Goal: Task Accomplishment & Management: Complete application form

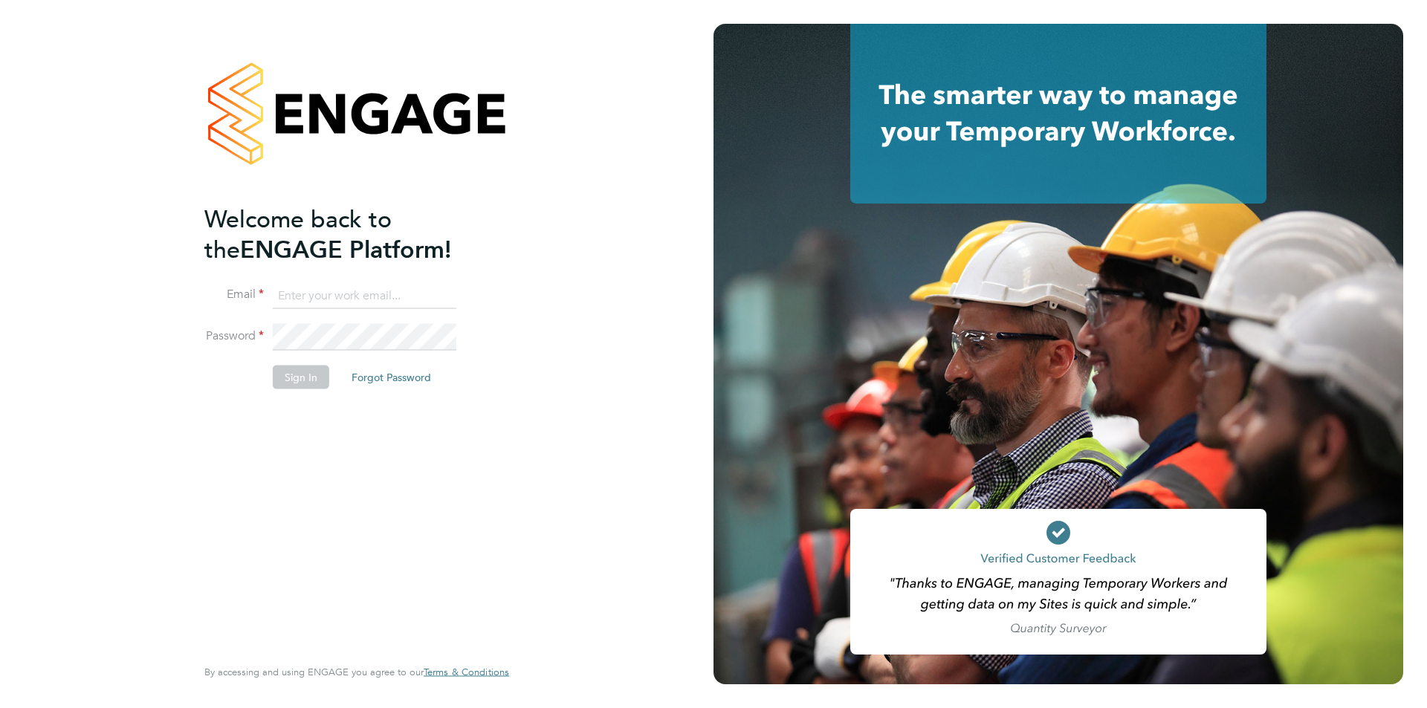
type input "[PERSON_NAME][EMAIL_ADDRESS][DOMAIN_NAME]"
click at [309, 370] on button "Sign In" at bounding box center [301, 377] width 56 height 24
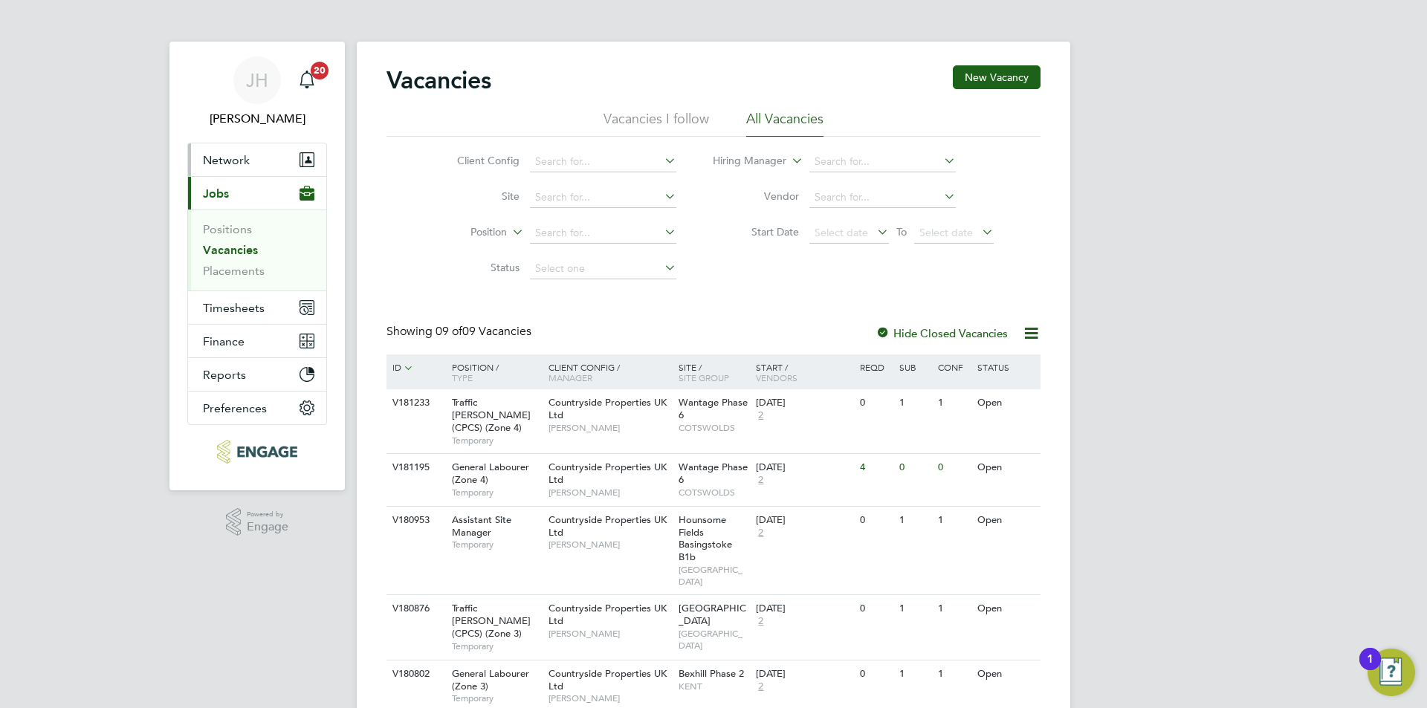
click at [212, 153] on span "Network" at bounding box center [226, 160] width 47 height 14
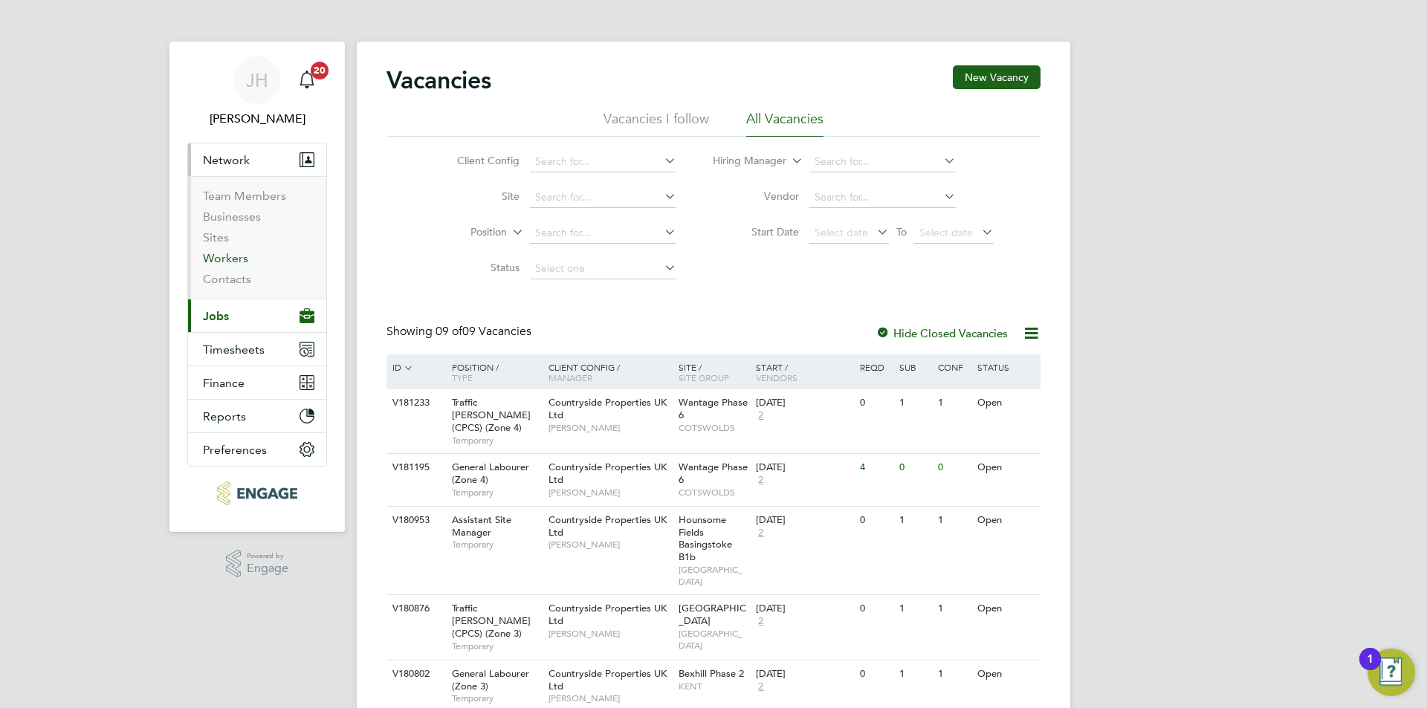
click at [233, 253] on link "Workers" at bounding box center [225, 258] width 45 height 14
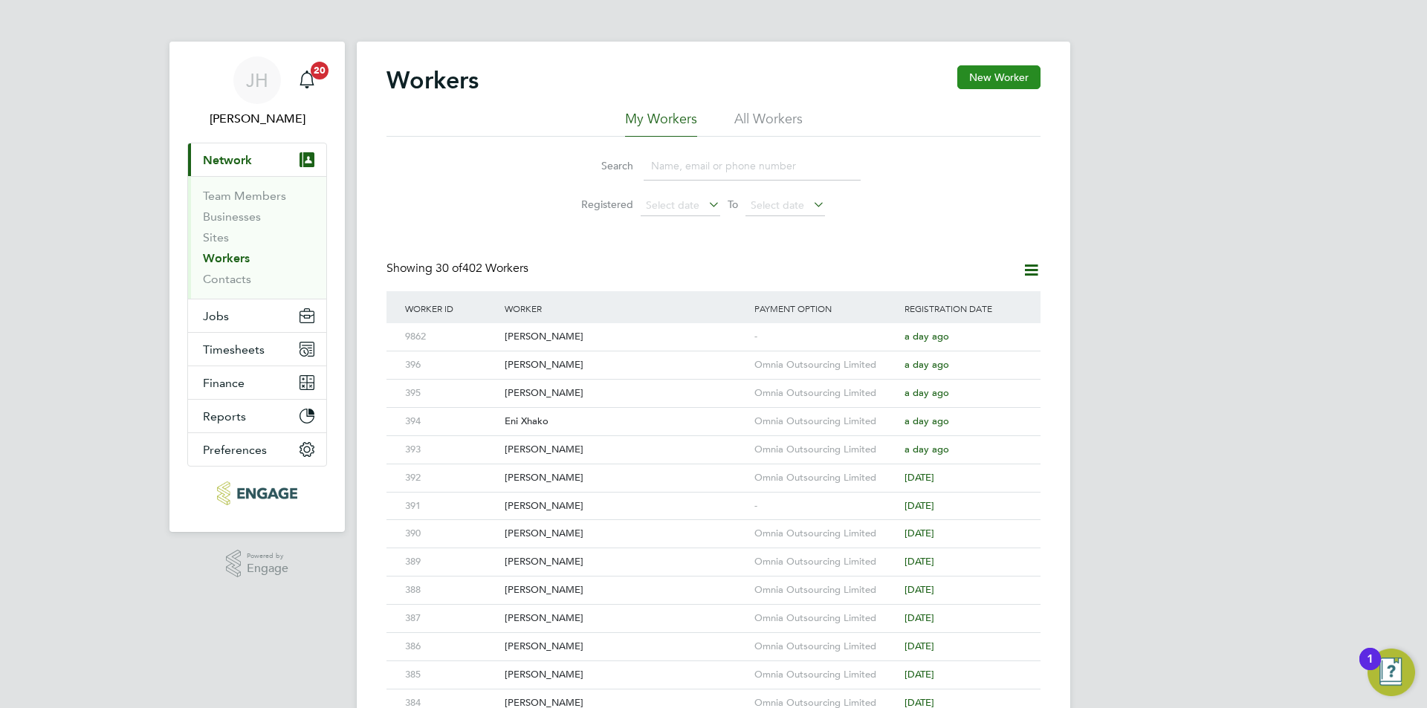
click at [1001, 74] on button "New Worker" at bounding box center [998, 77] width 83 height 24
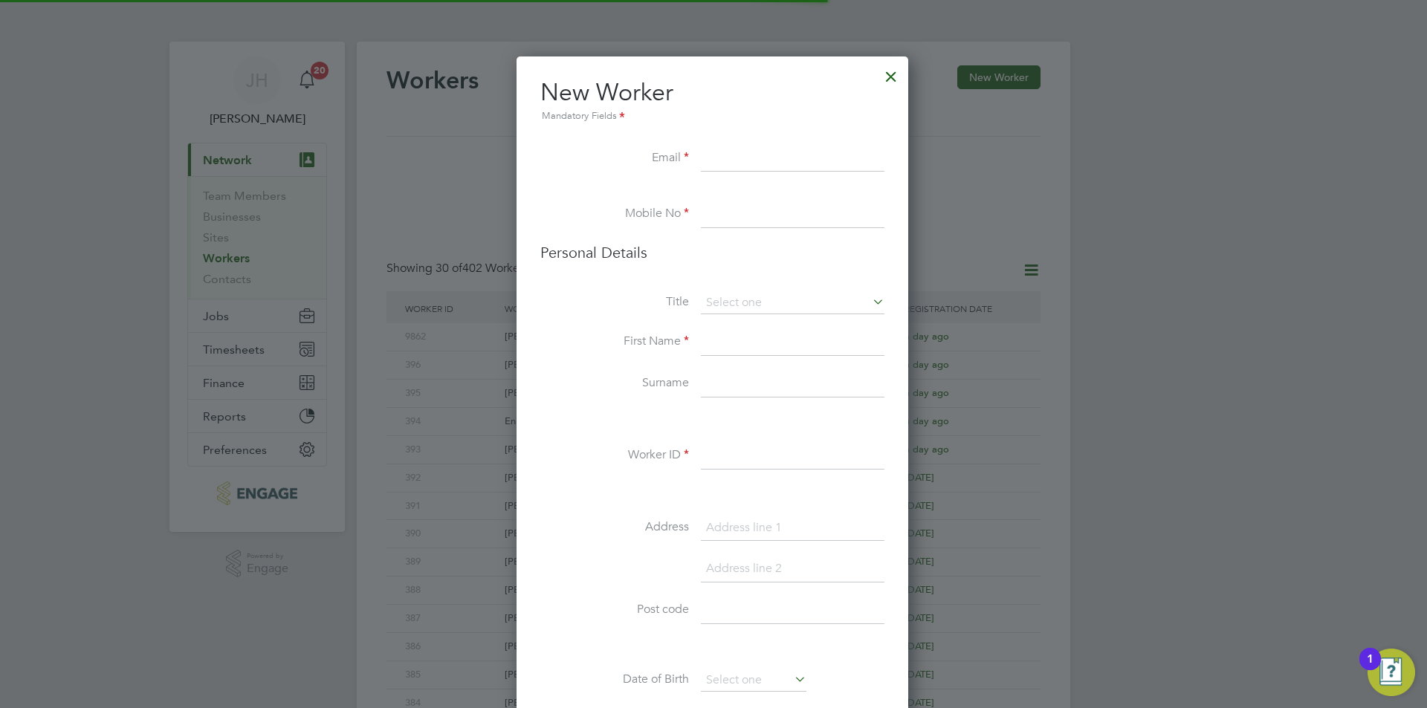
scroll to position [1257, 394]
click at [781, 443] on input at bounding box center [793, 456] width 184 height 27
type input "398"
click at [793, 158] on input at bounding box center [793, 159] width 184 height 27
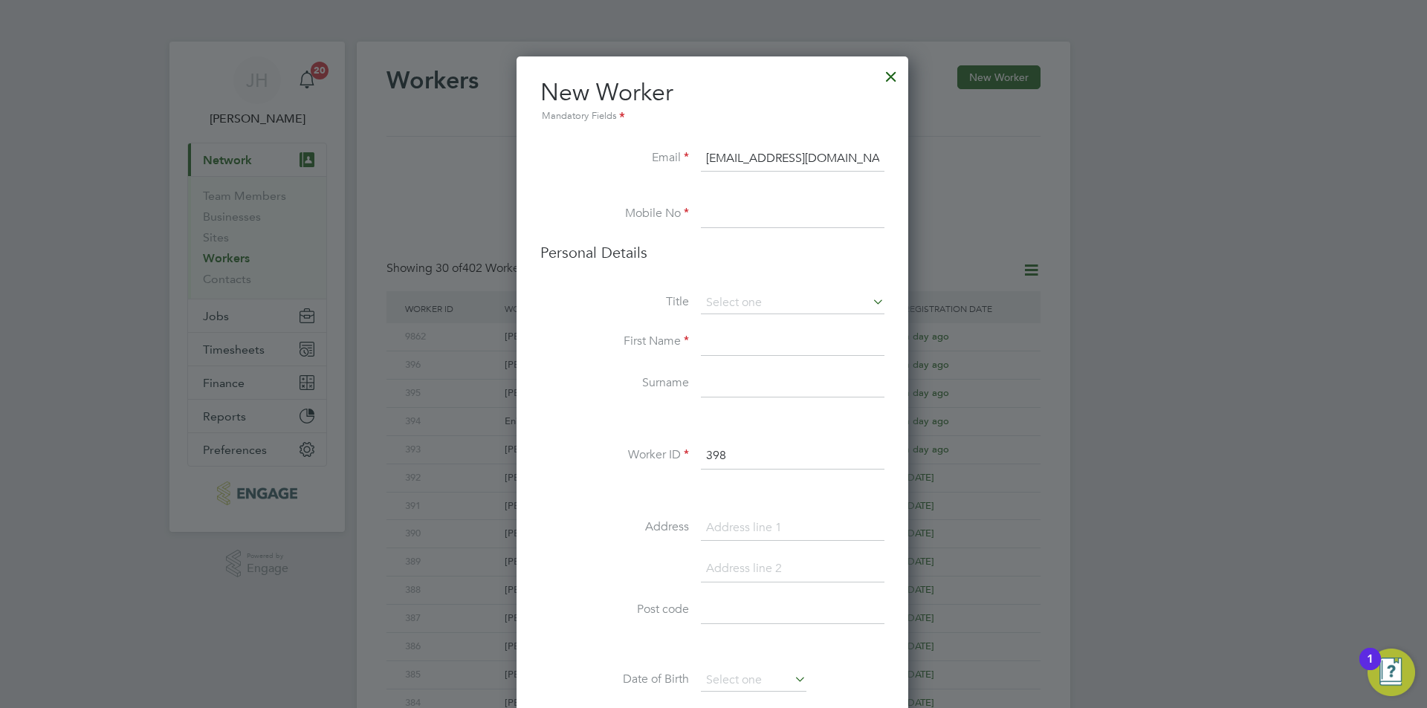
type input "Rinku291101@gmail.com"
type input "02034342260"
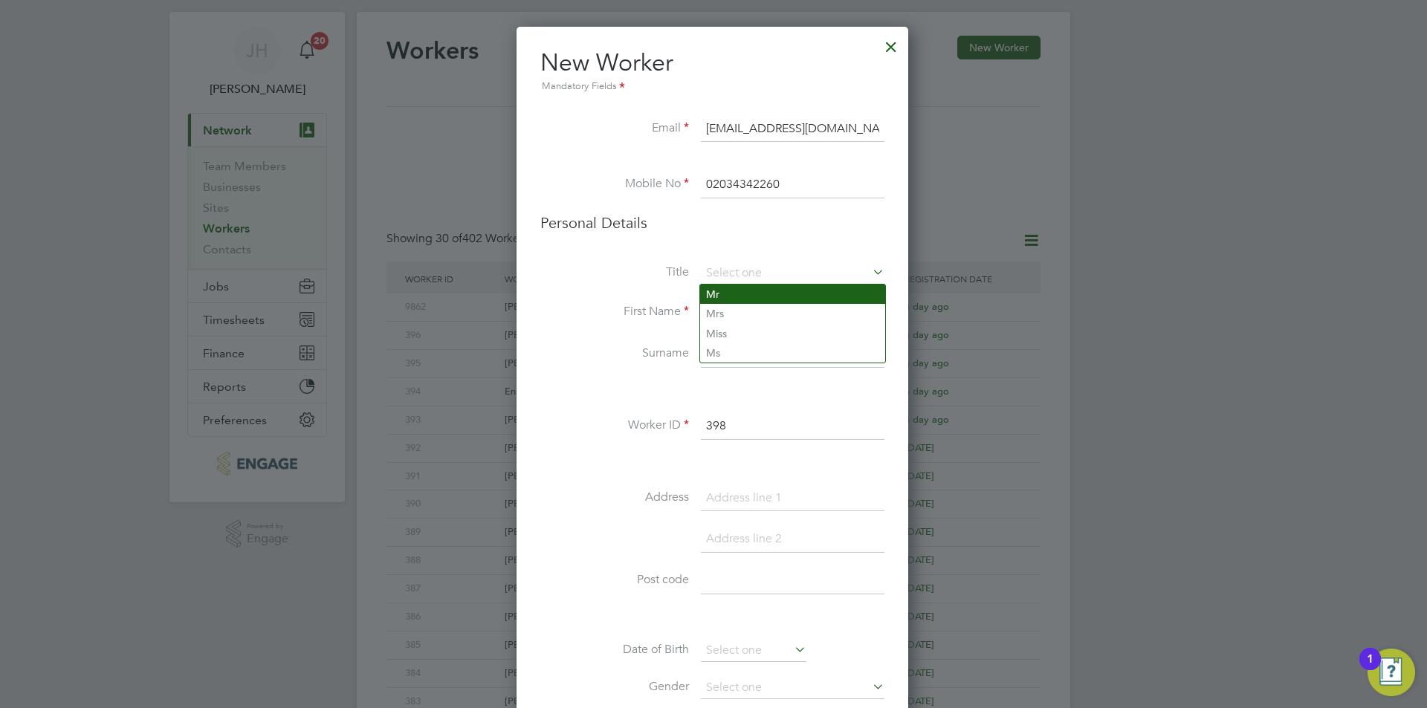
type input "Mr"
type input "Rinku"
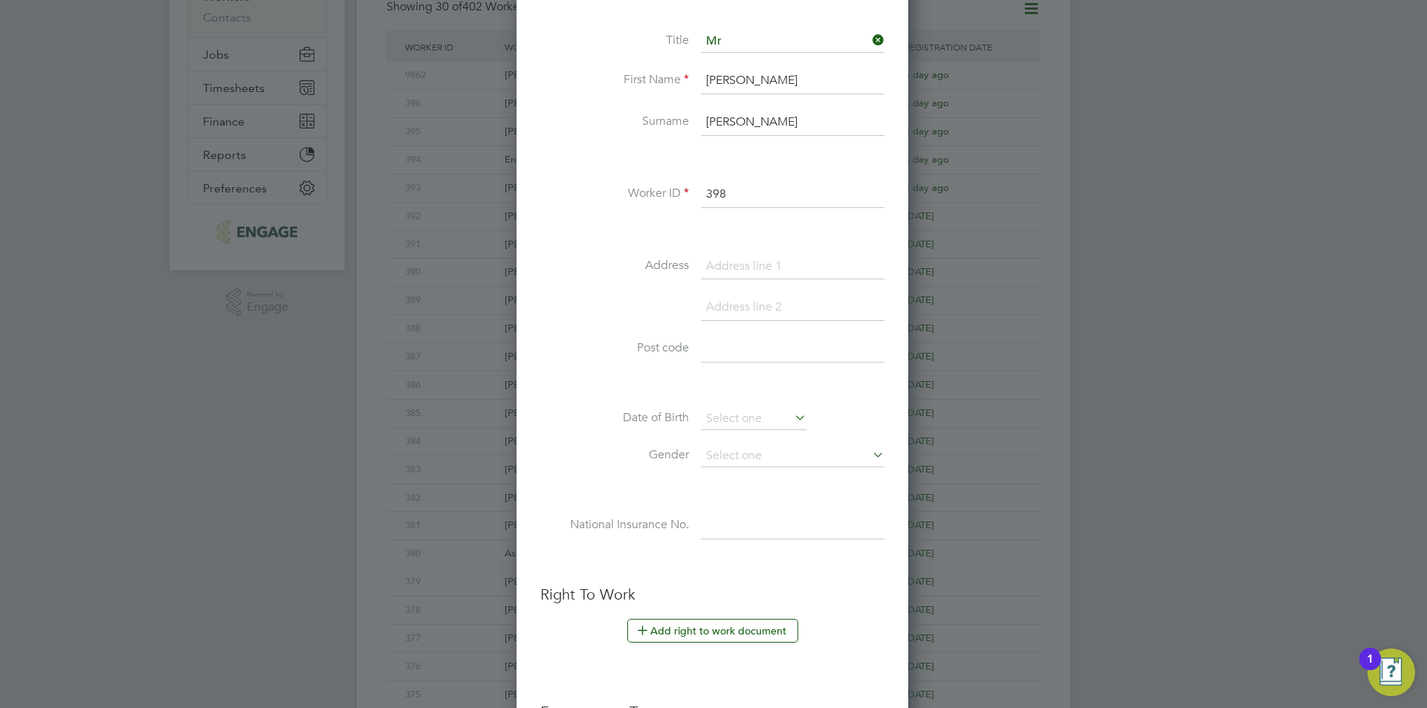
scroll to position [279, 0]
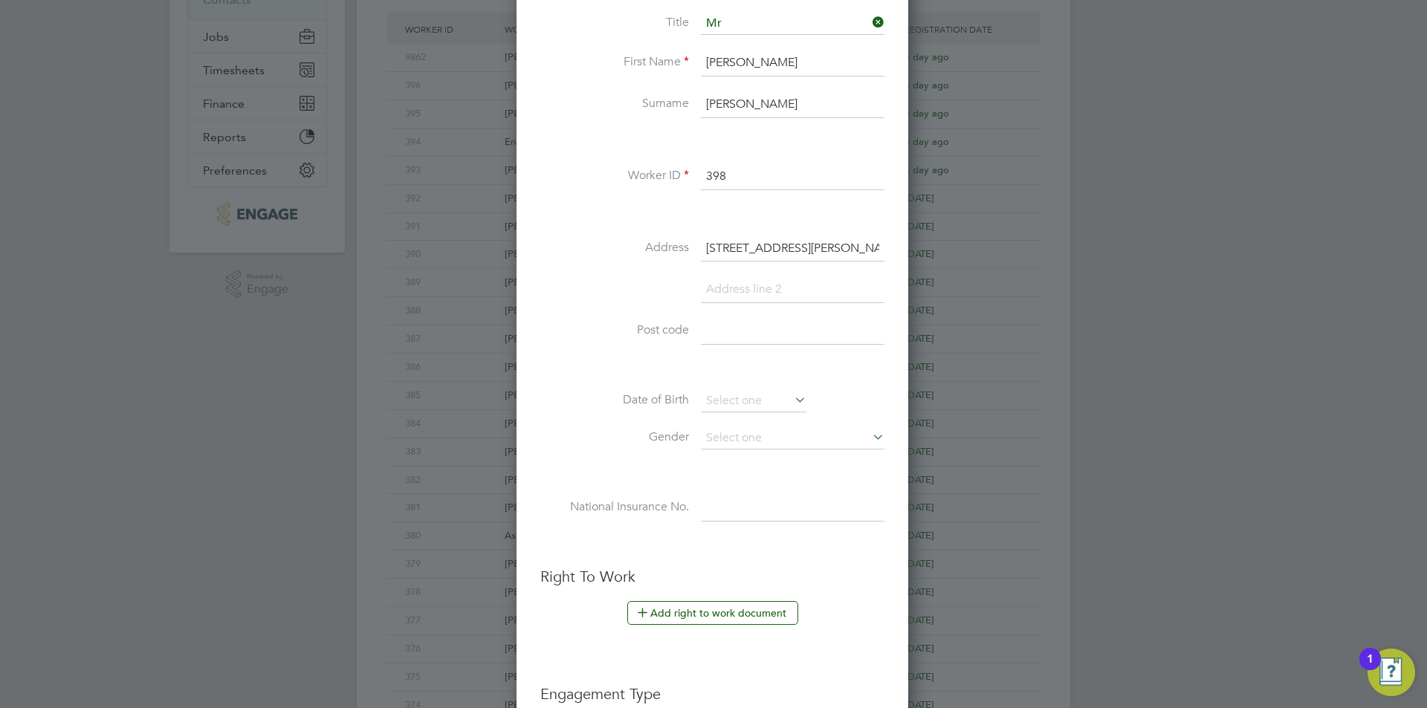
type input "62 Florence Road"
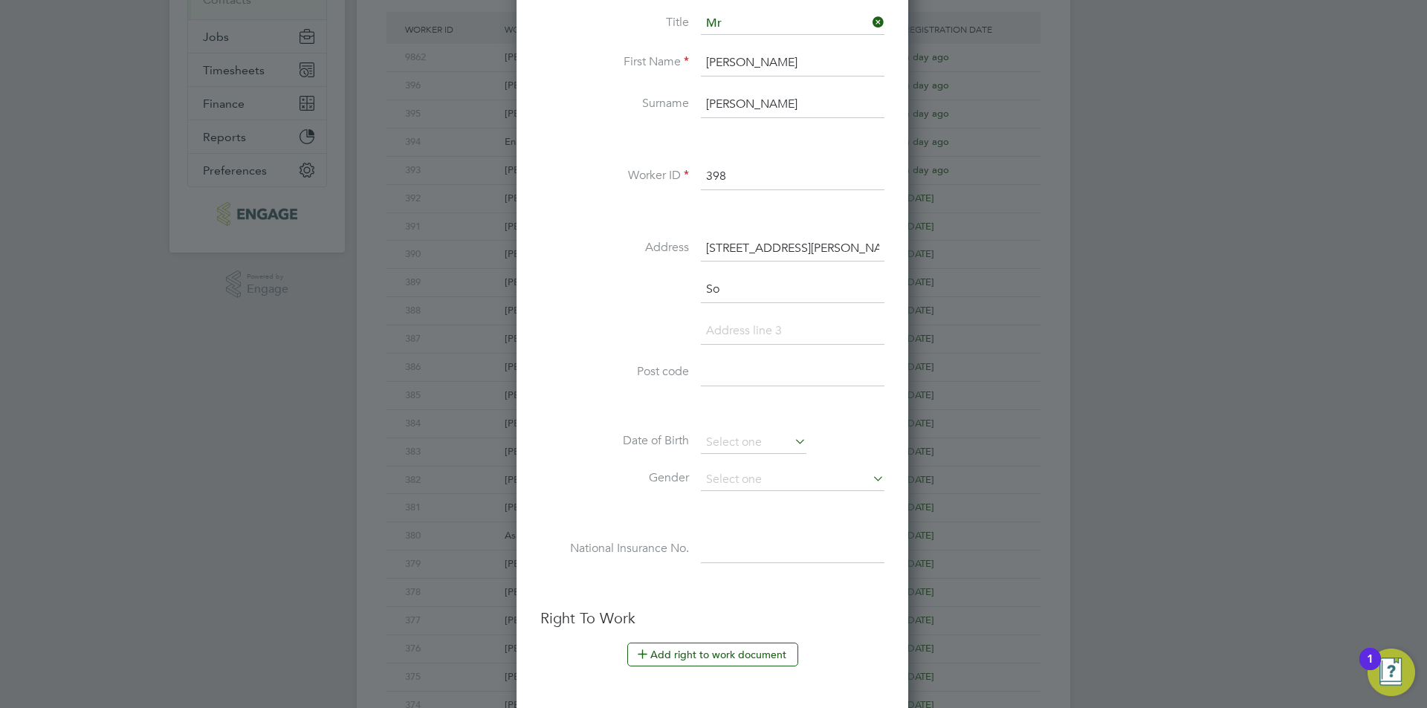
scroll to position [1298, 394]
type input "Southall"
type input "UB2 5HX"
click at [754, 437] on input at bounding box center [754, 443] width 106 height 22
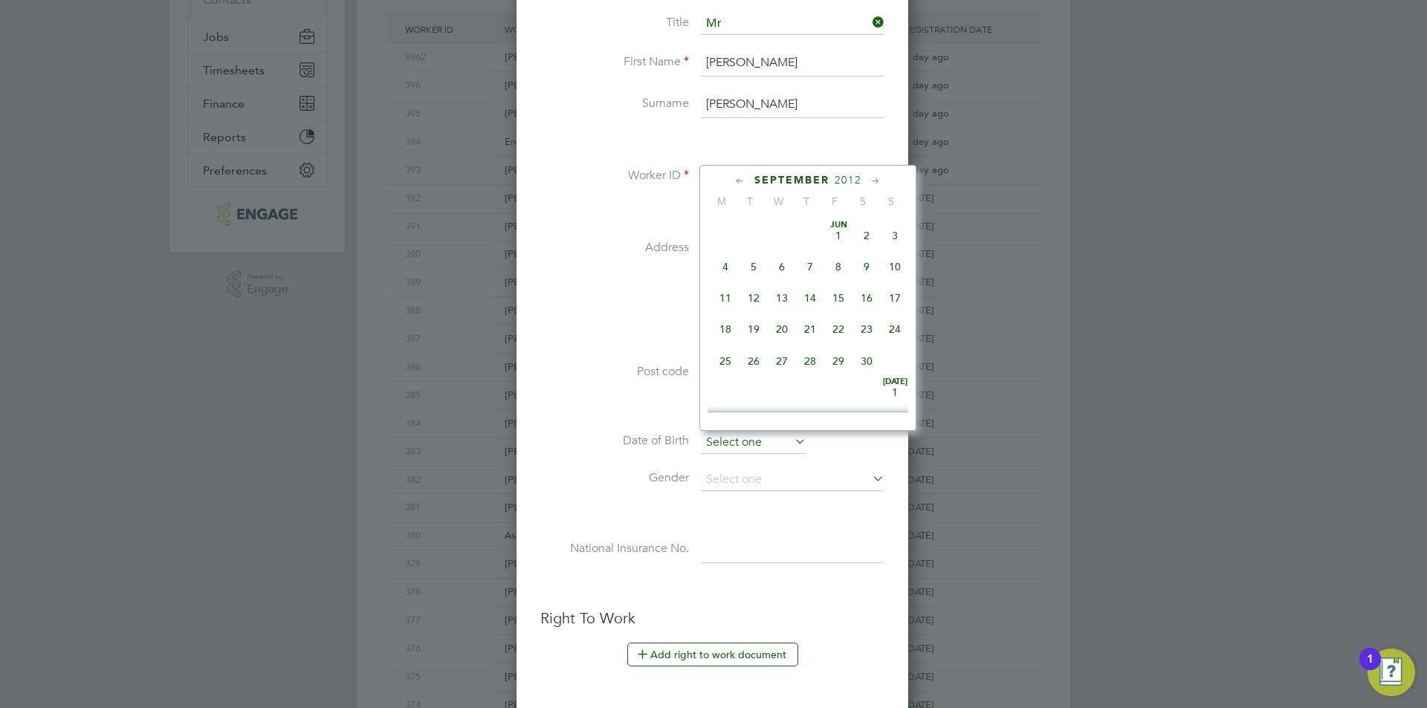
scroll to position [579, 0]
click at [855, 178] on span "2012" at bounding box center [848, 180] width 27 height 13
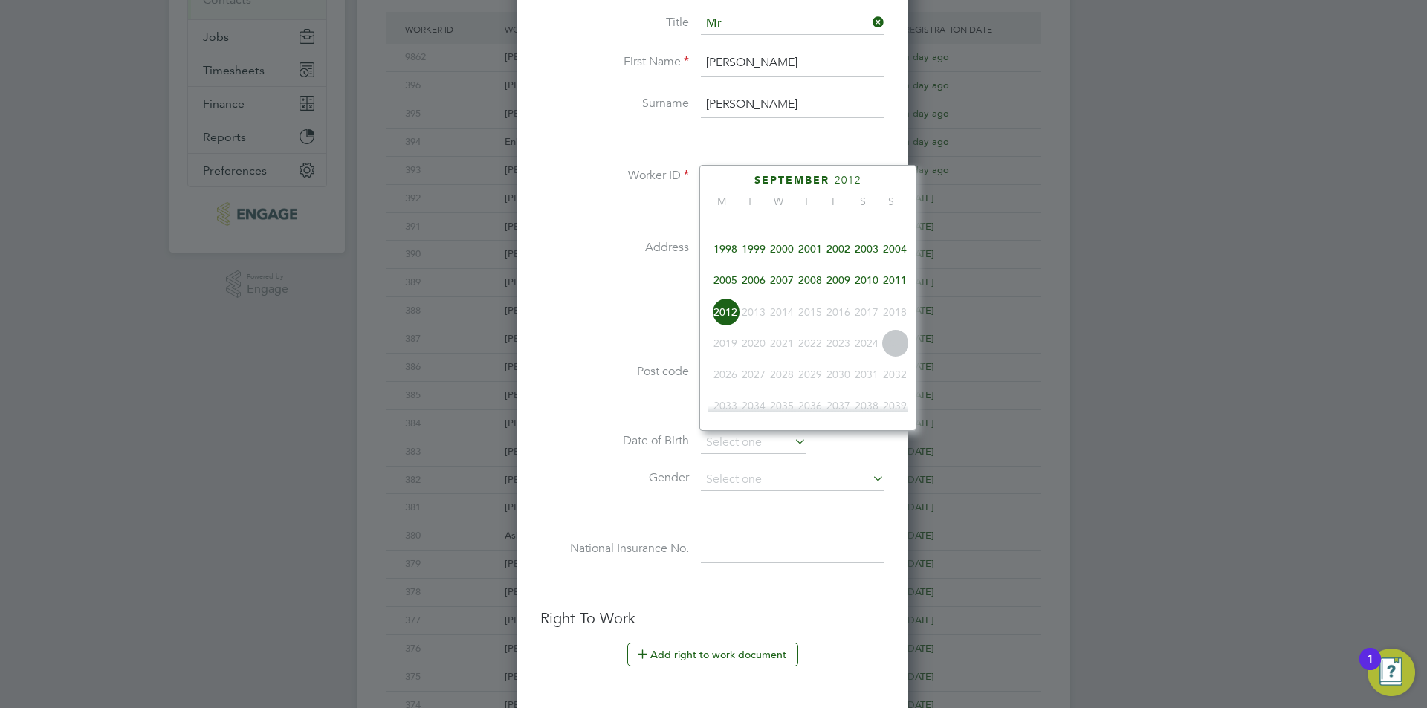
click at [728, 262] on span "1998" at bounding box center [725, 249] width 28 height 28
click at [863, 271] on span "8" at bounding box center [866, 261] width 28 height 28
type input "08 Aug 1998"
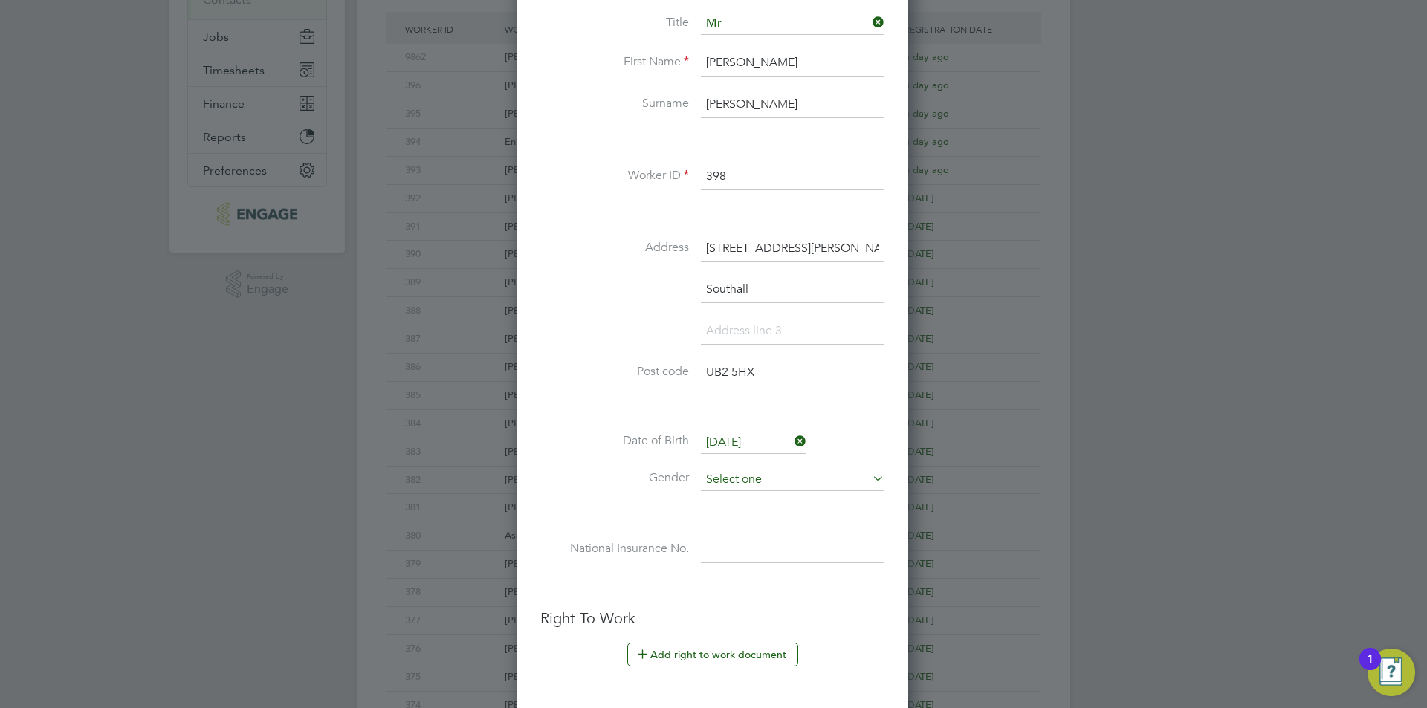
click at [741, 473] on input at bounding box center [793, 480] width 184 height 22
click at [743, 503] on li "[DEMOGRAPHIC_DATA]" at bounding box center [792, 500] width 185 height 19
type input "[DEMOGRAPHIC_DATA]"
click at [762, 545] on input at bounding box center [793, 550] width 184 height 27
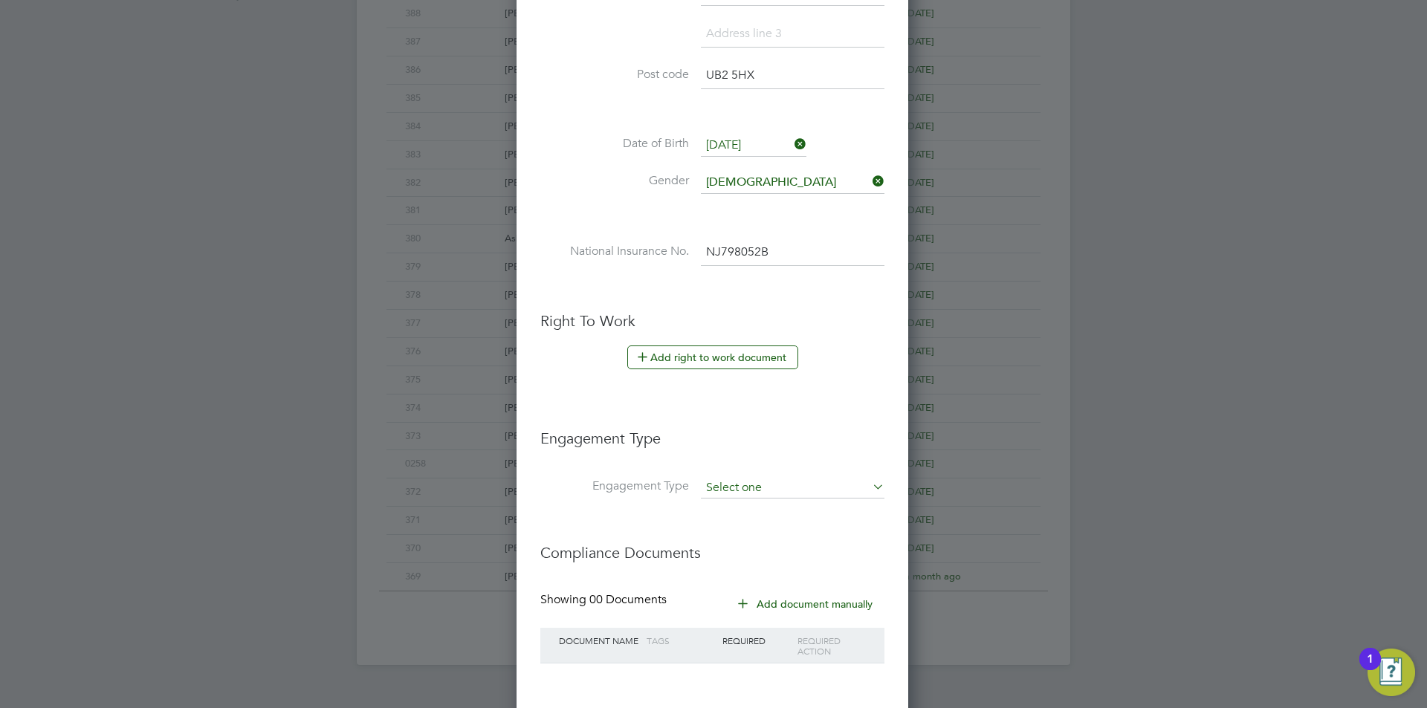
type input "NJ 79 80 52 B"
click at [744, 479] on input at bounding box center [793, 488] width 184 height 21
click at [751, 569] on li "Umbrella" at bounding box center [792, 574] width 185 height 22
type input "Umbrella"
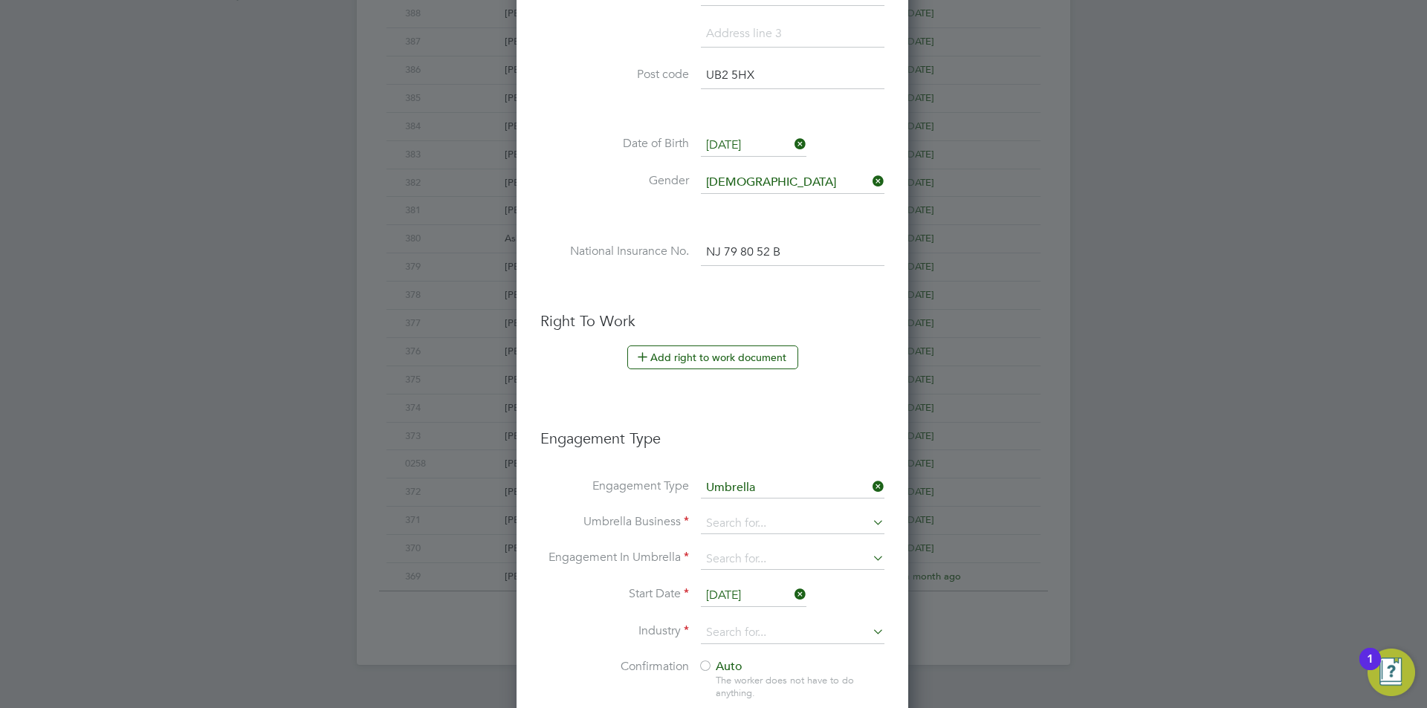
scroll to position [921, 0]
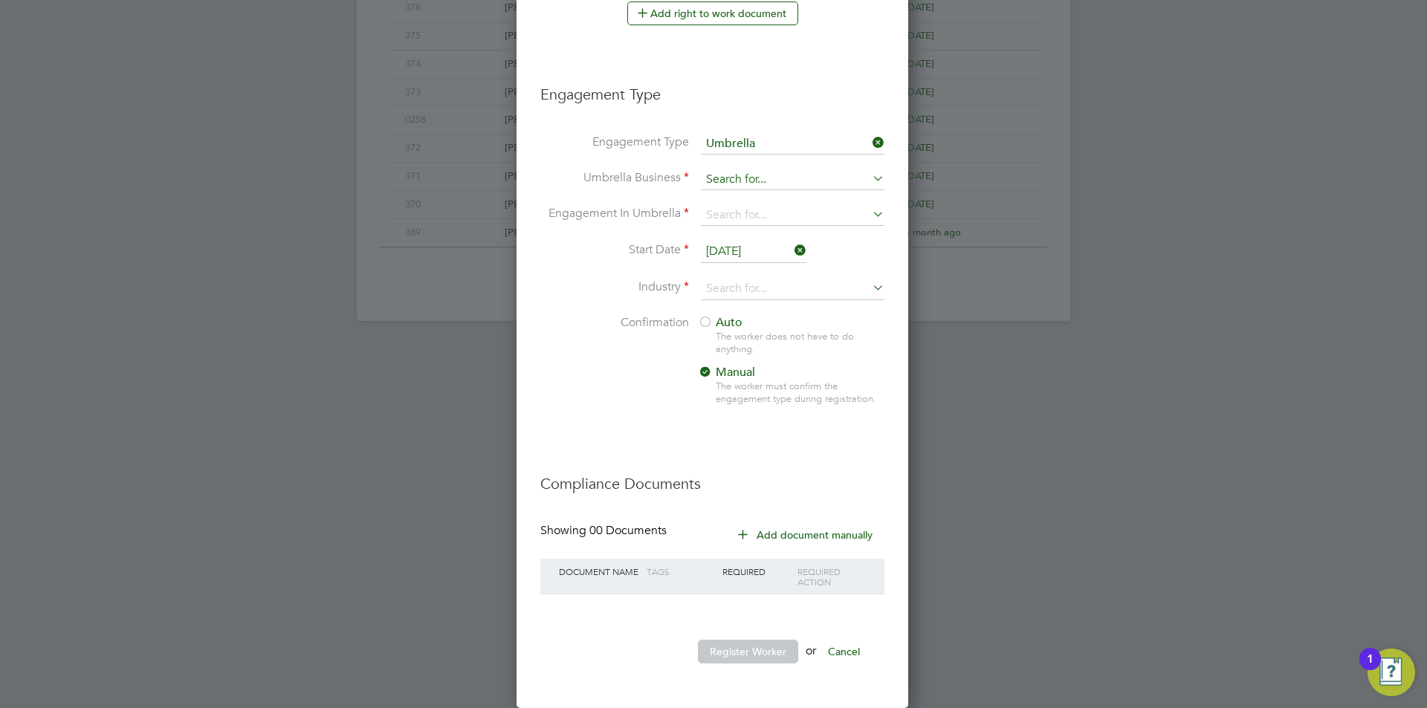
click at [783, 175] on input at bounding box center [793, 179] width 184 height 21
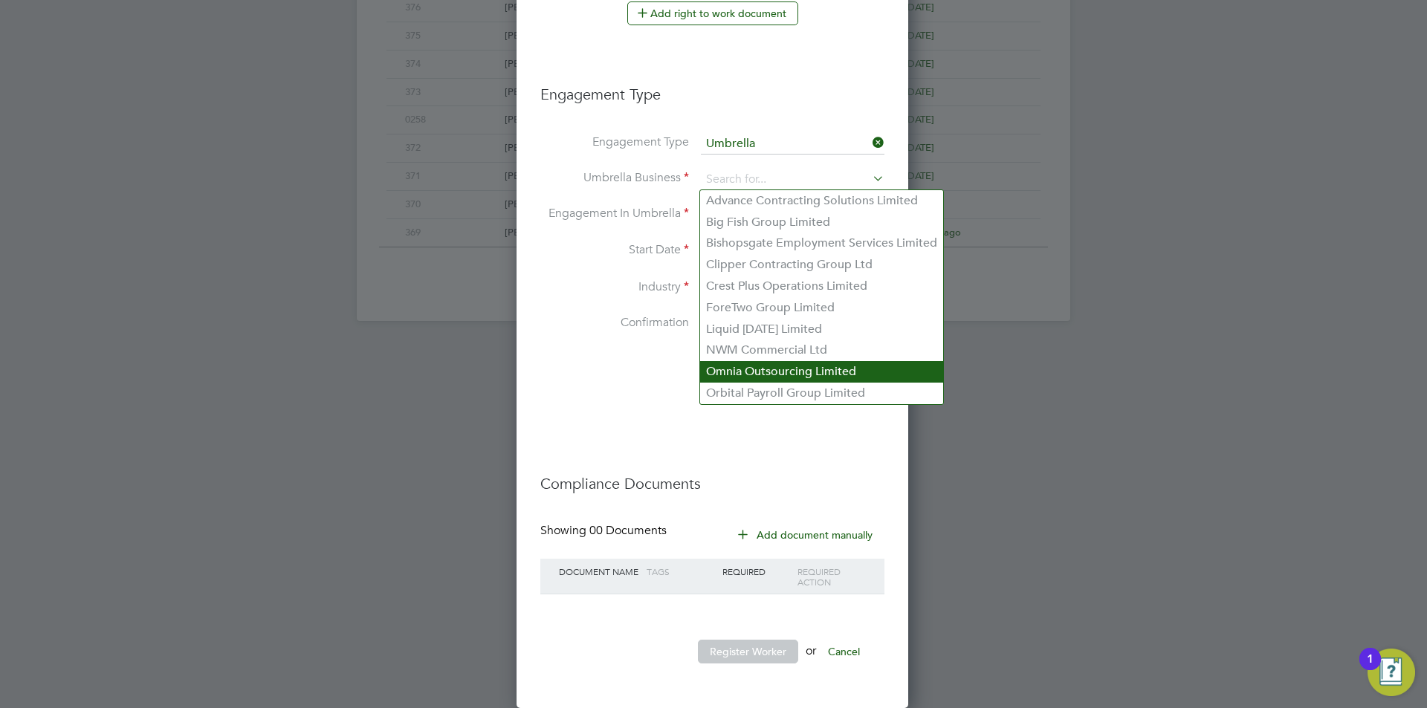
click at [777, 371] on li "Omnia Outsourcing Limited" at bounding box center [821, 372] width 243 height 22
type input "Omnia Outsourcing Limited"
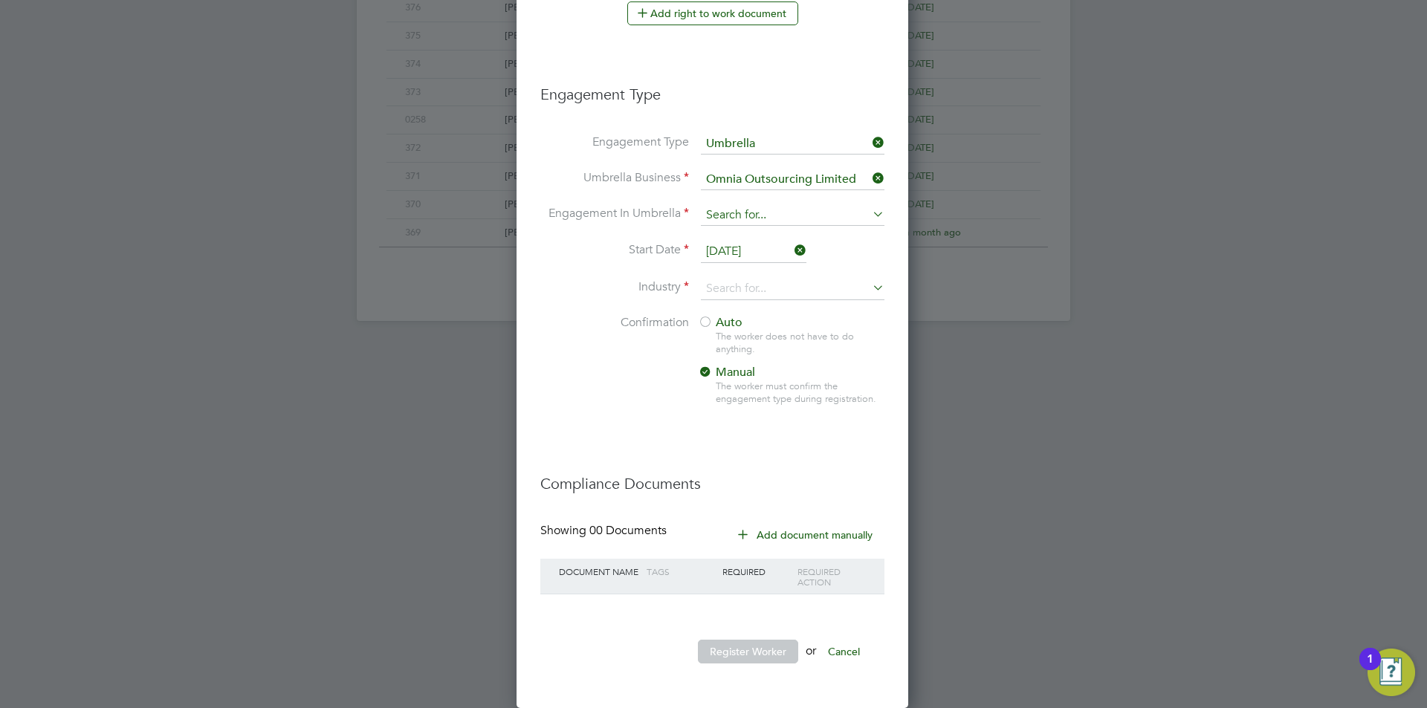
click at [798, 218] on input at bounding box center [793, 215] width 184 height 21
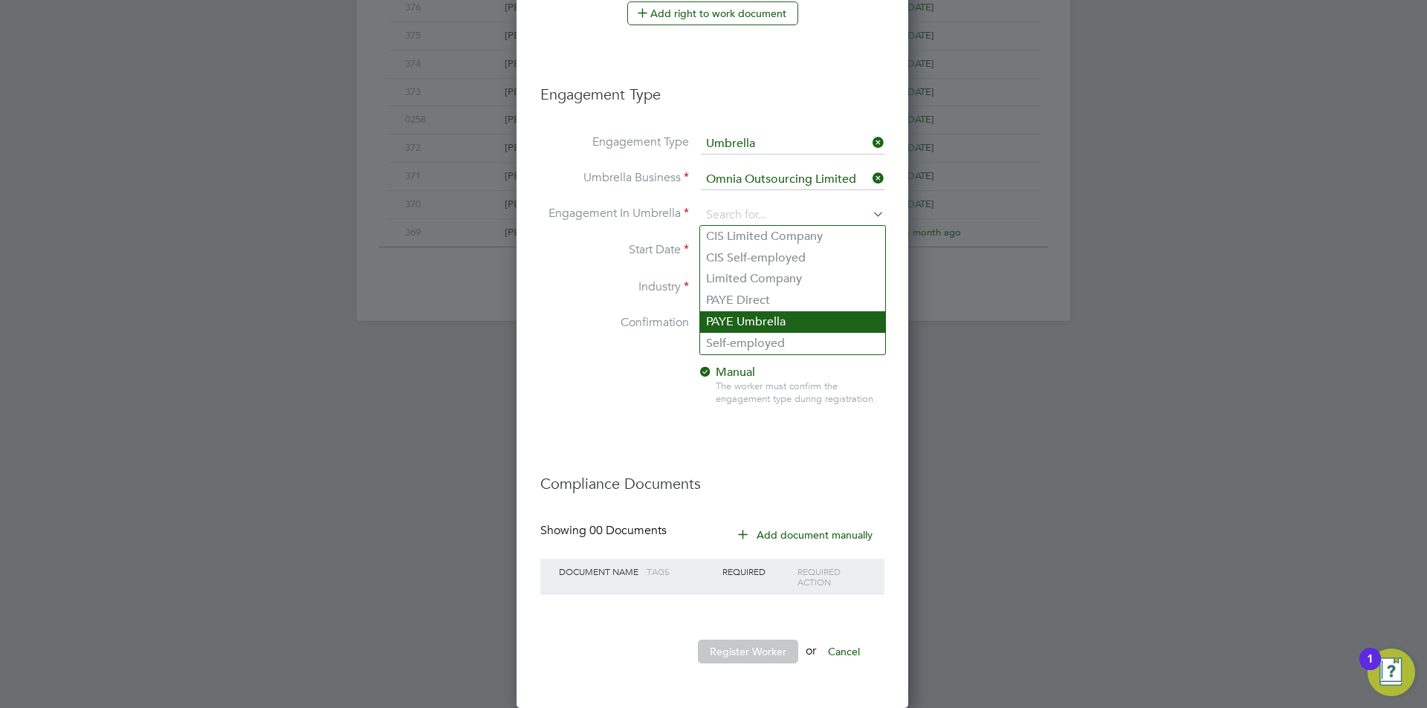
click at [795, 324] on li "PAYE Umbrella" at bounding box center [792, 322] width 185 height 22
type input "PAYE Umbrella"
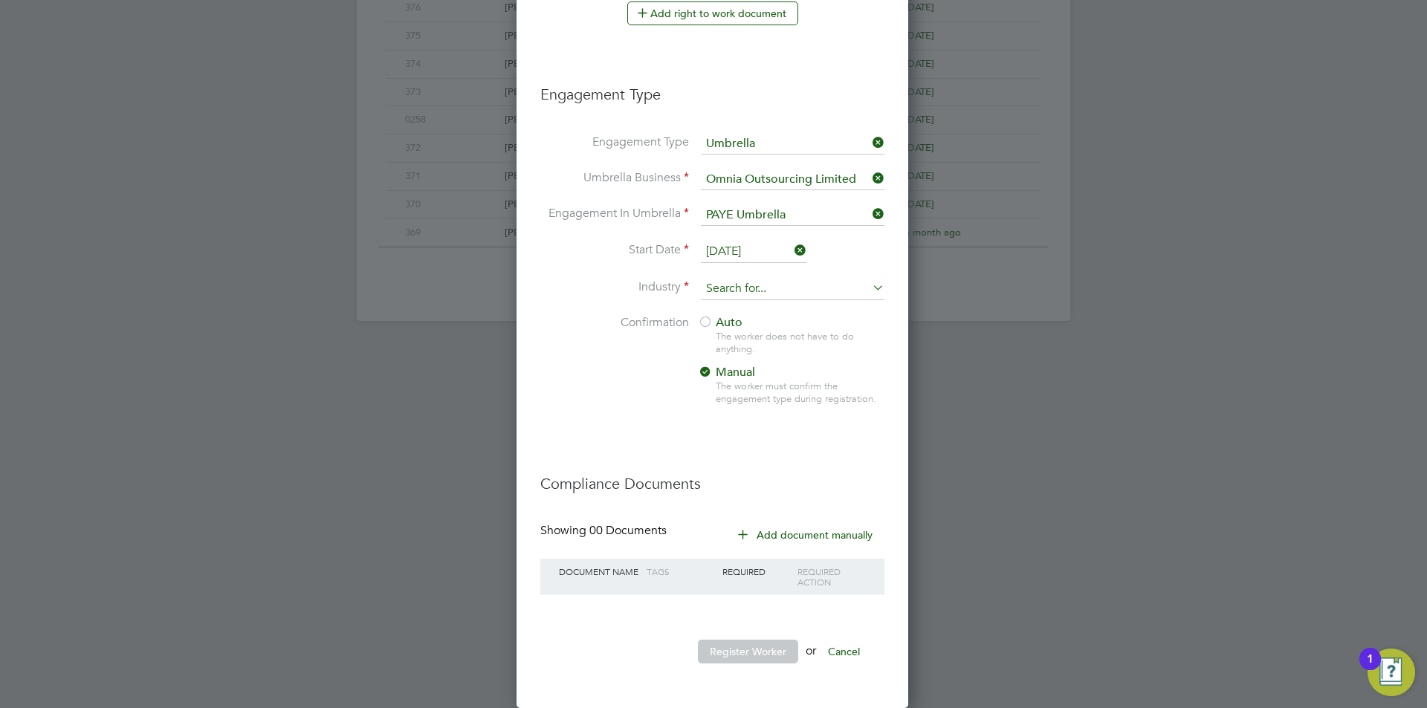
click at [754, 285] on input at bounding box center [793, 289] width 184 height 22
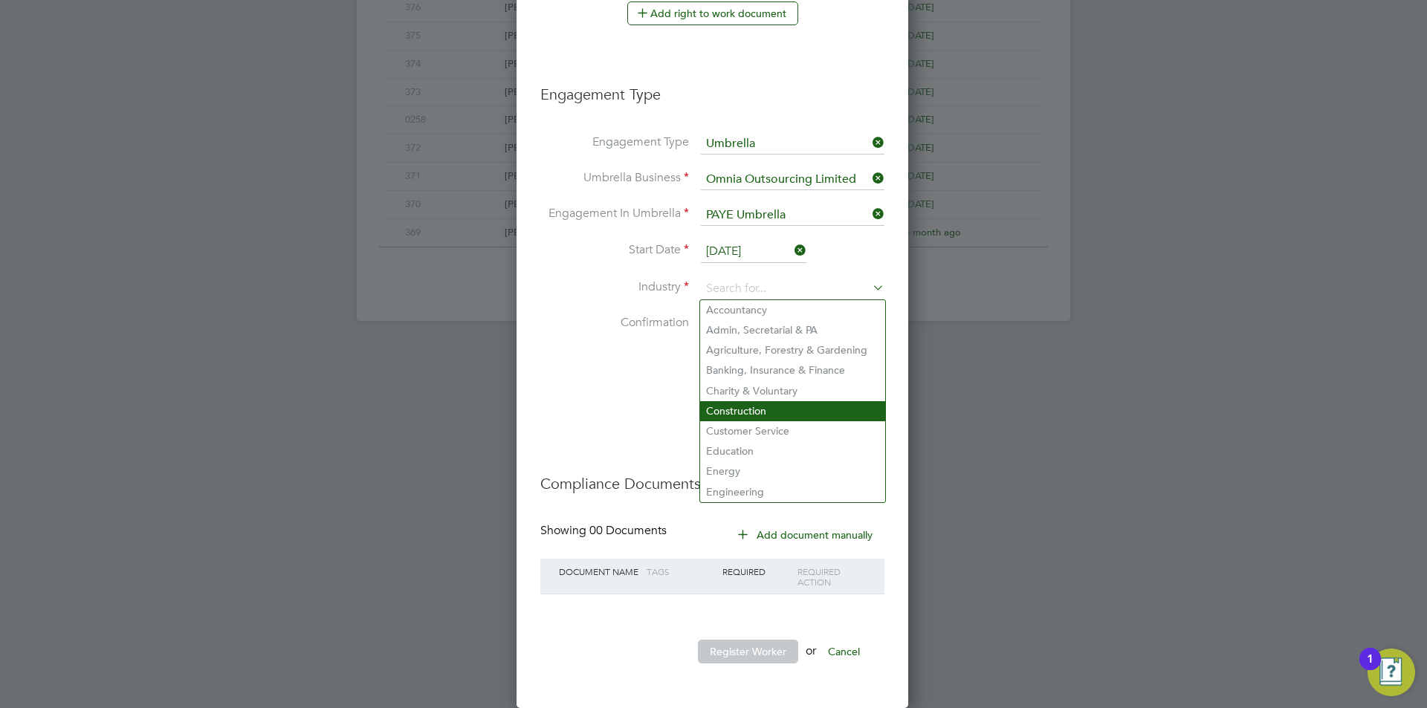
click at [759, 406] on li "Construction" at bounding box center [792, 411] width 185 height 20
type input "Construction"
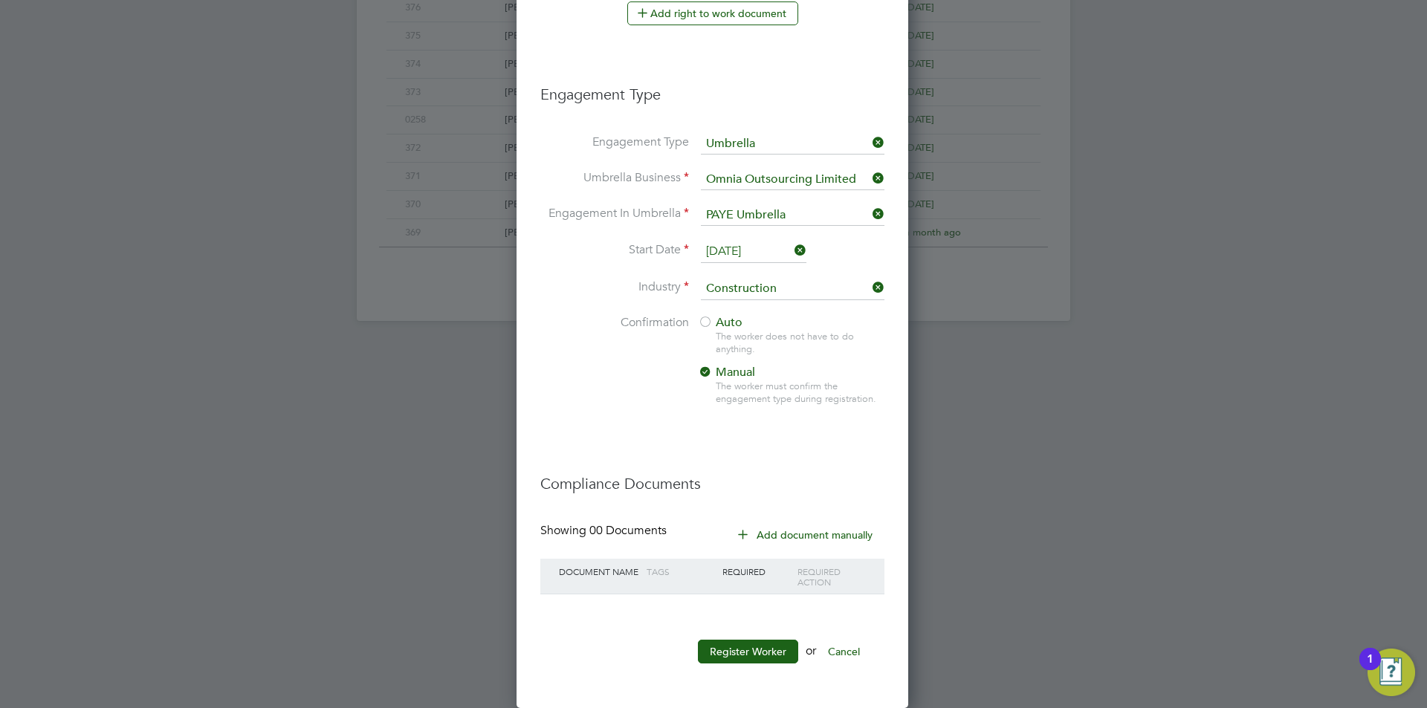
click at [706, 323] on div at bounding box center [705, 323] width 15 height 15
click at [757, 650] on button "Register Worker" at bounding box center [748, 652] width 100 height 24
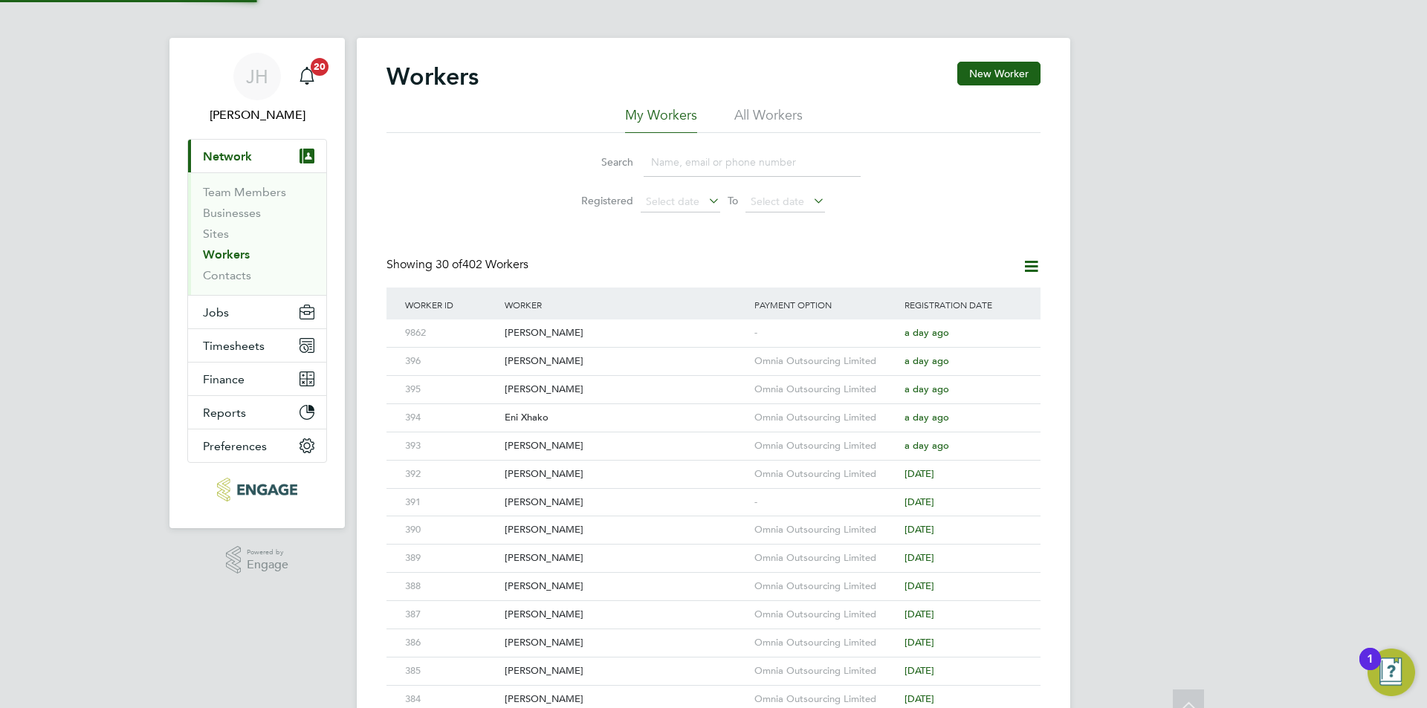
scroll to position [0, 0]
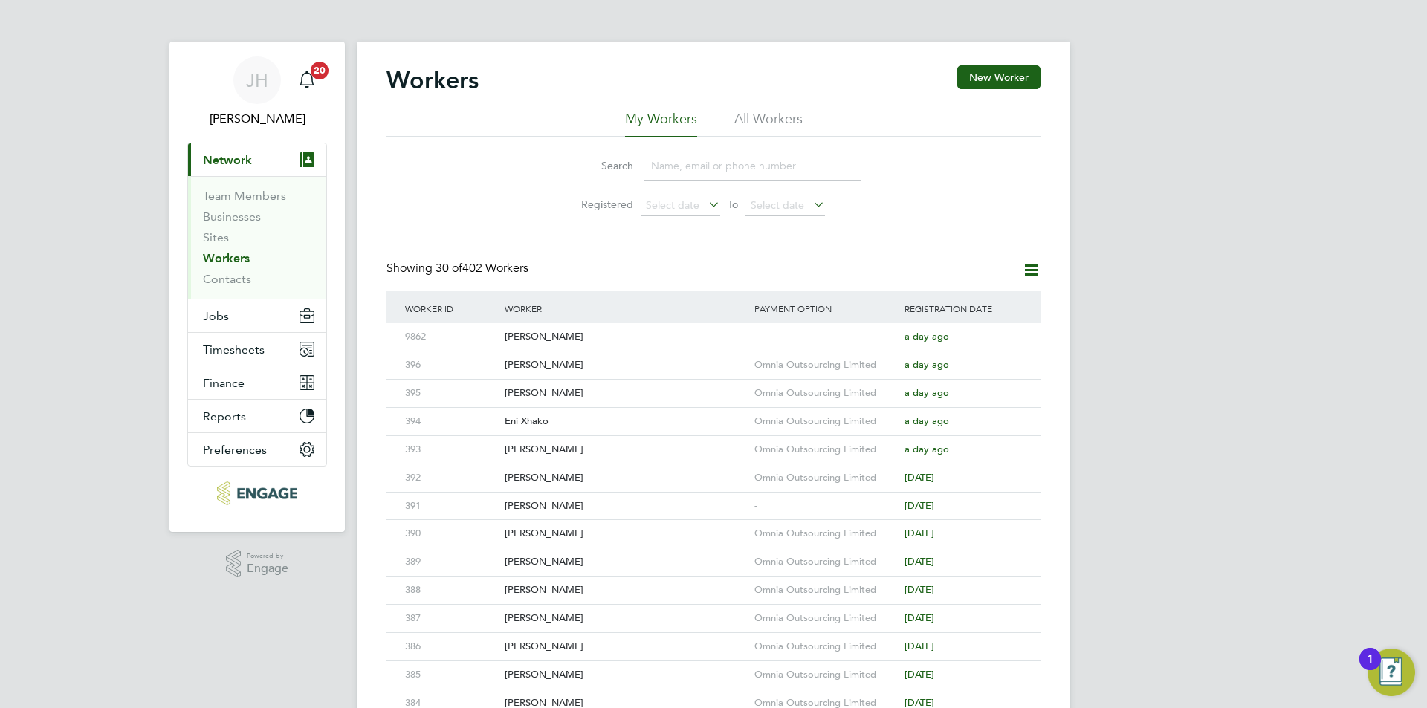
click at [1129, 370] on div "JH Jess Hogan Notifications 20 Applications: Current page: Network Team Members…" at bounding box center [713, 633] width 1427 height 1266
click at [841, 342] on div "-" at bounding box center [826, 336] width 150 height 27
click at [226, 315] on span "Jobs" at bounding box center [216, 316] width 26 height 14
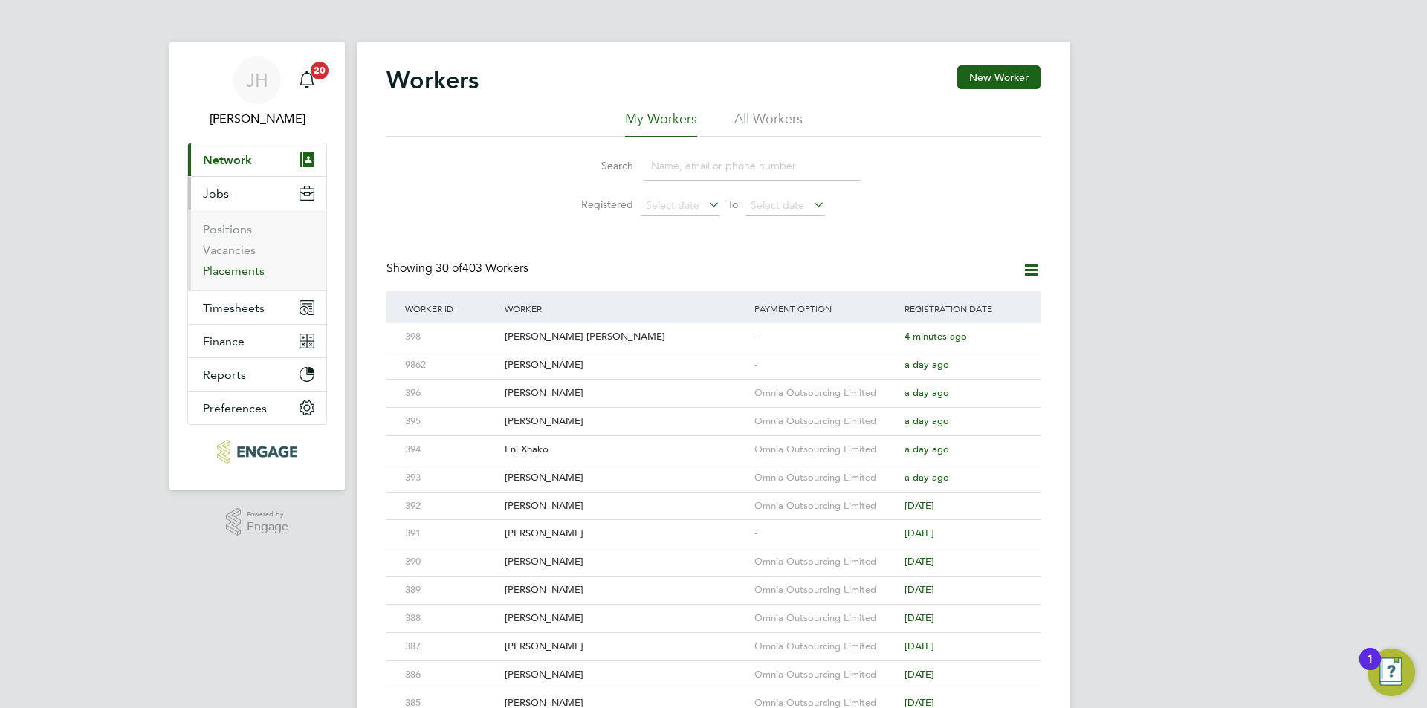
click at [236, 269] on link "Placements" at bounding box center [234, 271] width 62 height 14
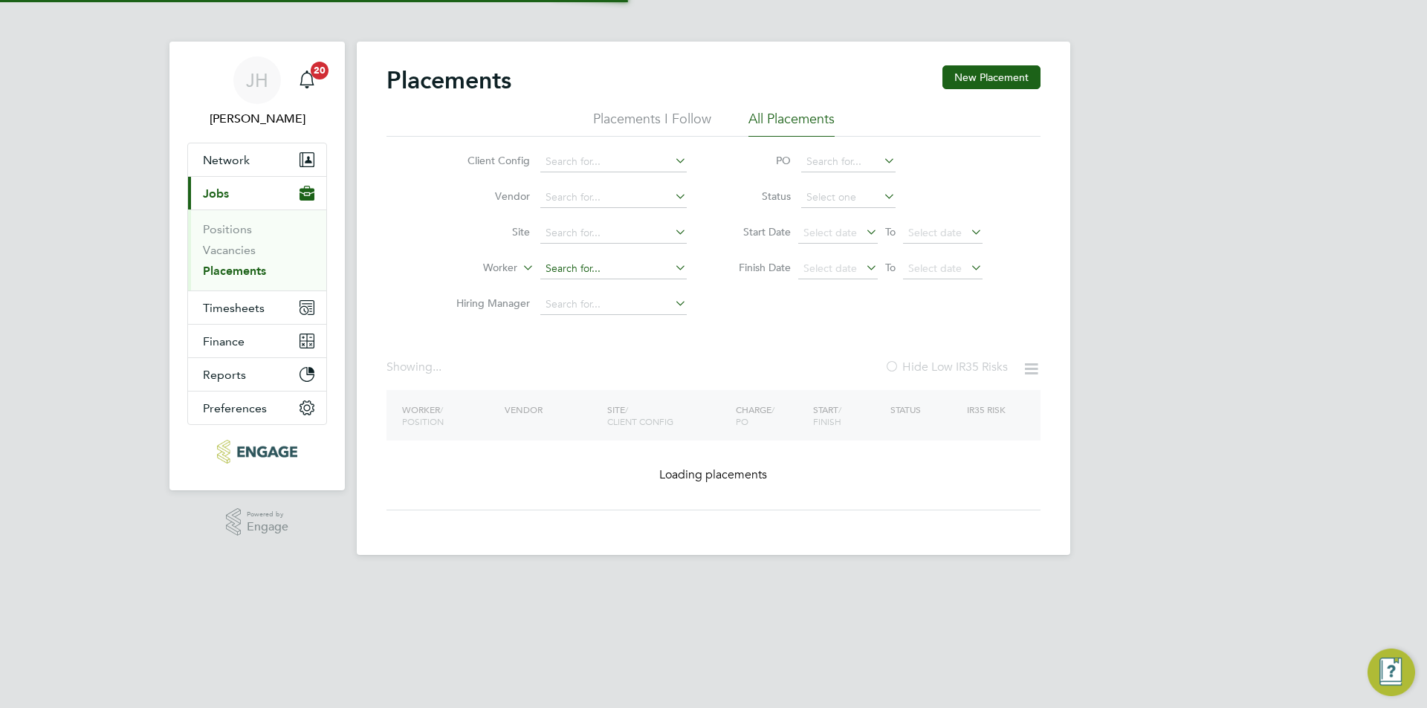
click at [609, 271] on input at bounding box center [613, 269] width 146 height 21
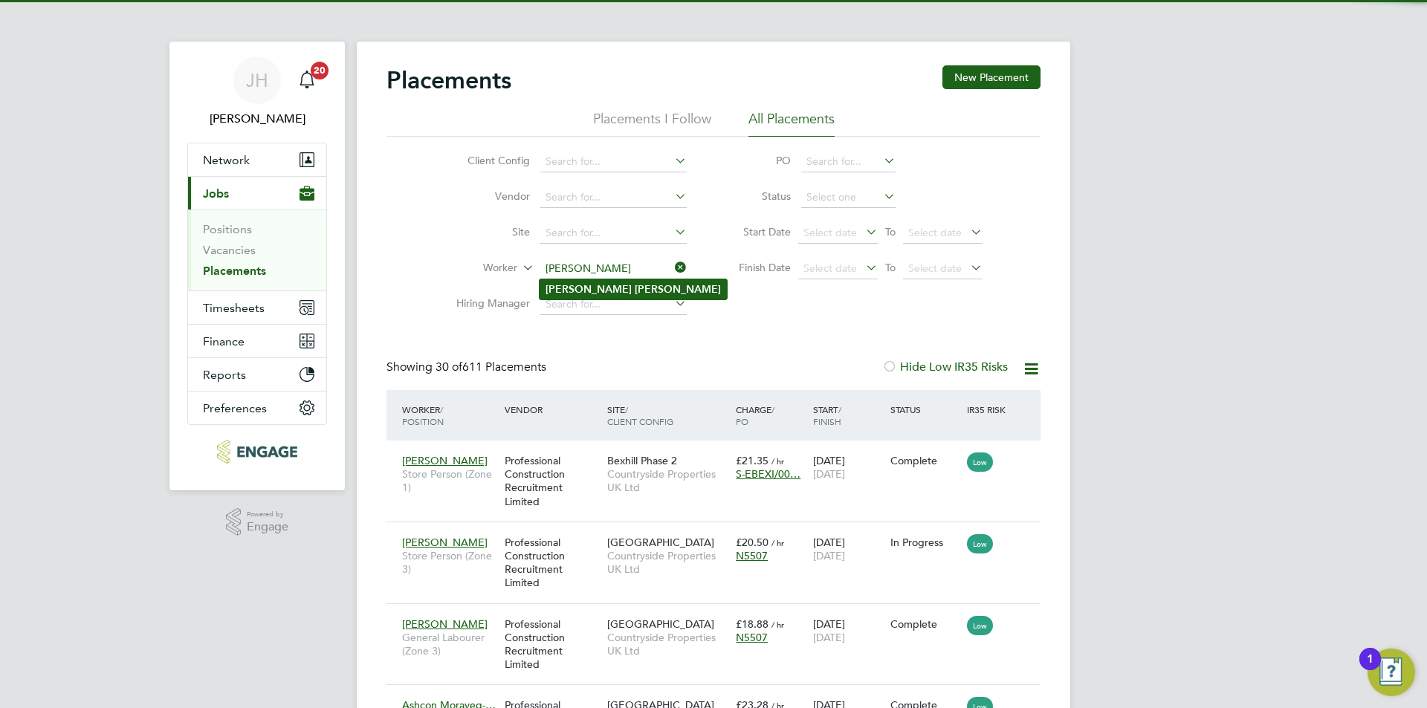
click at [618, 283] on li "Paul Cawvey" at bounding box center [633, 289] width 187 height 20
type input "Paul Cawvey"
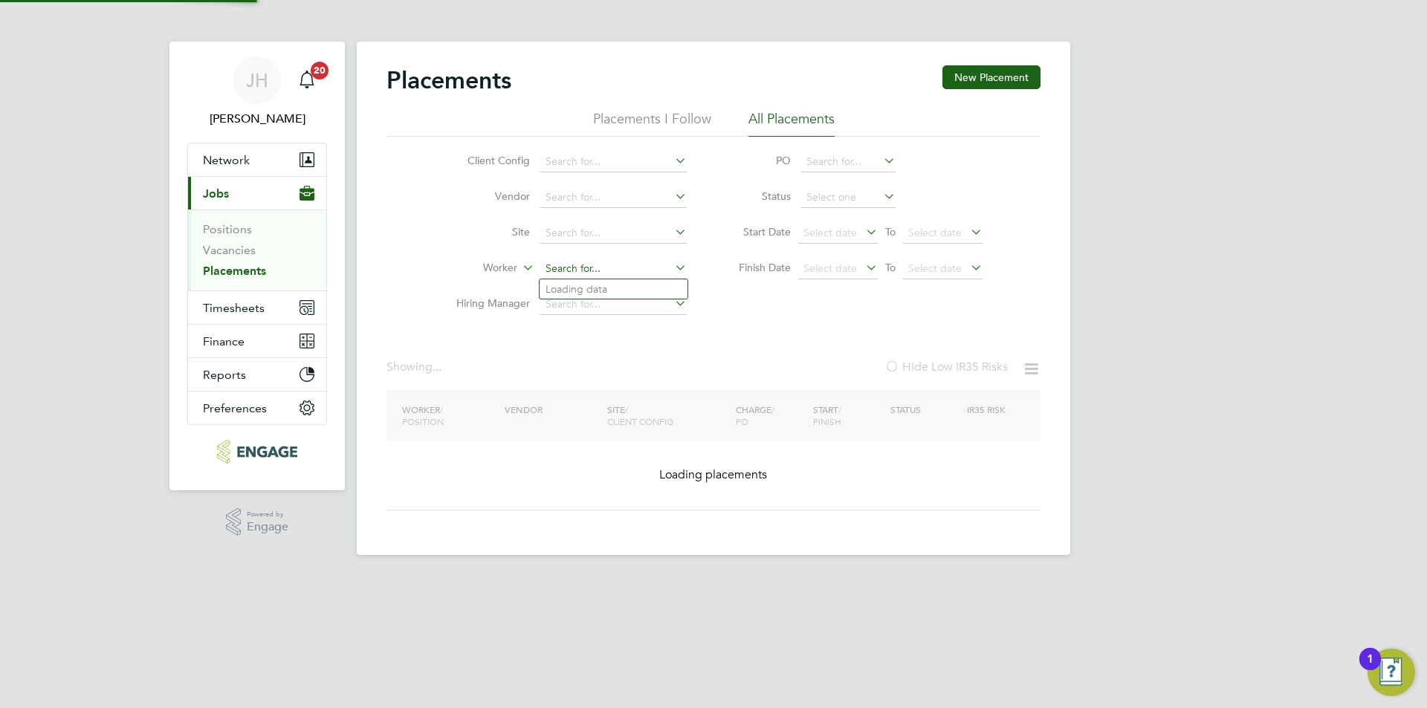
click at [592, 272] on input at bounding box center [613, 269] width 146 height 21
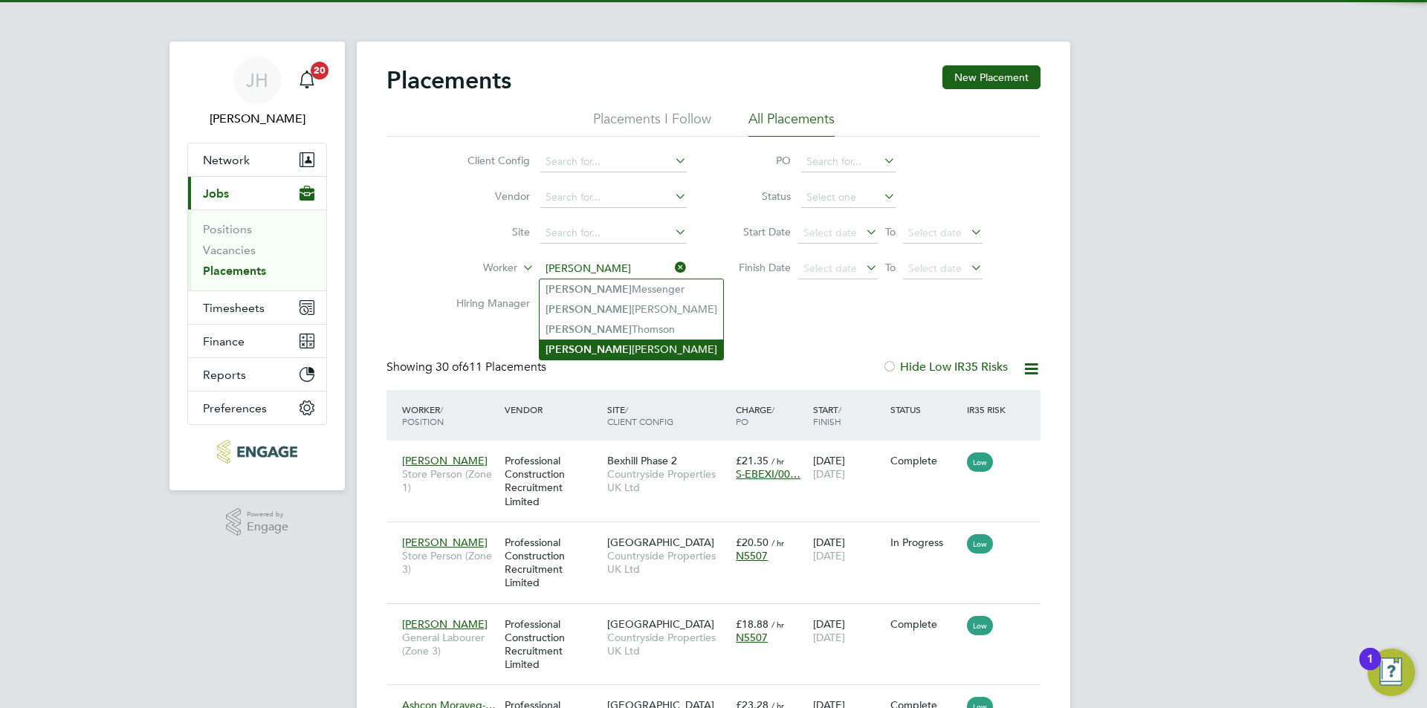
click at [615, 343] on li "James Ralph" at bounding box center [632, 350] width 184 height 20
type input "James Ralph"
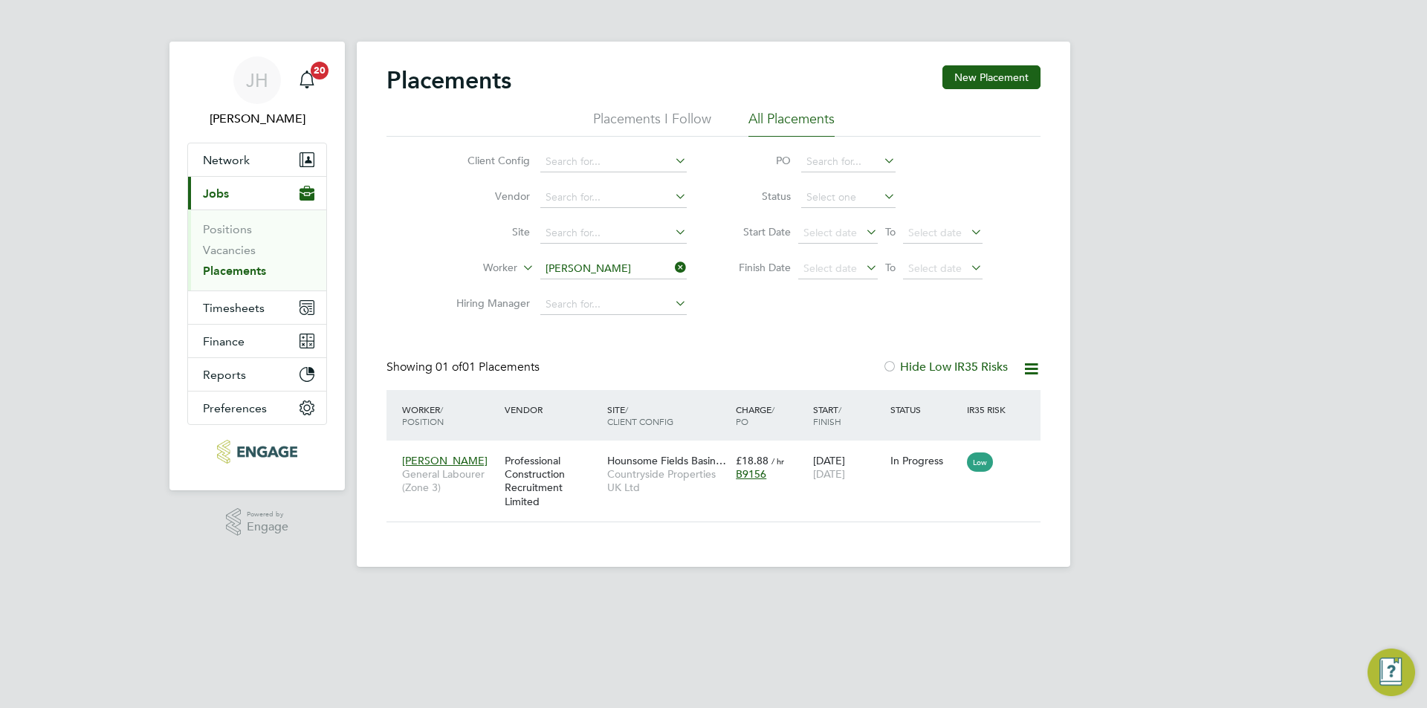
click at [1194, 336] on div "JH Jess Hogan Notifications 20 Applications: Network Team Members Businesses Si…" at bounding box center [713, 295] width 1427 height 591
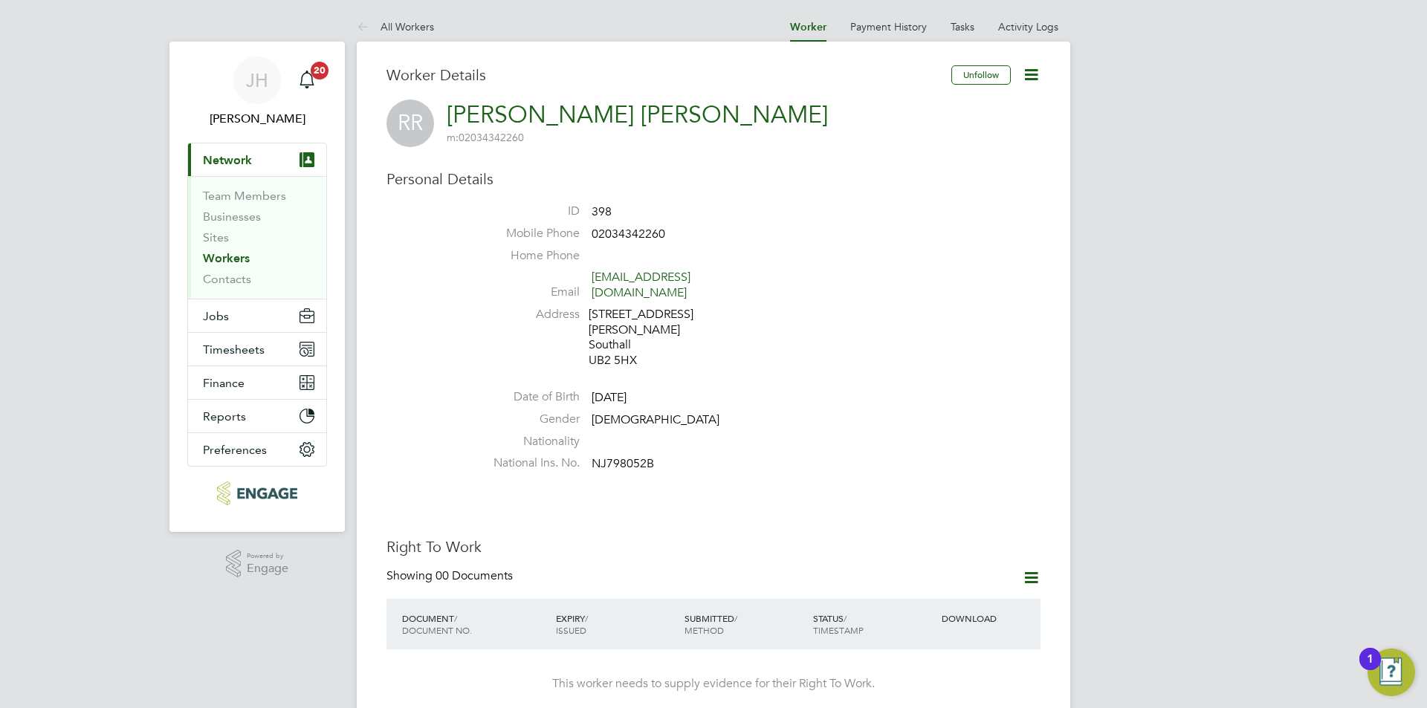
click at [1015, 569] on div at bounding box center [1026, 578] width 30 height 19
click at [1025, 569] on icon at bounding box center [1031, 578] width 19 height 19
click at [940, 589] on li "Add Right To Work Document" at bounding box center [948, 583] width 179 height 21
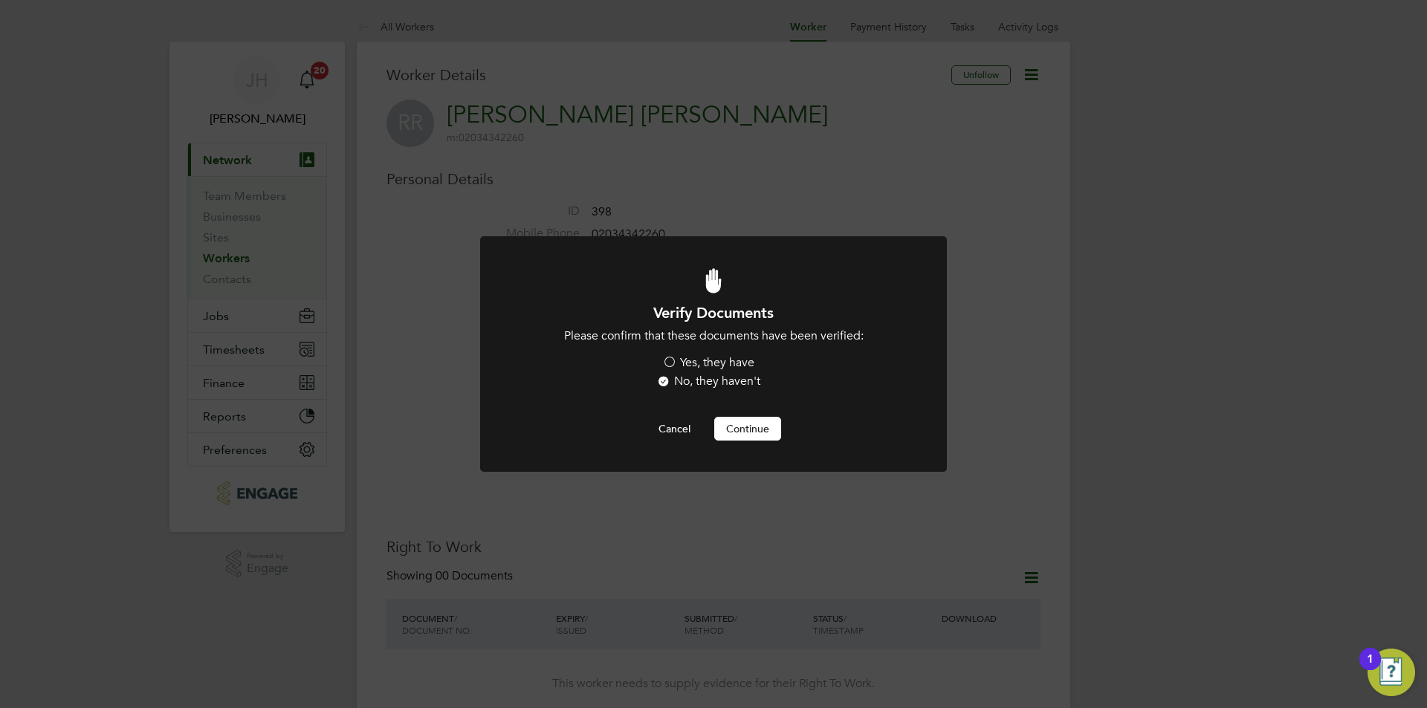
click at [723, 366] on label "Yes, they have" at bounding box center [708, 363] width 92 height 16
click at [0, 0] on input "Yes, they have" at bounding box center [0, 0] width 0 height 0
click at [741, 435] on button "Continue" at bounding box center [747, 429] width 67 height 24
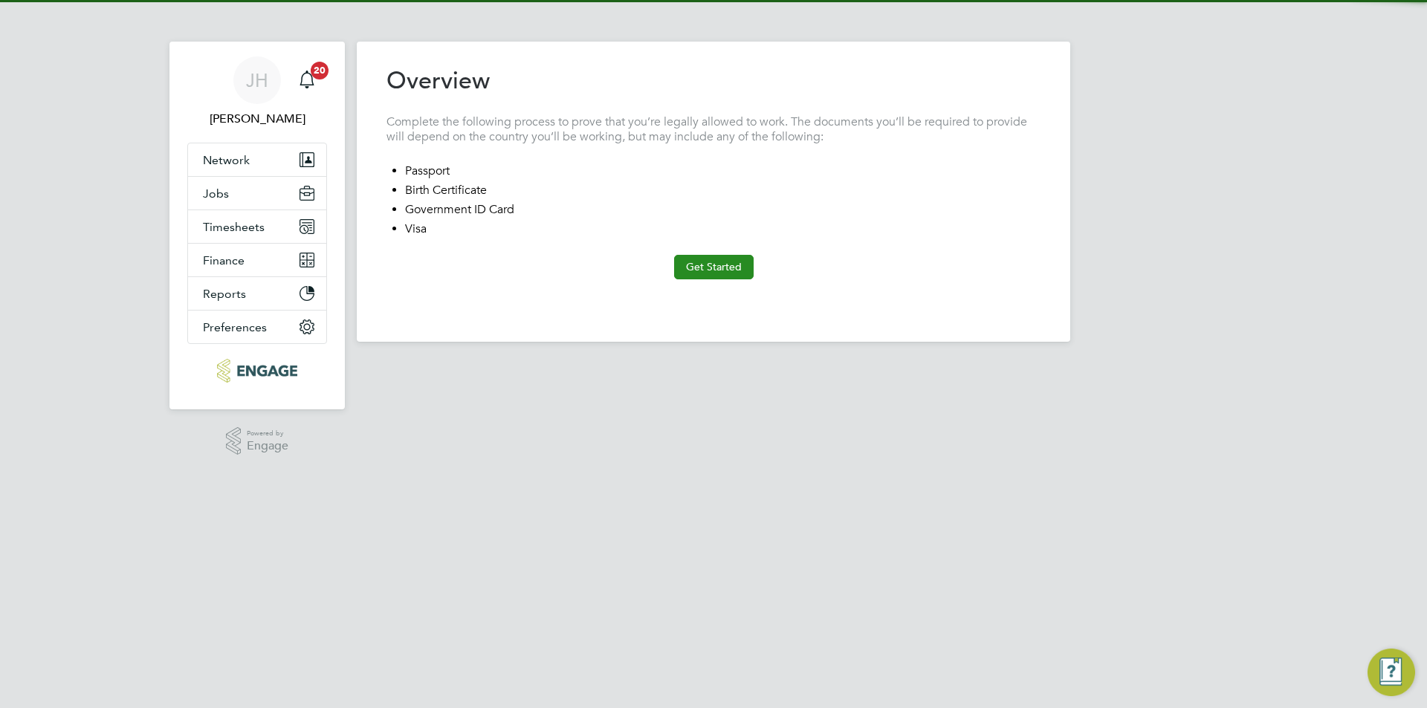
click at [737, 270] on button "Get Started" at bounding box center [714, 267] width 80 height 24
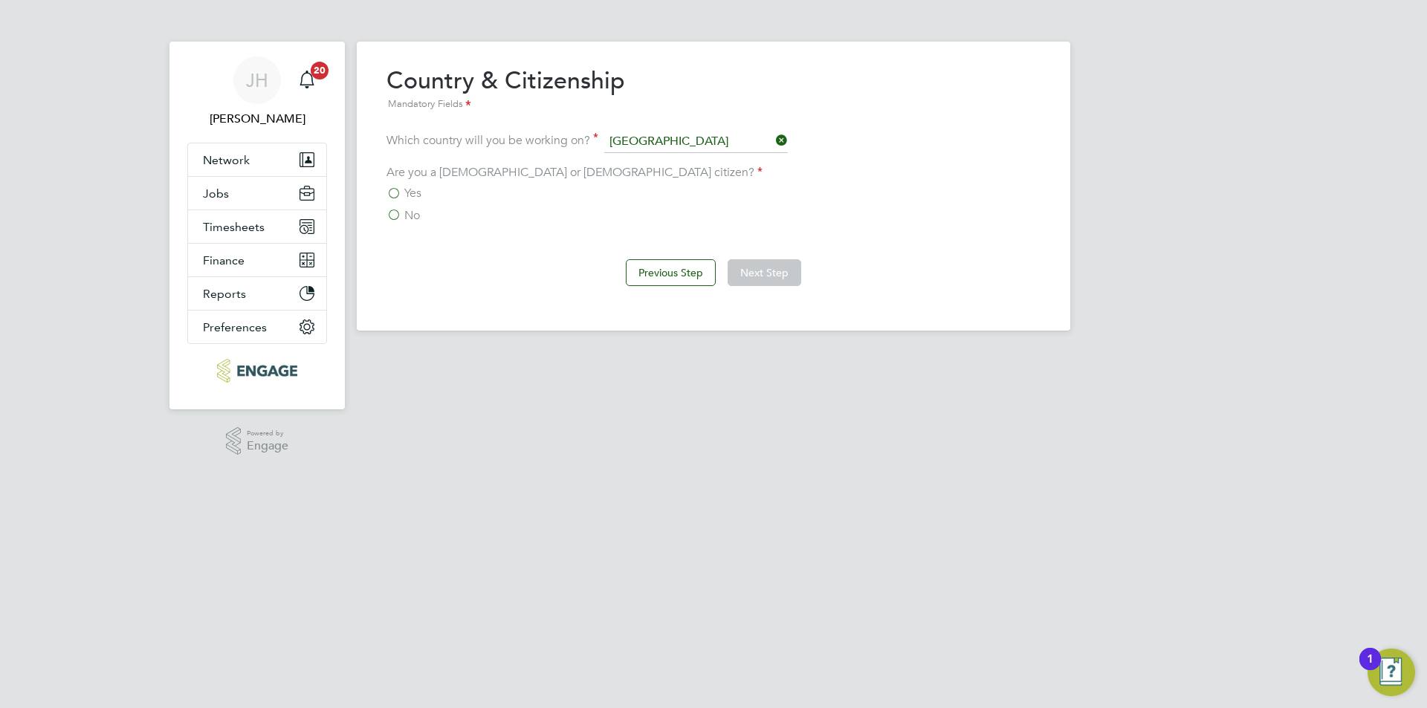
click at [418, 213] on span "No" at bounding box center [412, 215] width 16 height 15
click at [0, 0] on input "No" at bounding box center [0, 0] width 0 height 0
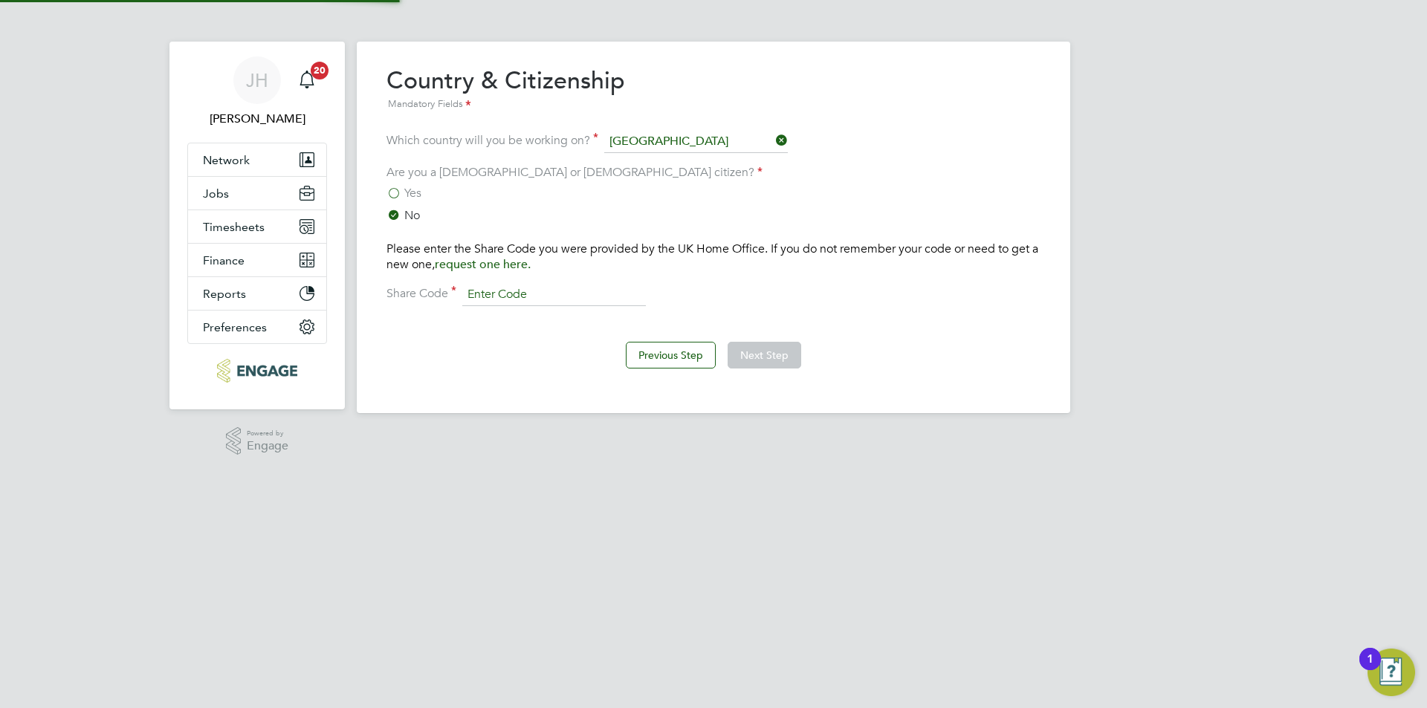
click at [517, 292] on input at bounding box center [554, 295] width 184 height 22
type input "WETNPA6GP"
click at [771, 357] on button "Next Step" at bounding box center [765, 355] width 74 height 27
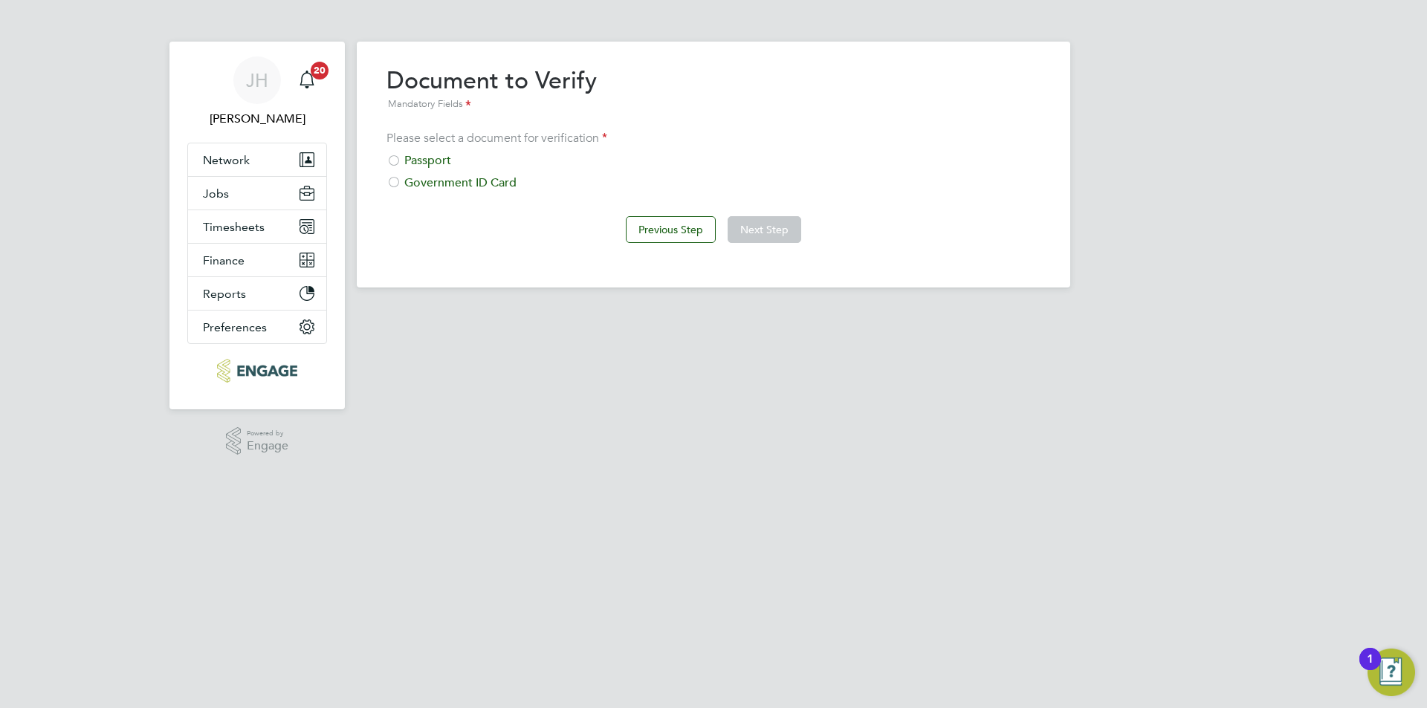
click at [430, 152] on div "Please select a document for verification Passport Government ID Card" at bounding box center [713, 161] width 654 height 60
click at [423, 161] on div "Passport" at bounding box center [713, 161] width 654 height 16
click at [754, 227] on button "Next Step" at bounding box center [765, 229] width 74 height 27
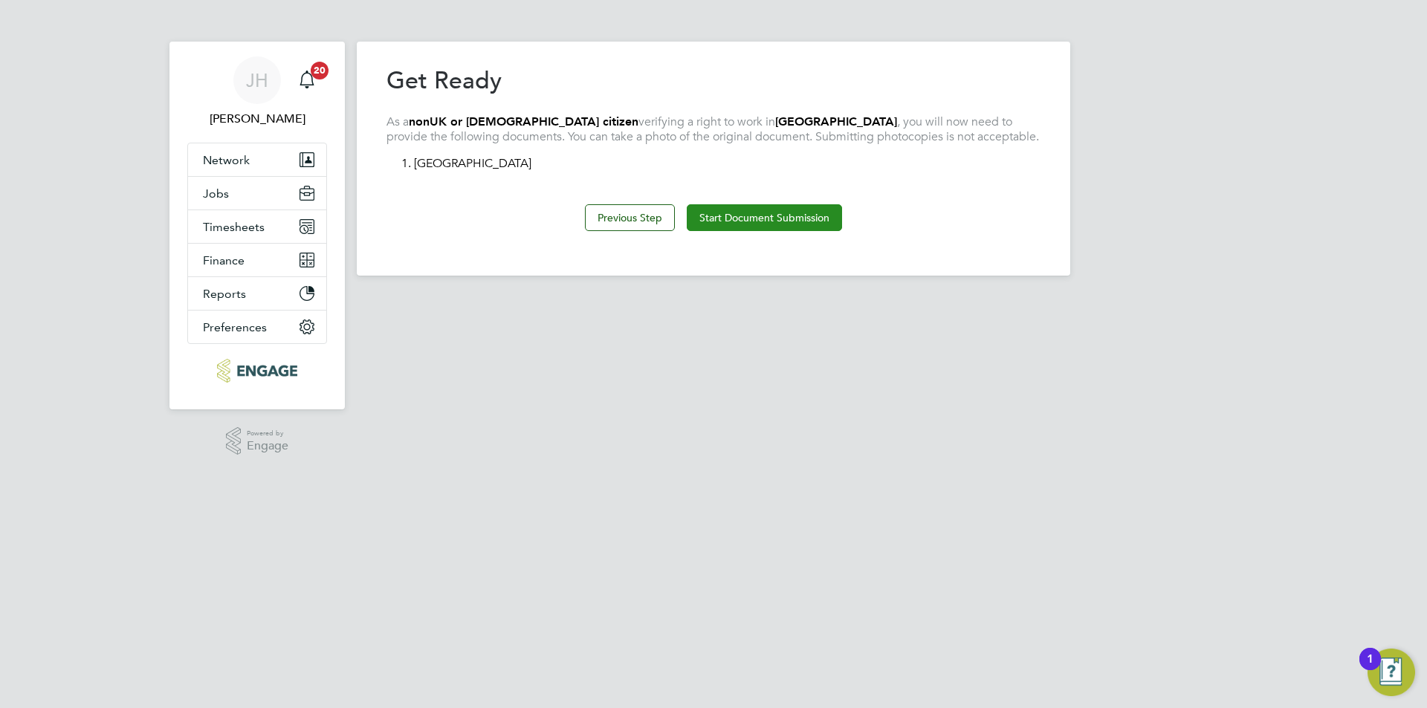
click at [836, 217] on button "Start Document Submission" at bounding box center [764, 217] width 155 height 27
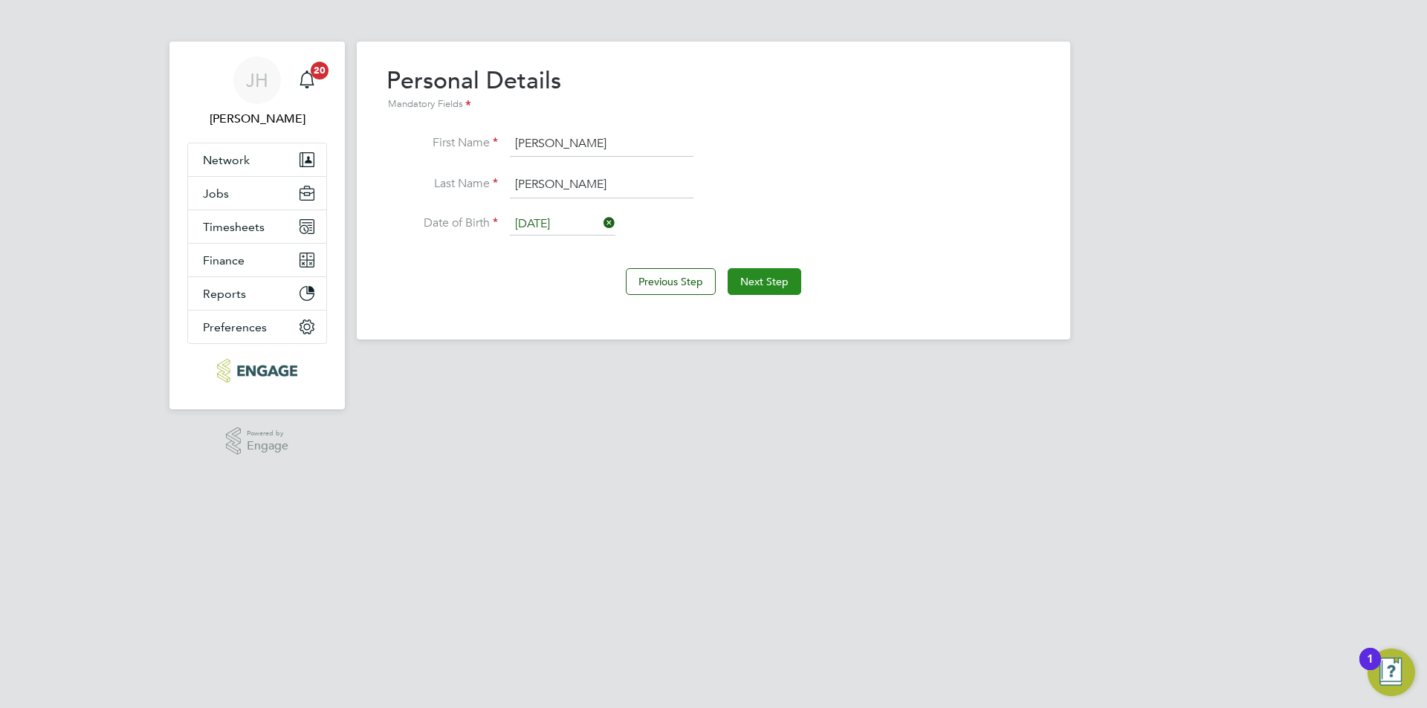
click at [778, 291] on button "Next Step" at bounding box center [765, 281] width 74 height 27
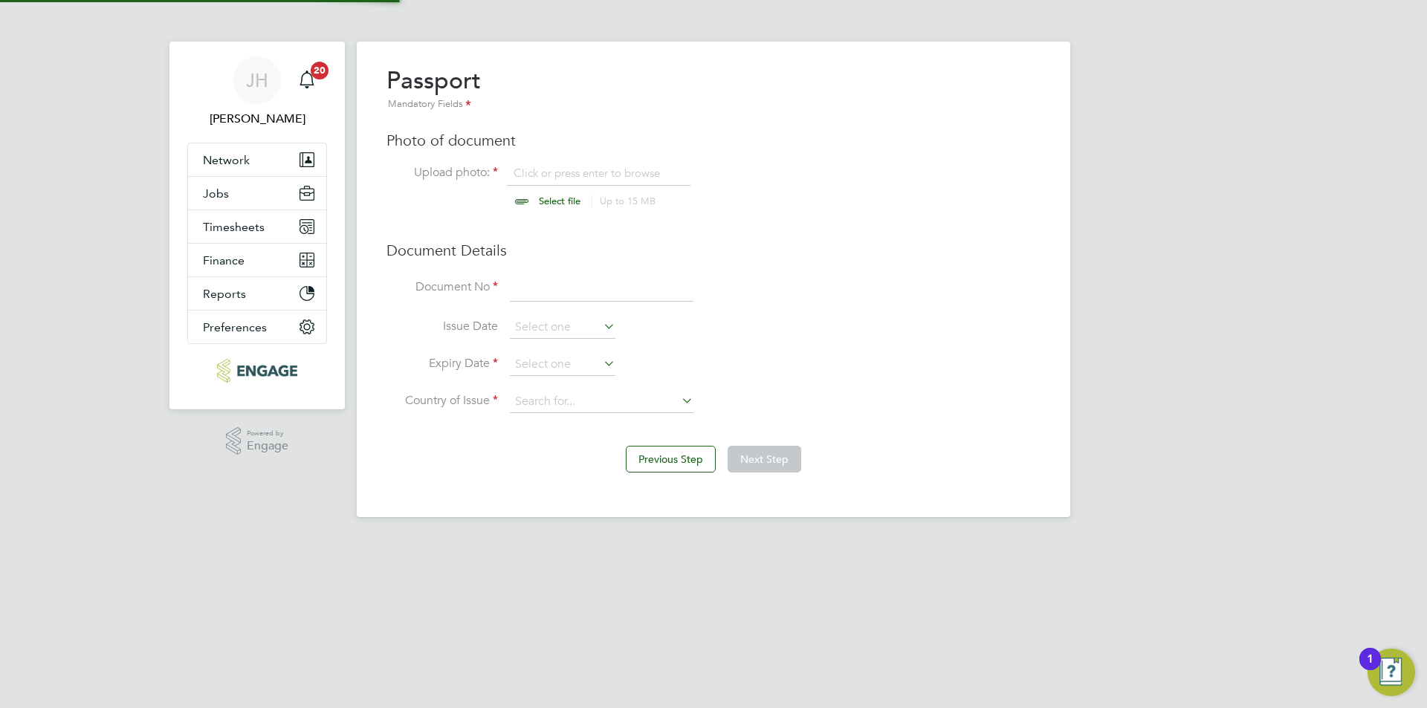
scroll to position [20, 184]
click at [574, 182] on input "file" at bounding box center [573, 188] width 233 height 45
type input "C:\fakepath\Passport.jpg"
click at [570, 282] on input at bounding box center [602, 288] width 184 height 27
type input "P4315108"
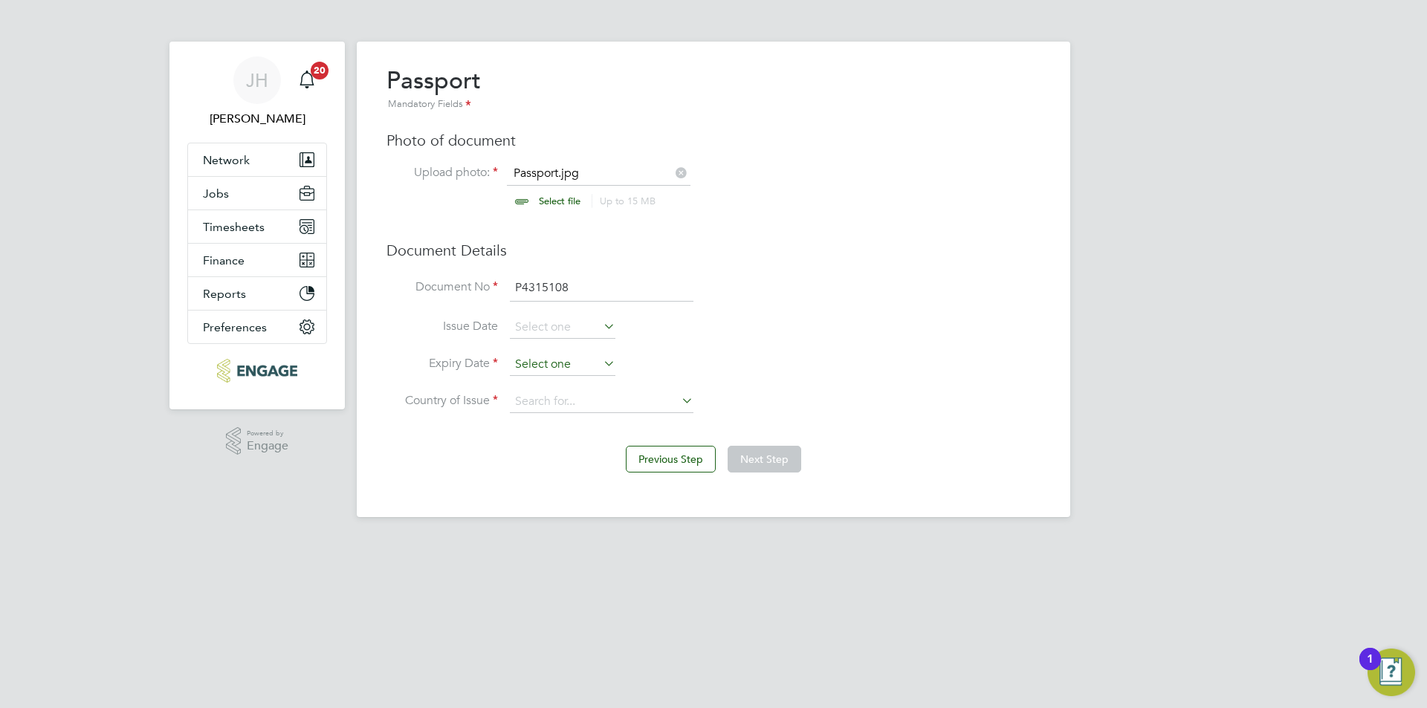
click at [566, 366] on input at bounding box center [563, 365] width 106 height 22
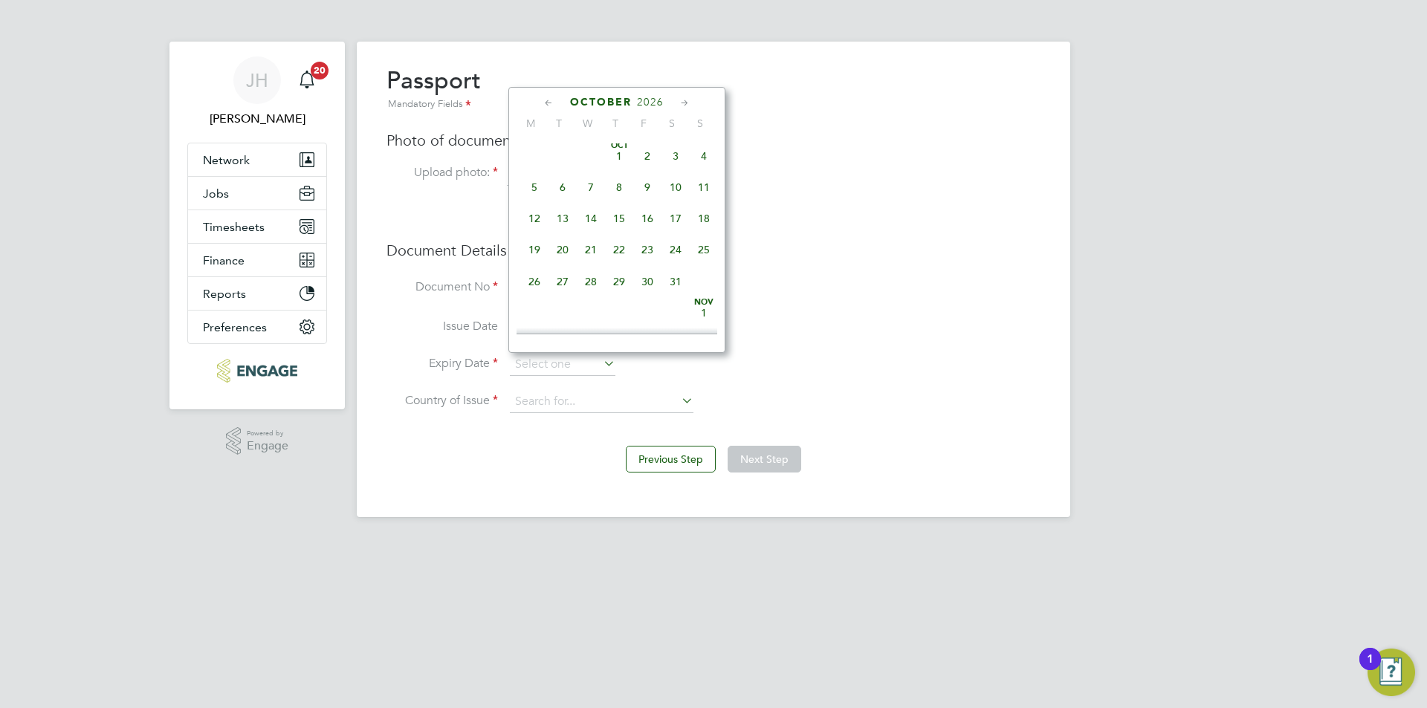
scroll to position [2530, 0]
click at [657, 119] on span "11" at bounding box center [647, 105] width 28 height 28
type input "11 Sep 2026"
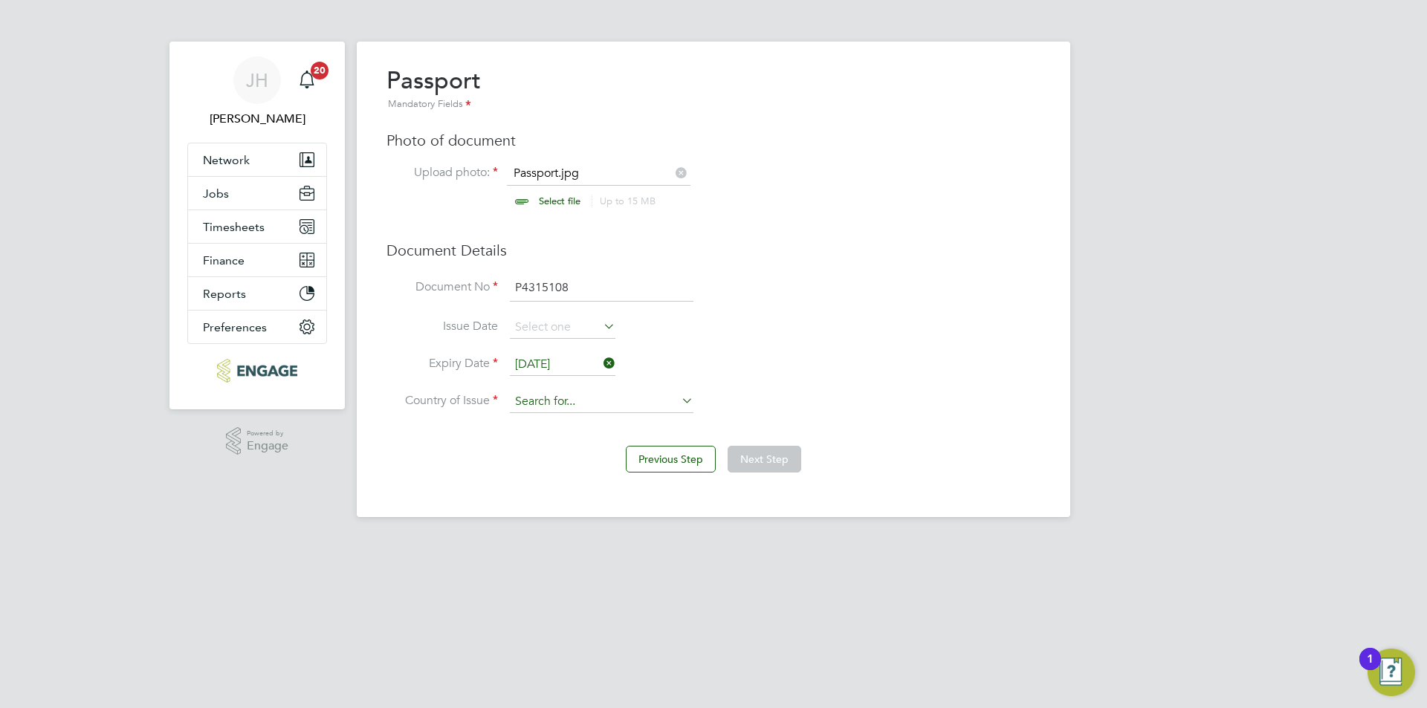
click at [611, 401] on input at bounding box center [602, 402] width 184 height 22
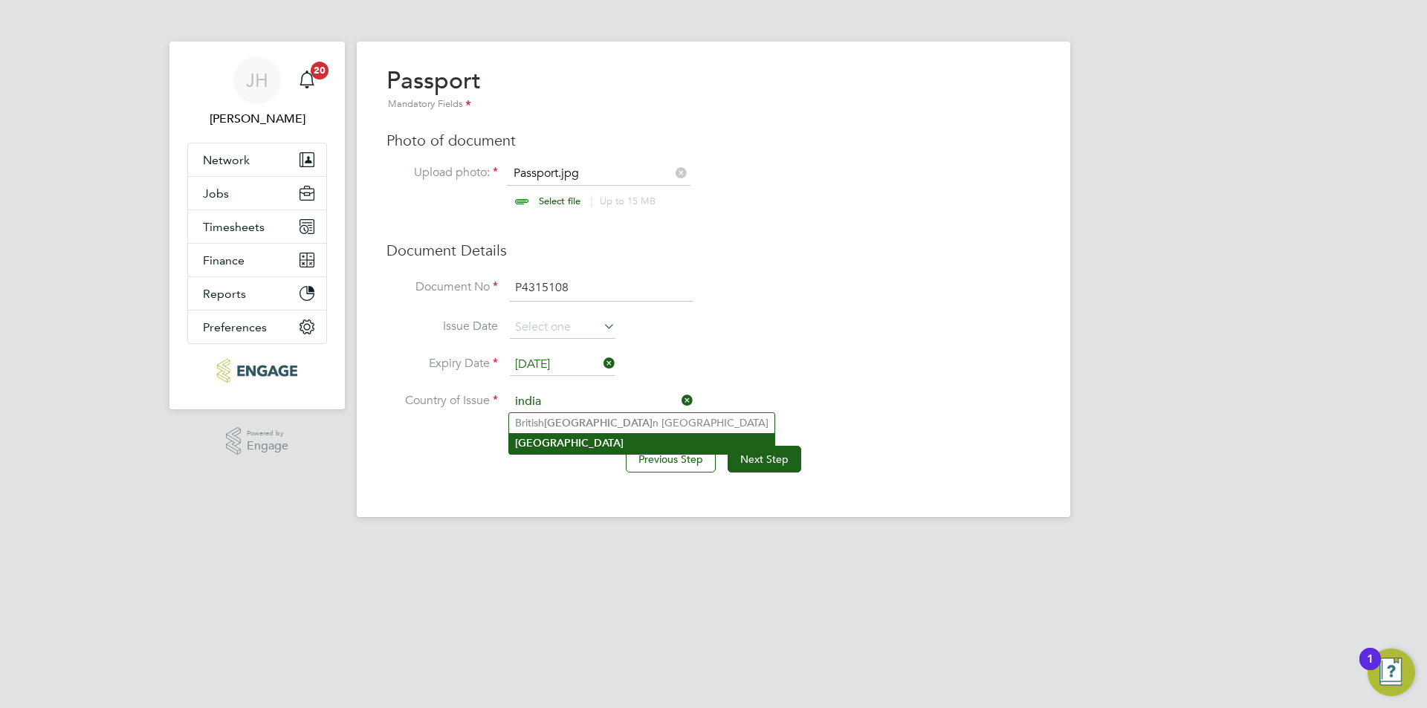
click at [579, 446] on li "India" at bounding box center [641, 443] width 265 height 20
type input "India"
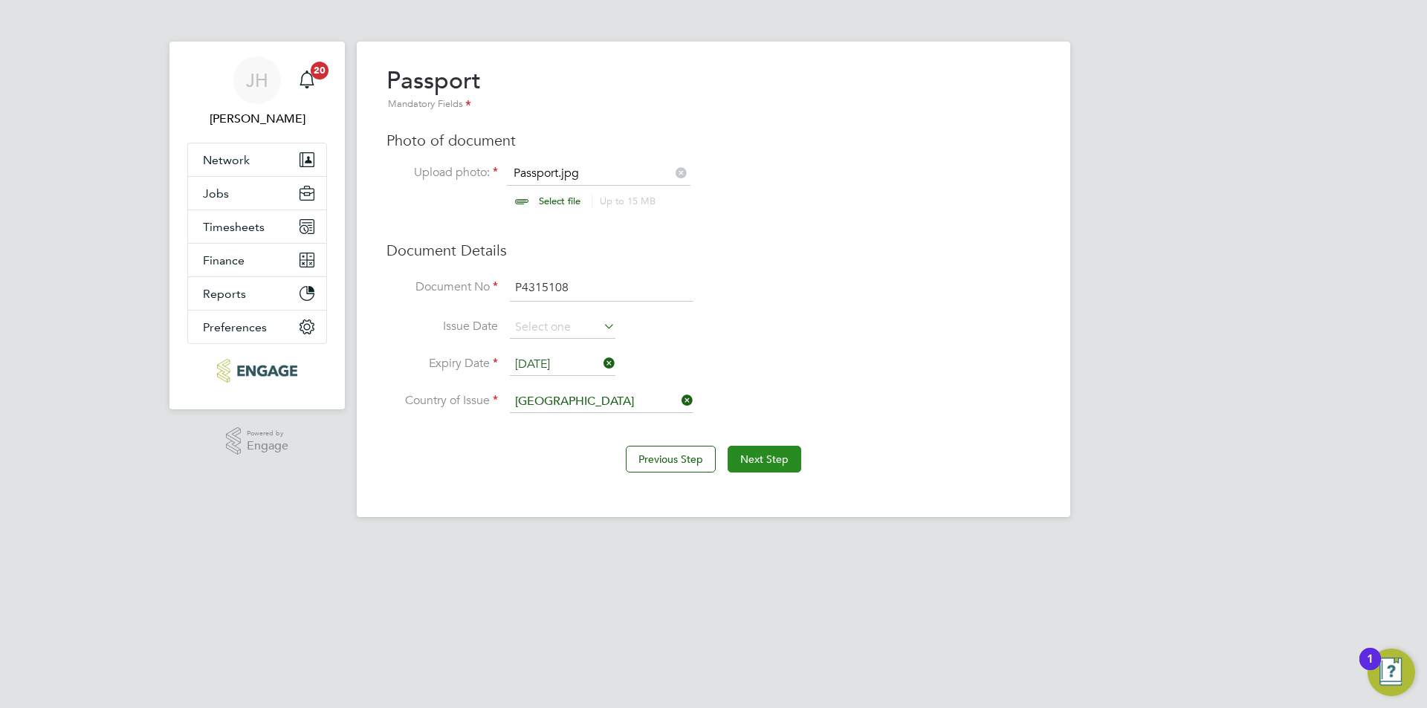
click at [760, 451] on button "Next Step" at bounding box center [765, 459] width 74 height 27
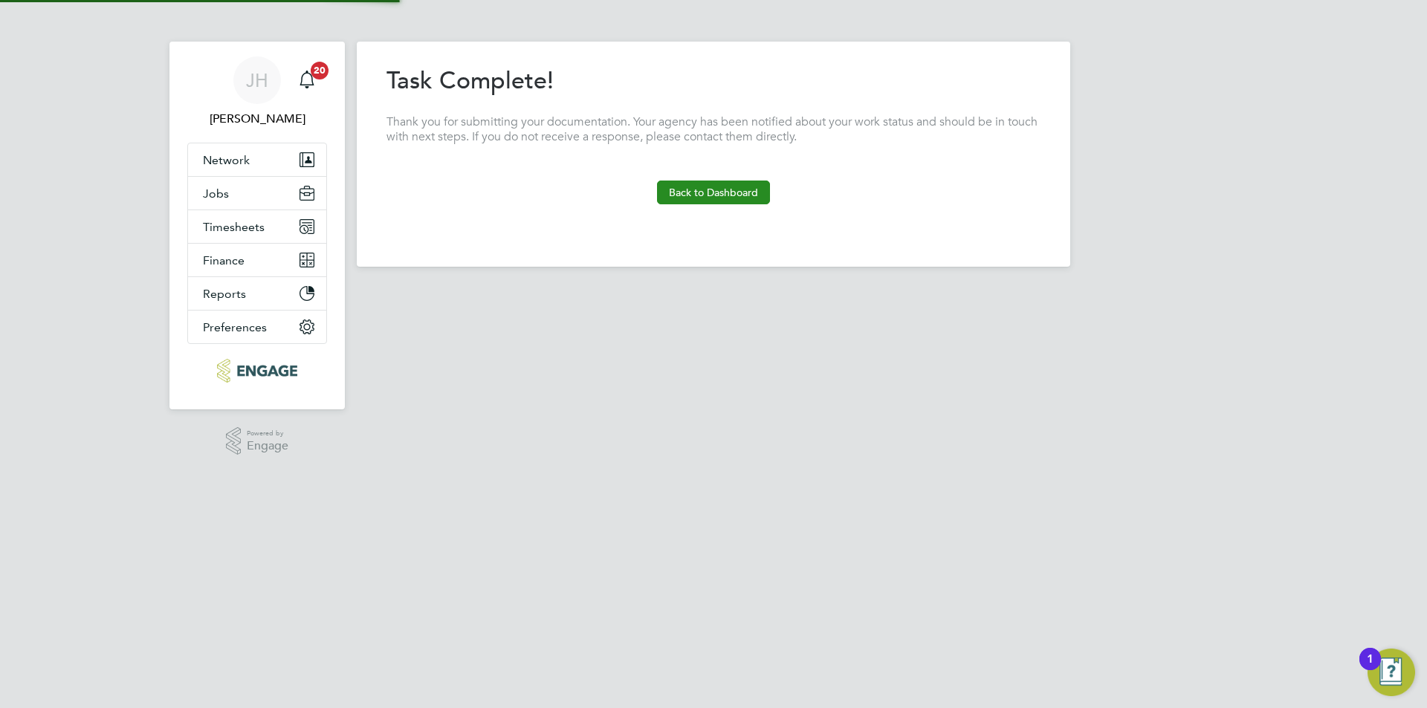
click at [681, 197] on button "Back to Dashboard" at bounding box center [713, 193] width 113 height 24
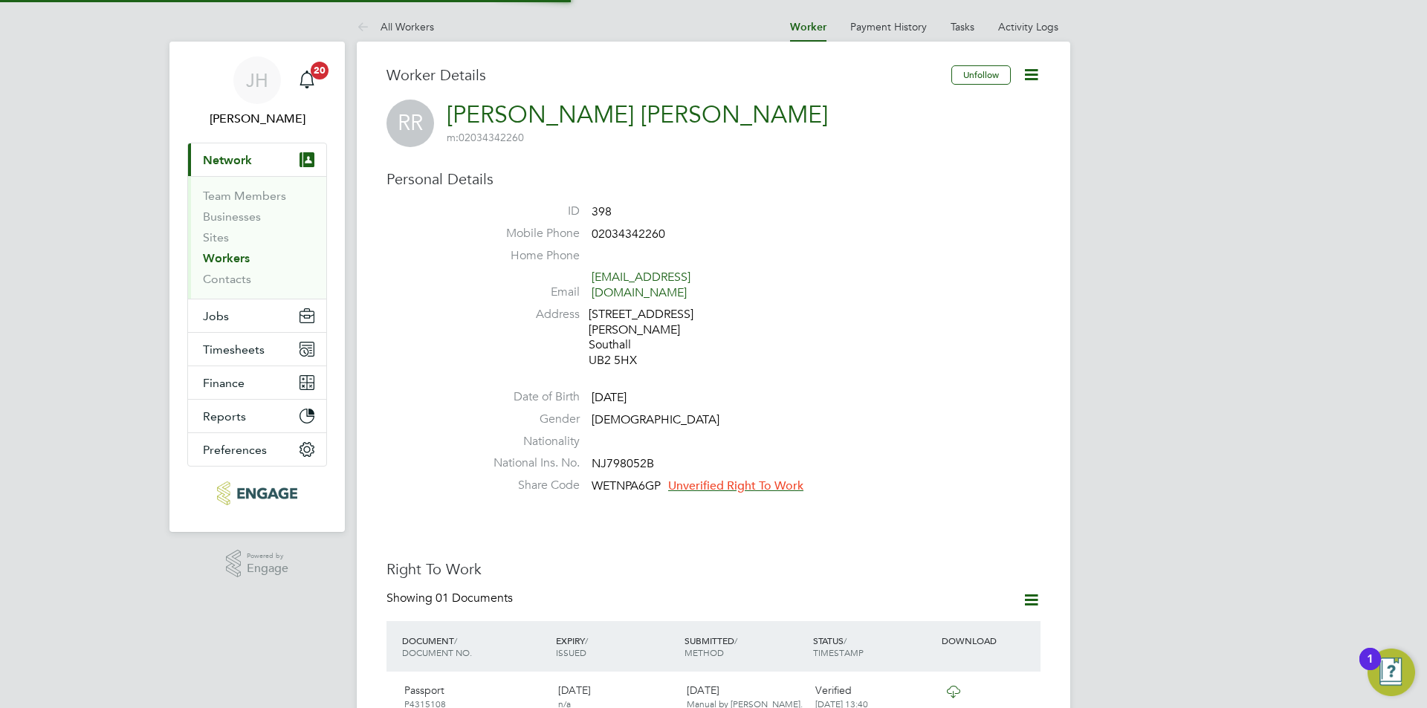
click at [746, 479] on span "Unverified Right To Work" at bounding box center [735, 486] width 135 height 15
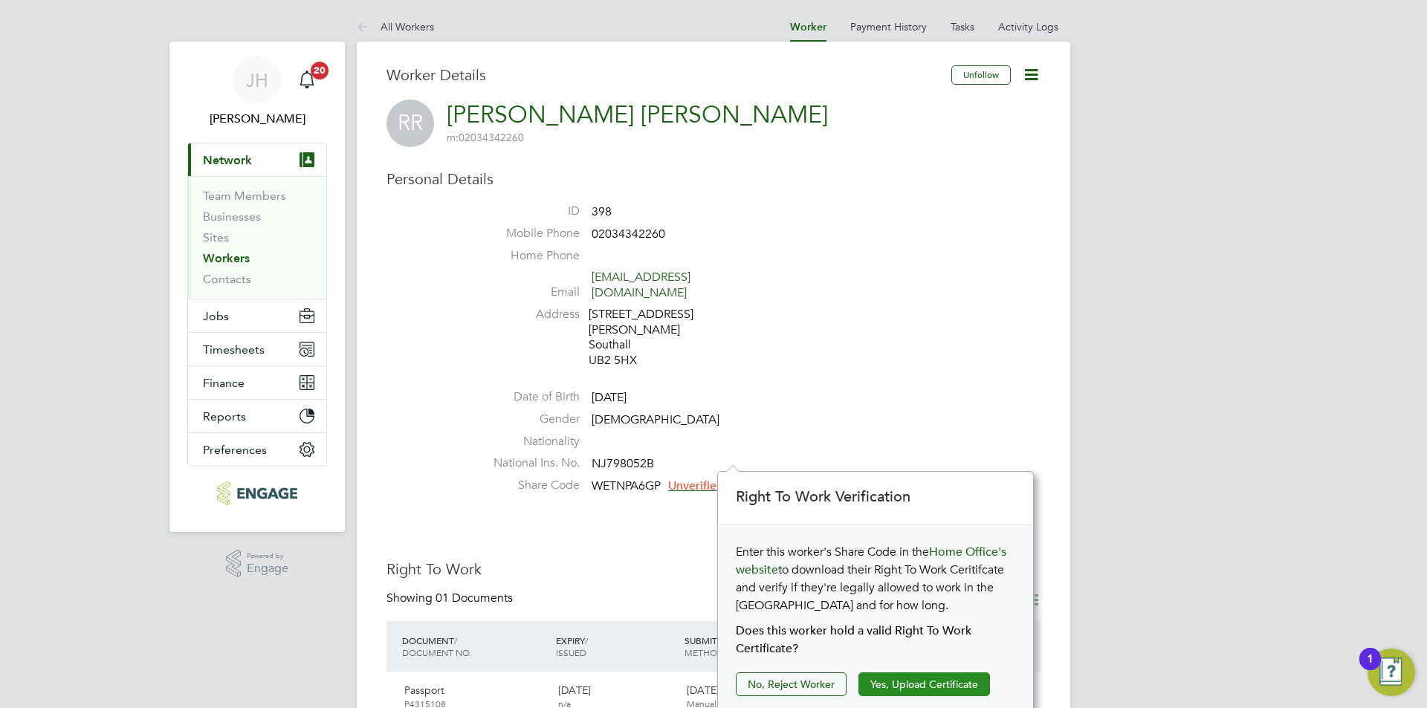
click at [928, 687] on button "Yes, Upload Certificate" at bounding box center [924, 685] width 132 height 24
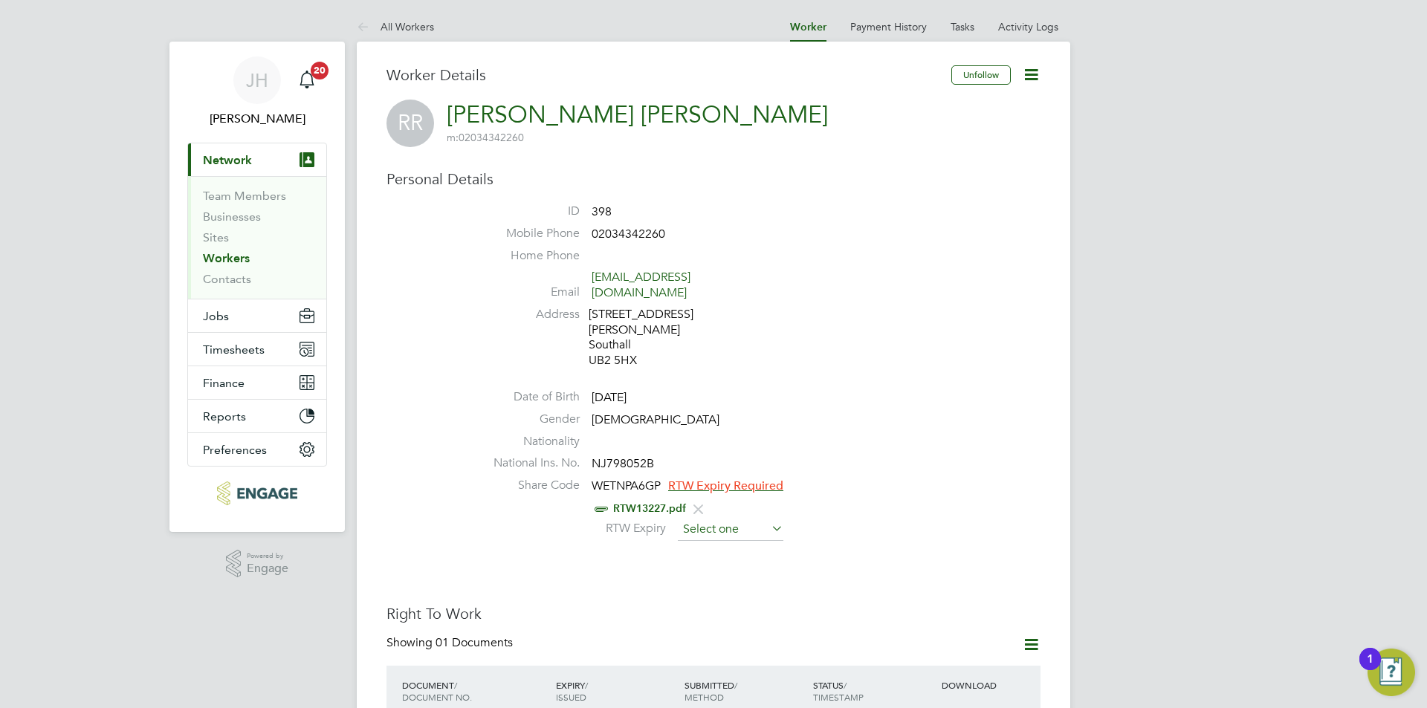
click at [733, 519] on input at bounding box center [731, 530] width 106 height 22
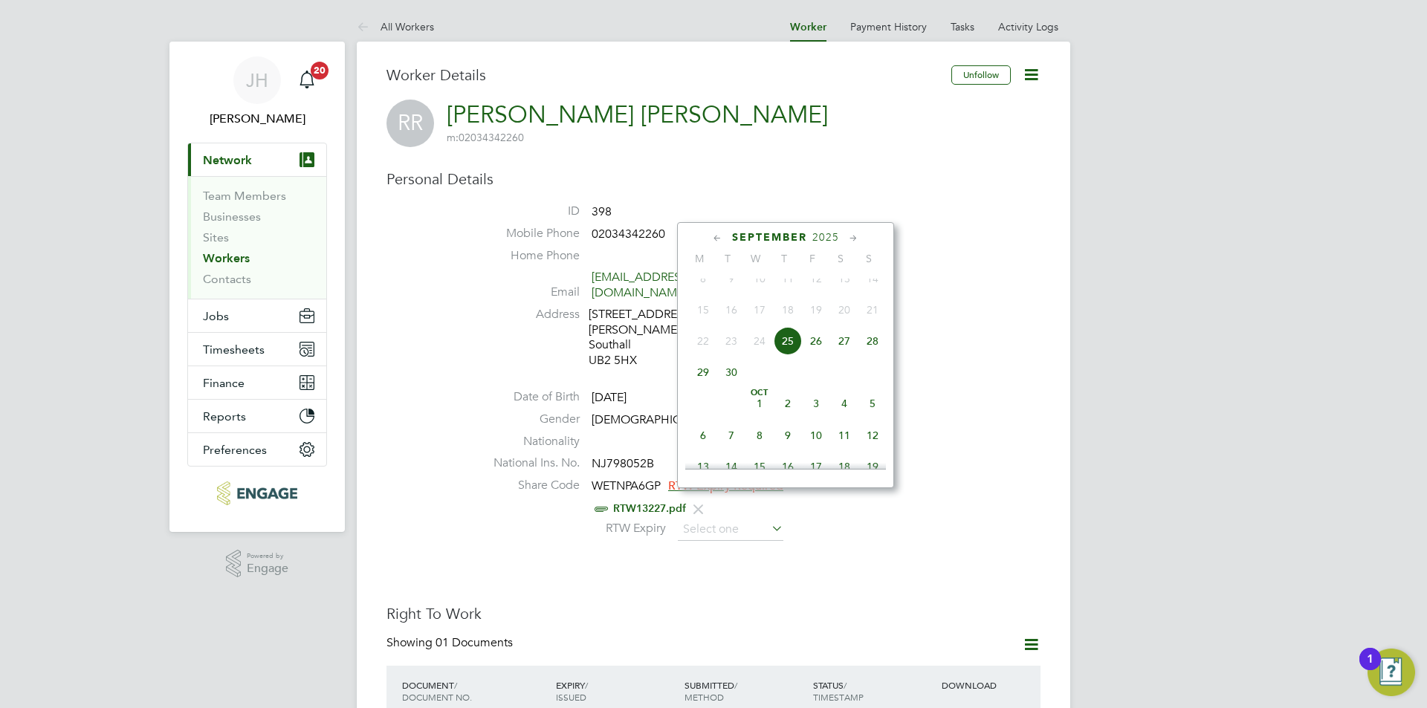
click at [820, 239] on span "2025" at bounding box center [825, 237] width 27 height 13
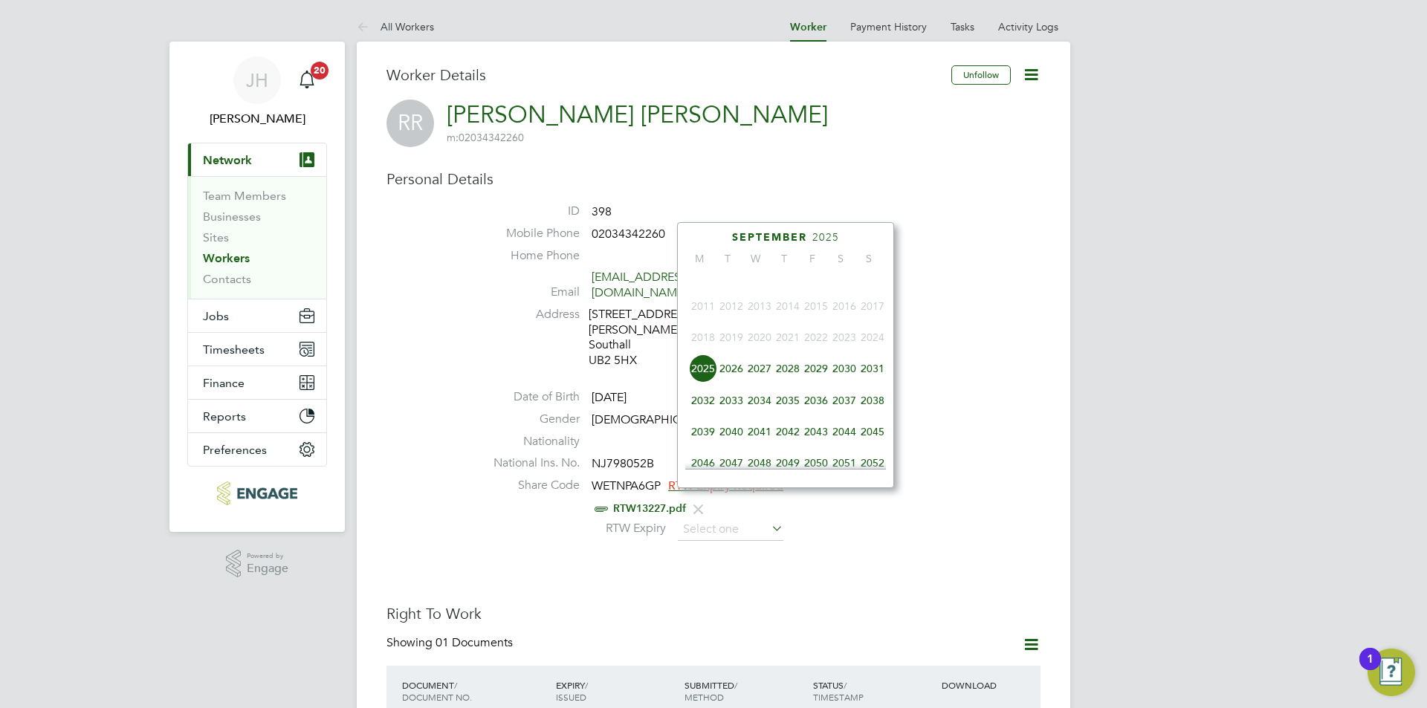
click at [761, 380] on span "2027" at bounding box center [759, 368] width 28 height 28
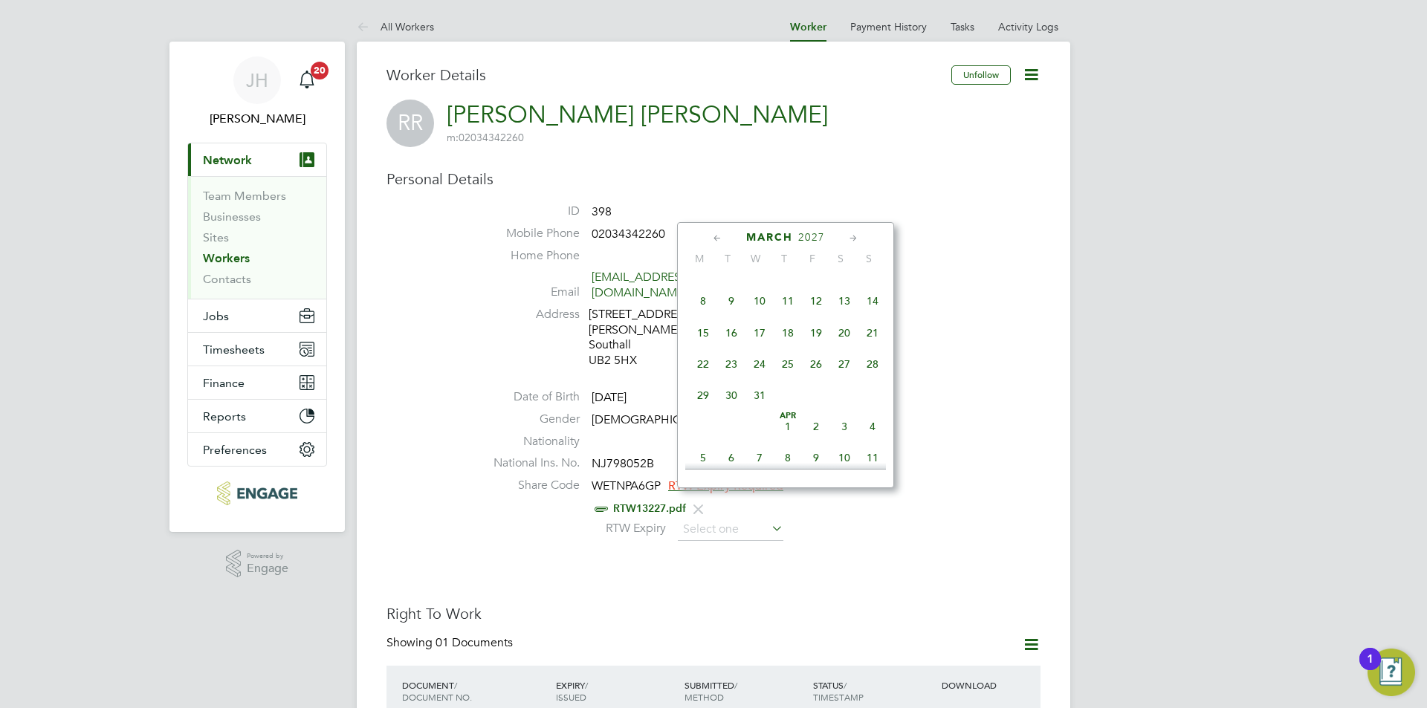
scroll to position [156, 0]
click at [843, 322] on span "13" at bounding box center [844, 325] width 28 height 28
type input "13 Feb 2027"
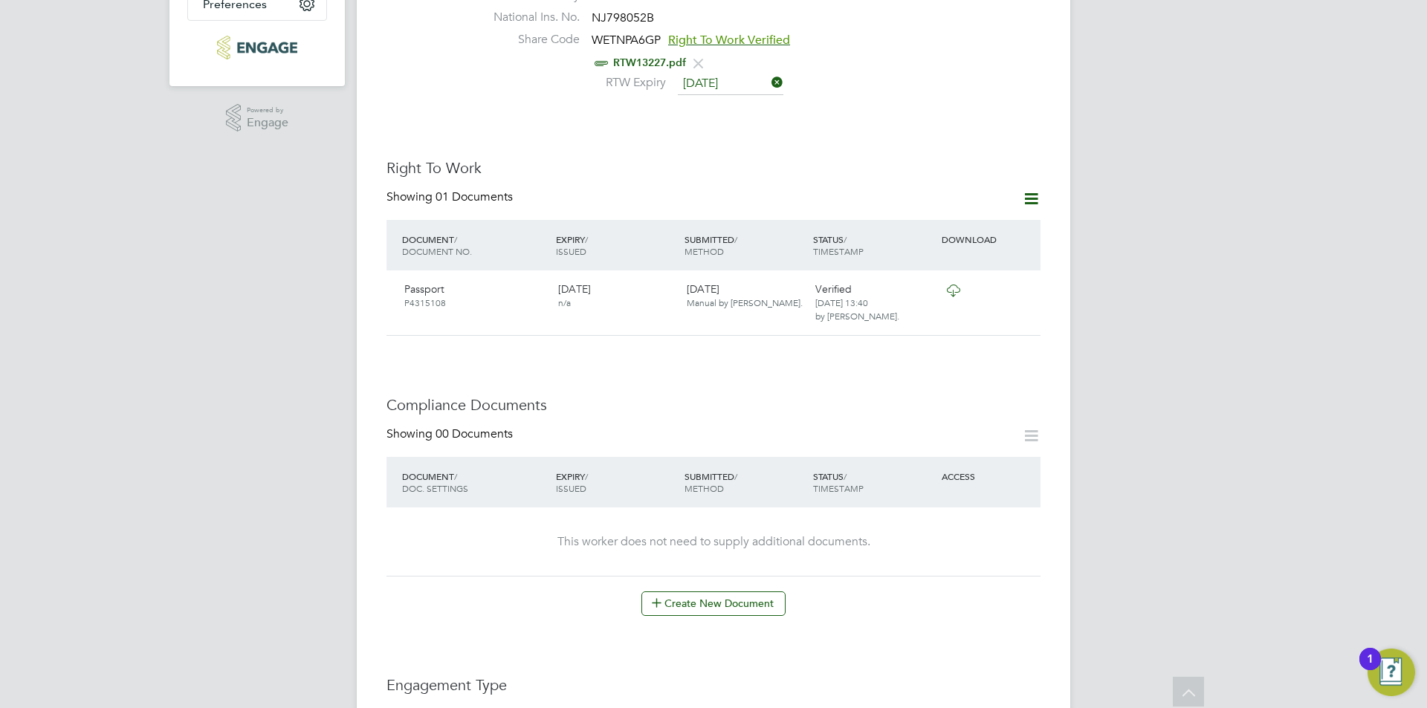
scroll to position [595, 0]
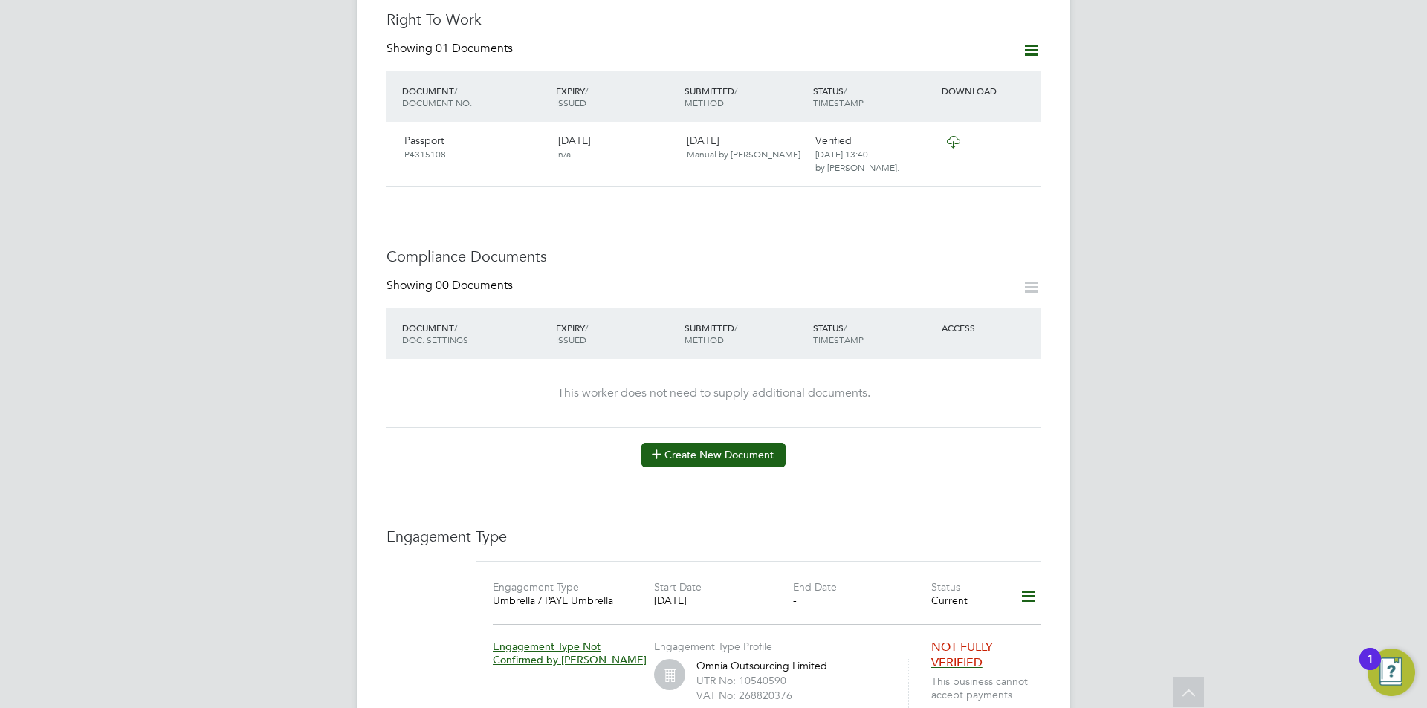
click at [752, 443] on button "Create New Document" at bounding box center [713, 455] width 144 height 24
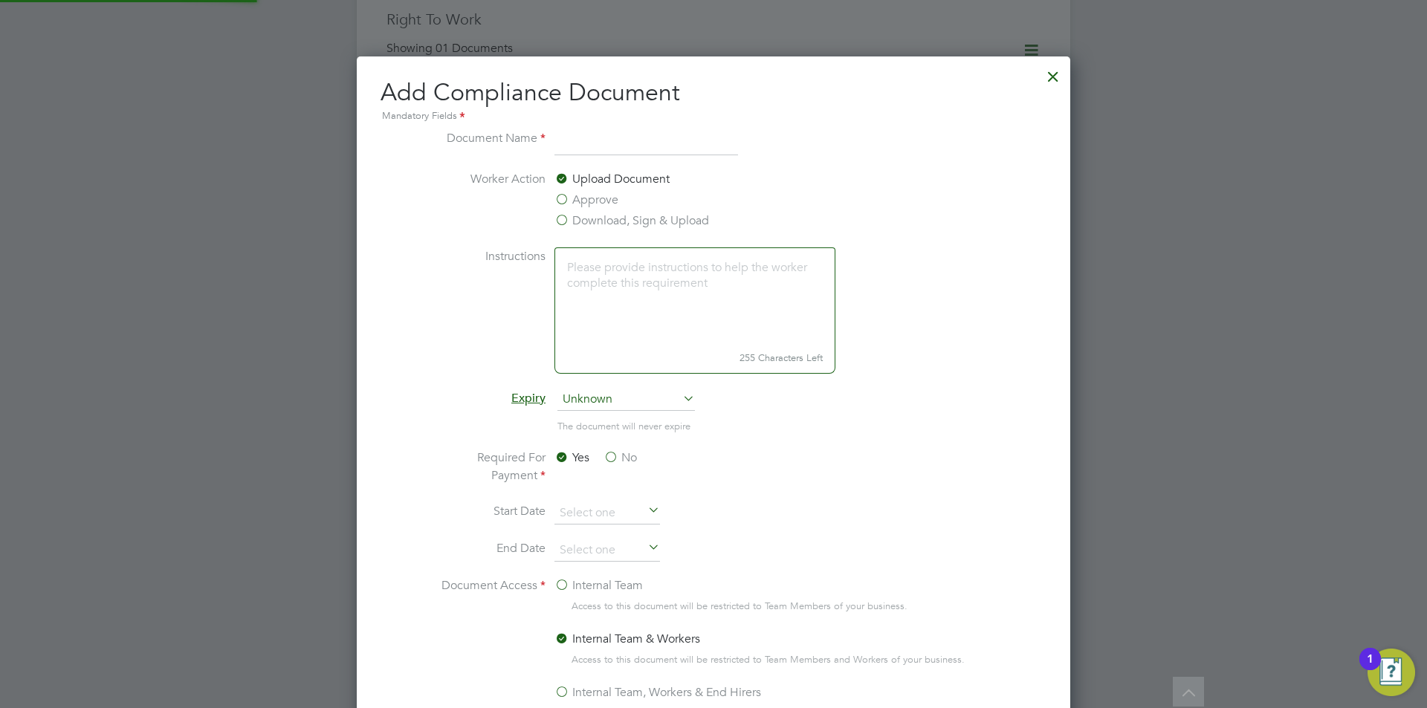
scroll to position [780, 714]
type input "CSCS"
click at [608, 192] on label "Approve" at bounding box center [586, 200] width 64 height 18
click at [0, 0] on input "Approve" at bounding box center [0, 0] width 0 height 0
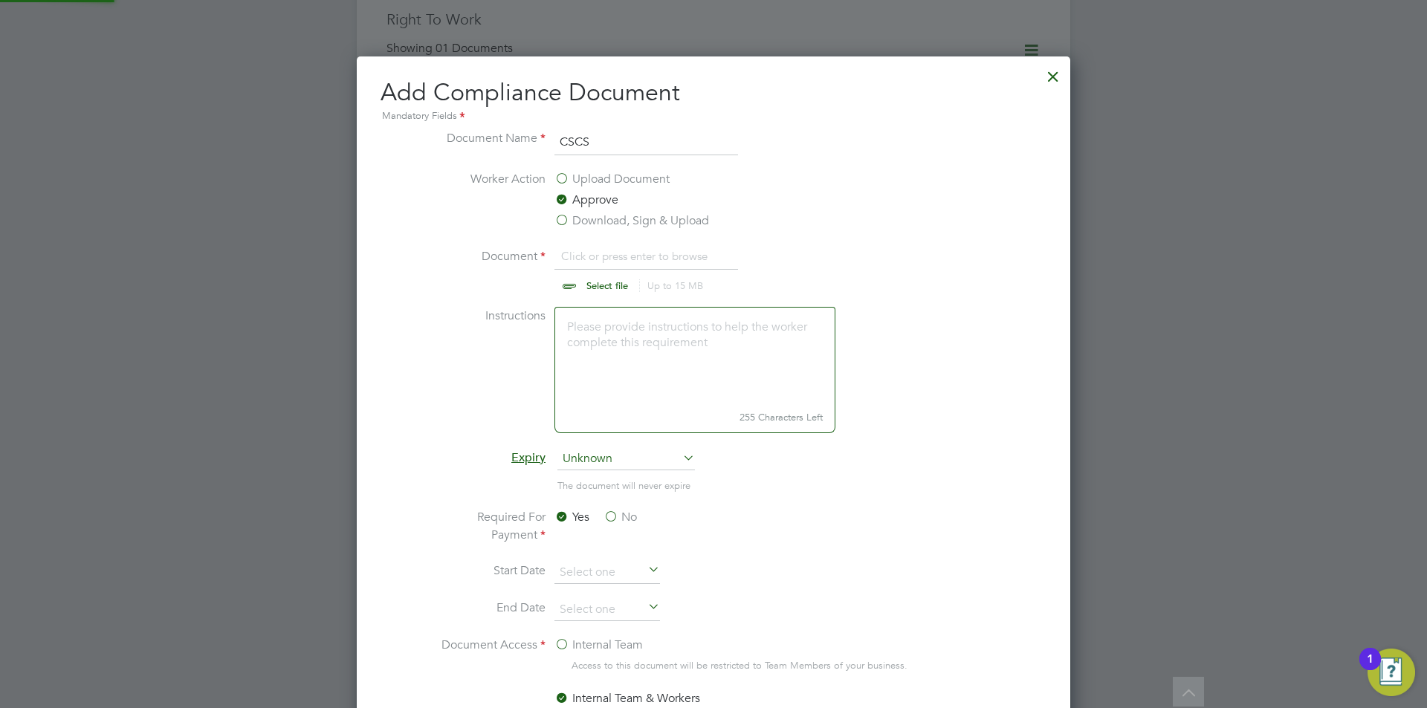
scroll to position [22, 184]
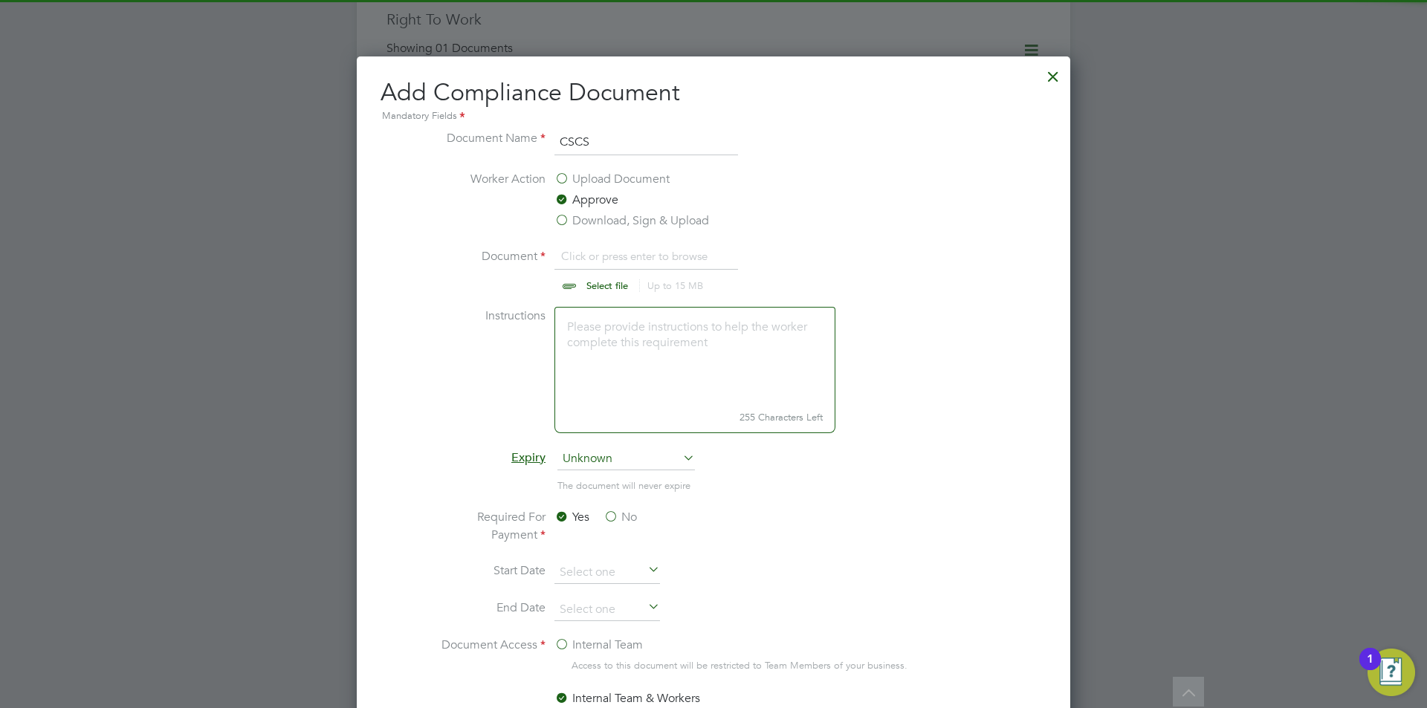
click at [601, 247] on input "file" at bounding box center [621, 269] width 233 height 45
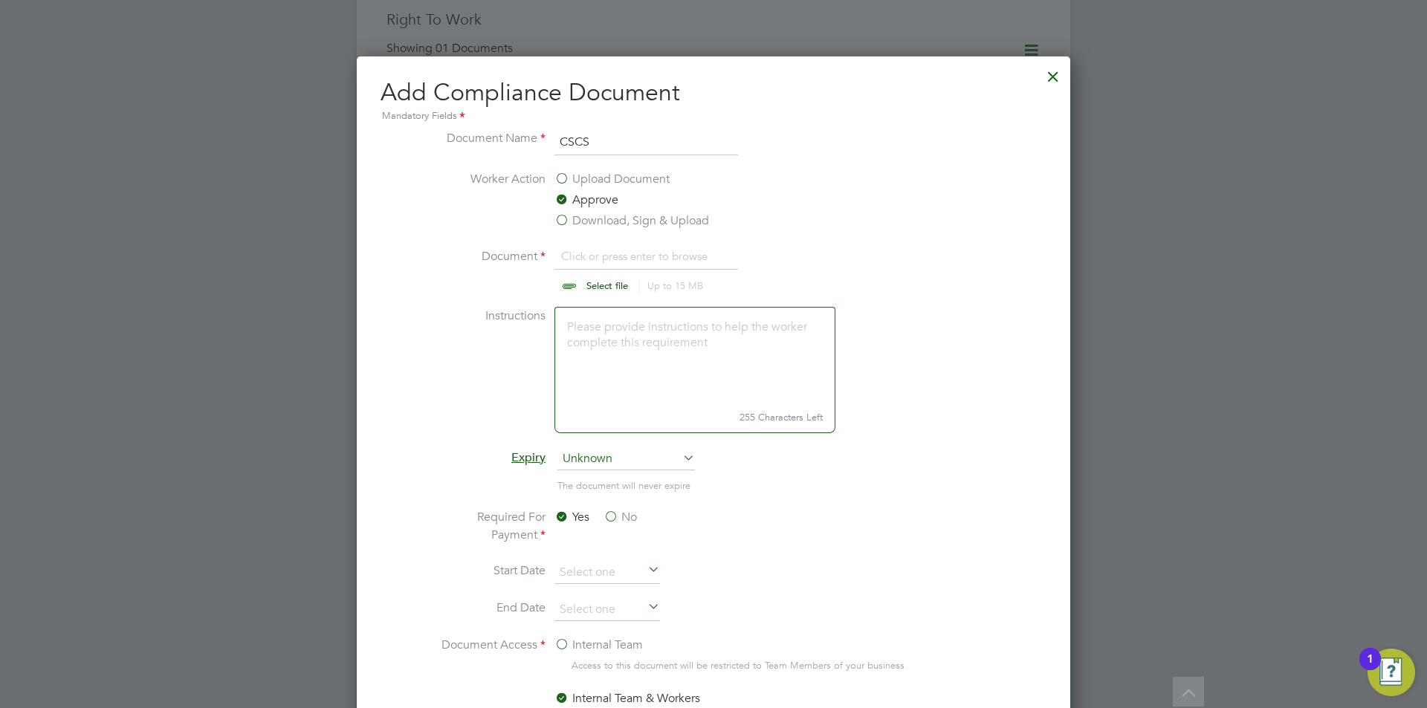
type input "C:\fakepath\CSCS.jpg"
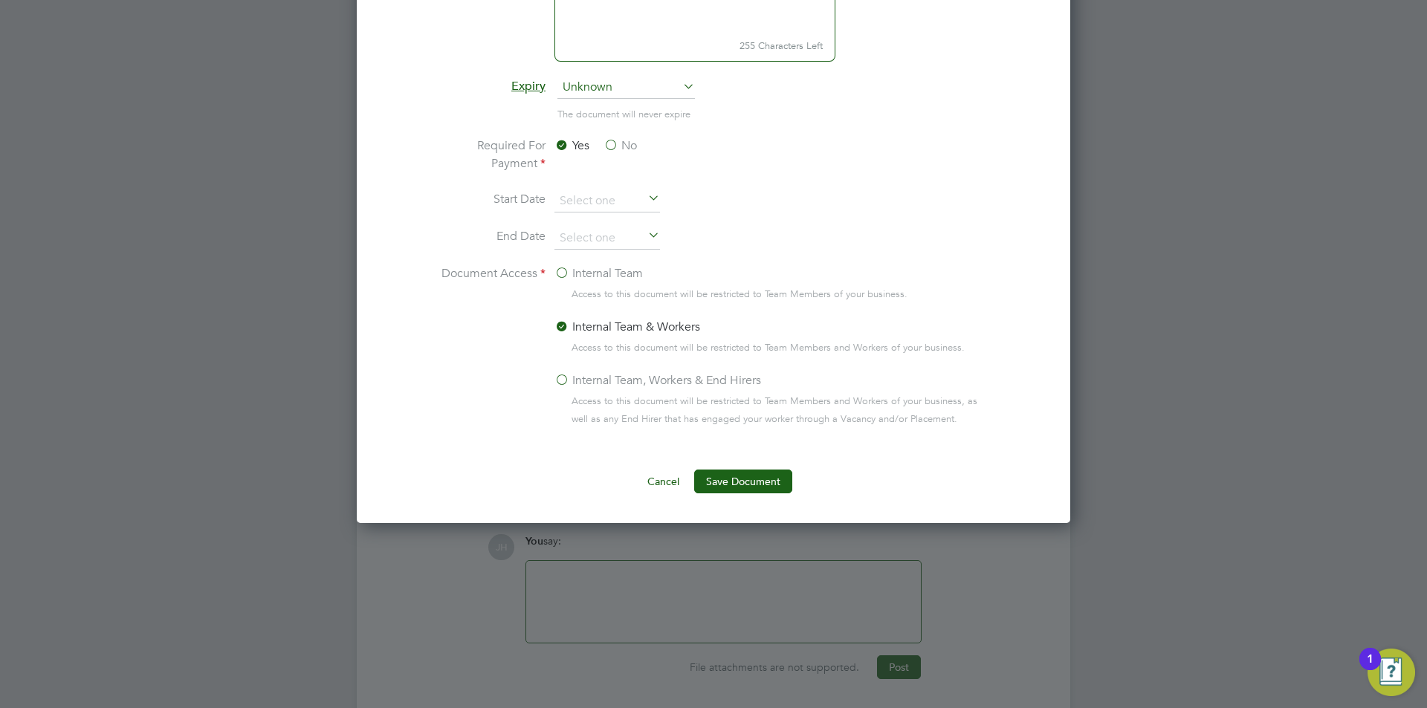
click at [765, 495] on div "Add Compliance Document Mandatory Fields Document Name CSCS Worker Action Uploa…" at bounding box center [713, 104] width 713 height 838
click at [765, 491] on button "Save Document" at bounding box center [743, 482] width 98 height 24
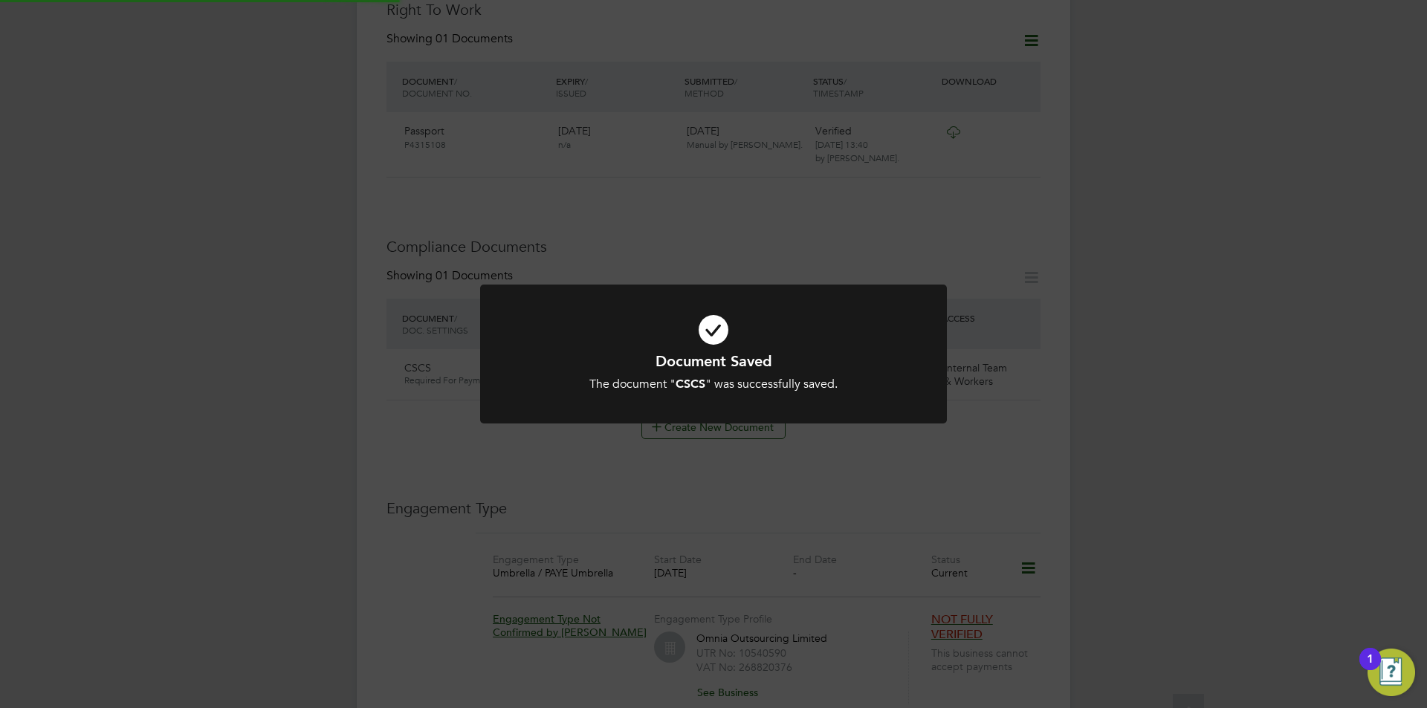
click at [1173, 411] on div "Document Saved The document " CSCS " was successfully saved. Cancel Okay" at bounding box center [713, 354] width 1427 height 708
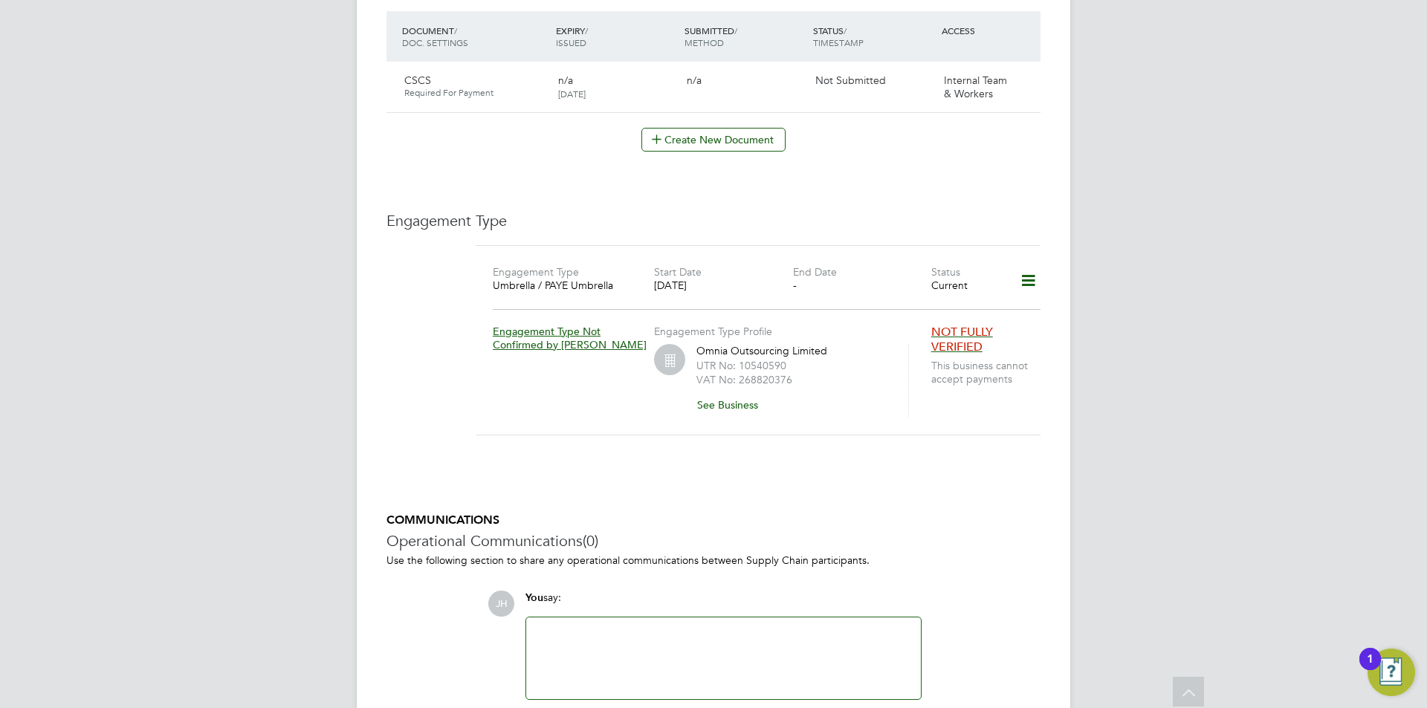
scroll to position [964, 0]
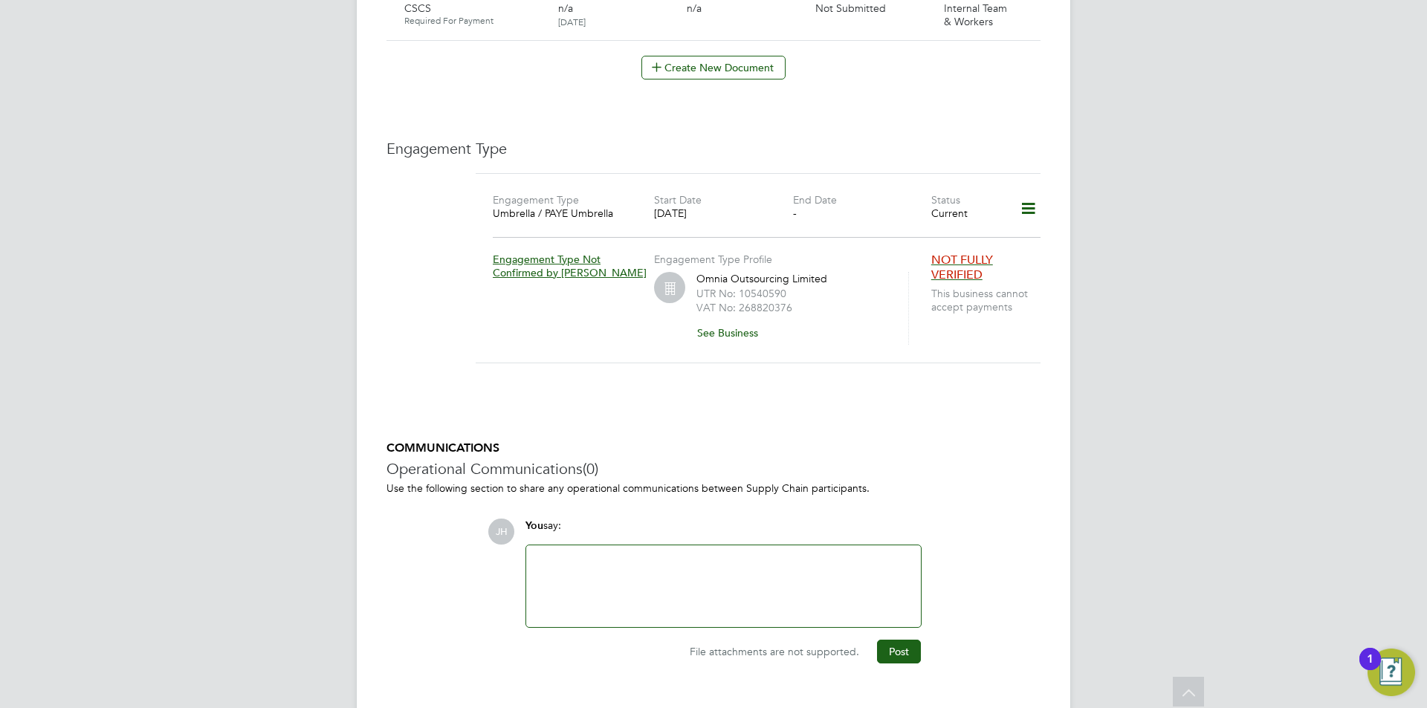
click at [800, 554] on div at bounding box center [723, 586] width 377 height 64
click at [901, 640] on button "Post" at bounding box center [899, 652] width 44 height 24
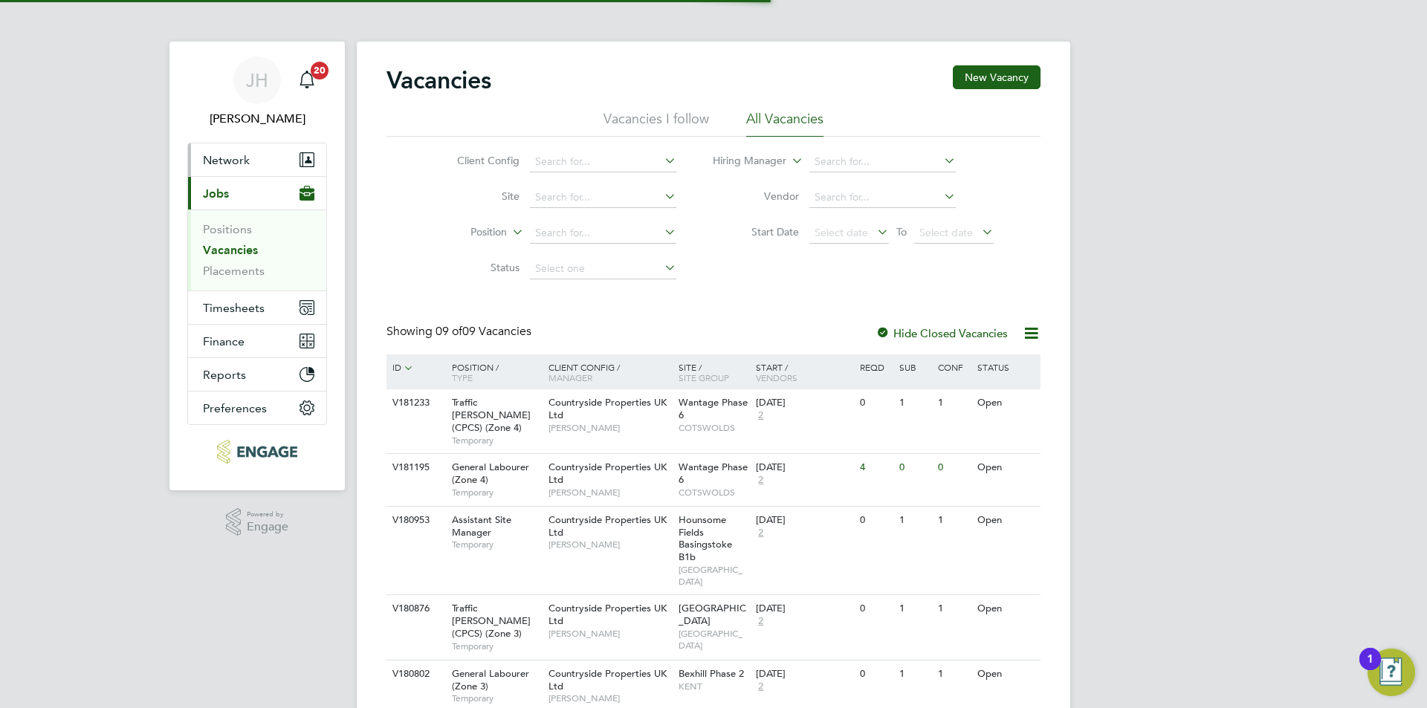
click at [268, 169] on button "Network" at bounding box center [257, 159] width 138 height 33
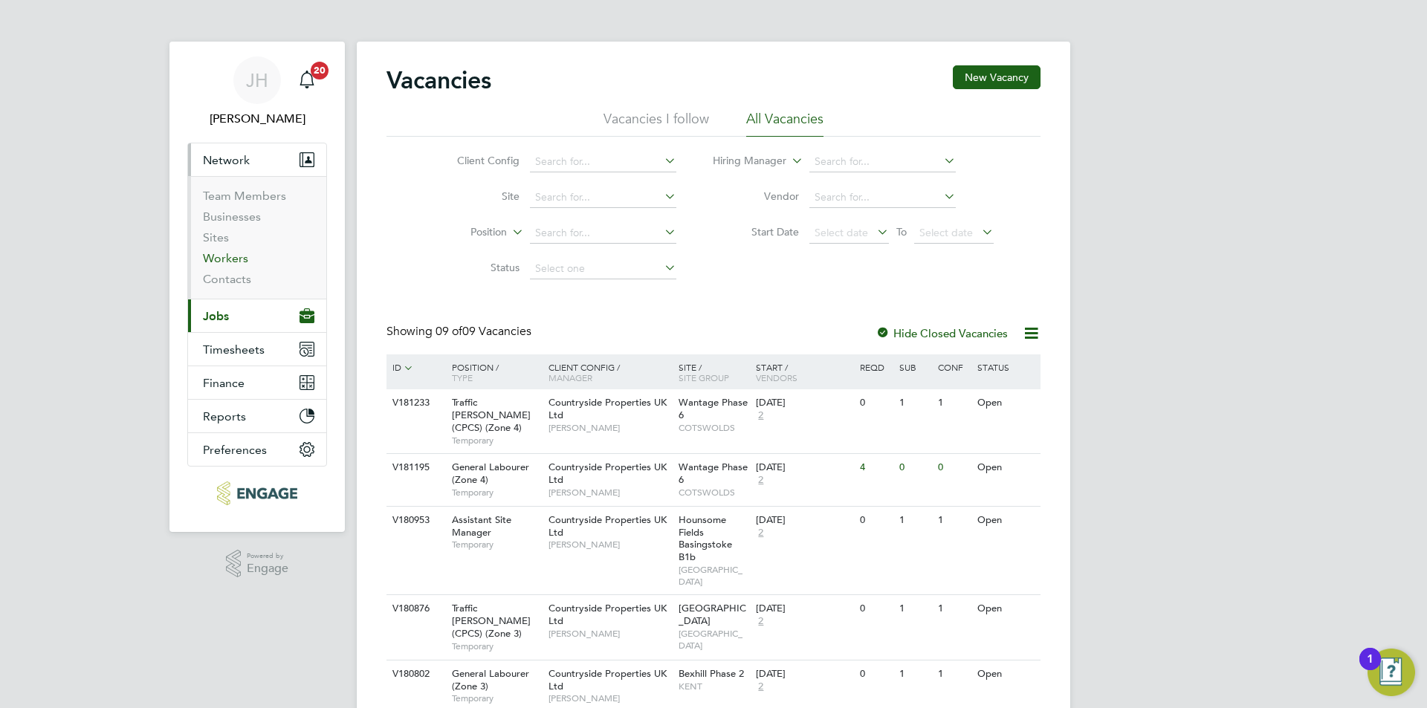
click at [225, 254] on link "Workers" at bounding box center [225, 258] width 45 height 14
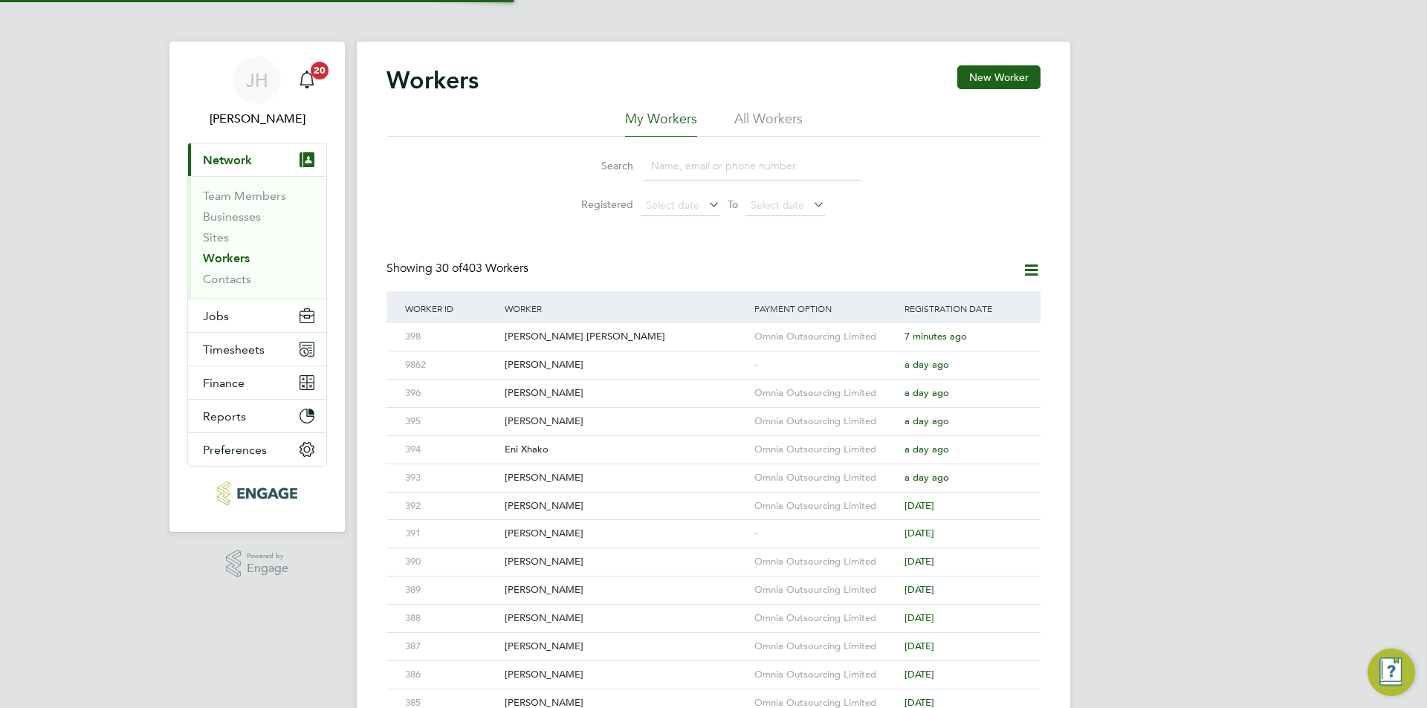
click at [692, 174] on input at bounding box center [752, 166] width 217 height 29
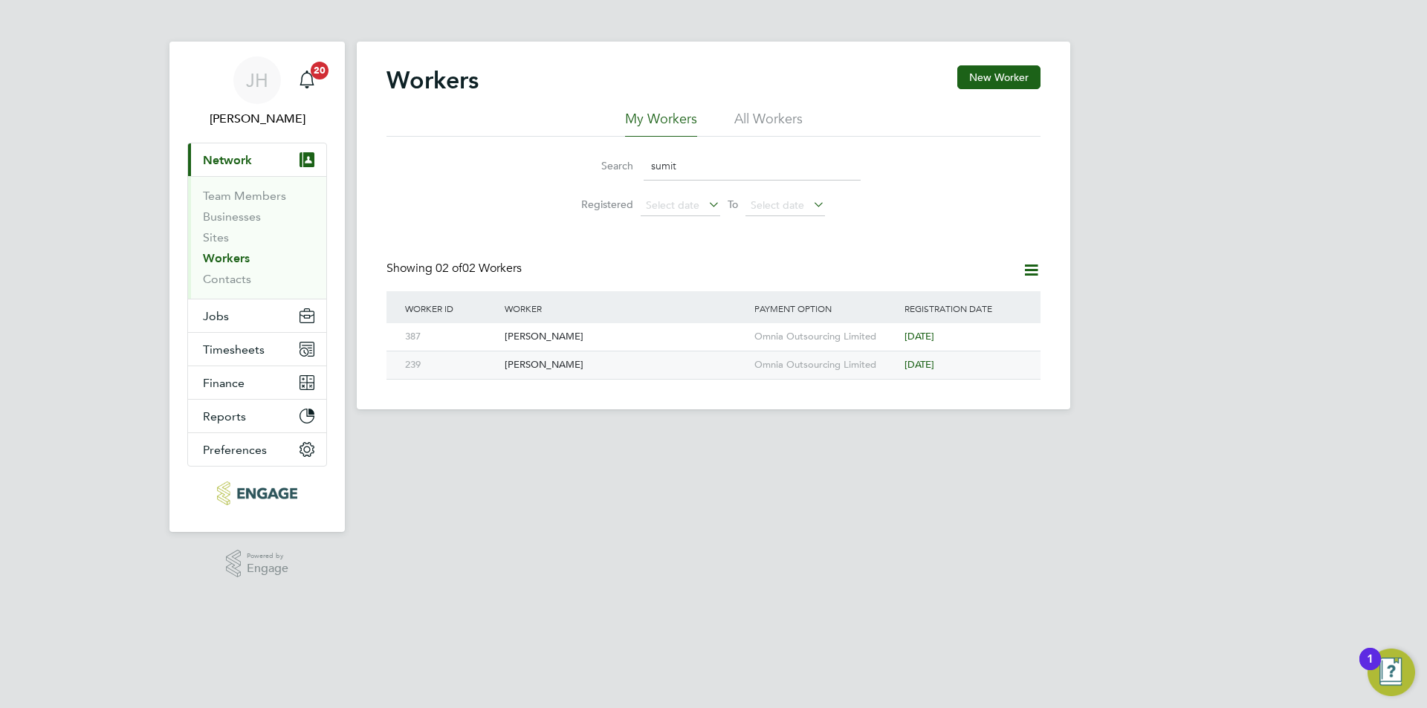
click at [797, 369] on div "Omnia Outsourcing Limited" at bounding box center [826, 365] width 150 height 27
click at [701, 175] on input "sumit" at bounding box center [752, 166] width 217 height 29
click at [702, 173] on input "sumit" at bounding box center [752, 166] width 217 height 29
click at [670, 152] on input "sumit" at bounding box center [752, 166] width 217 height 29
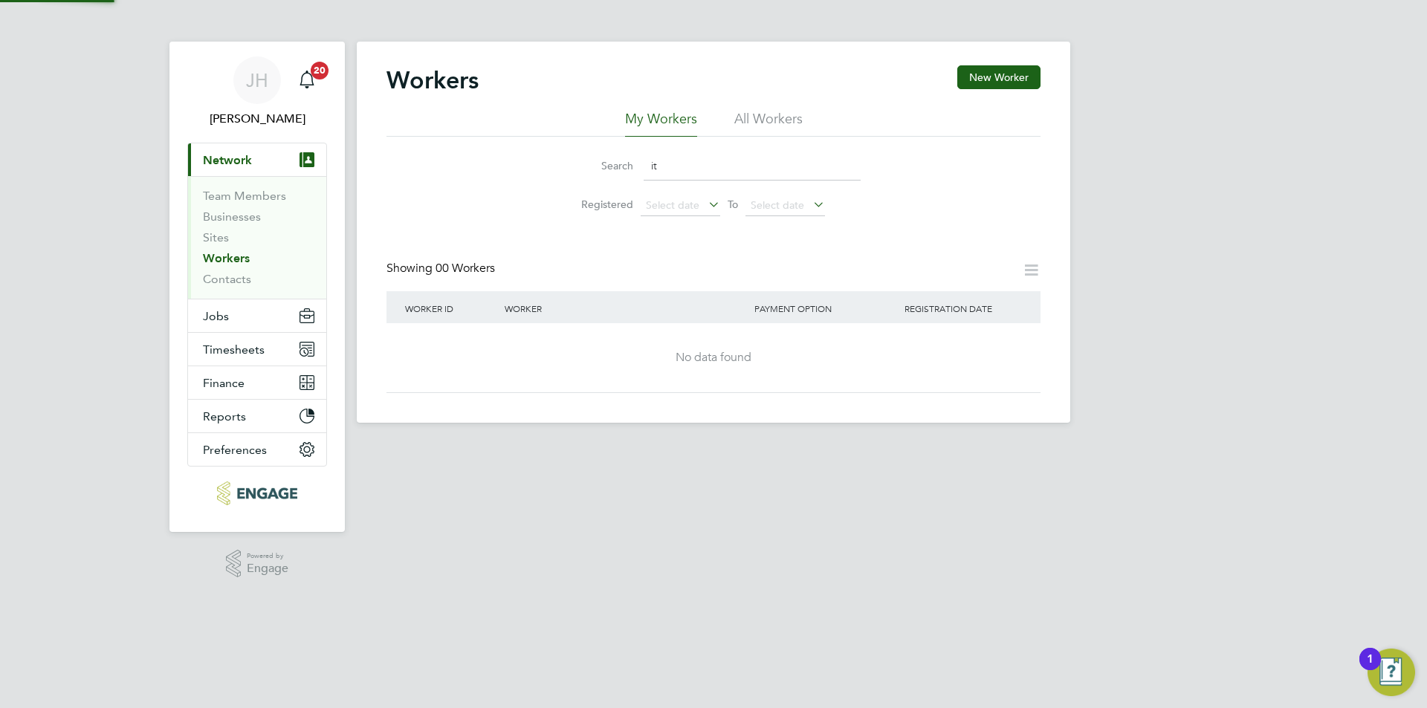
type input "t"
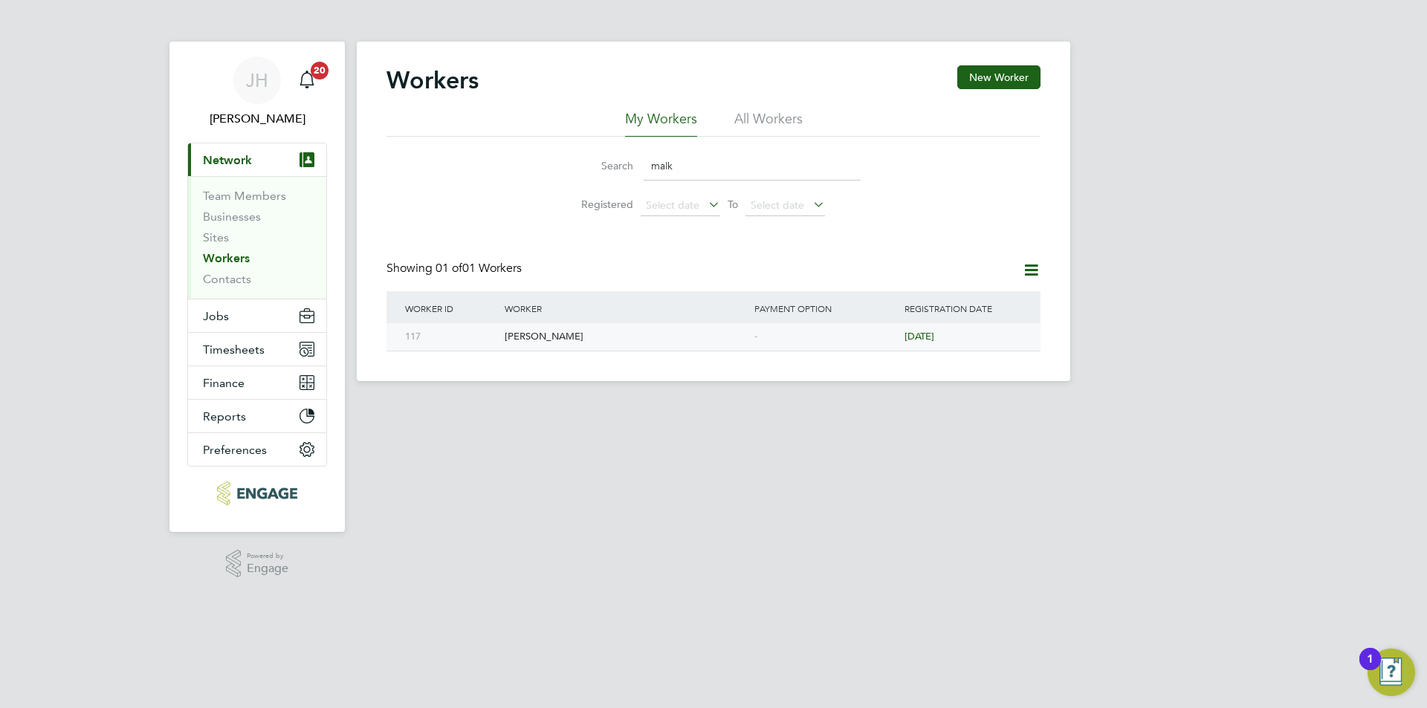
click at [827, 340] on div "-" at bounding box center [826, 336] width 150 height 27
click at [1166, 317] on div "JH Jess Hogan Notifications 20 Applications: Current page: Network Team Members…" at bounding box center [713, 202] width 1427 height 405
click at [215, 265] on li "Workers" at bounding box center [258, 261] width 111 height 21
click at [743, 169] on input "malk" at bounding box center [752, 166] width 217 height 29
type input "m"
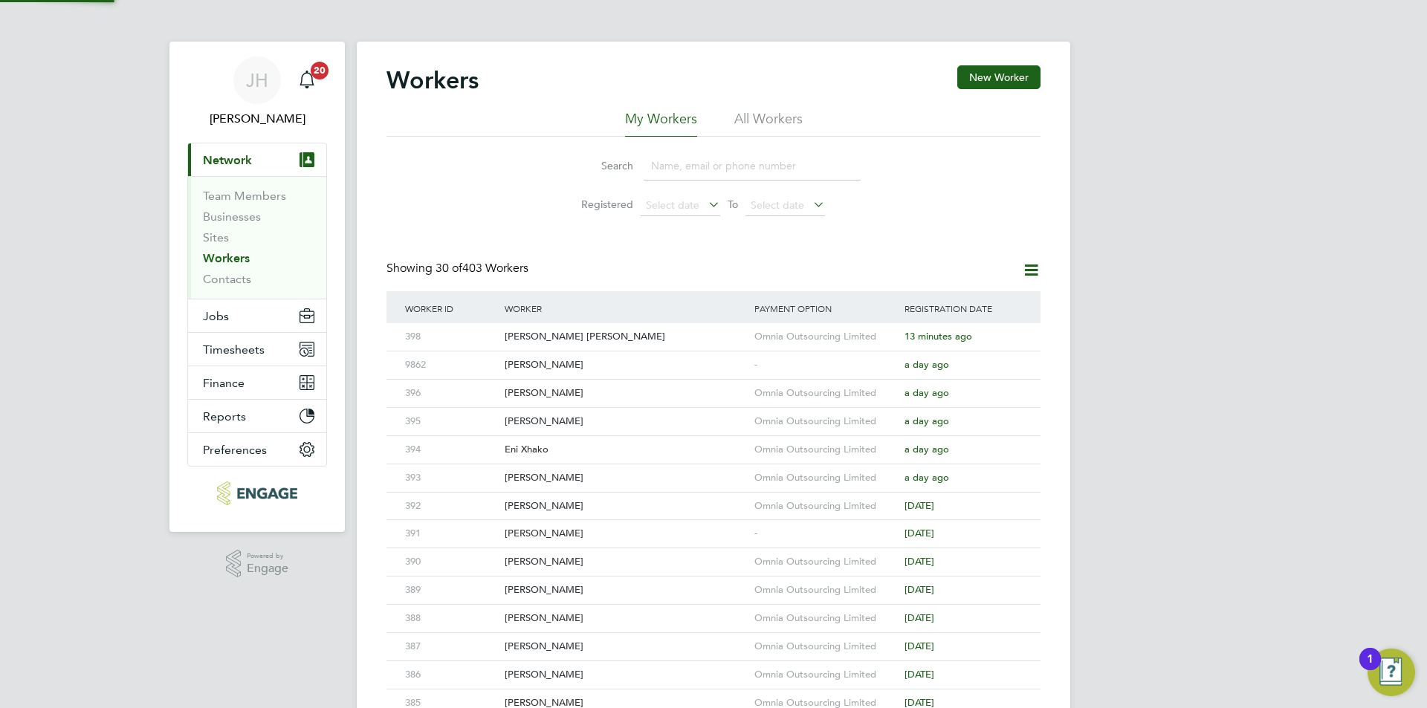
click at [1153, 225] on div "JH Jess Hogan Notifications 20 Applications: Current page: Network Team Members…" at bounding box center [713, 633] width 1427 height 1266
click at [1016, 76] on button "New Worker" at bounding box center [998, 77] width 83 height 24
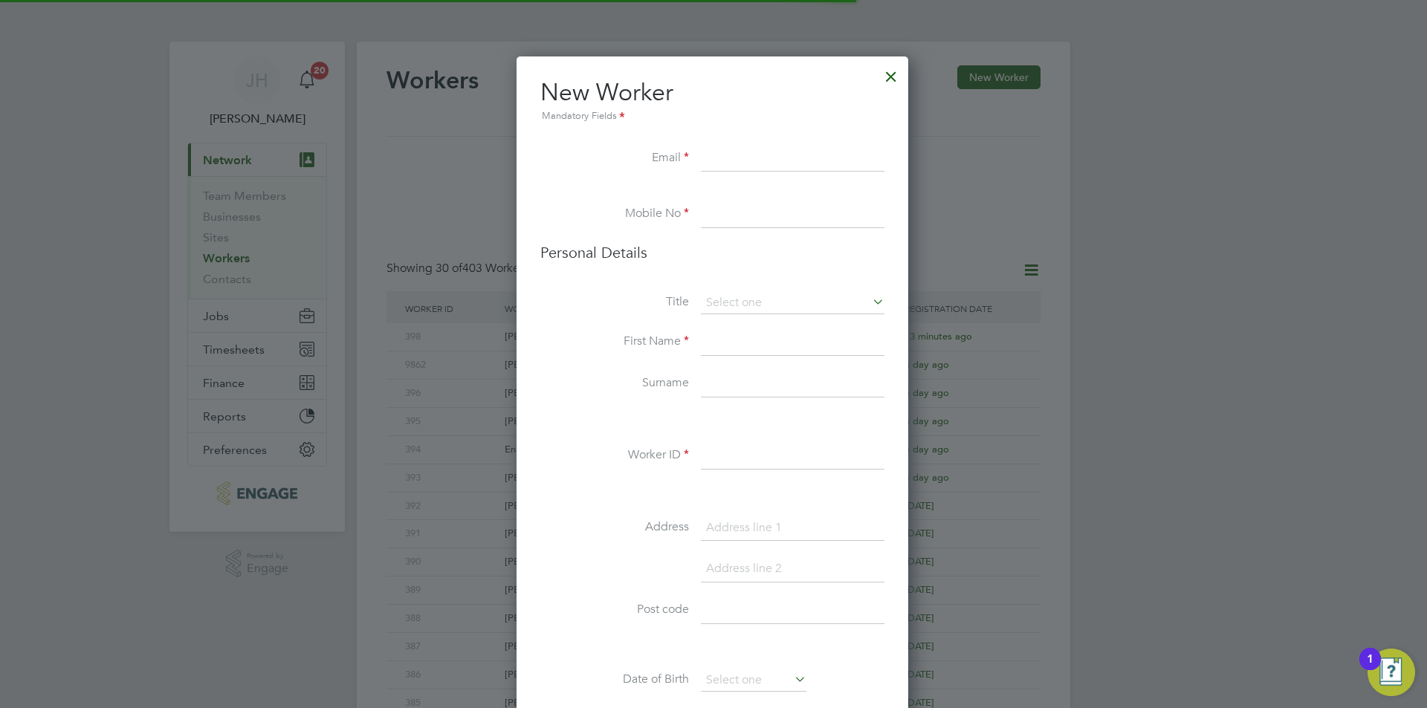
scroll to position [1257, 394]
click at [733, 463] on input at bounding box center [793, 456] width 184 height 27
type input "399"
click at [794, 189] on li at bounding box center [712, 194] width 344 height 15
click at [795, 161] on input at bounding box center [793, 159] width 184 height 27
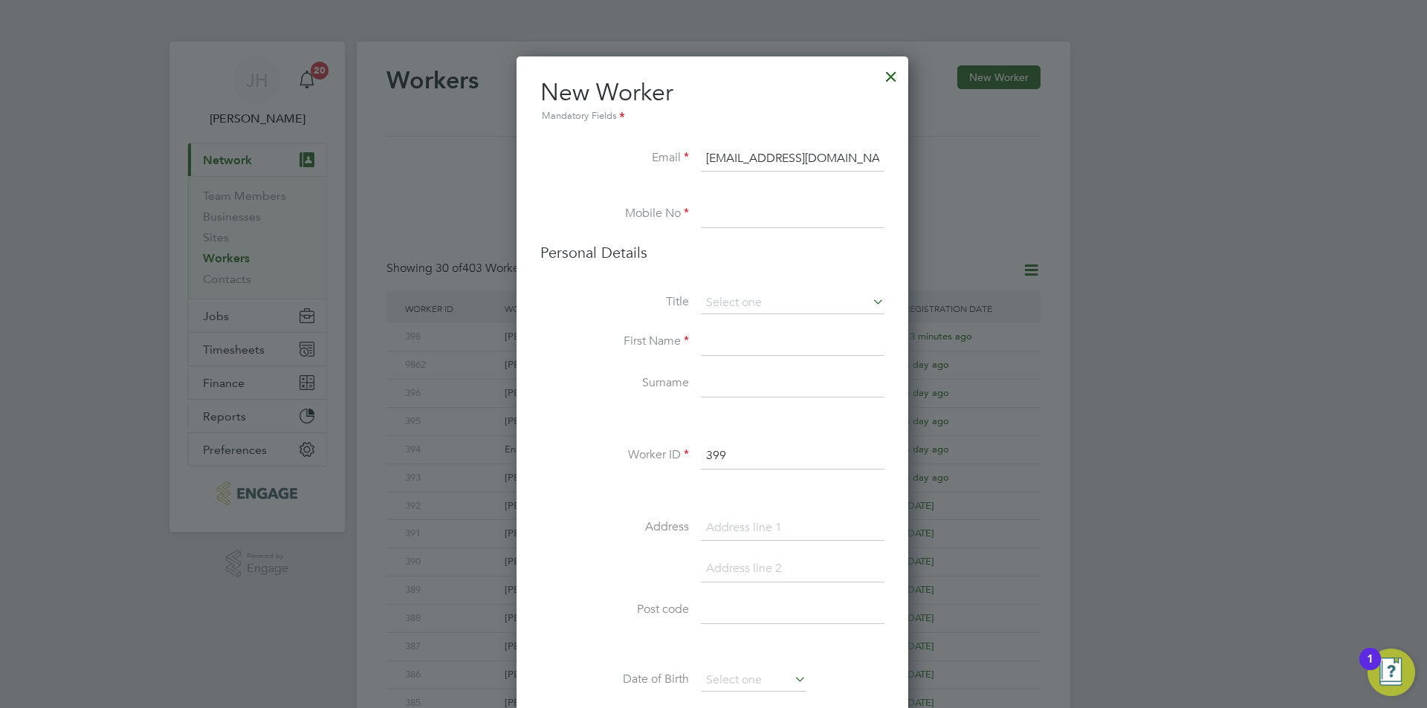
scroll to position [0, 5]
type input "lochlanchadwick1891@gmail.com"
type input "02034342260"
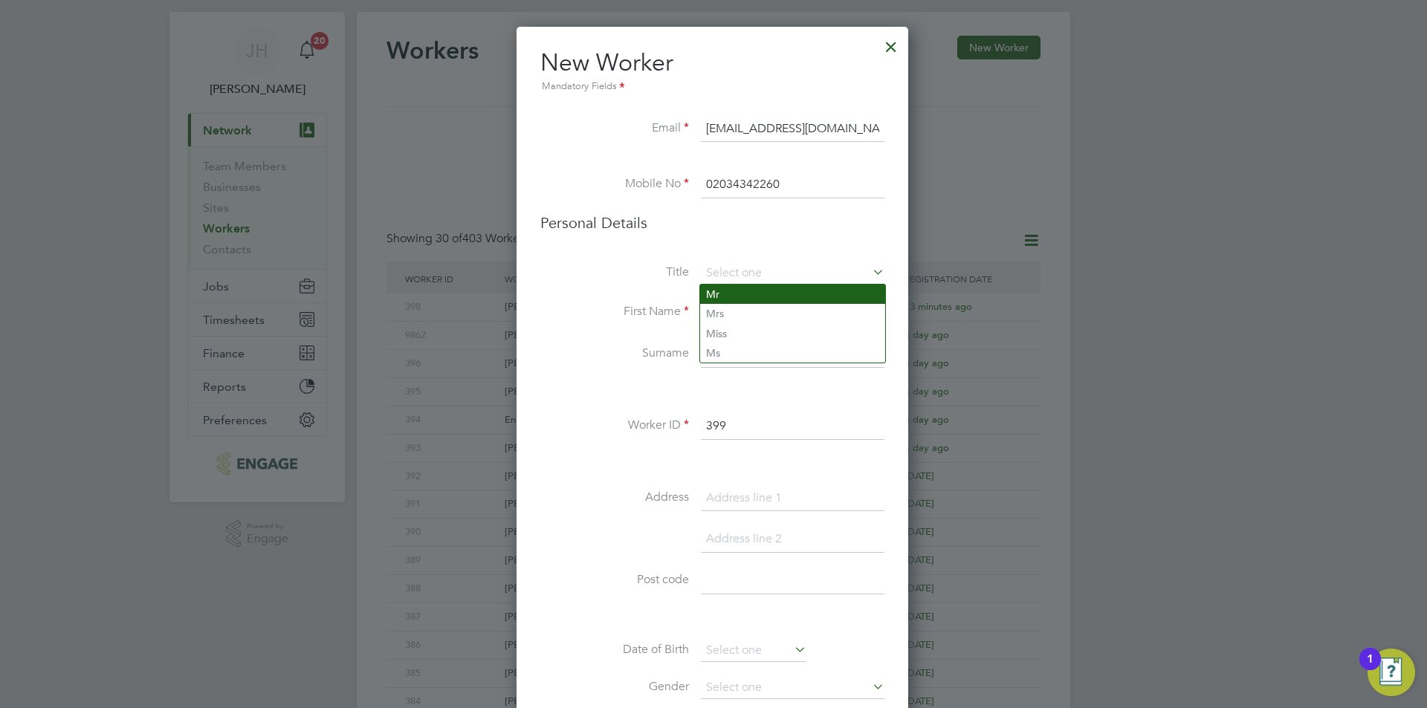
type input "Mr"
type input "Lochlan"
type input "Chadwick"
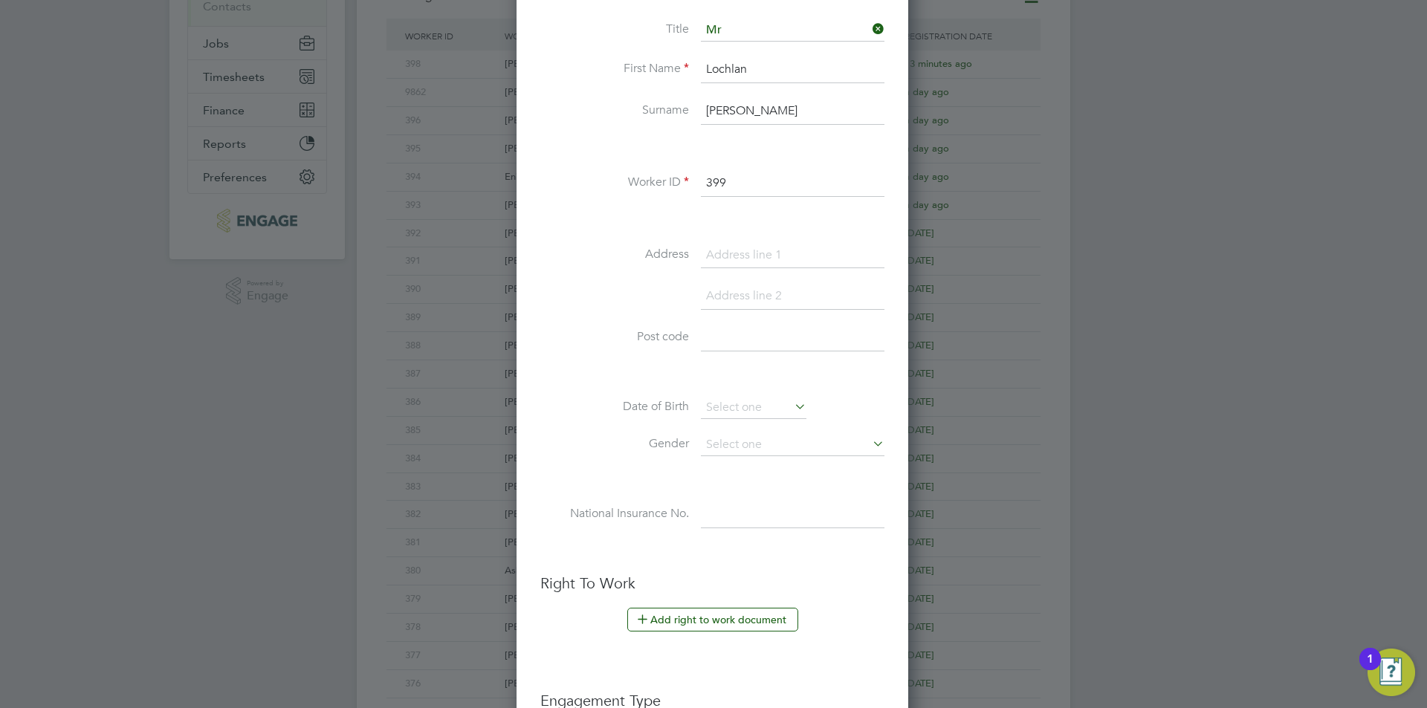
scroll to position [279, 0]
type input "Centenary Way"
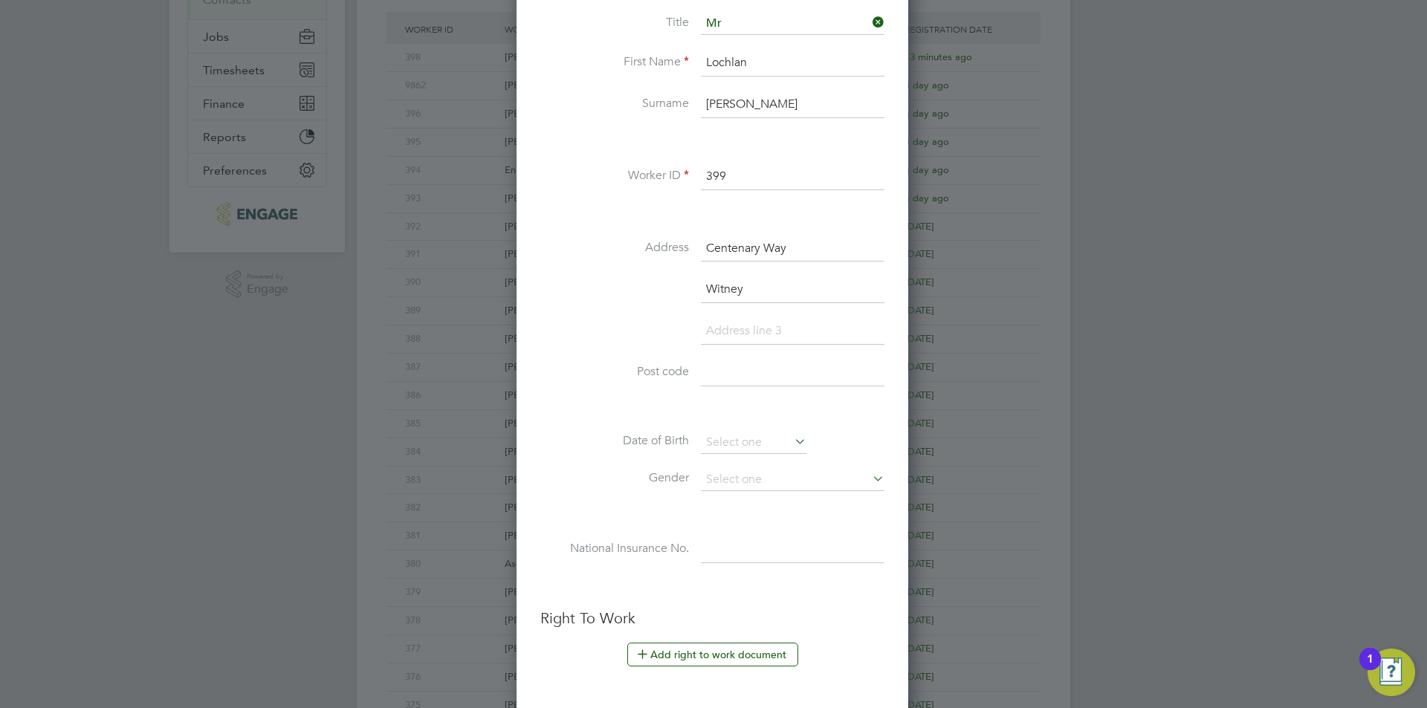
type input "Witney"
type input "OX29 7BB"
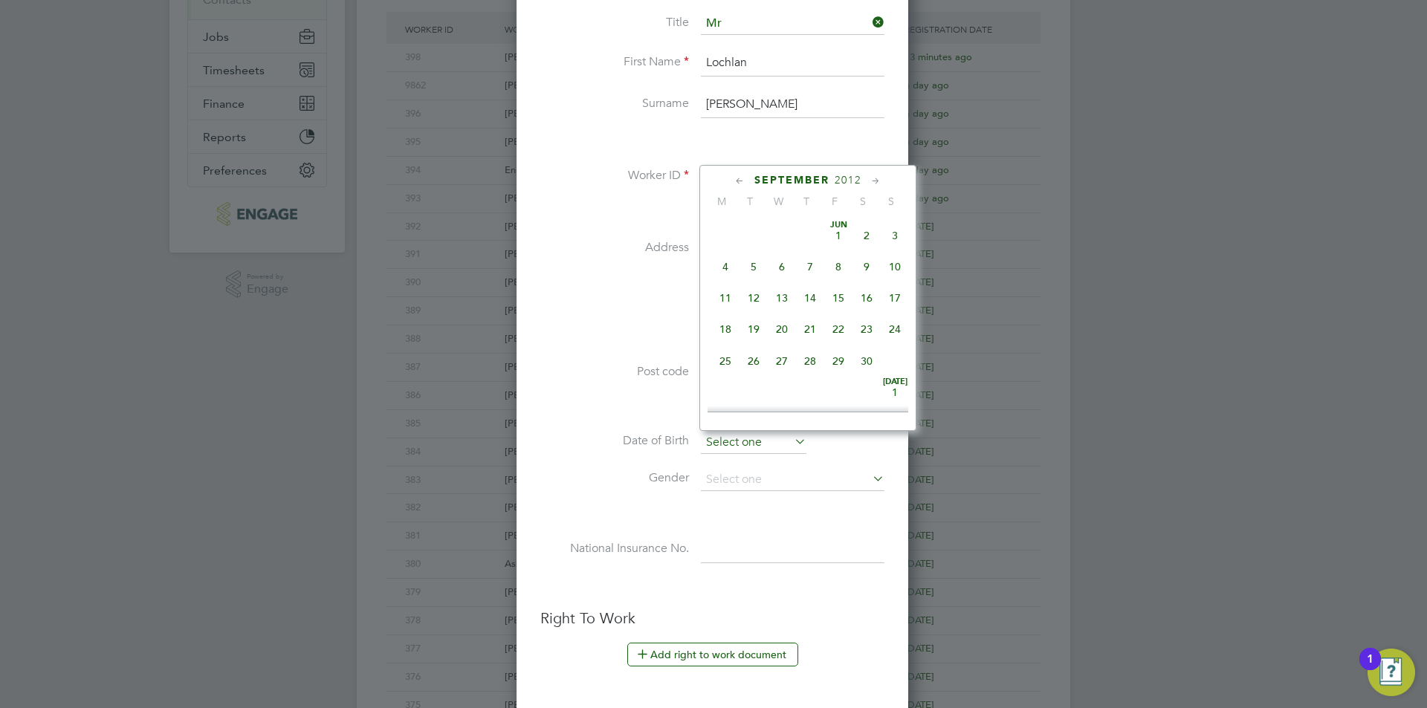
click at [752, 449] on input at bounding box center [754, 443] width 106 height 22
click at [846, 182] on span "2012" at bounding box center [848, 180] width 27 height 13
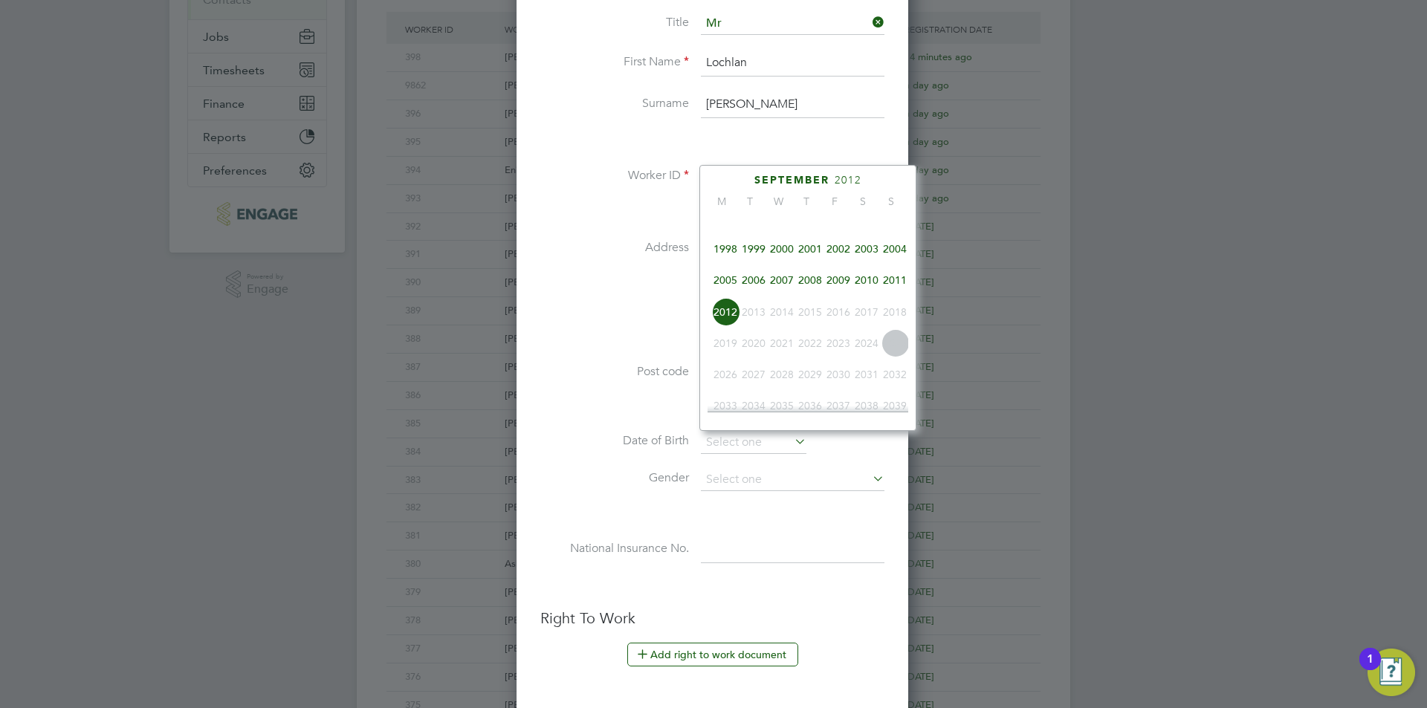
click at [862, 257] on span "2003" at bounding box center [866, 249] width 28 height 28
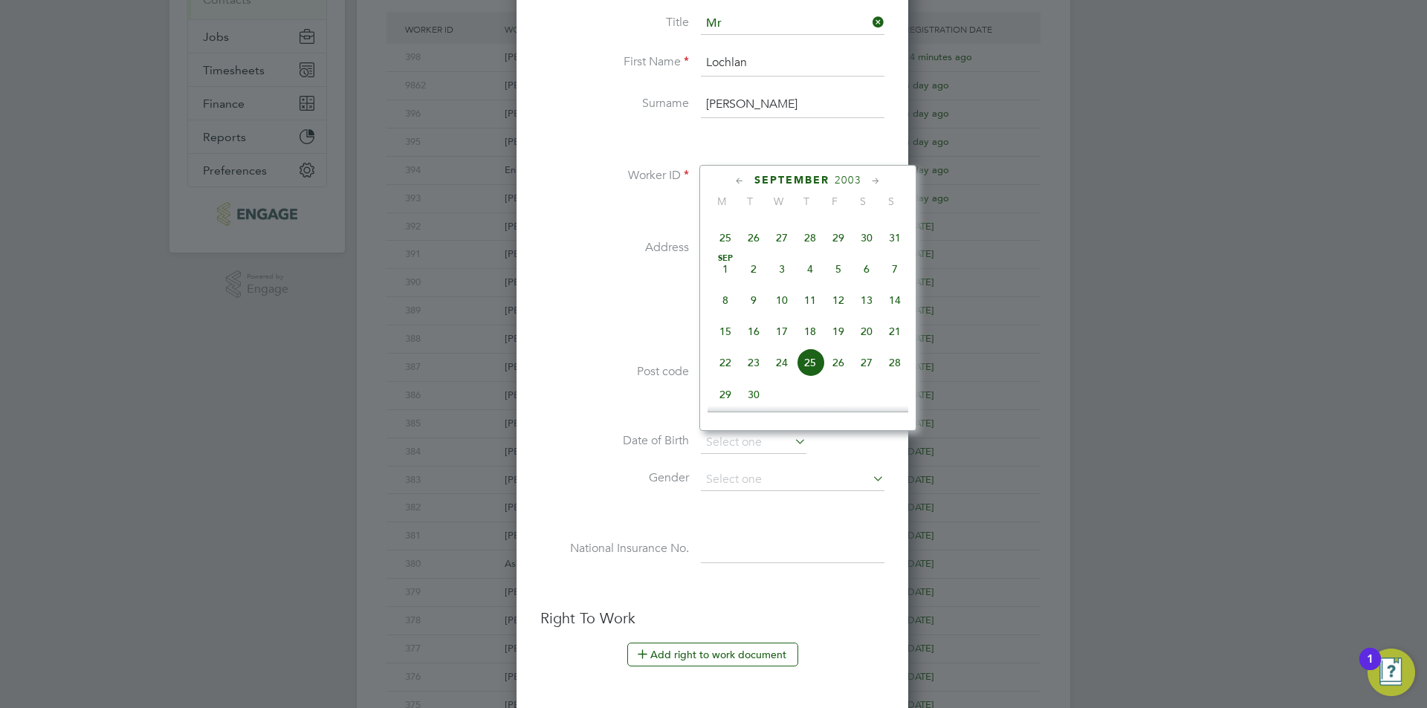
scroll to position [691, 0]
click at [731, 247] on span "6" at bounding box center [725, 234] width 28 height 28
type input "06 Oct 2003"
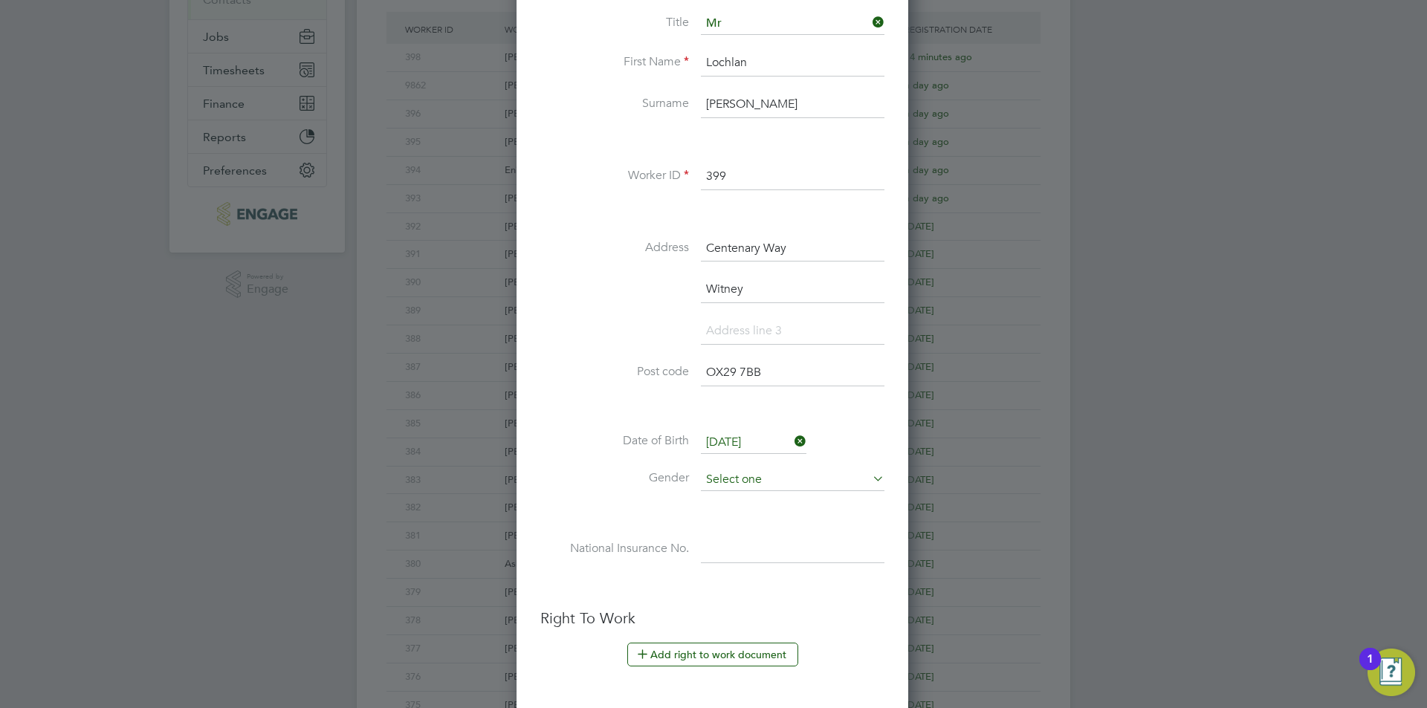
click at [767, 472] on input at bounding box center [793, 480] width 184 height 22
click at [737, 496] on li "Male" at bounding box center [792, 500] width 185 height 19
type input "Male"
click at [739, 542] on input at bounding box center [793, 550] width 184 height 27
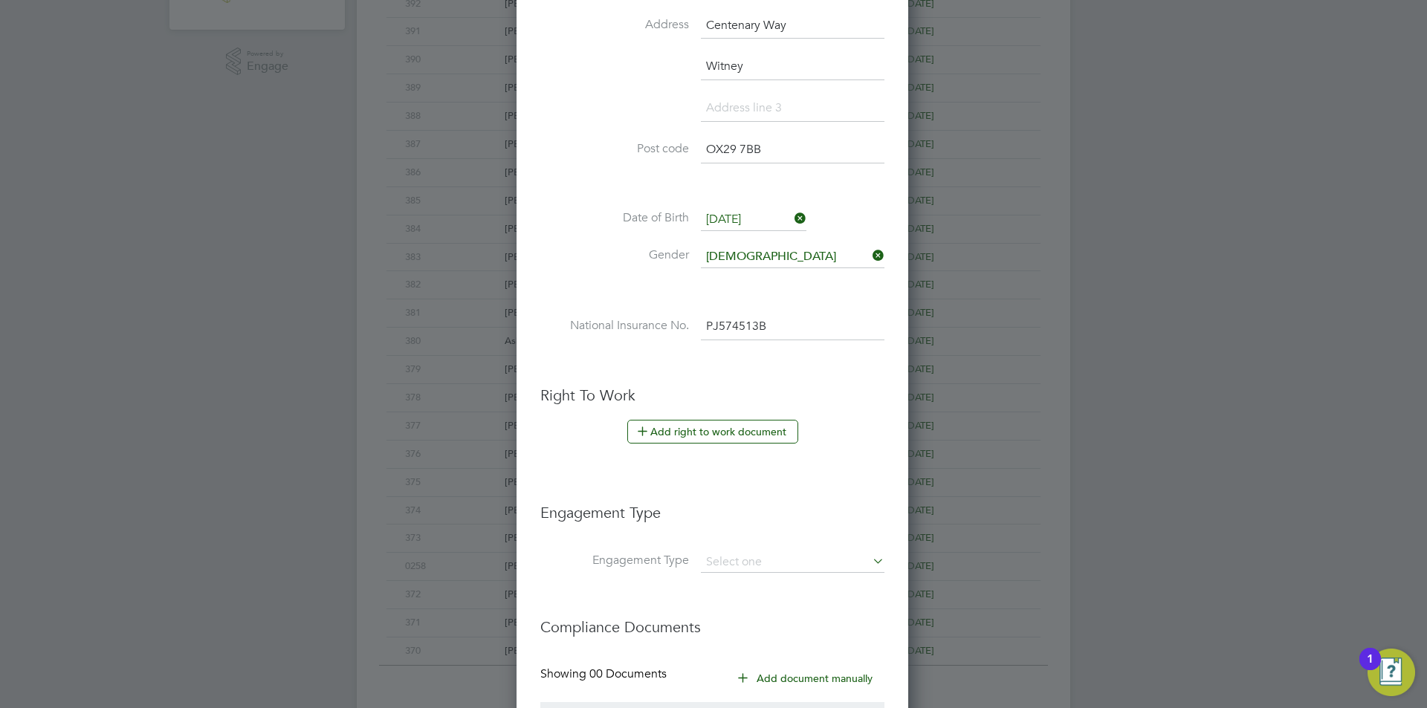
scroll to position [577, 0]
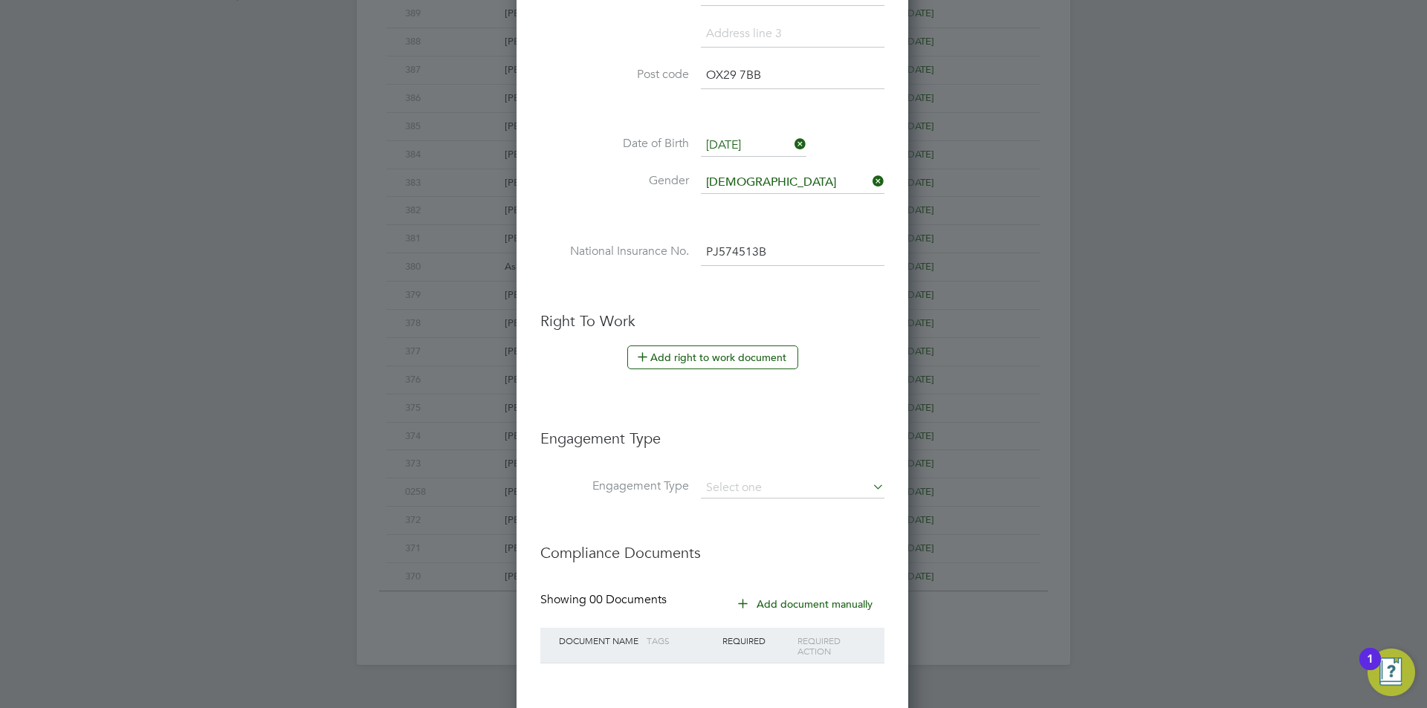
type input "PJ 57 45 13 B"
click at [721, 372] on li "Add right to work document" at bounding box center [712, 365] width 344 height 39
click at [731, 356] on button "Add right to work document" at bounding box center [712, 358] width 171 height 24
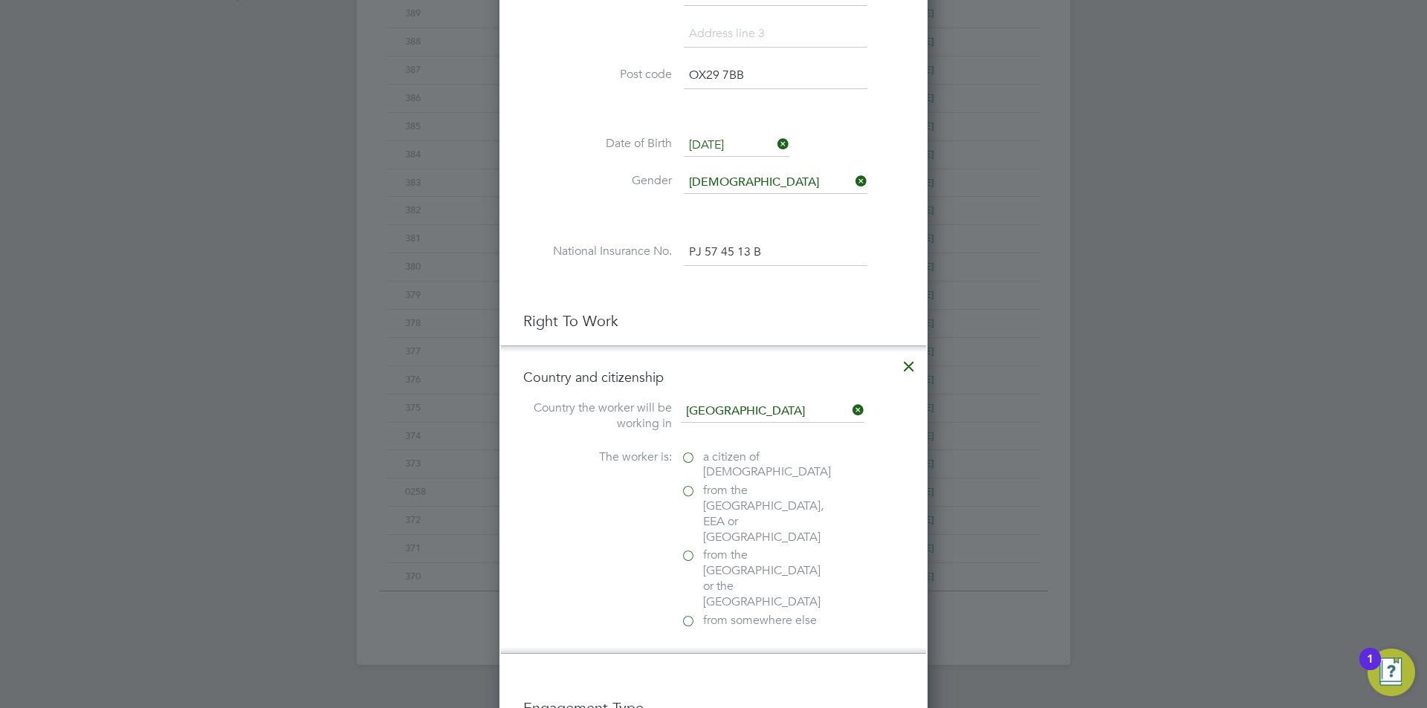
scroll to position [1523, 429]
click at [721, 457] on span "a citizen of United Kingdom" at bounding box center [767, 465] width 128 height 31
click at [0, 0] on input "a citizen of United Kingdom" at bounding box center [0, 0] width 0 height 0
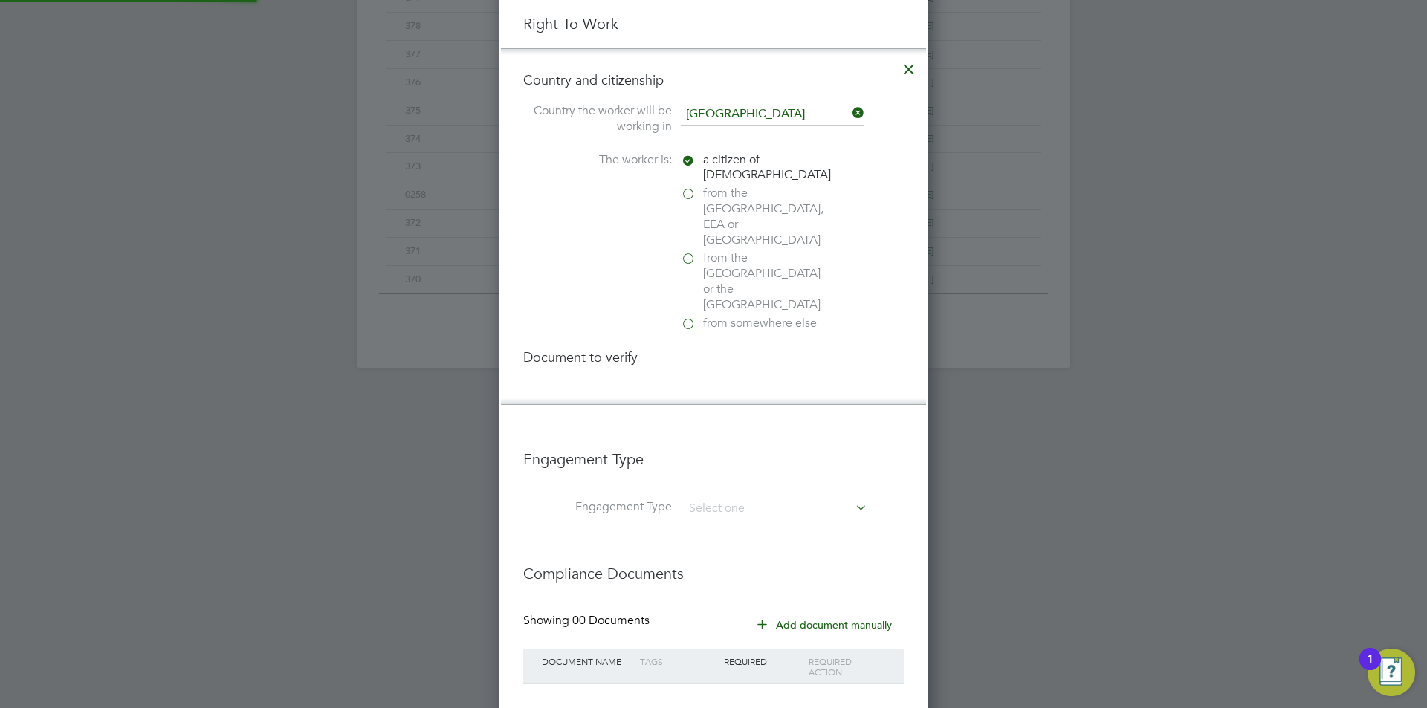
scroll to position [1604, 429]
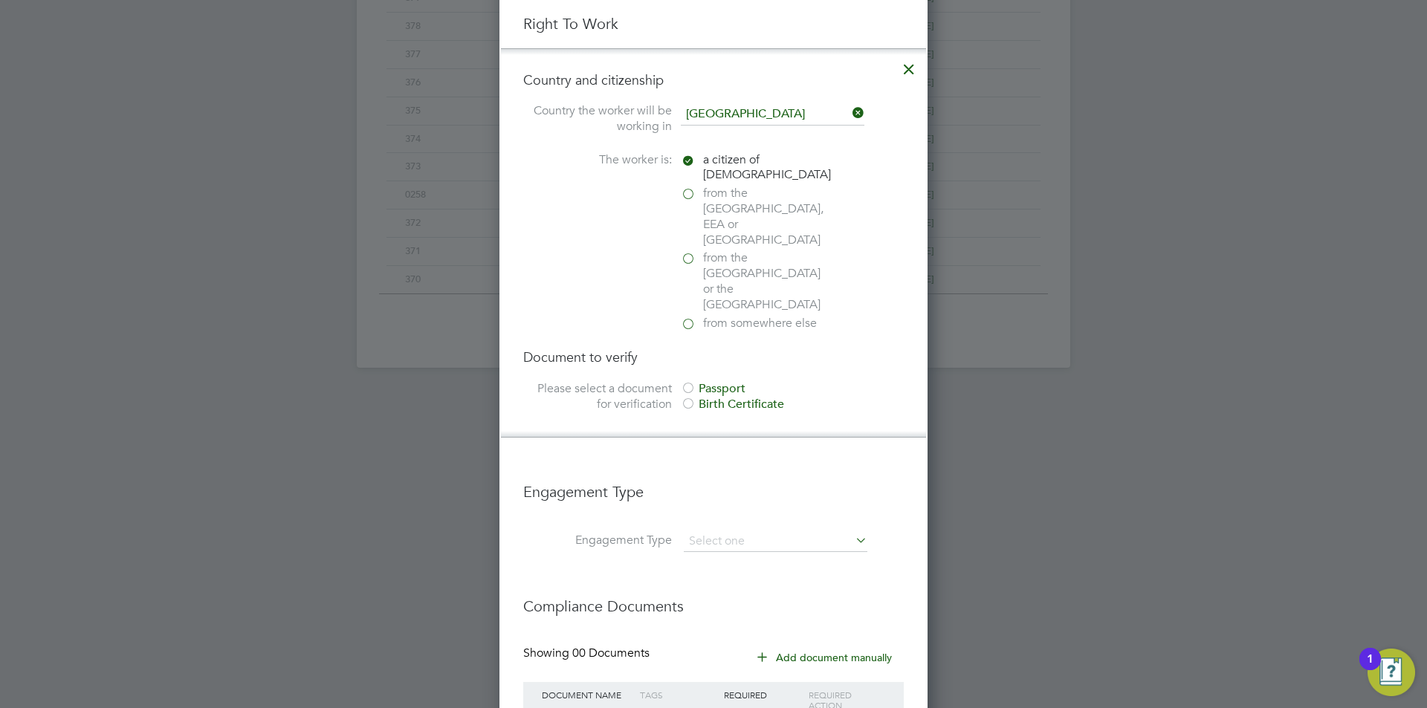
click at [725, 381] on div "Passport" at bounding box center [792, 389] width 223 height 16
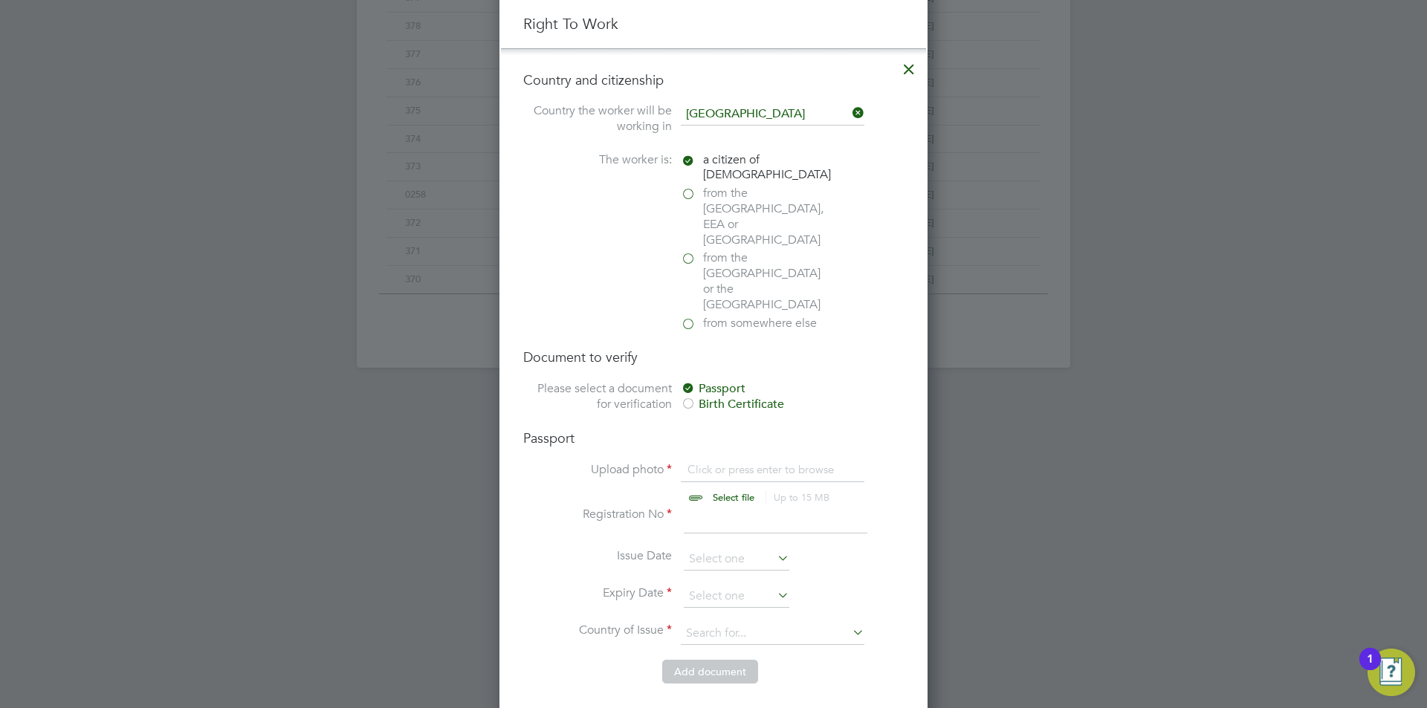
scroll to position [20, 184]
click at [735, 462] on input "file" at bounding box center [747, 484] width 233 height 45
type input "C:\fakepath\Passport.jpeg"
click at [719, 507] on input at bounding box center [776, 520] width 184 height 27
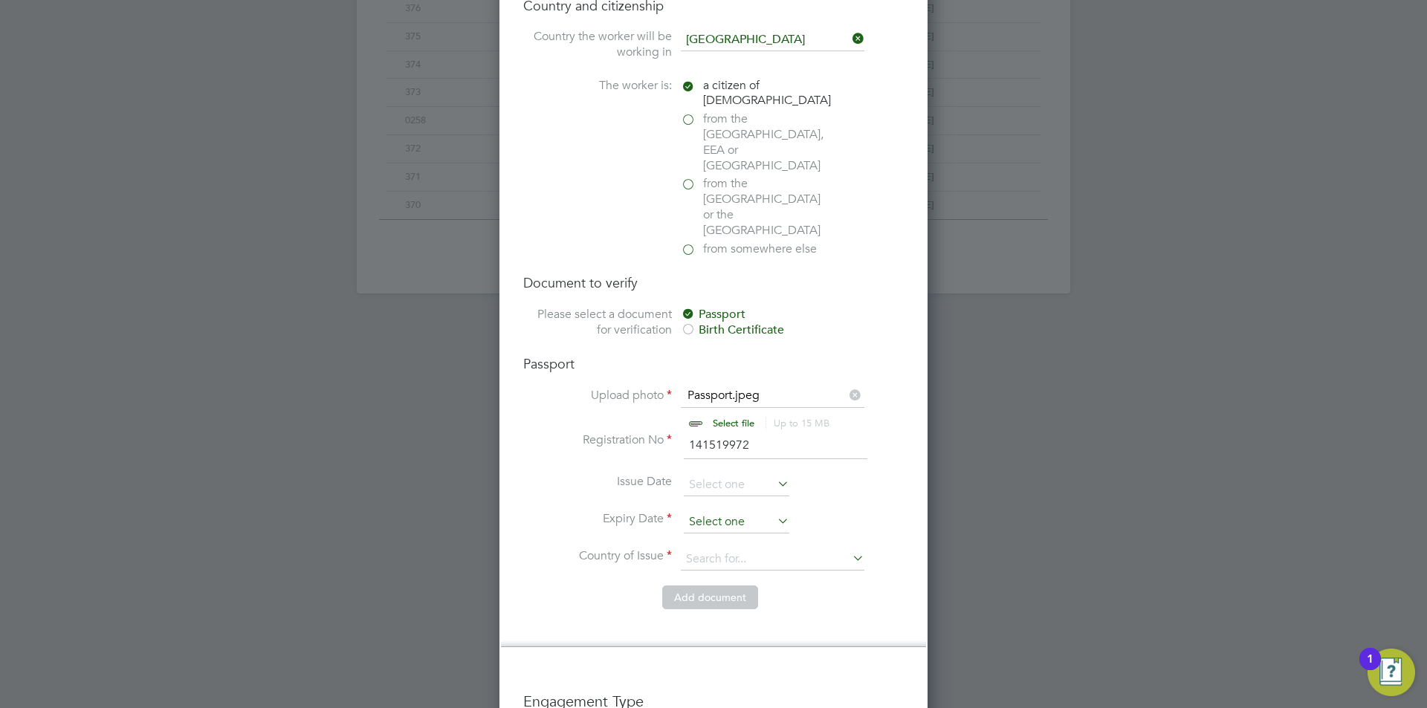
type input "141519972"
click at [720, 511] on input at bounding box center [737, 522] width 106 height 22
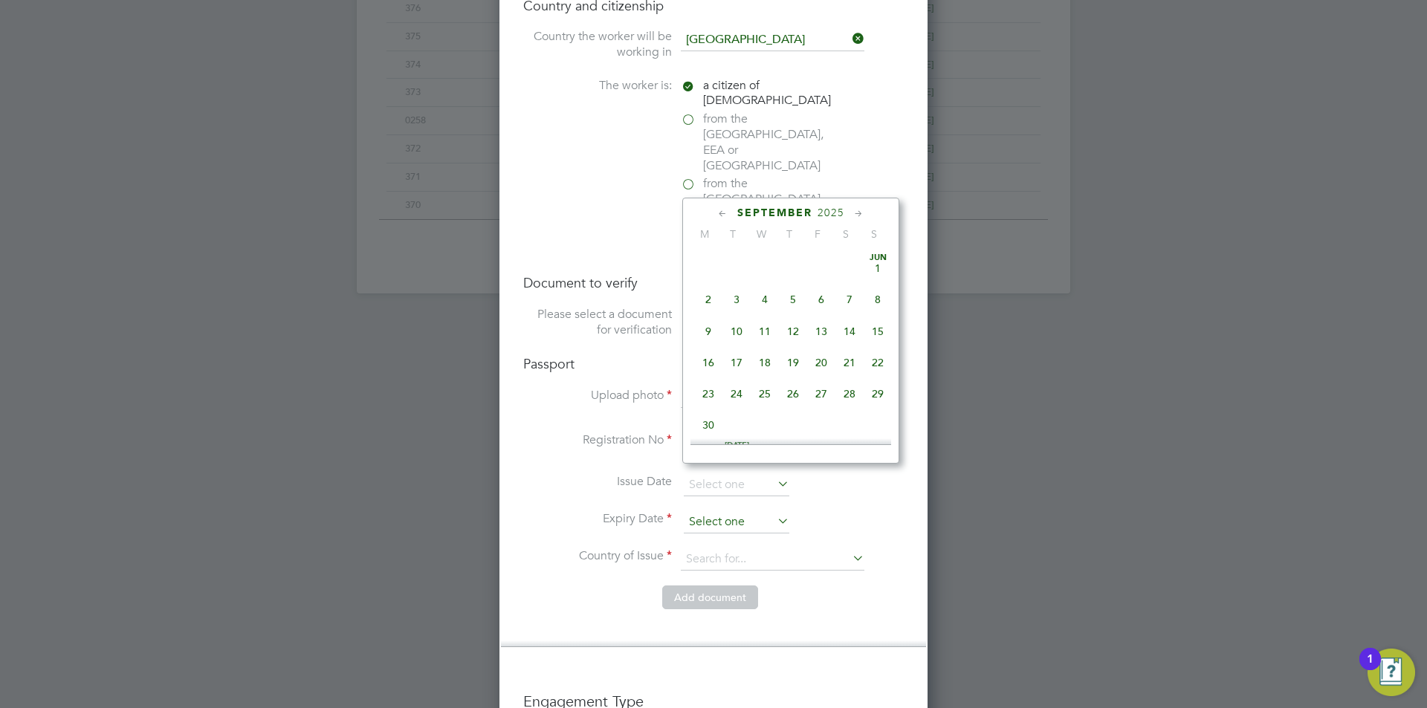
scroll to position [547, 0]
click at [833, 214] on span "2025" at bounding box center [830, 213] width 27 height 13
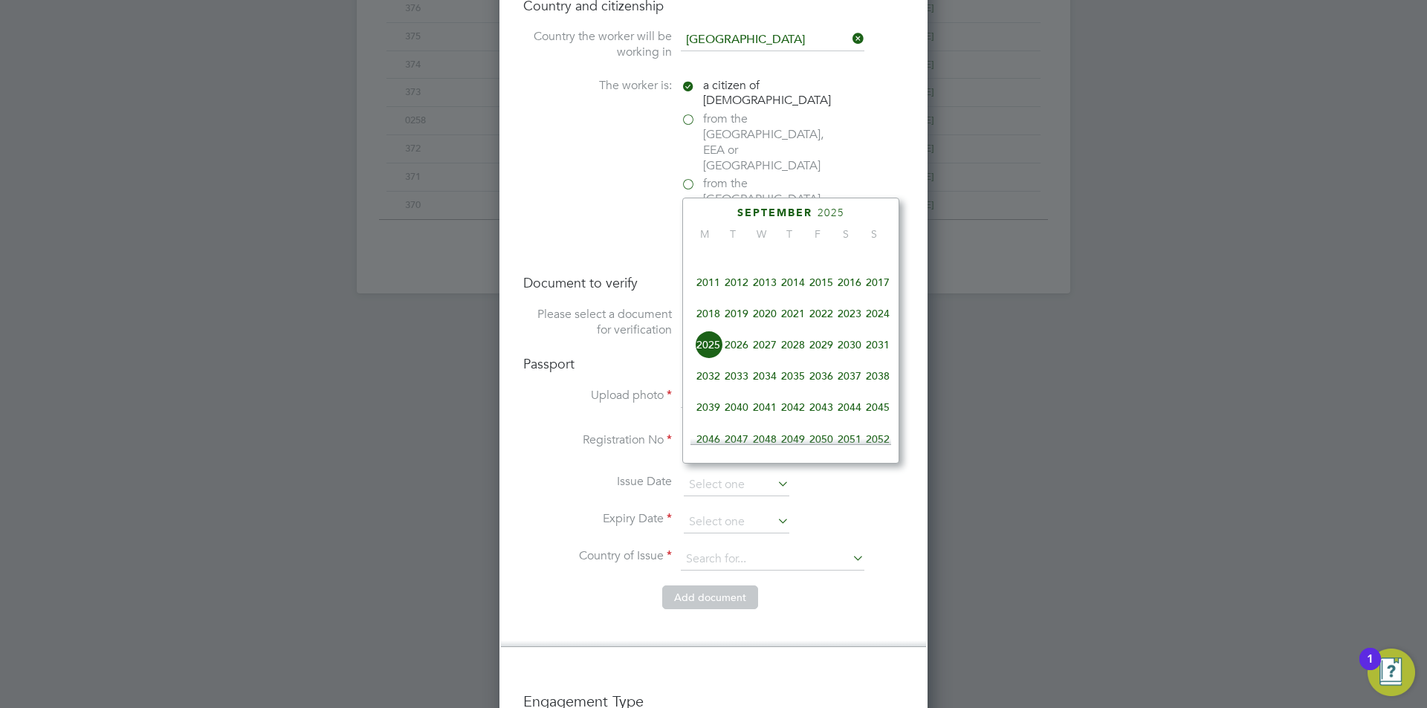
click at [746, 384] on span "2033" at bounding box center [736, 376] width 28 height 28
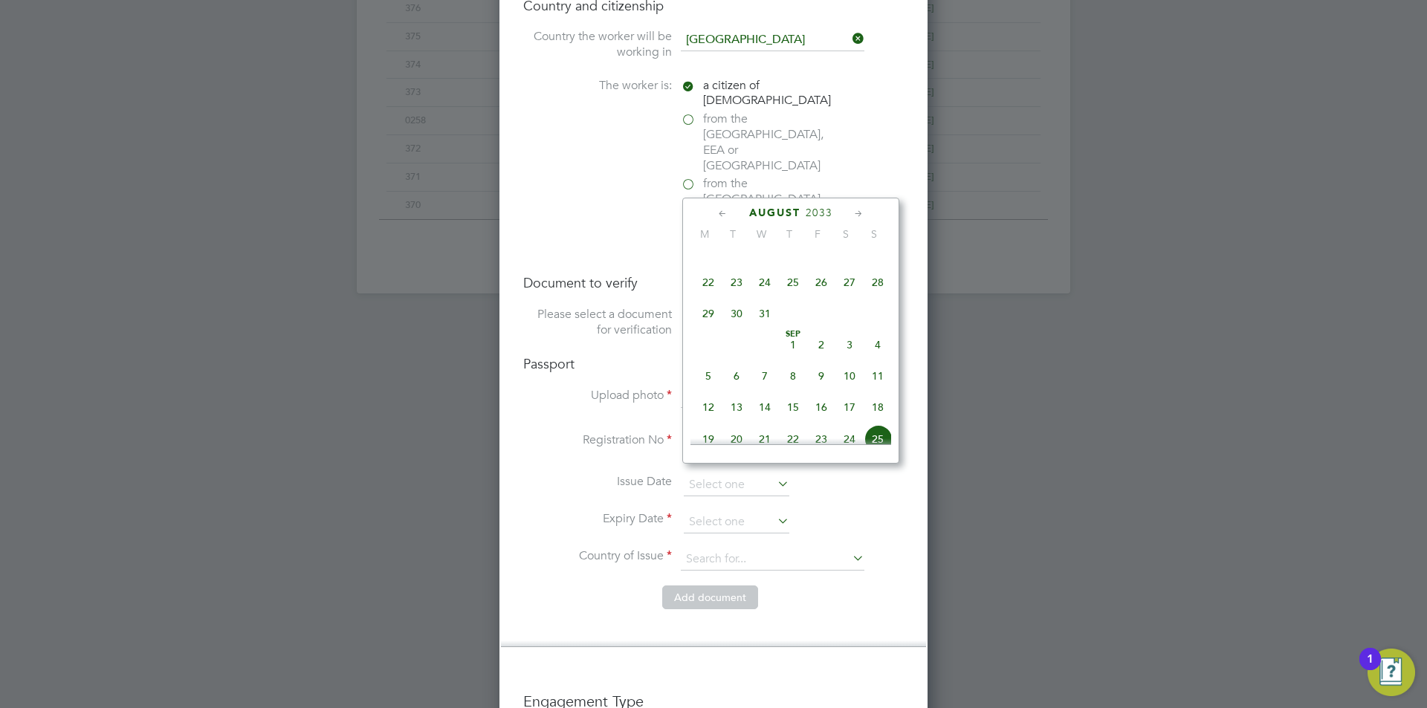
click at [870, 386] on span "11" at bounding box center [878, 376] width 28 height 28
type input "11 Sep 2033"
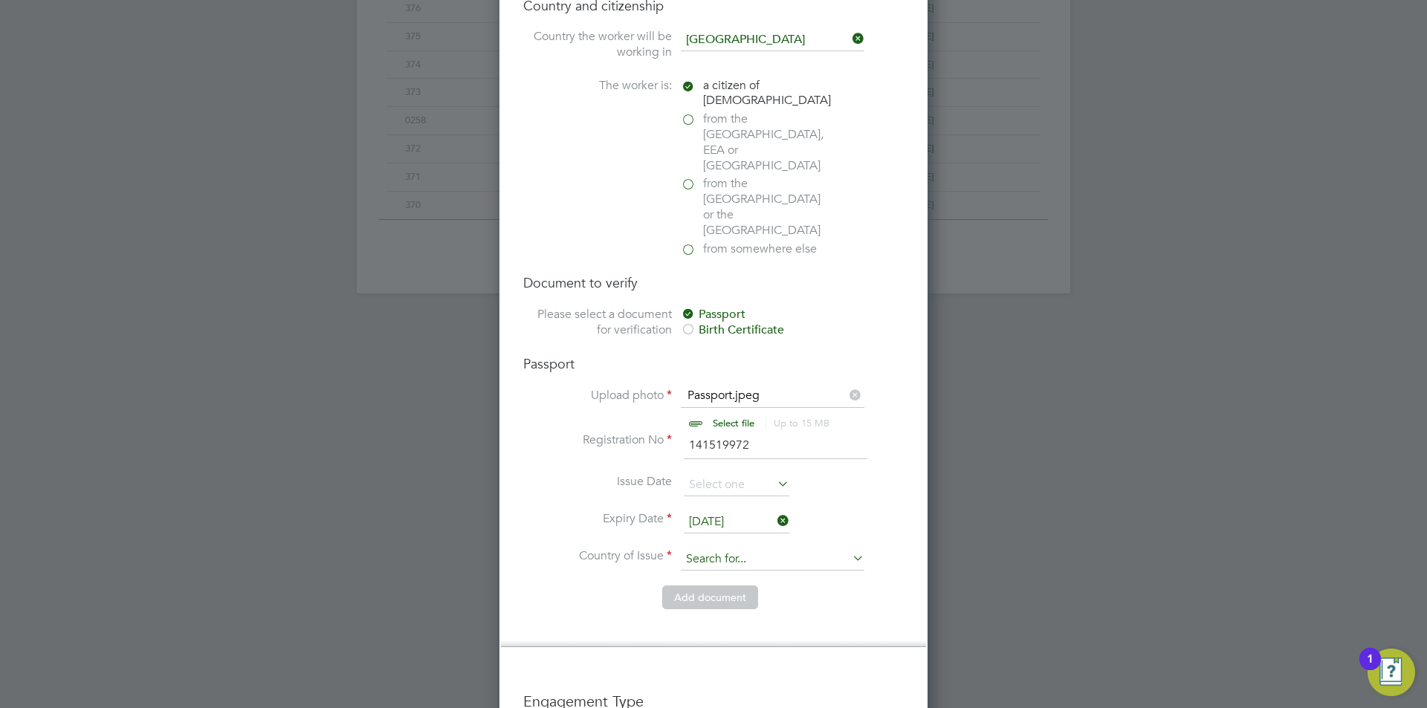
click at [755, 548] on input at bounding box center [773, 559] width 184 height 22
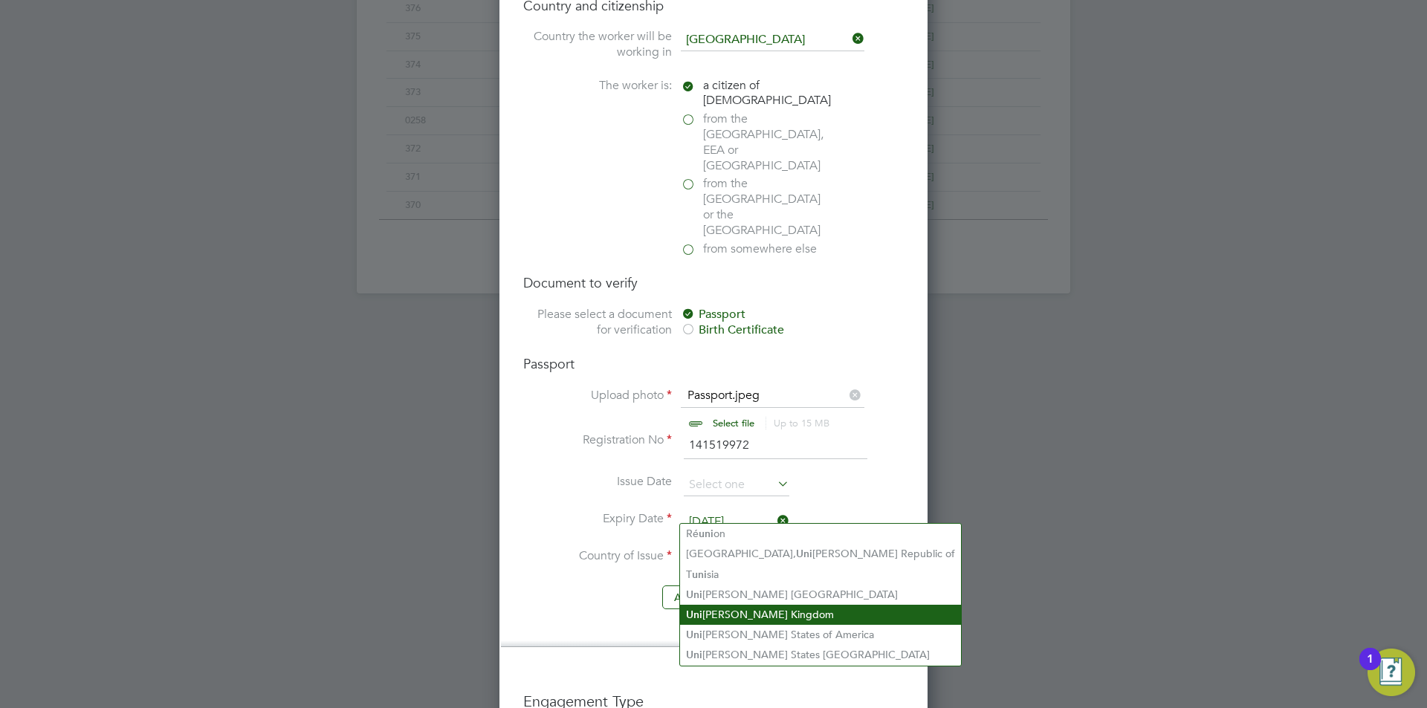
click at [753, 613] on li "Uni ted Kingdom" at bounding box center [820, 615] width 281 height 20
type input "United Kingdom"
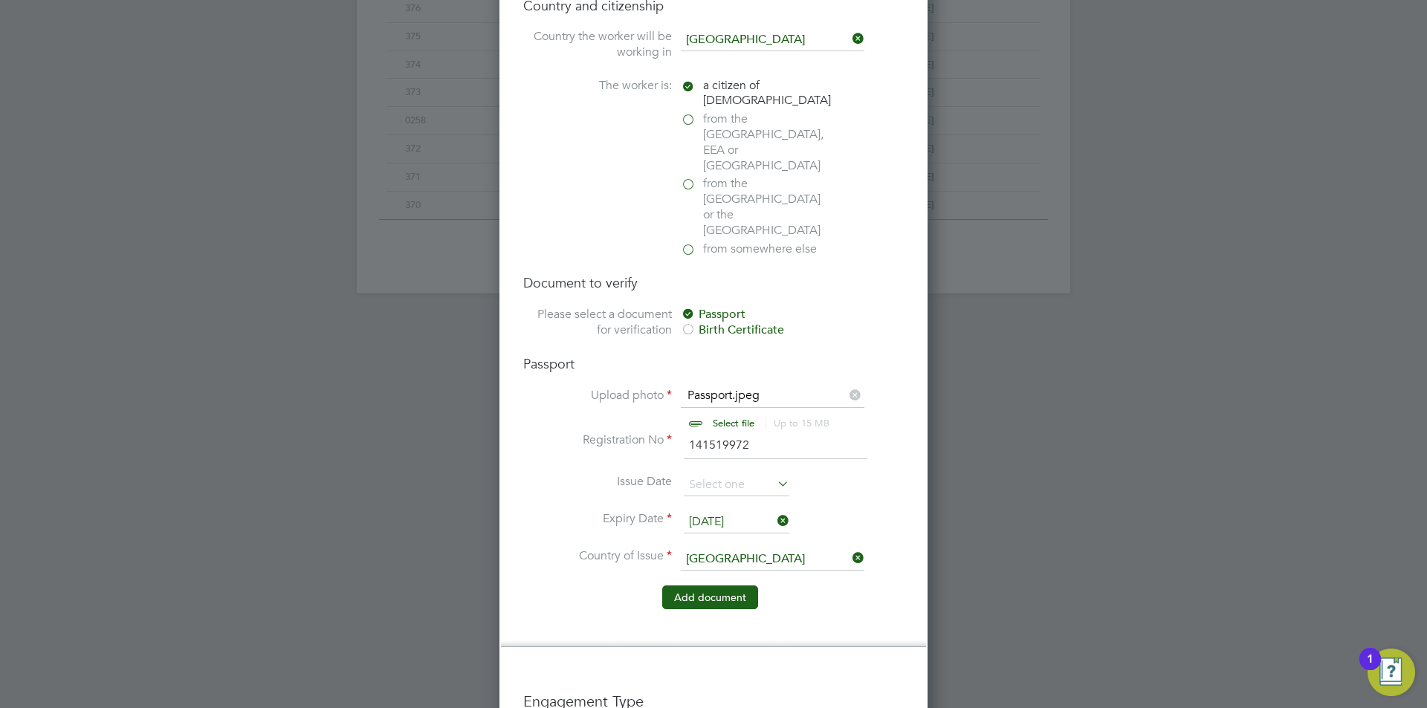
click at [727, 586] on button "Add document" at bounding box center [710, 598] width 96 height 24
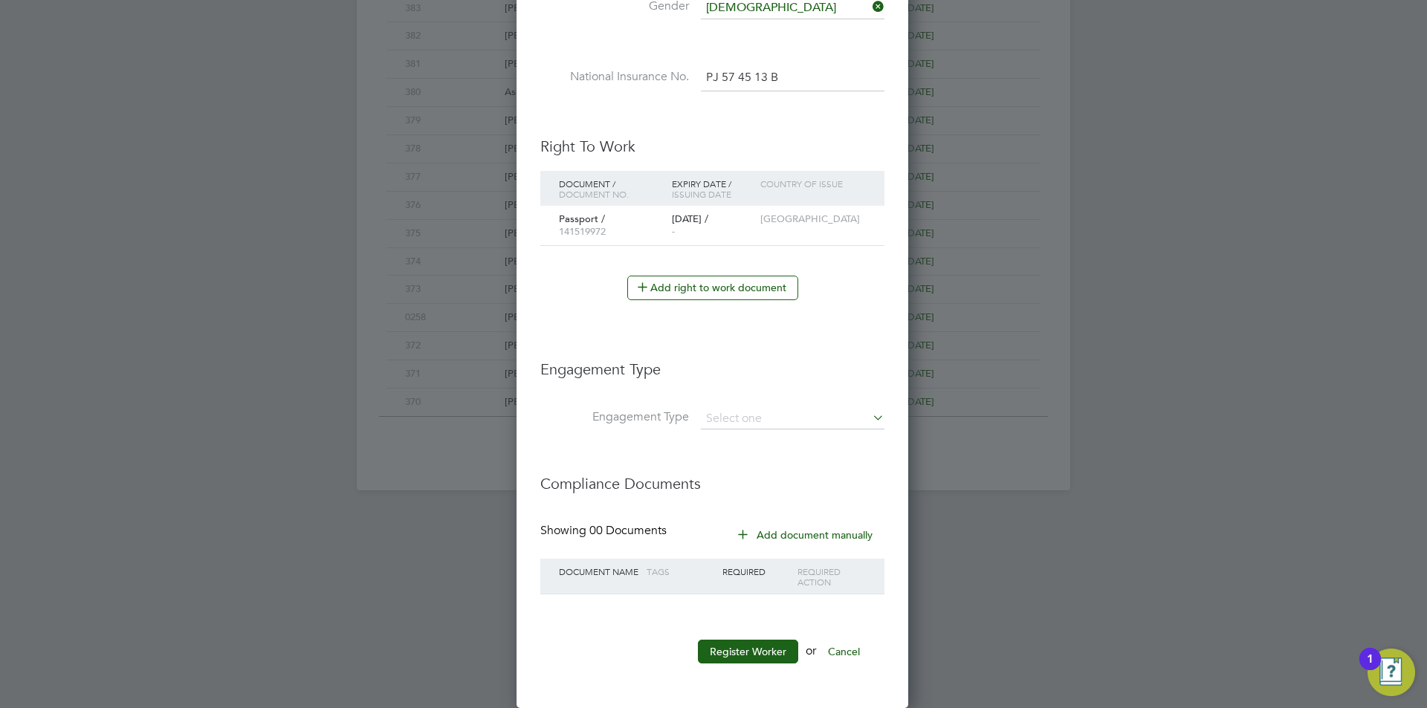
click at [773, 430] on li "Engagement Type" at bounding box center [712, 427] width 344 height 36
click at [774, 427] on input at bounding box center [793, 419] width 184 height 21
click at [770, 502] on li "Umbrella" at bounding box center [792, 504] width 185 height 22
type input "Umbrella"
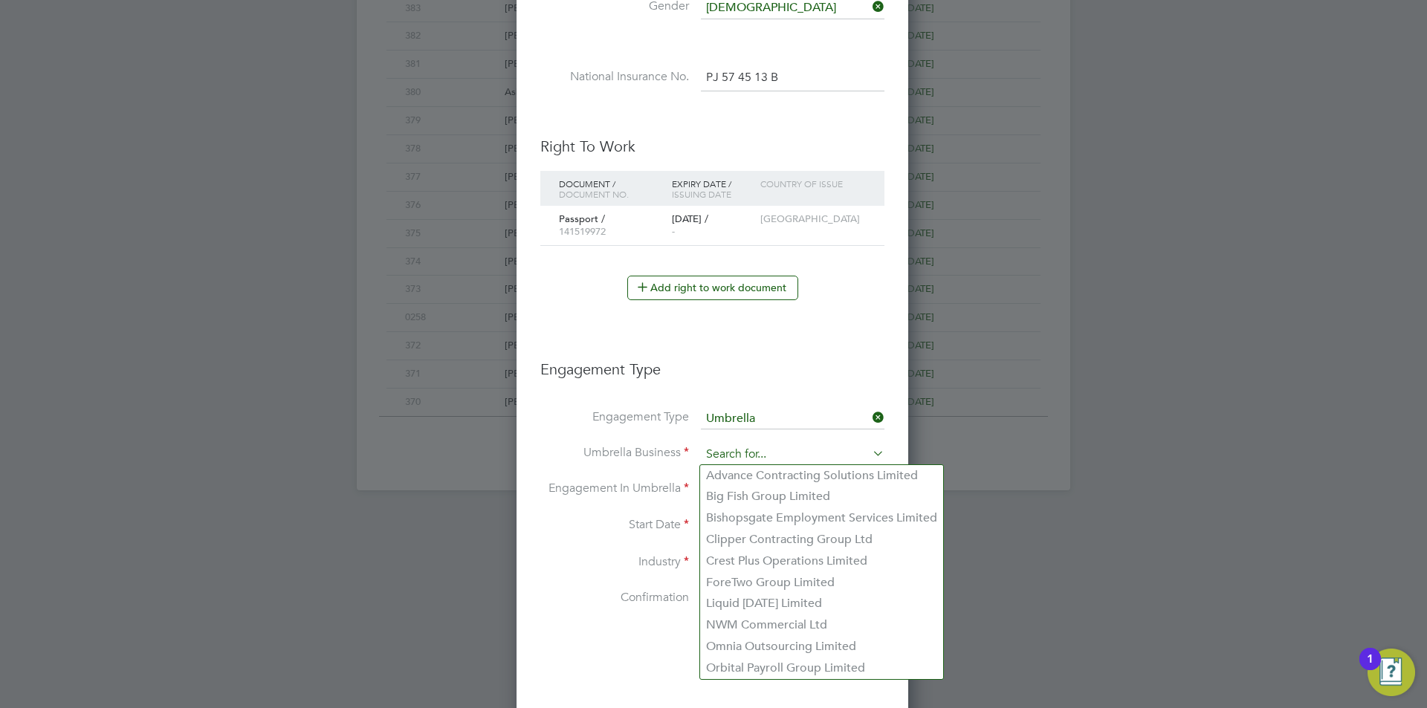
click at [766, 453] on input at bounding box center [793, 454] width 184 height 21
click at [768, 648] on li "Omnia Outsourcing Limited" at bounding box center [821, 647] width 243 height 22
type input "Omnia Outsourcing Limited"
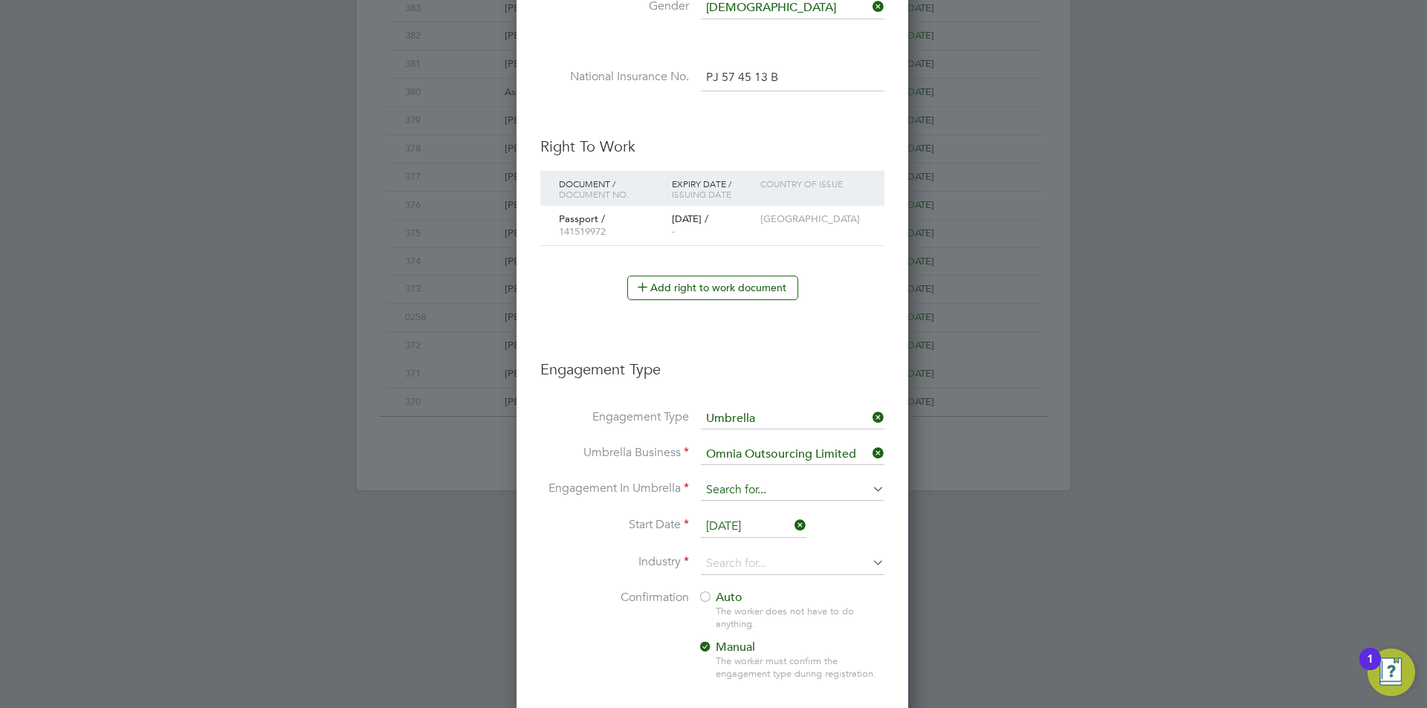
click at [768, 484] on input at bounding box center [793, 490] width 184 height 21
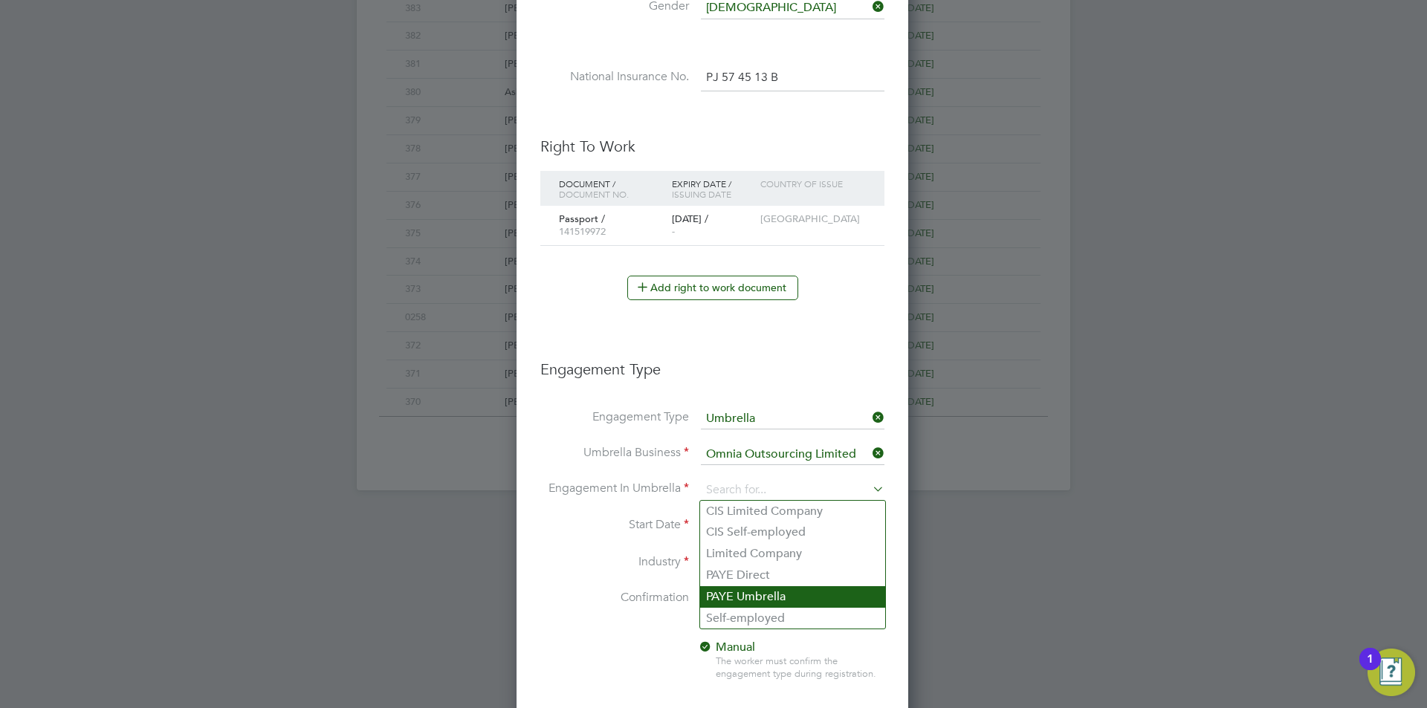
click at [769, 594] on li "PAYE Umbrella" at bounding box center [792, 597] width 185 height 22
type input "PAYE Umbrella"
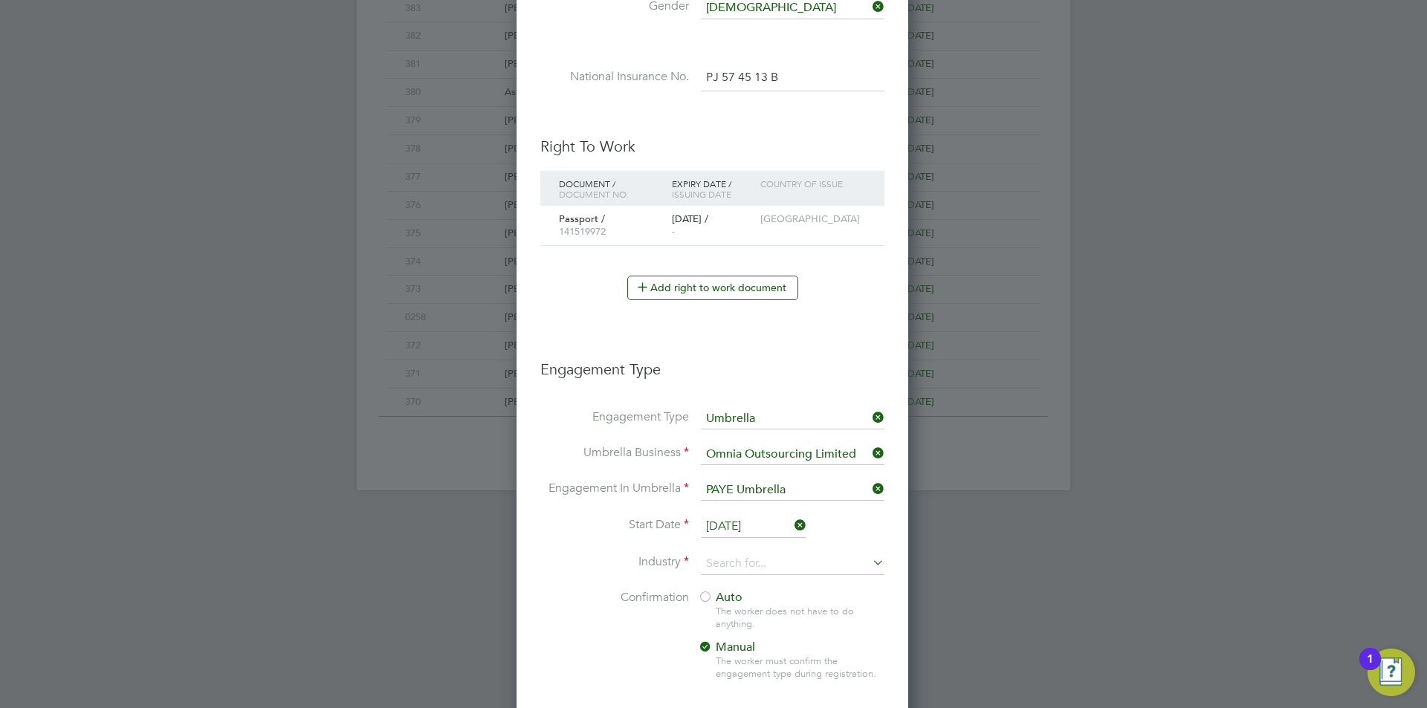
click at [765, 548] on li "Start Date 25 Sep 2025" at bounding box center [712, 534] width 344 height 37
click at [765, 561] on input at bounding box center [793, 564] width 184 height 22
click at [748, 684] on li "Construction" at bounding box center [792, 686] width 185 height 20
type input "Construction"
click at [699, 592] on div at bounding box center [705, 598] width 15 height 15
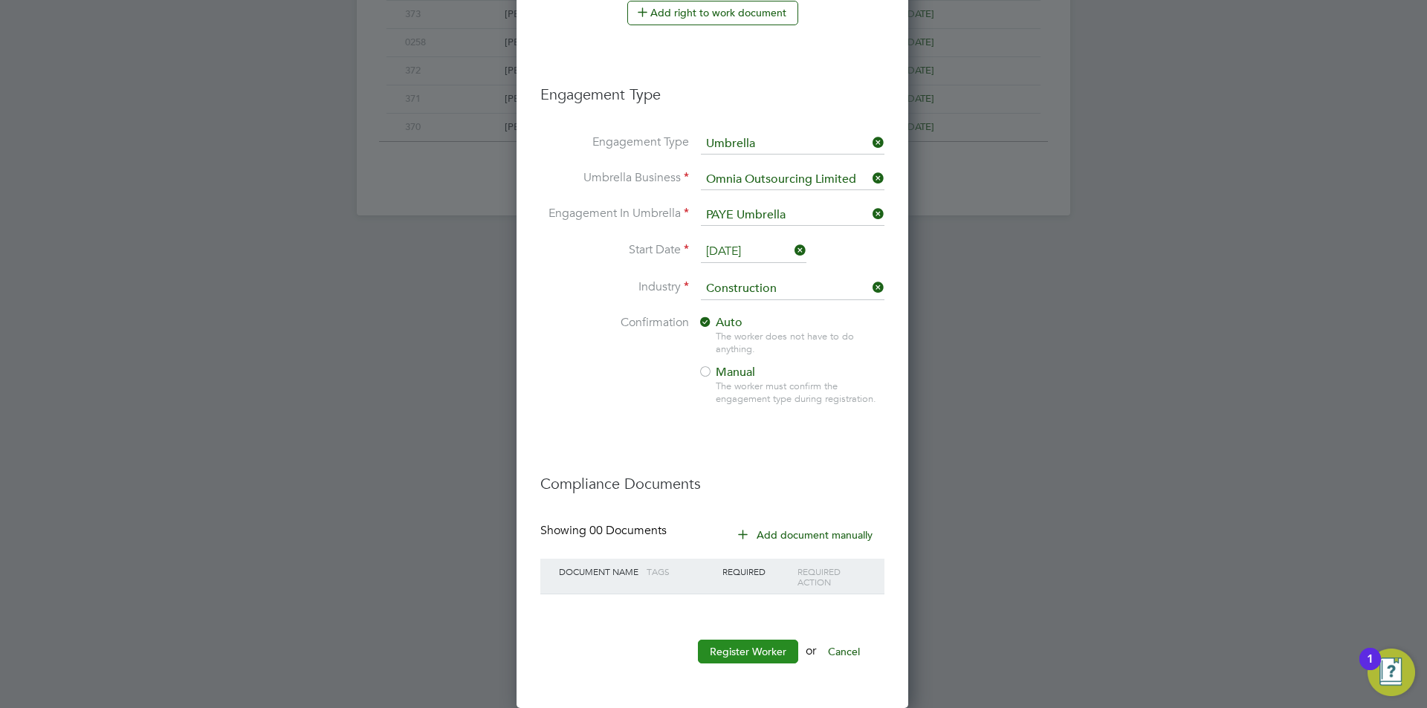
click at [728, 650] on button "Register Worker" at bounding box center [748, 652] width 100 height 24
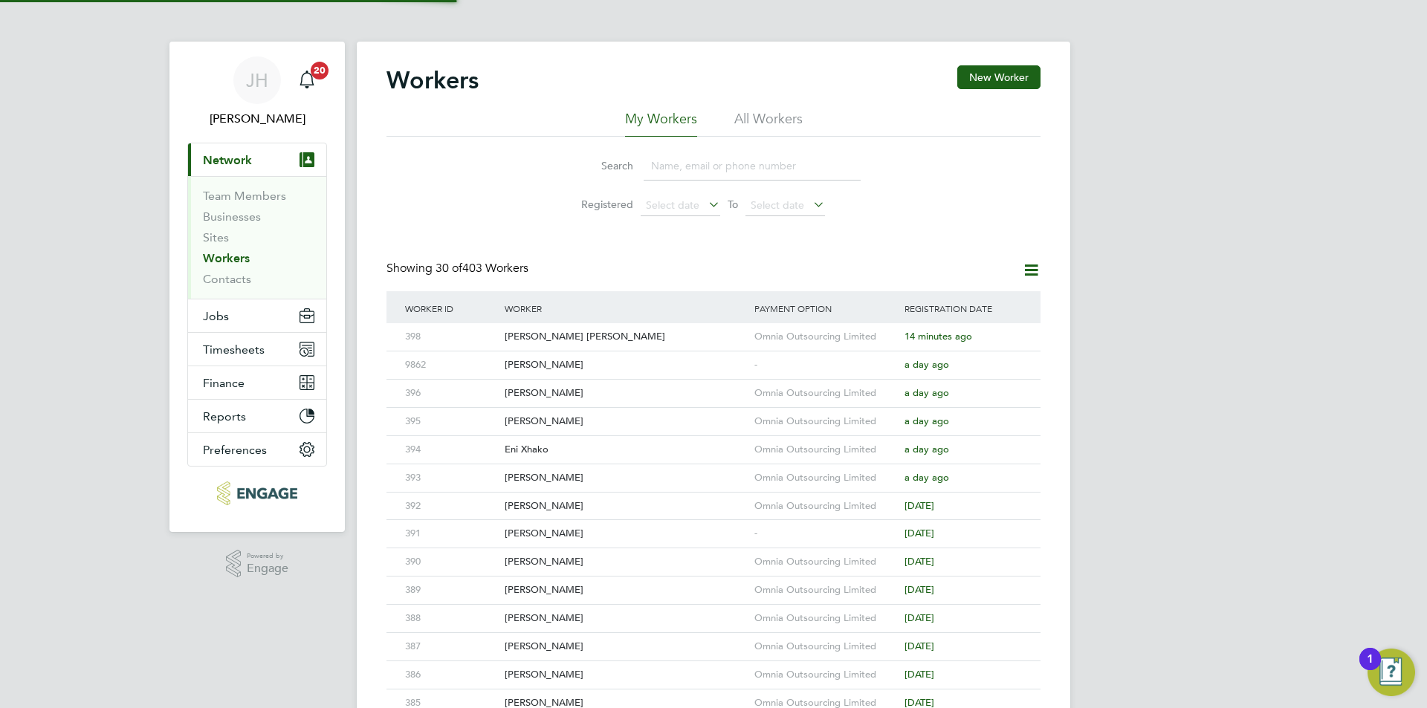
click at [1135, 416] on div "JH Jess Hogan Notifications 20 Applications: Current page: Network Team Members…" at bounding box center [713, 633] width 1427 height 1266
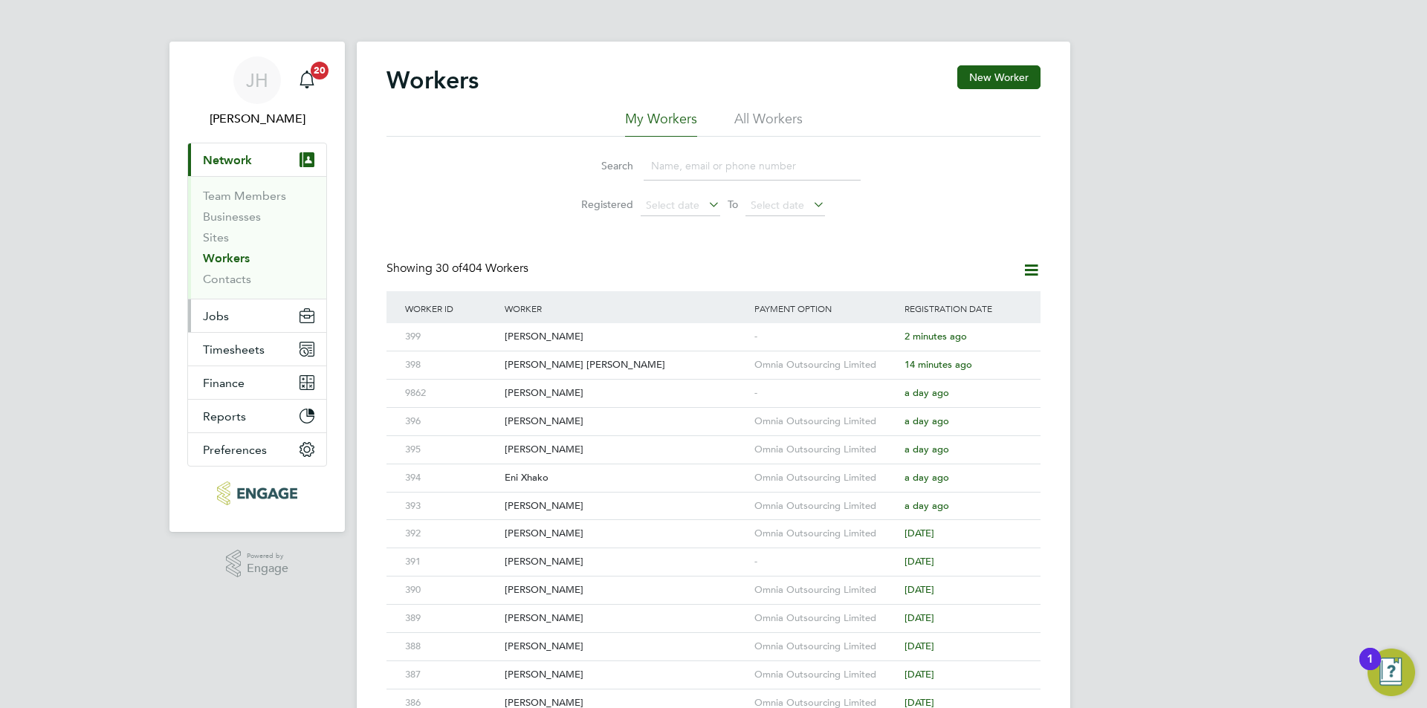
click at [234, 311] on button "Jobs" at bounding box center [257, 315] width 138 height 33
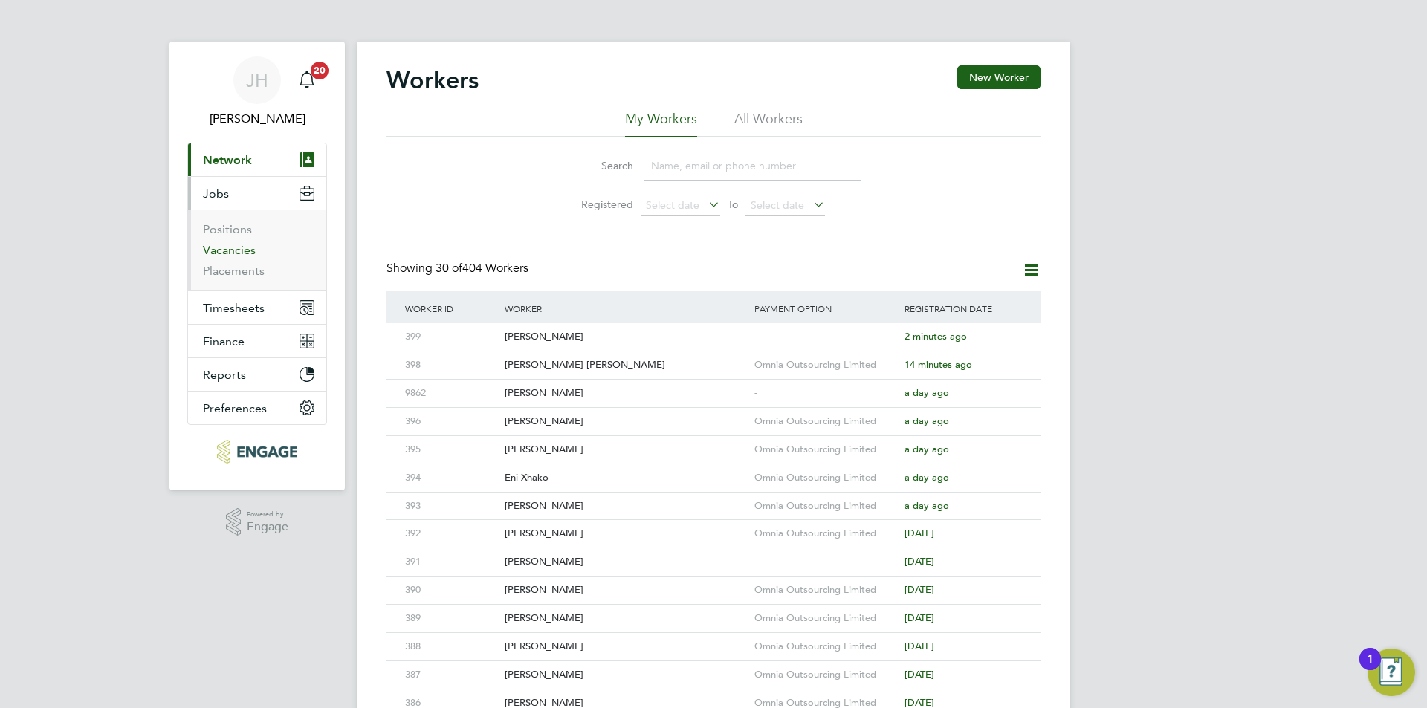
click at [232, 250] on link "Vacancies" at bounding box center [229, 250] width 53 height 14
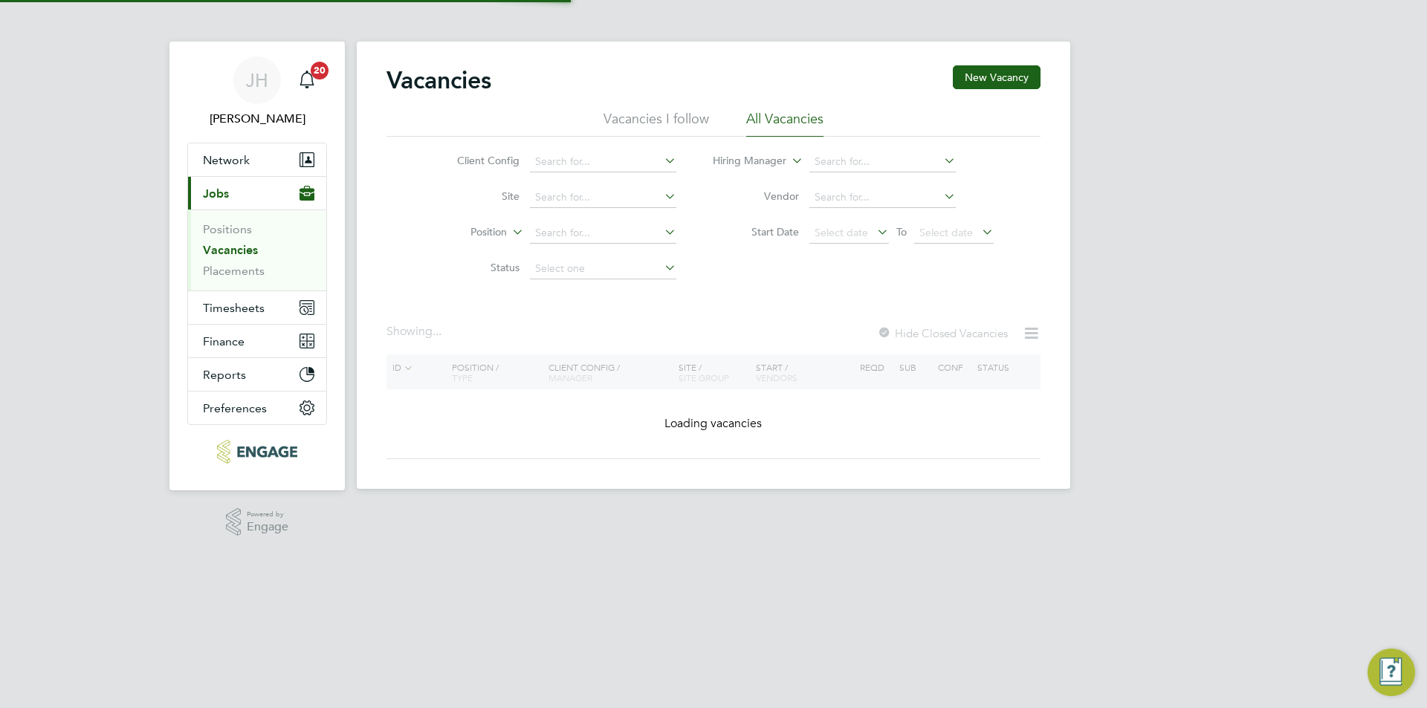
click at [1179, 499] on div "JH Jess Hogan Notifications 20 Applications: Network Team Members Businesses Si…" at bounding box center [713, 256] width 1427 height 513
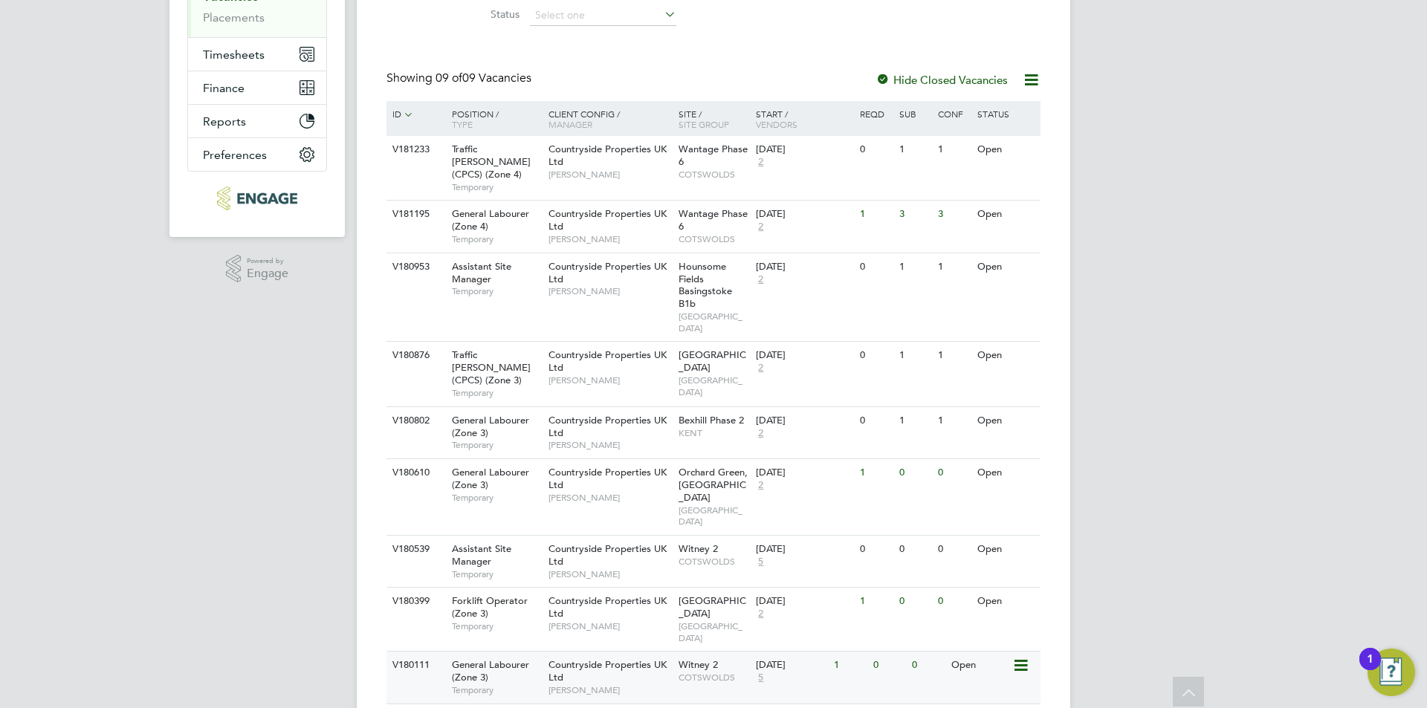
click at [907, 651] on div "V180111 General Labourer (Zone 3) Temporary Countryside Properties UK Ltd Gary …" at bounding box center [713, 677] width 654 height 52
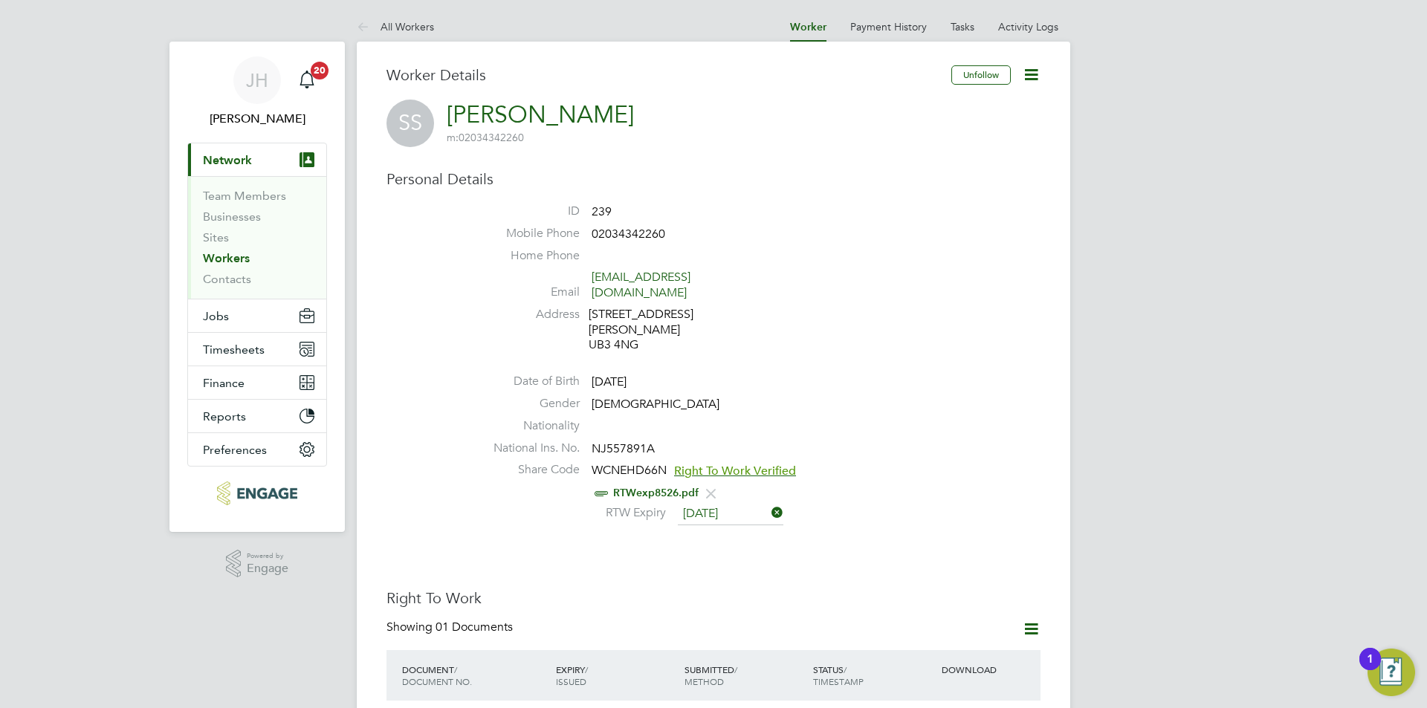
drag, startPoint x: 1139, startPoint y: 572, endPoint x: 1072, endPoint y: 411, distance: 174.9
click at [1028, 23] on link "Activity Logs" at bounding box center [1028, 26] width 60 height 13
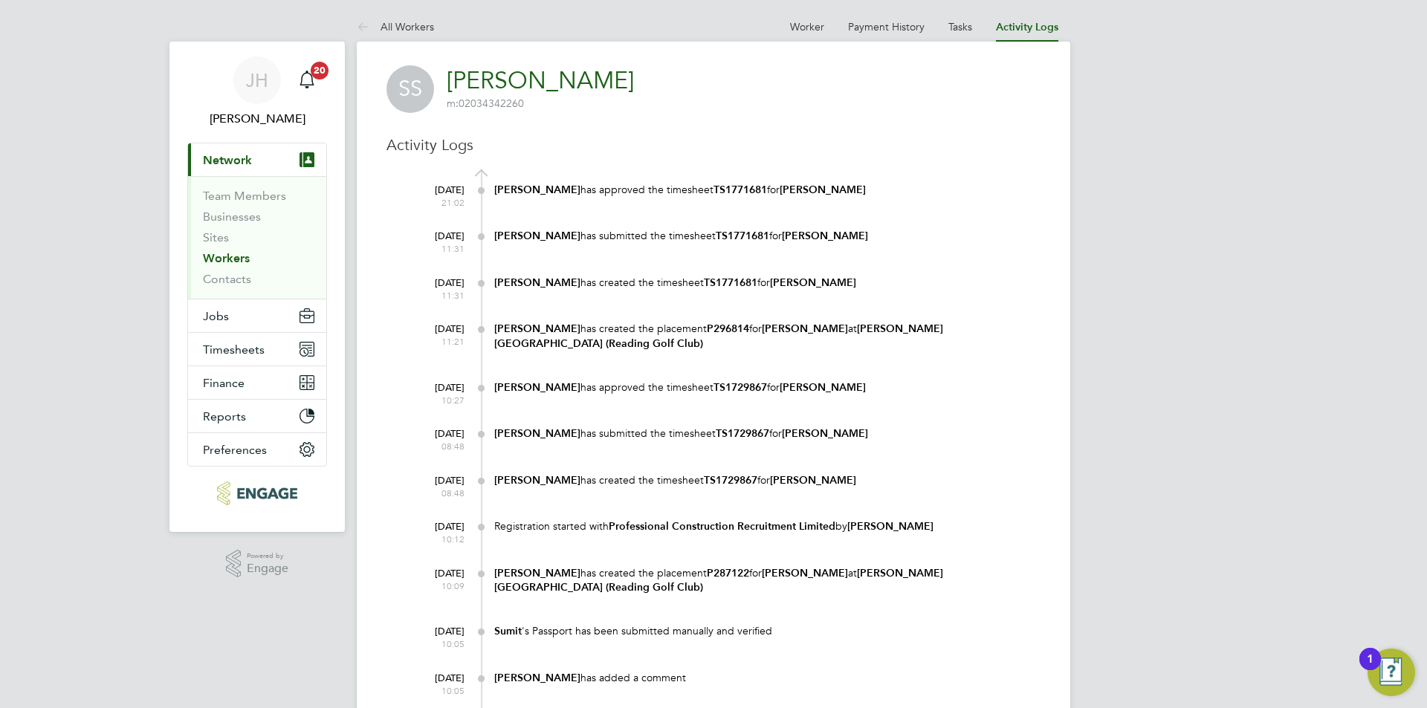
click at [1191, 548] on div "JH Jess Hogan Notifications 20 Applications: Current page: Network Team Members…" at bounding box center [713, 433] width 1427 height 867
click at [260, 633] on div "JH Jess Hogan Notifications 20 Applications: Current page: Network Team Members…" at bounding box center [713, 433] width 1427 height 867
click at [276, 157] on button "Current page: Network" at bounding box center [257, 159] width 138 height 33
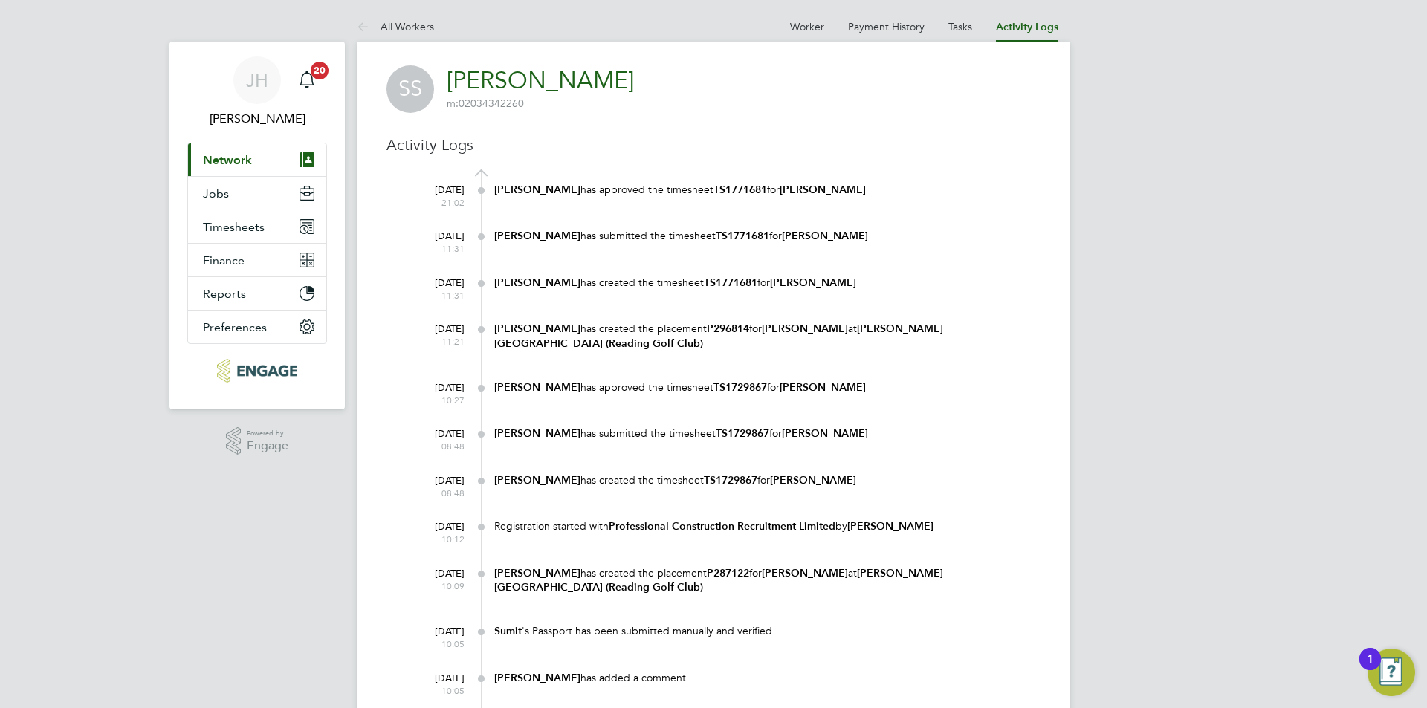
click at [252, 154] on button "Current page: Network" at bounding box center [257, 159] width 138 height 33
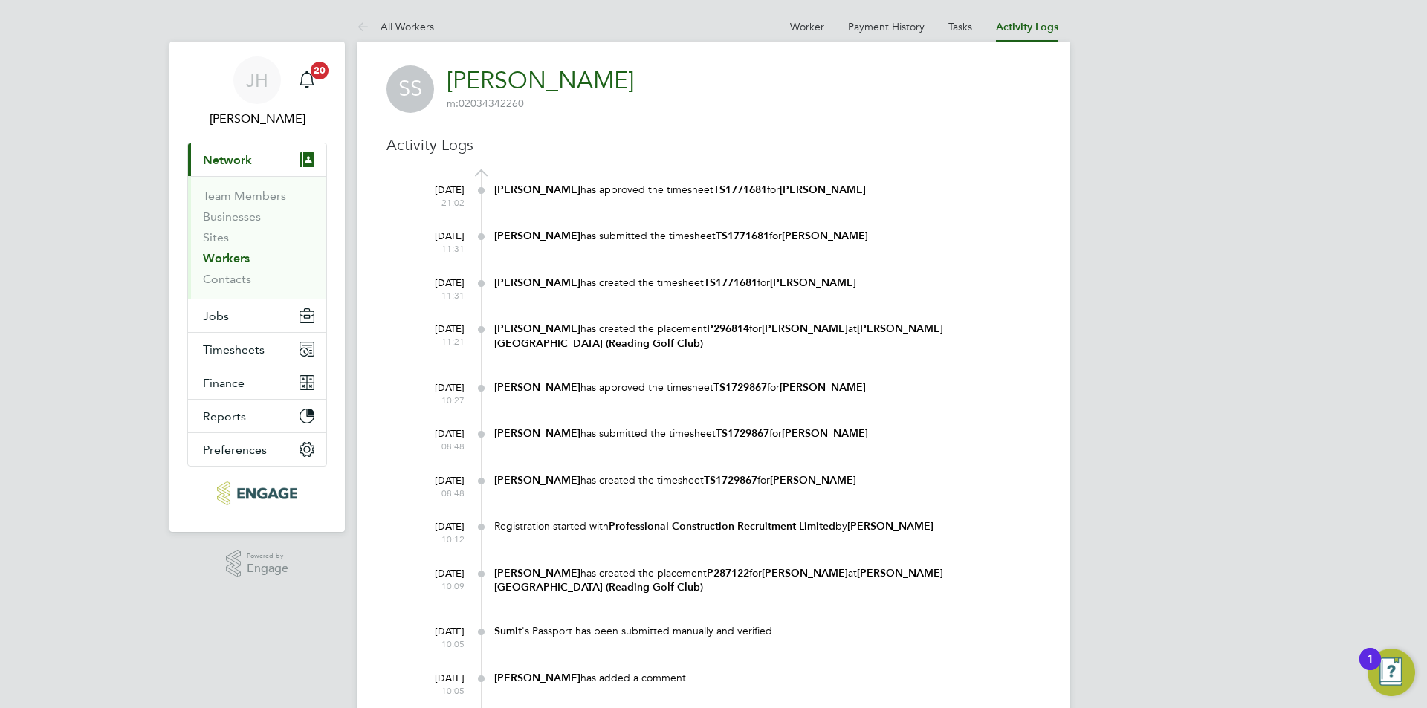
click at [233, 255] on link "Workers" at bounding box center [226, 258] width 47 height 14
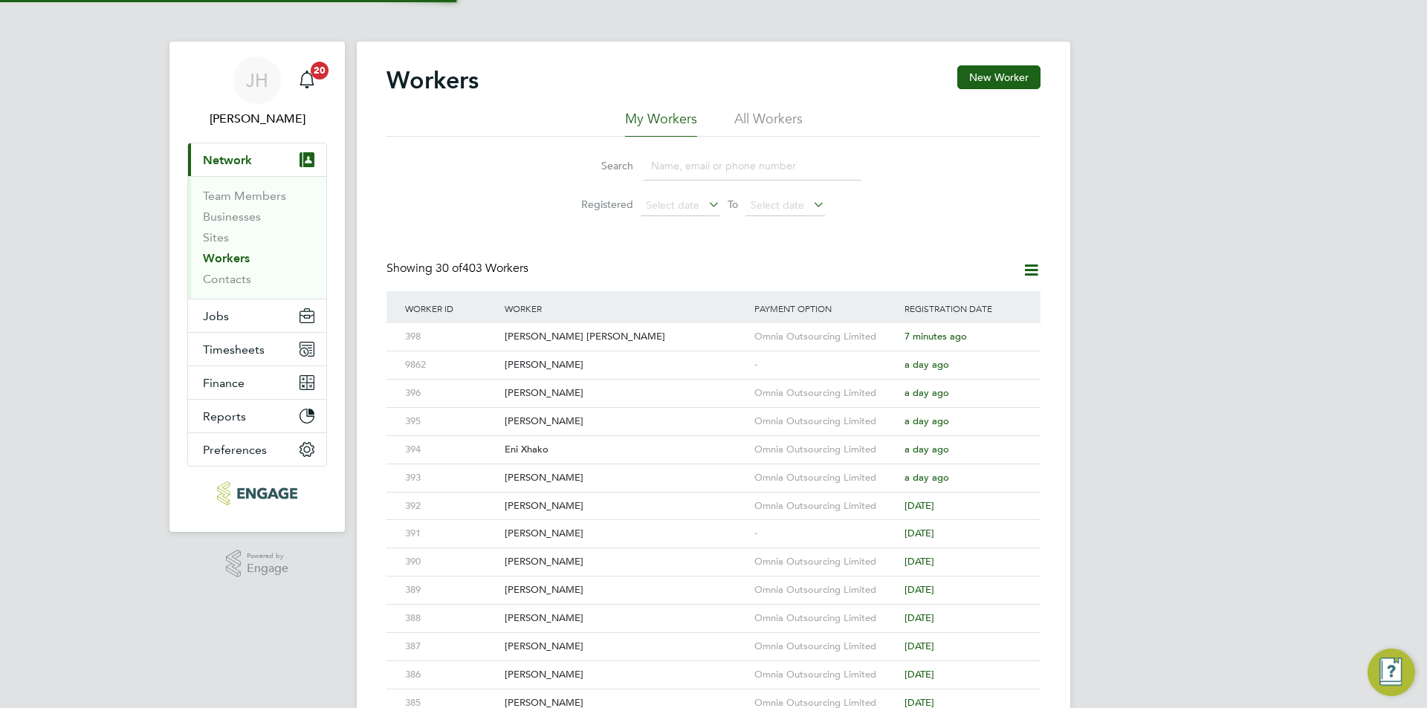
click at [716, 181] on li "Search" at bounding box center [713, 166] width 331 height 44
click at [719, 178] on input at bounding box center [752, 166] width 217 height 29
click at [719, 175] on input at bounding box center [752, 166] width 217 height 29
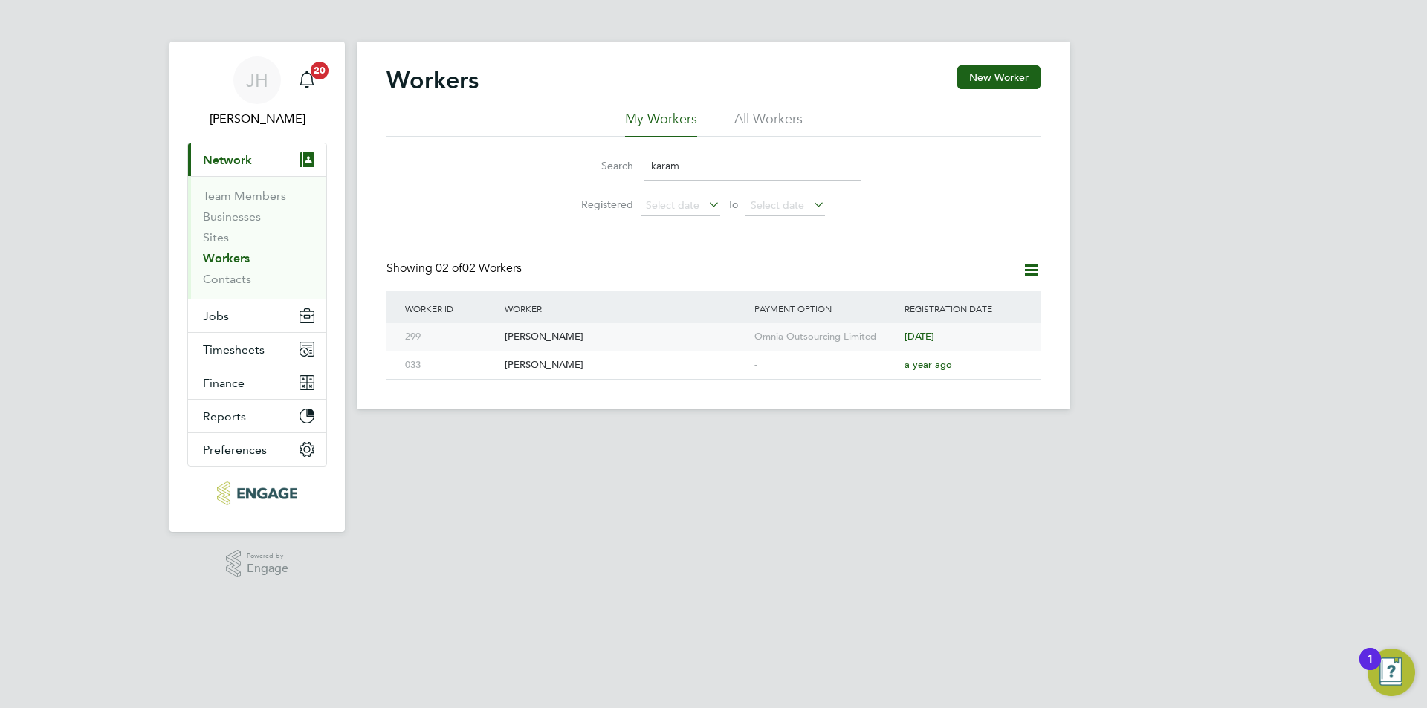
type input "karam"
click at [832, 339] on div "Omnia Outsourcing Limited" at bounding box center [826, 336] width 150 height 27
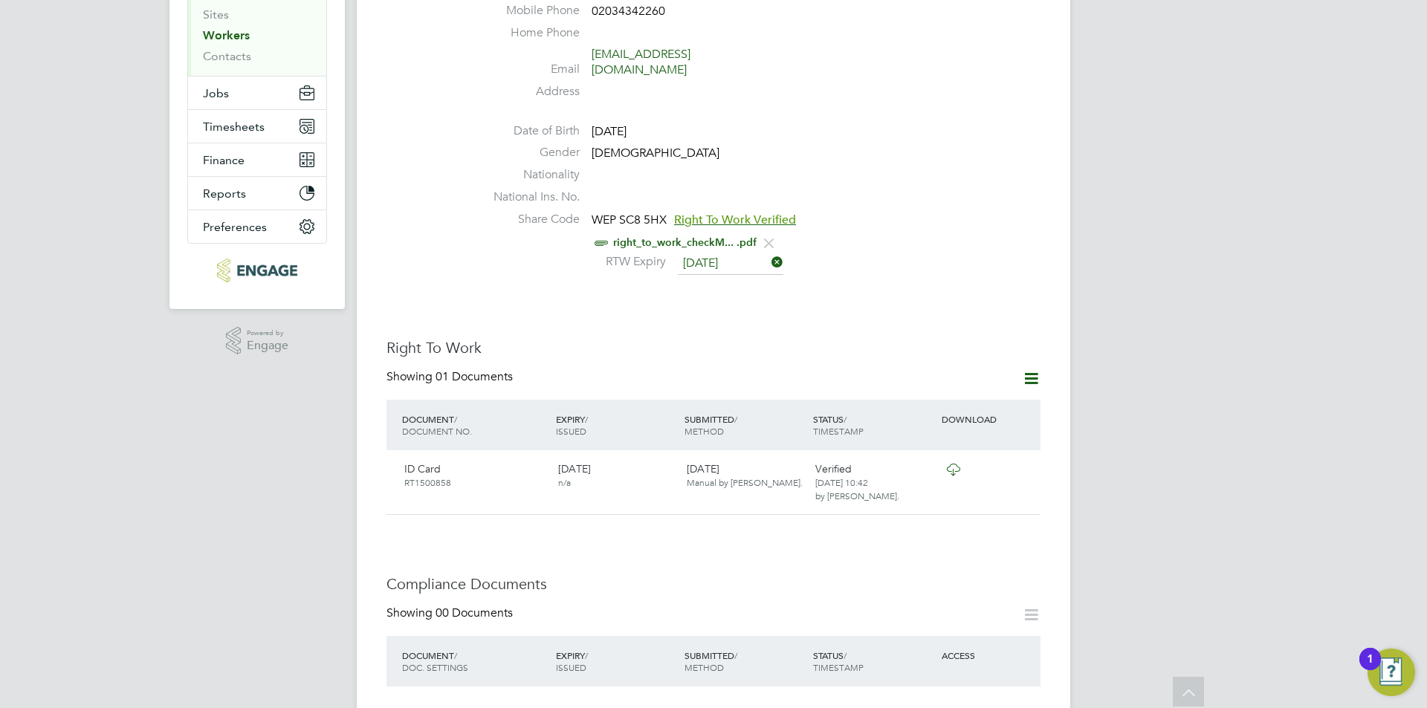
scroll to position [446, 0]
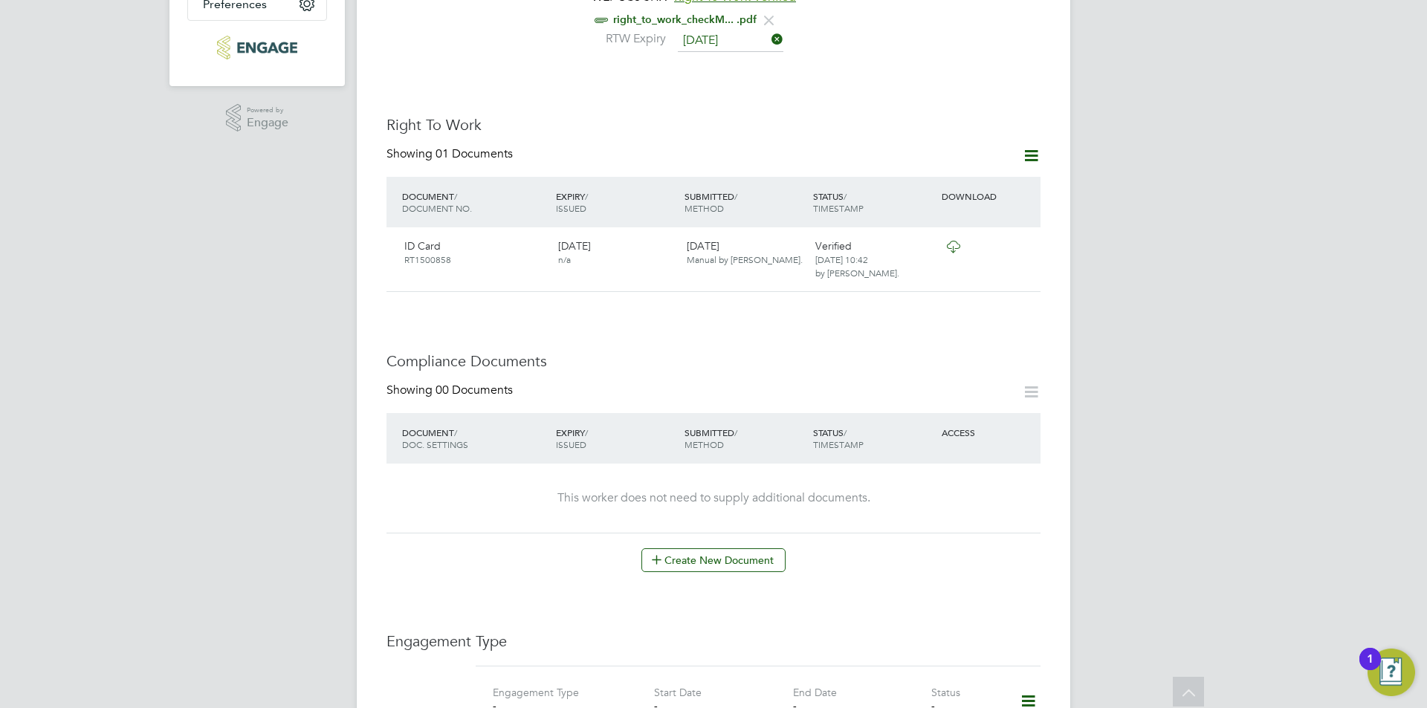
click at [252, 590] on div "[PERSON_NAME] Notifications 20 Applications: Current page: Network Team Members…" at bounding box center [713, 511] width 1427 height 1915
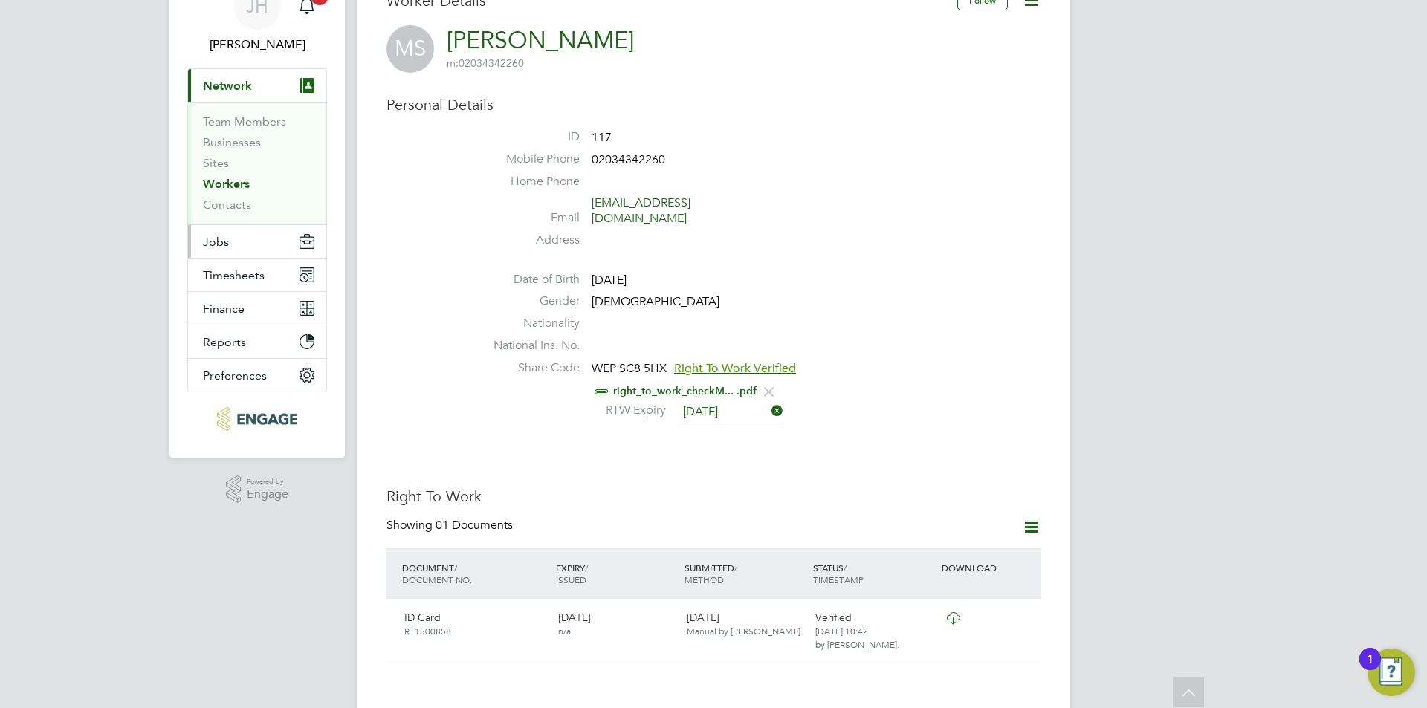
scroll to position [0, 0]
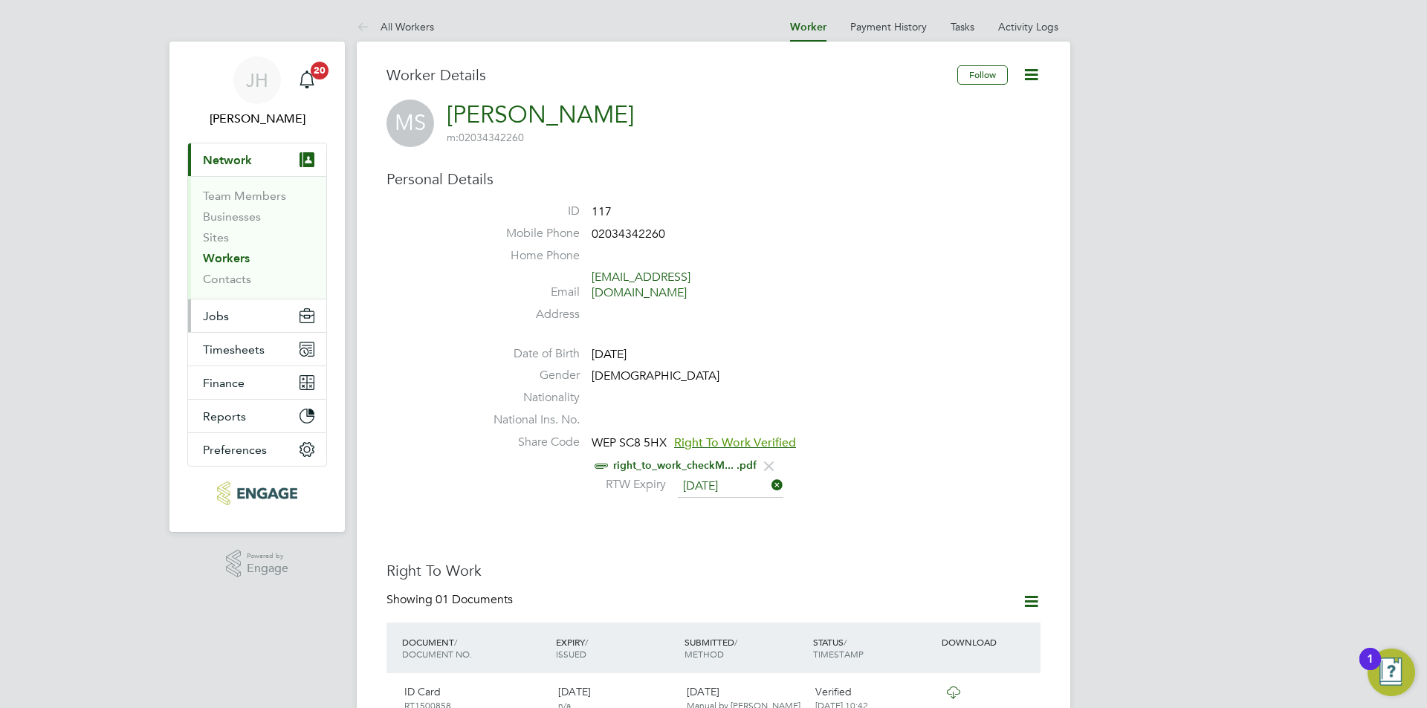
click at [236, 319] on button "Jobs" at bounding box center [257, 315] width 138 height 33
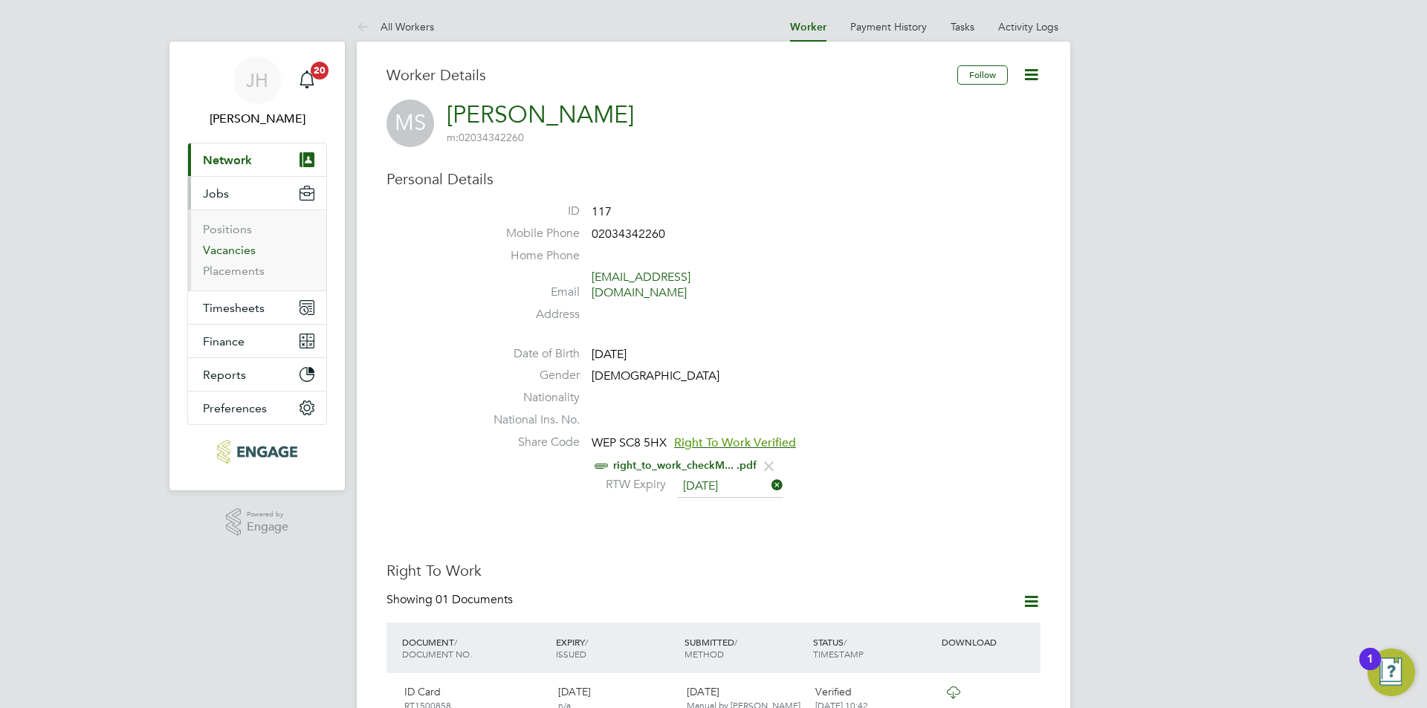
click at [236, 253] on link "Vacancies" at bounding box center [229, 250] width 53 height 14
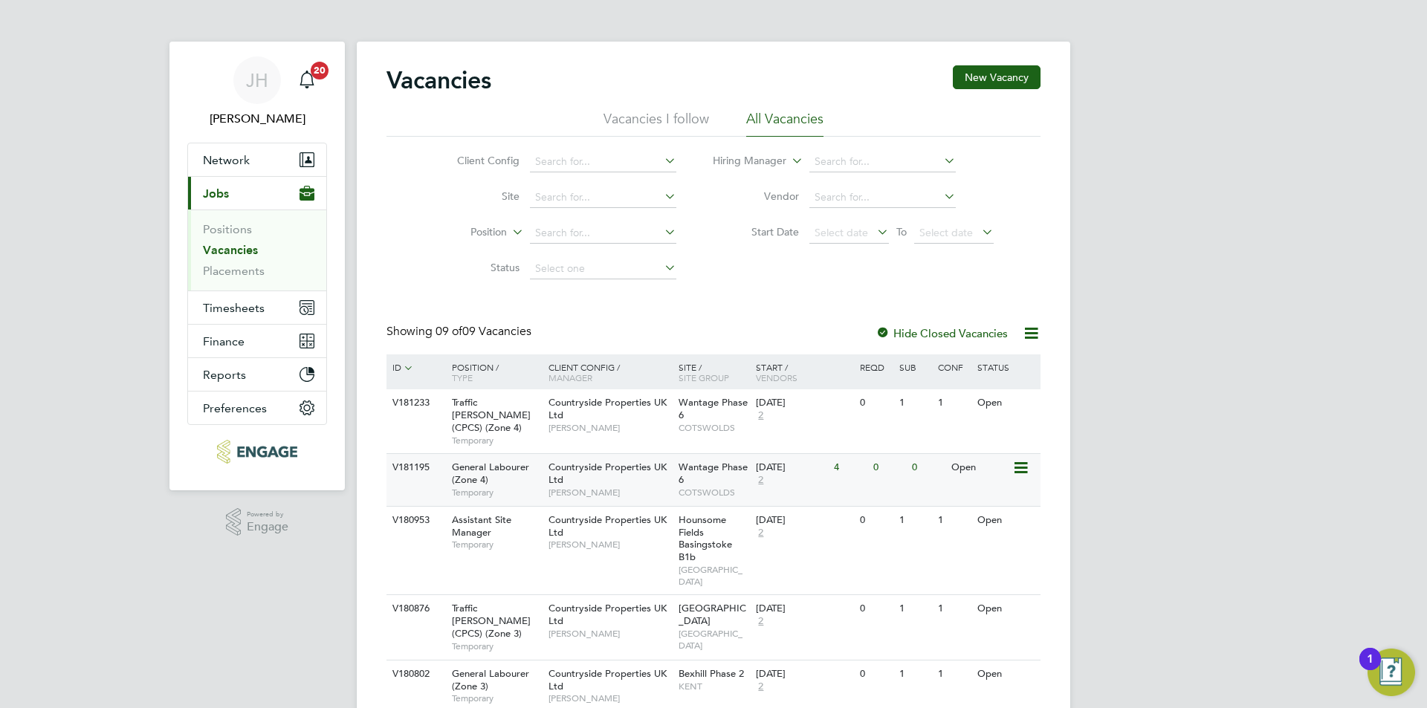
click at [893, 460] on div "0" at bounding box center [888, 467] width 39 height 27
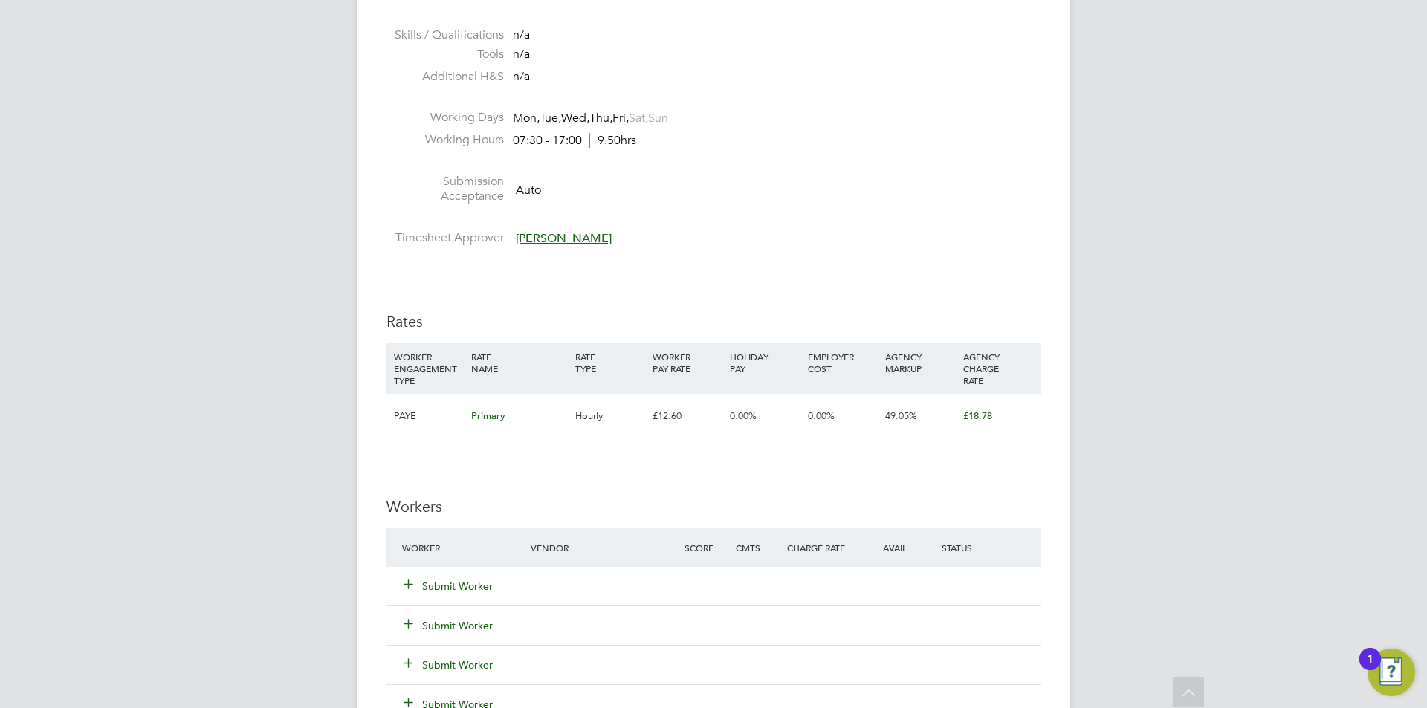
click at [476, 573] on div "Submit Worker" at bounding box center [475, 586] width 154 height 27
click at [473, 577] on div "Submit Worker" at bounding box center [475, 586] width 154 height 27
click at [475, 583] on button "Submit Worker" at bounding box center [448, 586] width 89 height 15
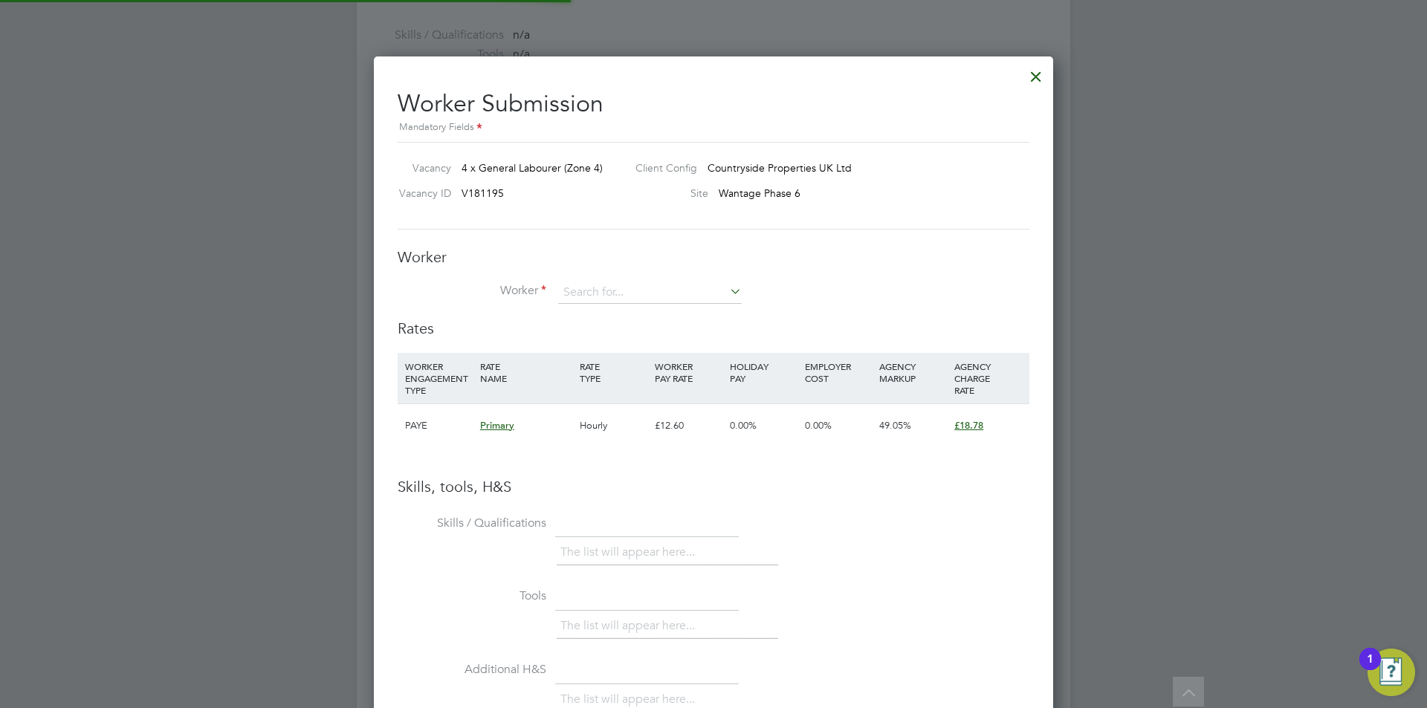
scroll to position [939, 680]
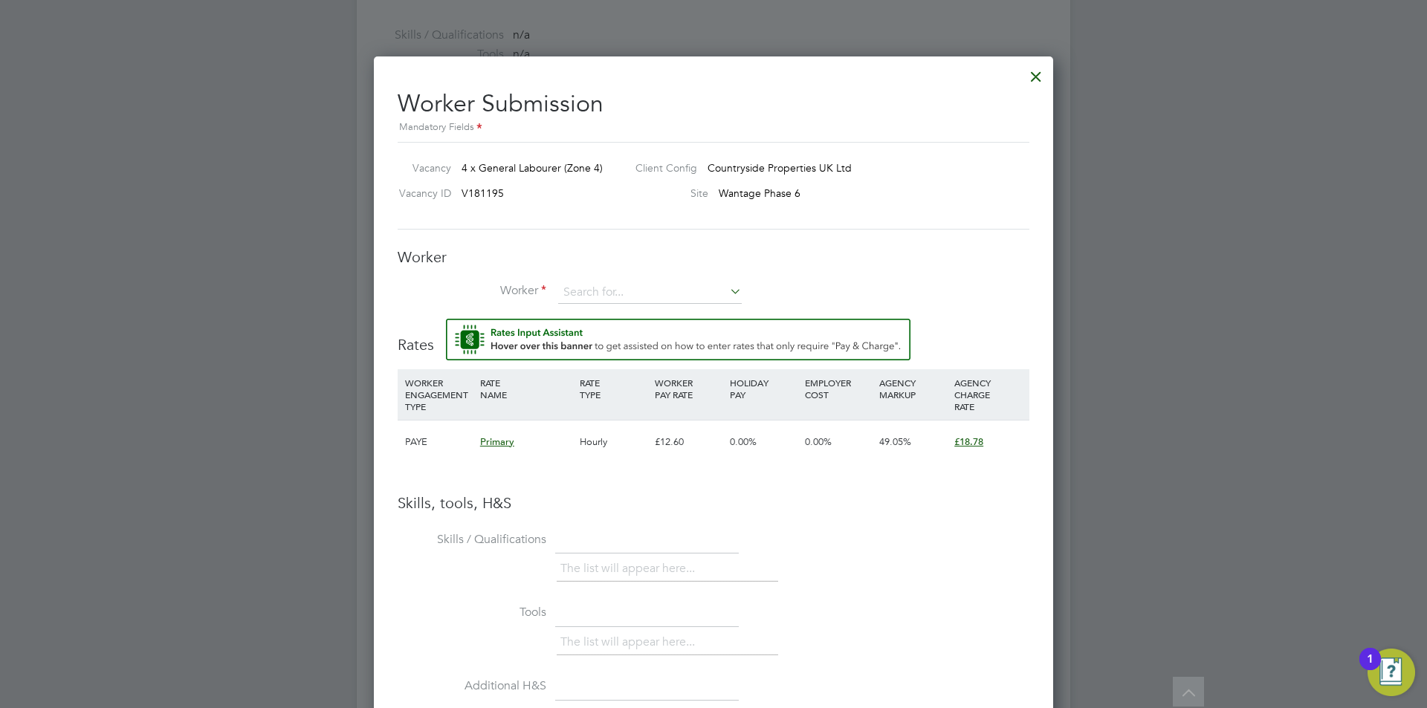
click at [661, 271] on div "Worker Worker Worker Engagement Type" at bounding box center [714, 282] width 632 height 71
click at [652, 284] on input at bounding box center [650, 293] width 184 height 22
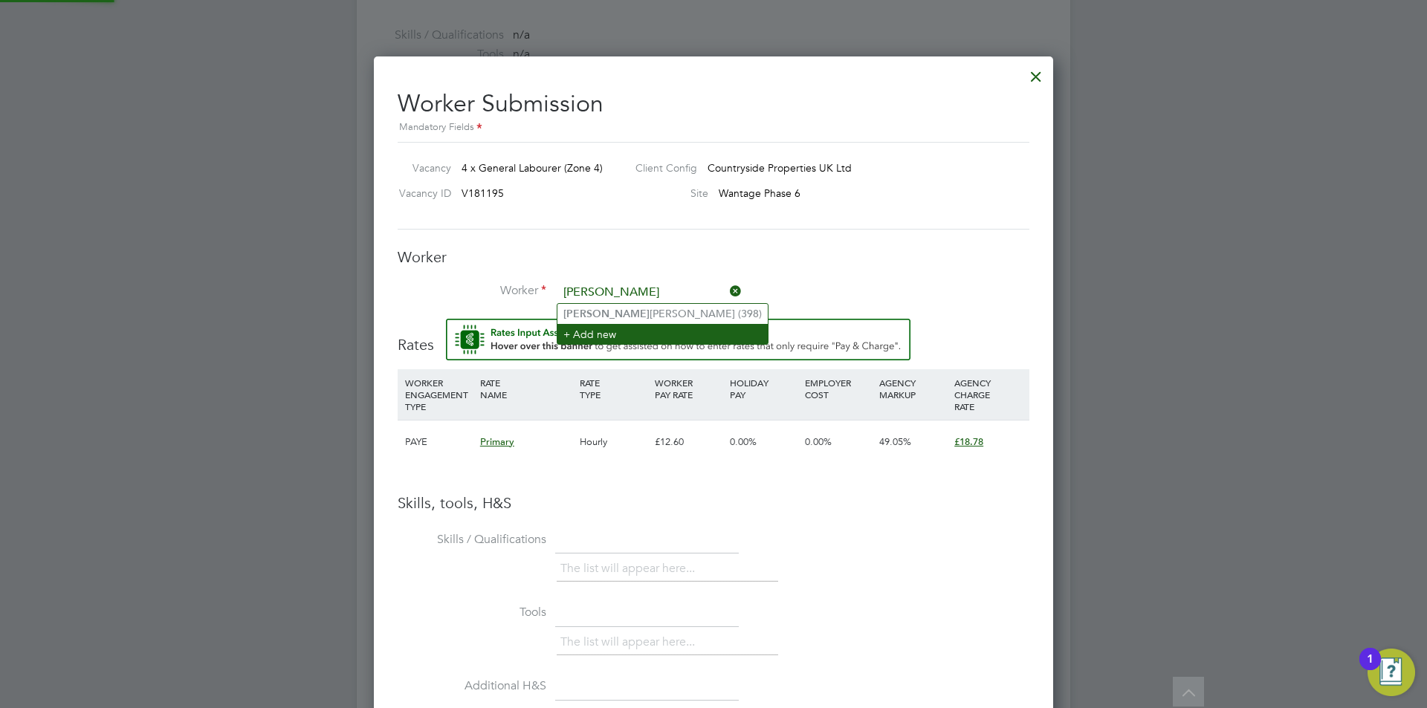
type input "[PERSON_NAME]"
click at [655, 324] on li "+ Add new" at bounding box center [662, 334] width 210 height 20
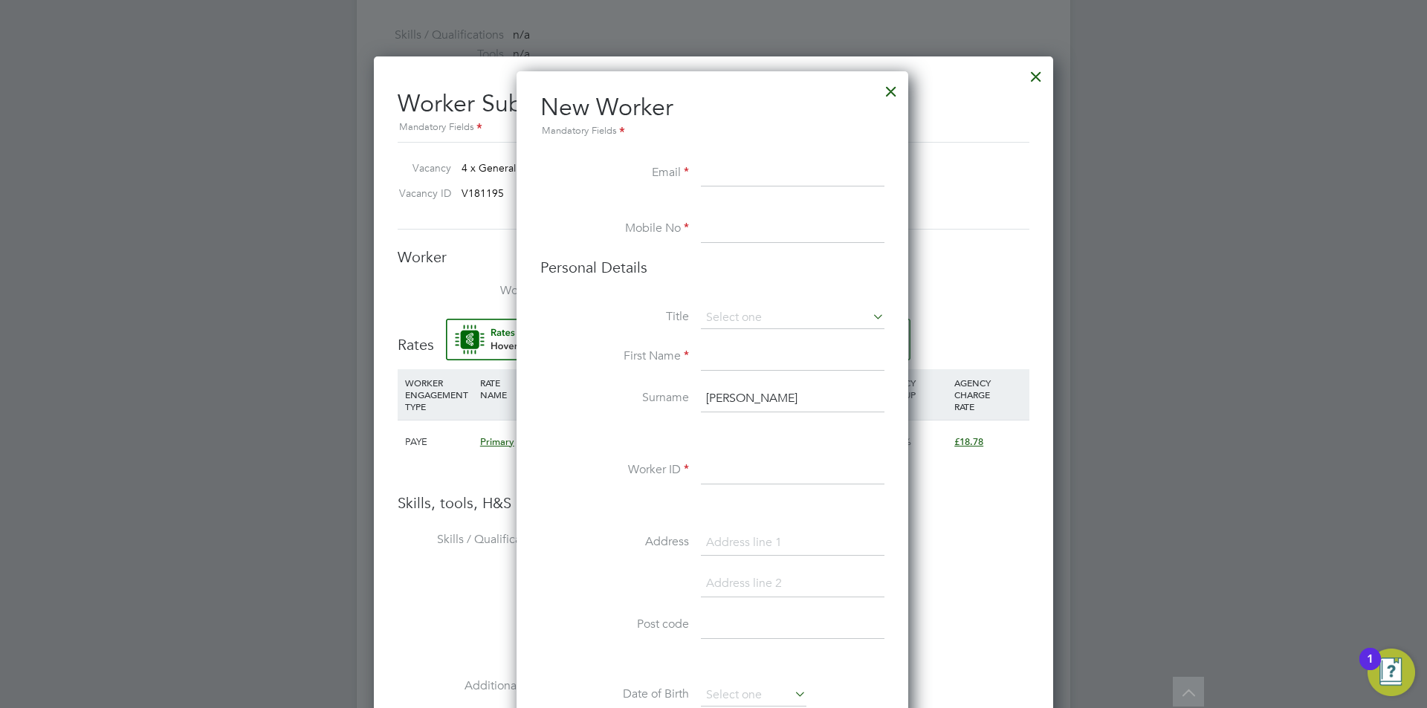
scroll to position [1257, 394]
click at [655, 287] on li "Personal Details" at bounding box center [712, 282] width 344 height 49
click at [894, 87] on div at bounding box center [891, 87] width 27 height 27
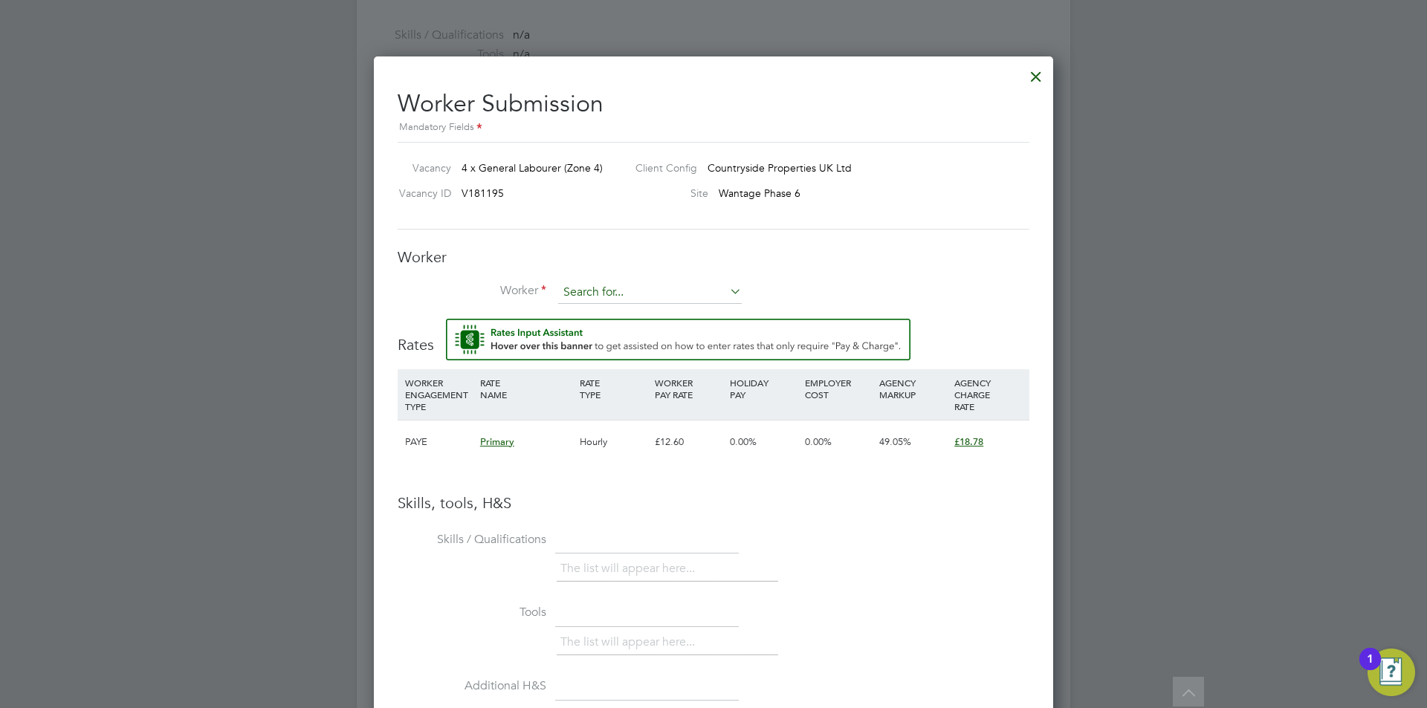
click at [658, 291] on input at bounding box center [650, 293] width 184 height 22
click at [666, 307] on li "[PERSON_NAME] [PERSON_NAME] (398)" at bounding box center [662, 314] width 210 height 20
type input "[PERSON_NAME] [PERSON_NAME] (398)"
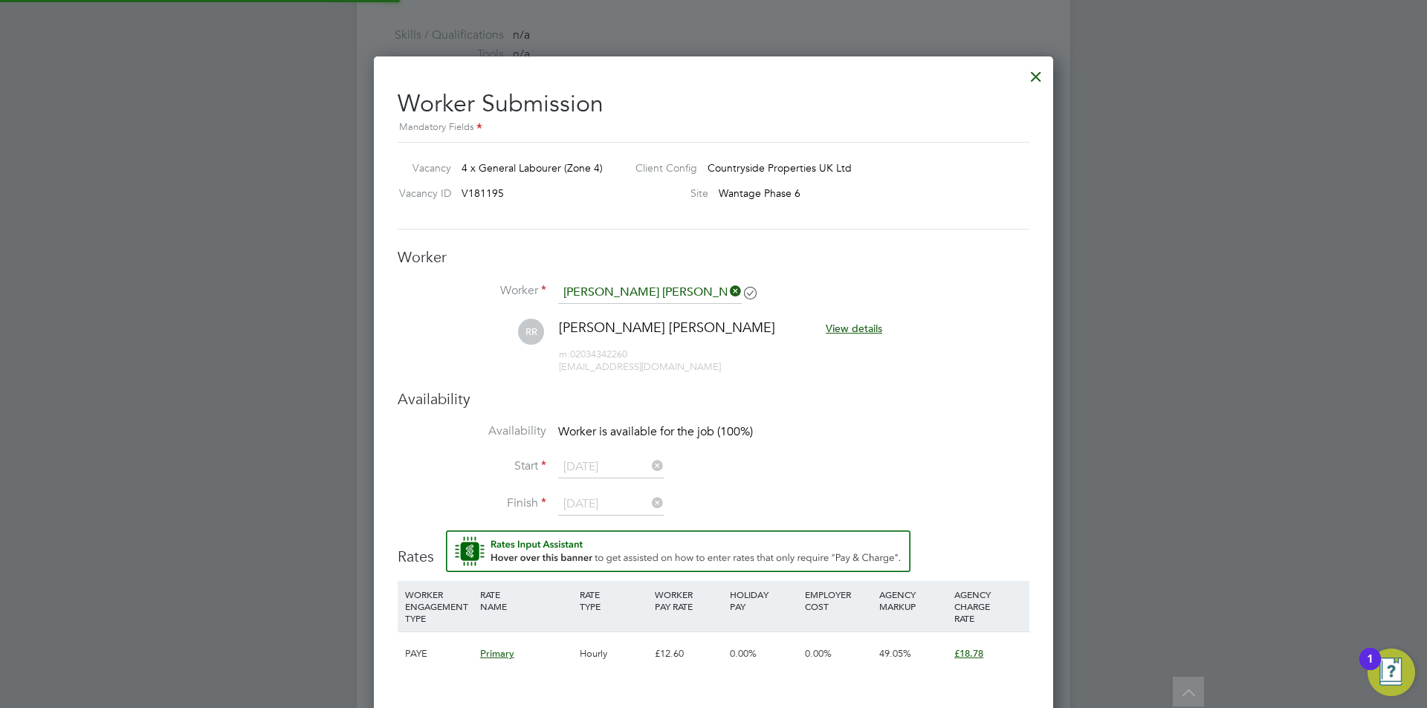
scroll to position [1284, 680]
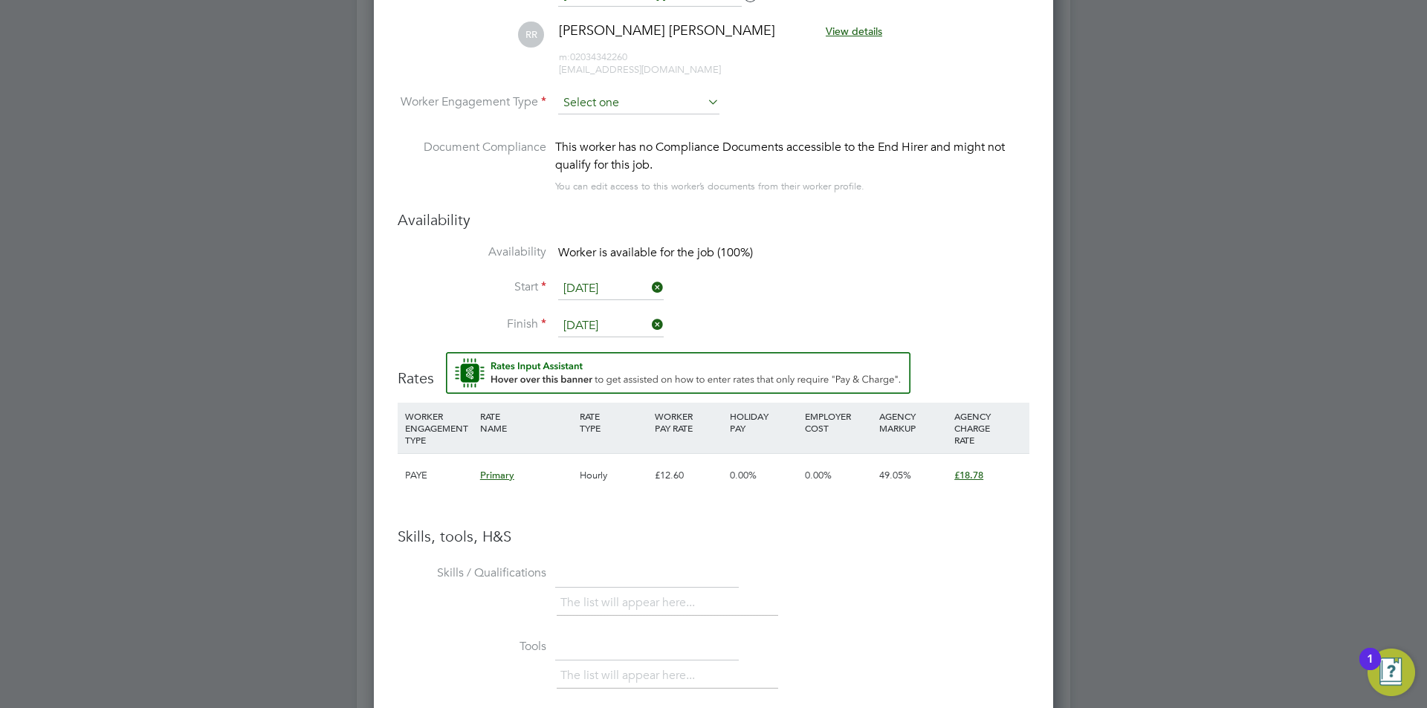
click at [632, 99] on input at bounding box center [638, 103] width 161 height 22
click at [607, 147] on li "PAYE" at bounding box center [638, 143] width 163 height 19
type input "PAYE"
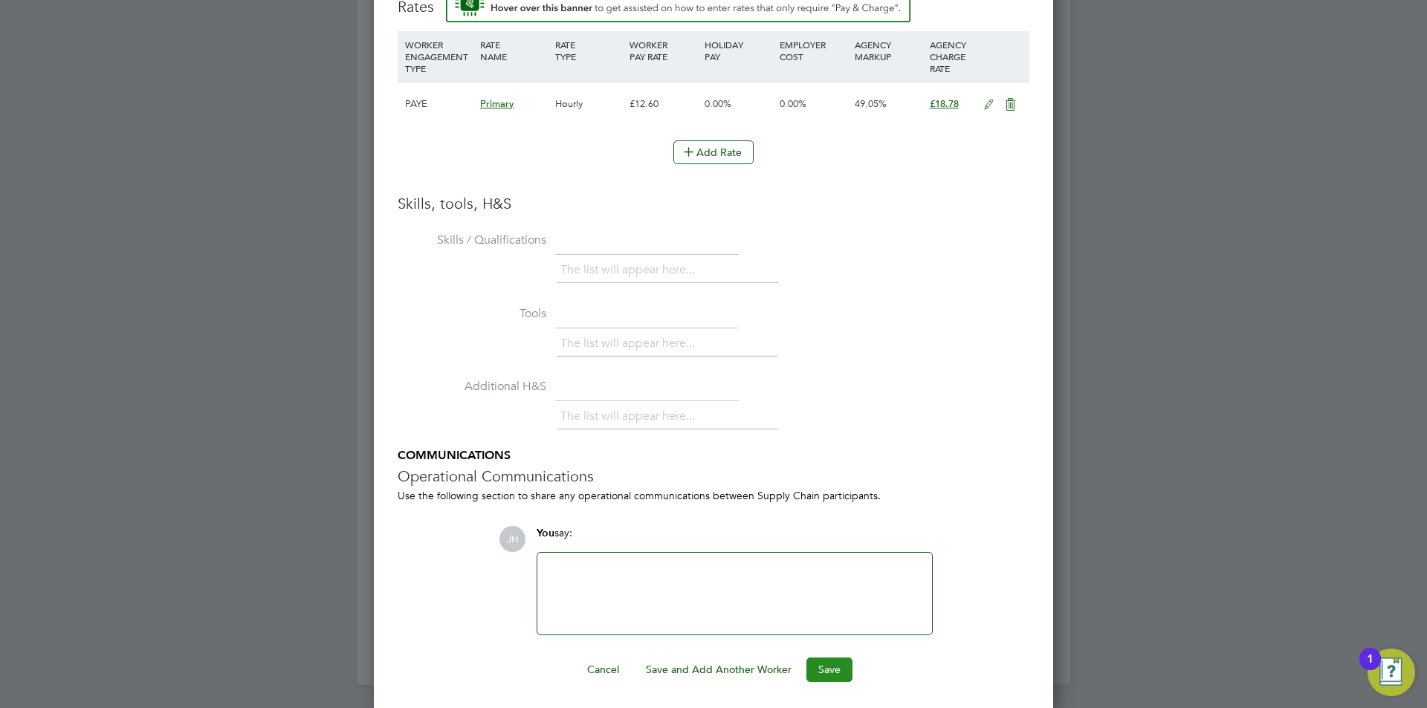
click at [821, 666] on button "Save" at bounding box center [829, 670] width 46 height 24
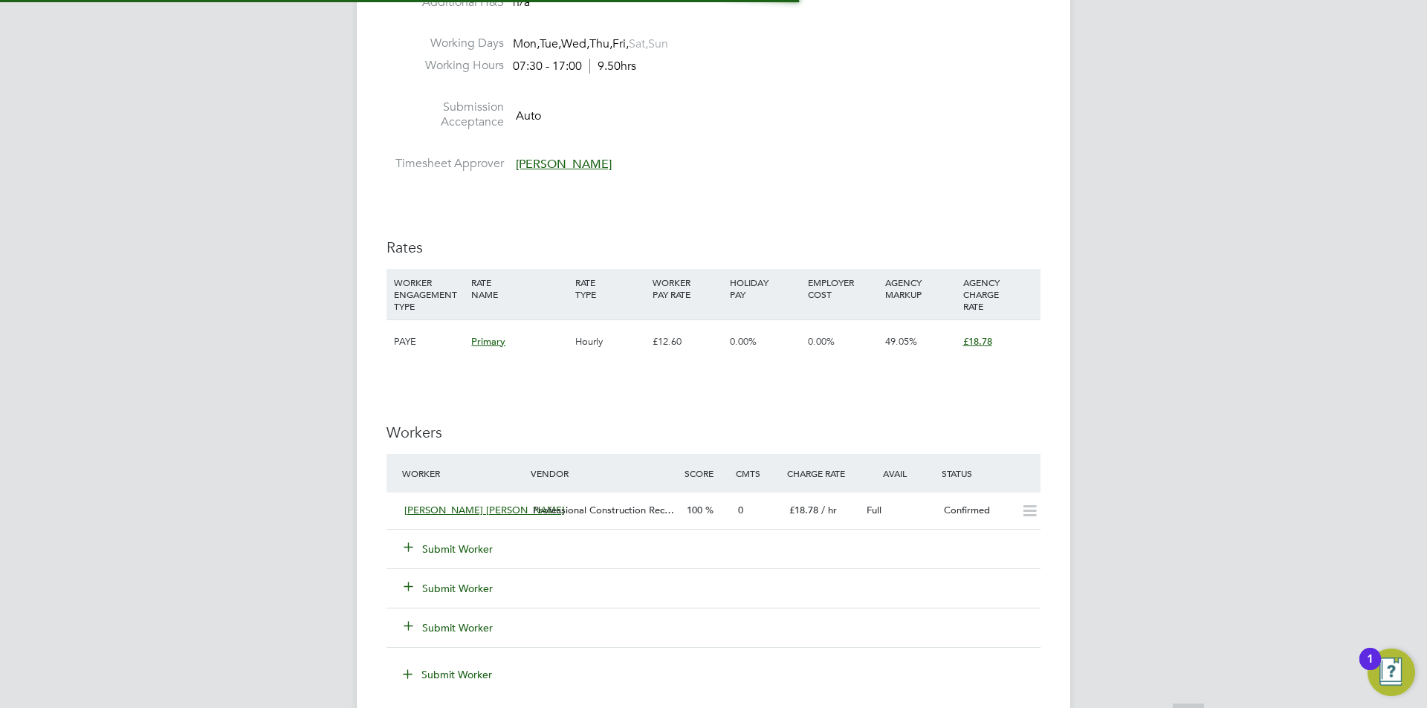
click at [1129, 424] on div "[PERSON_NAME] Notifications 20 Applications: Network Team Members Businesses Si…" at bounding box center [713, 204] width 1427 height 2193
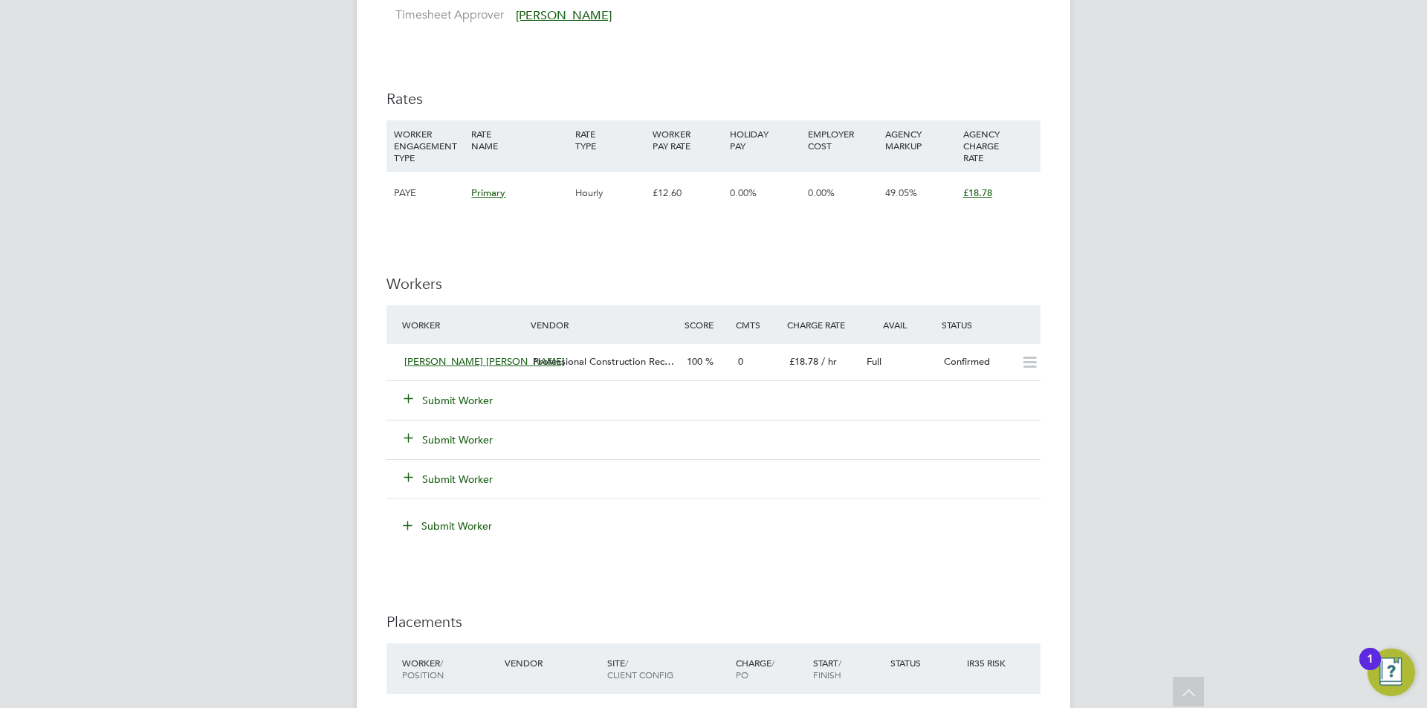
click at [470, 395] on button "Submit Worker" at bounding box center [448, 400] width 89 height 15
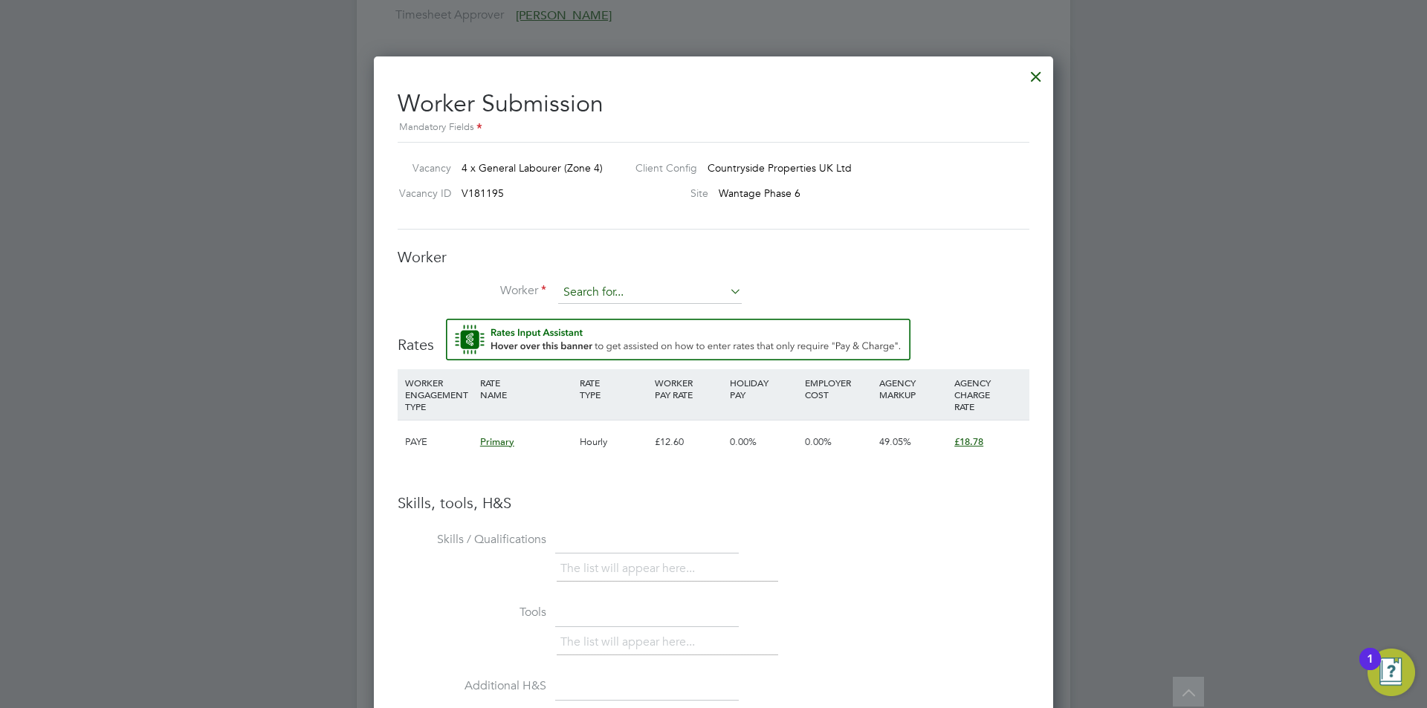
click at [636, 288] on input at bounding box center [650, 293] width 184 height 22
click at [663, 328] on li "Kara mjit Singh (299)" at bounding box center [662, 334] width 210 height 20
type input "[PERSON_NAME] (299)"
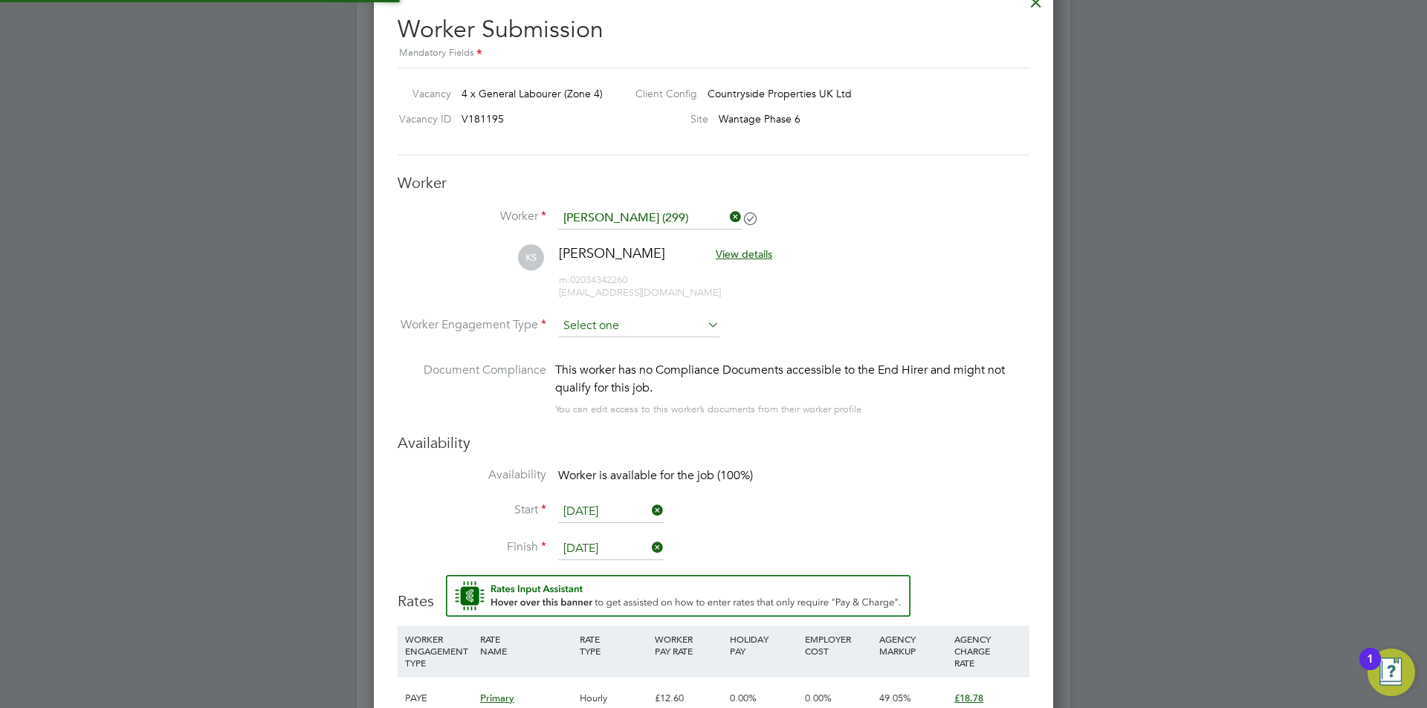
click at [642, 325] on input at bounding box center [638, 326] width 161 height 22
click at [641, 360] on li "PAYE" at bounding box center [638, 366] width 163 height 19
type input "PAYE"
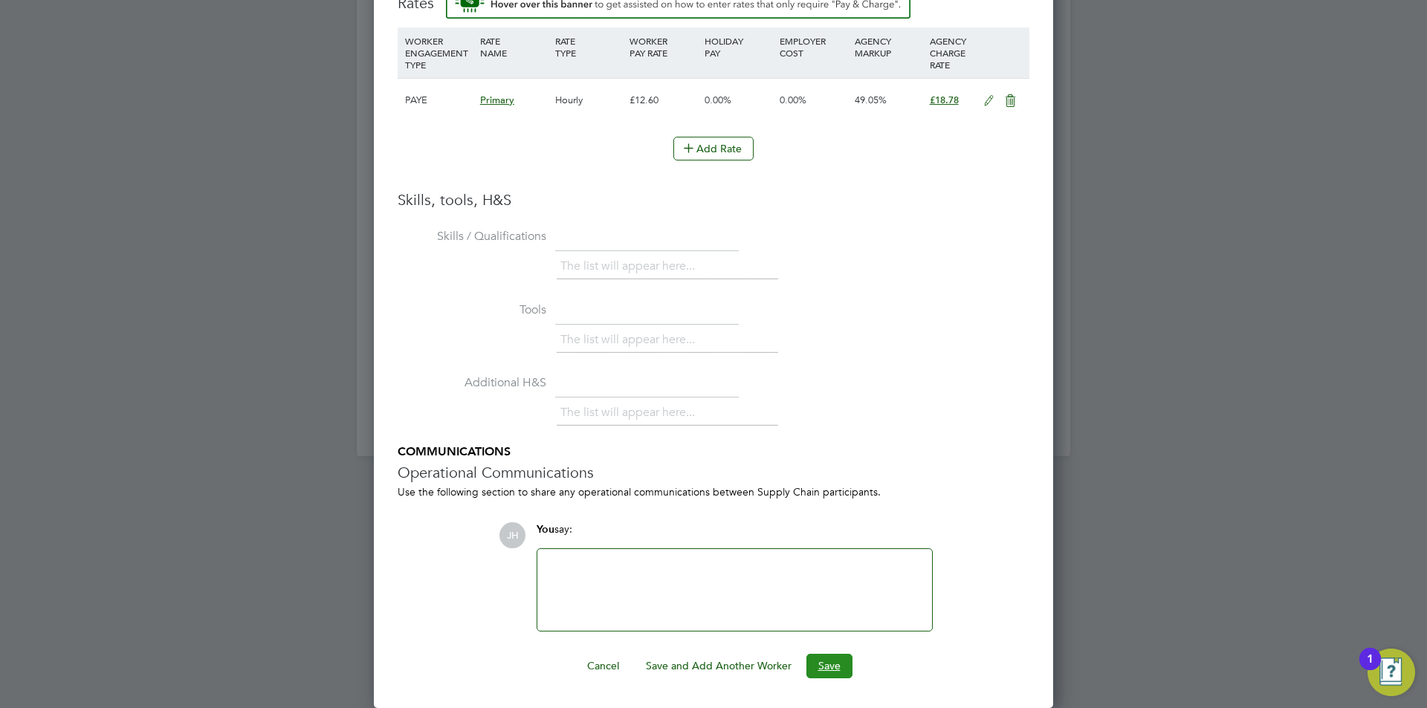
click at [836, 655] on button "Save" at bounding box center [829, 666] width 46 height 24
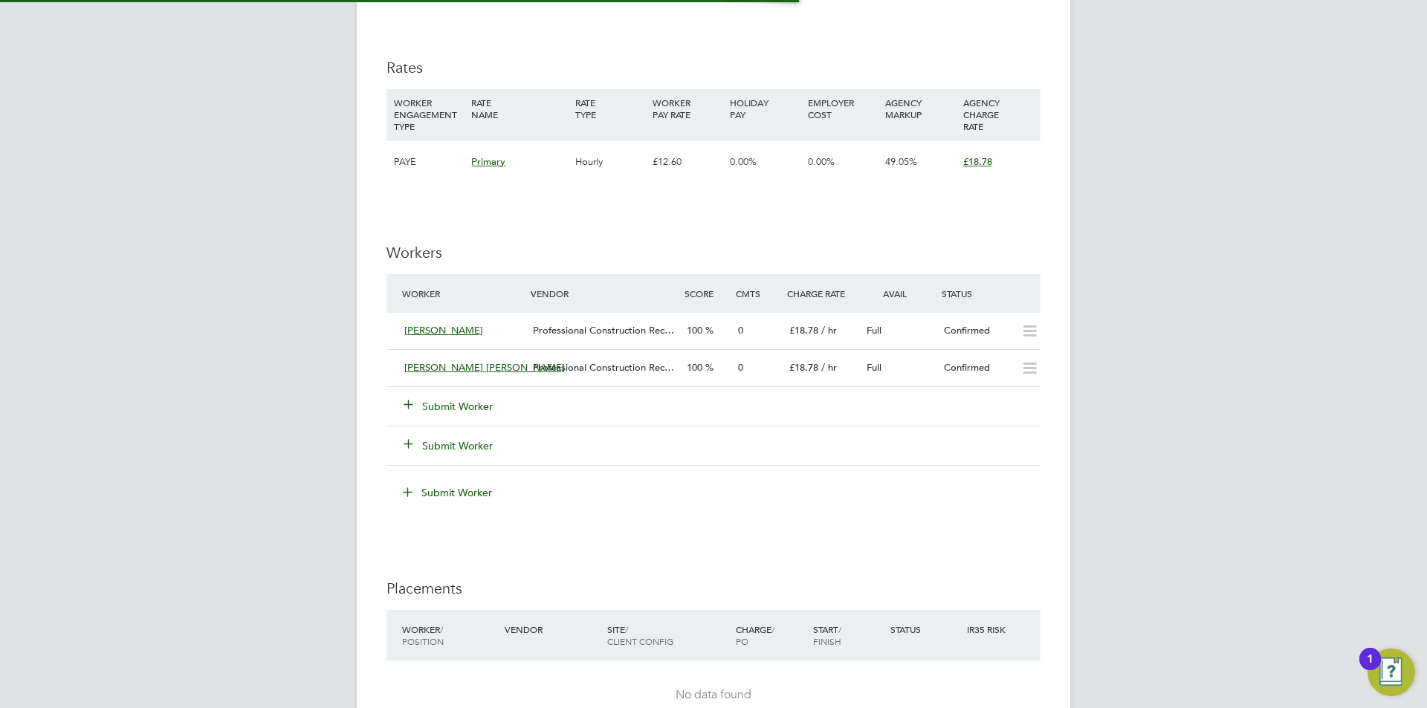
click at [1119, 390] on div "[PERSON_NAME] Notifications 20 Applications: Network Team Members Businesses Si…" at bounding box center [713, 23] width 1427 height 2190
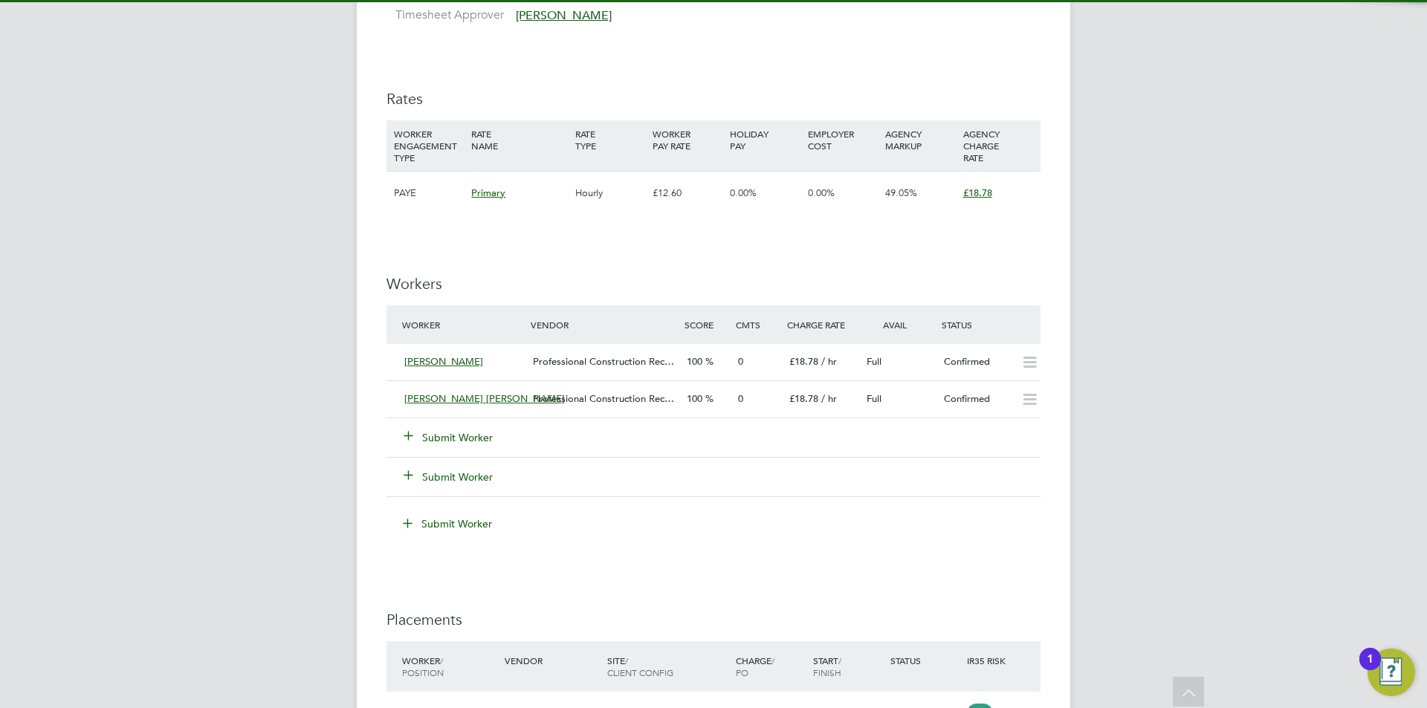
click at [456, 437] on button "Submit Worker" at bounding box center [448, 437] width 89 height 15
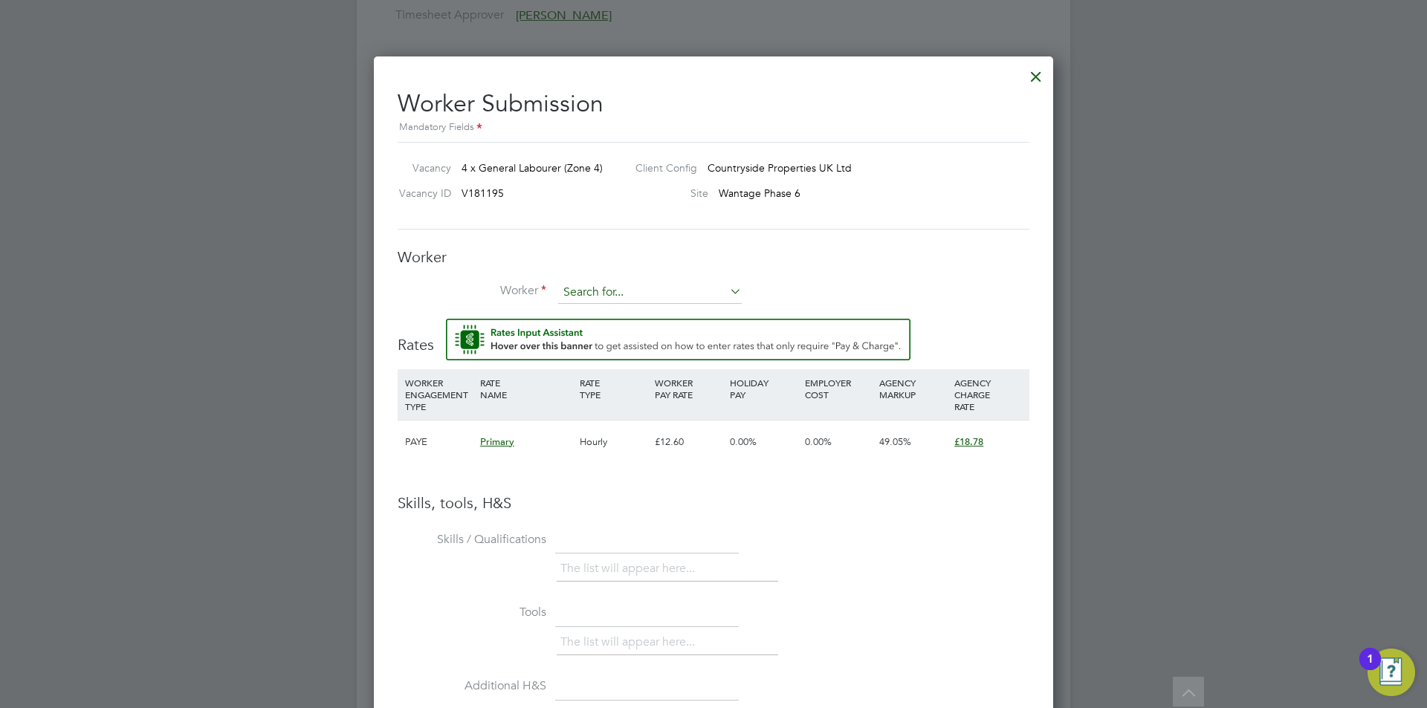
click at [615, 285] on input at bounding box center [650, 293] width 184 height 22
click at [647, 326] on li "[PERSON_NAME] (237)" at bounding box center [649, 334] width 185 height 20
type input "[PERSON_NAME] (237)"
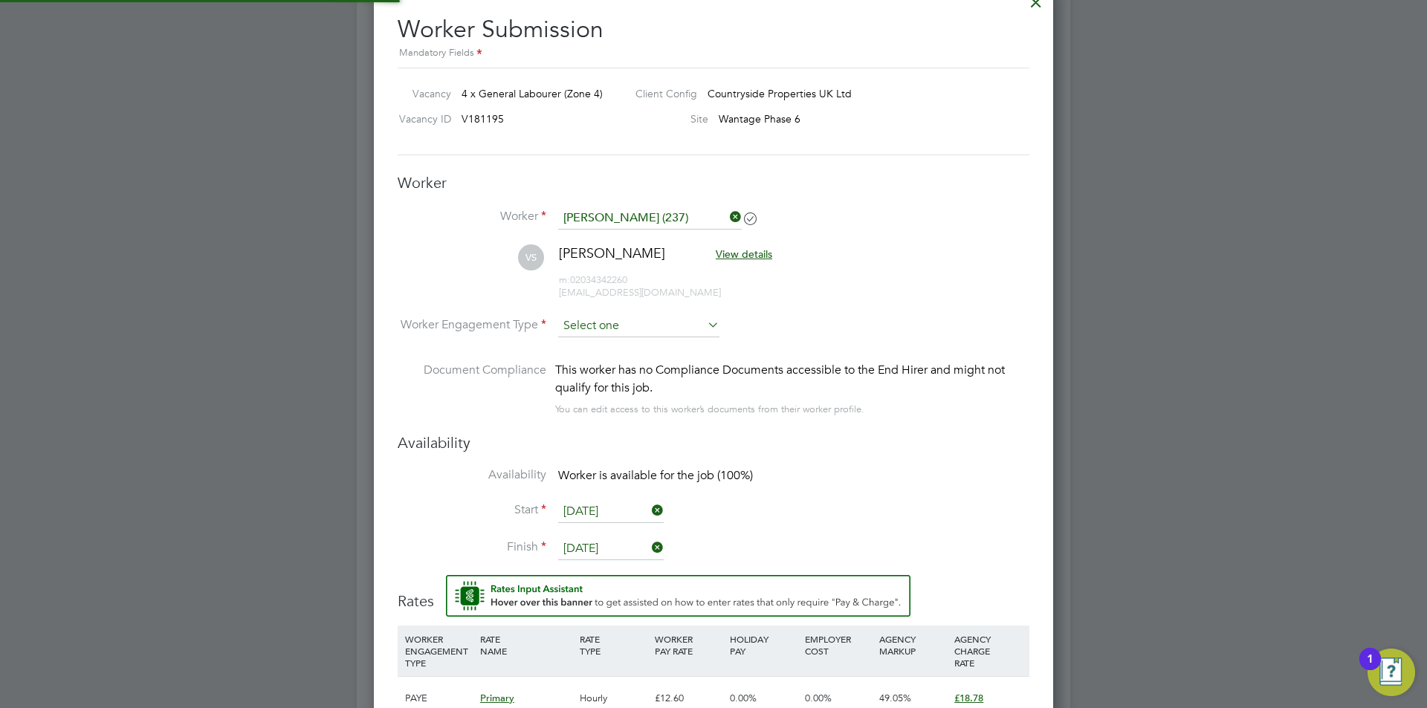
click at [664, 315] on input at bounding box center [638, 326] width 161 height 22
click at [638, 367] on li "PAYE" at bounding box center [638, 366] width 163 height 19
type input "PAYE"
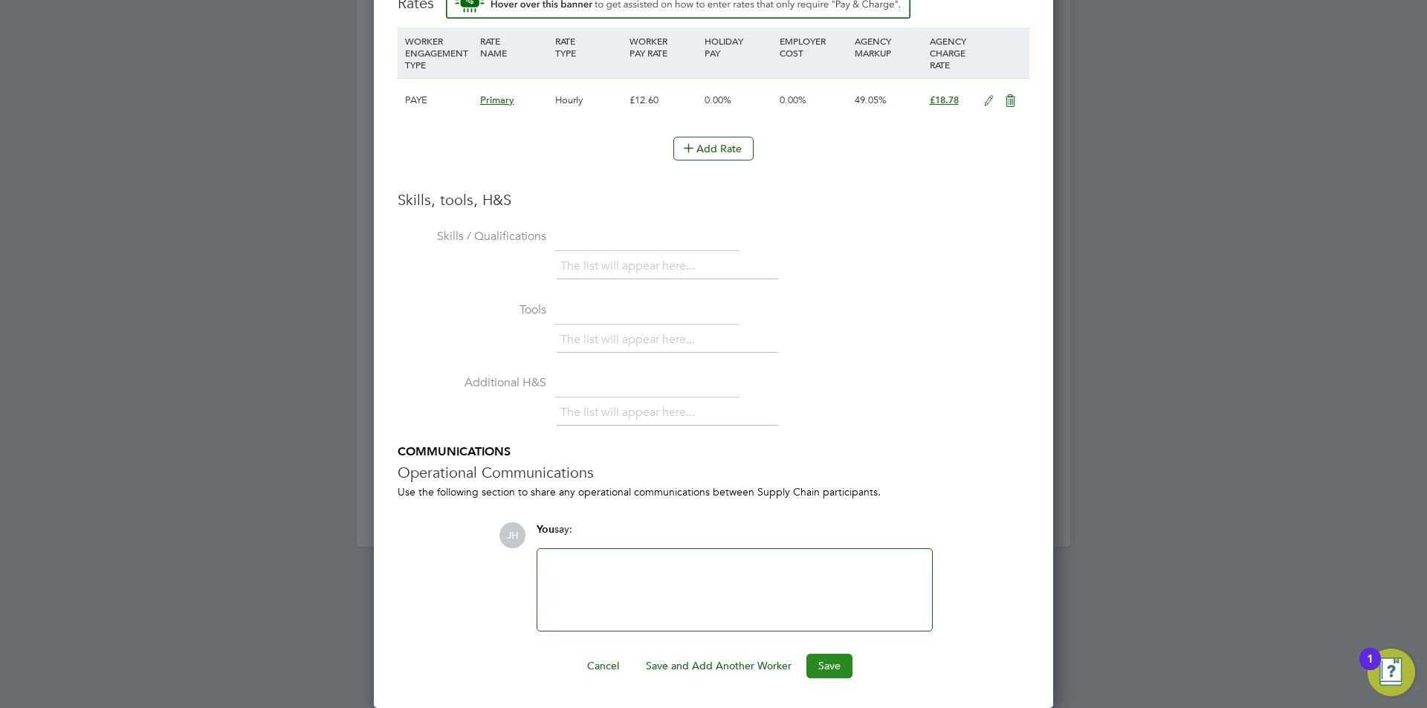
click at [840, 658] on button "Save" at bounding box center [829, 666] width 46 height 24
click at [1170, 485] on div at bounding box center [713, 354] width 1427 height 708
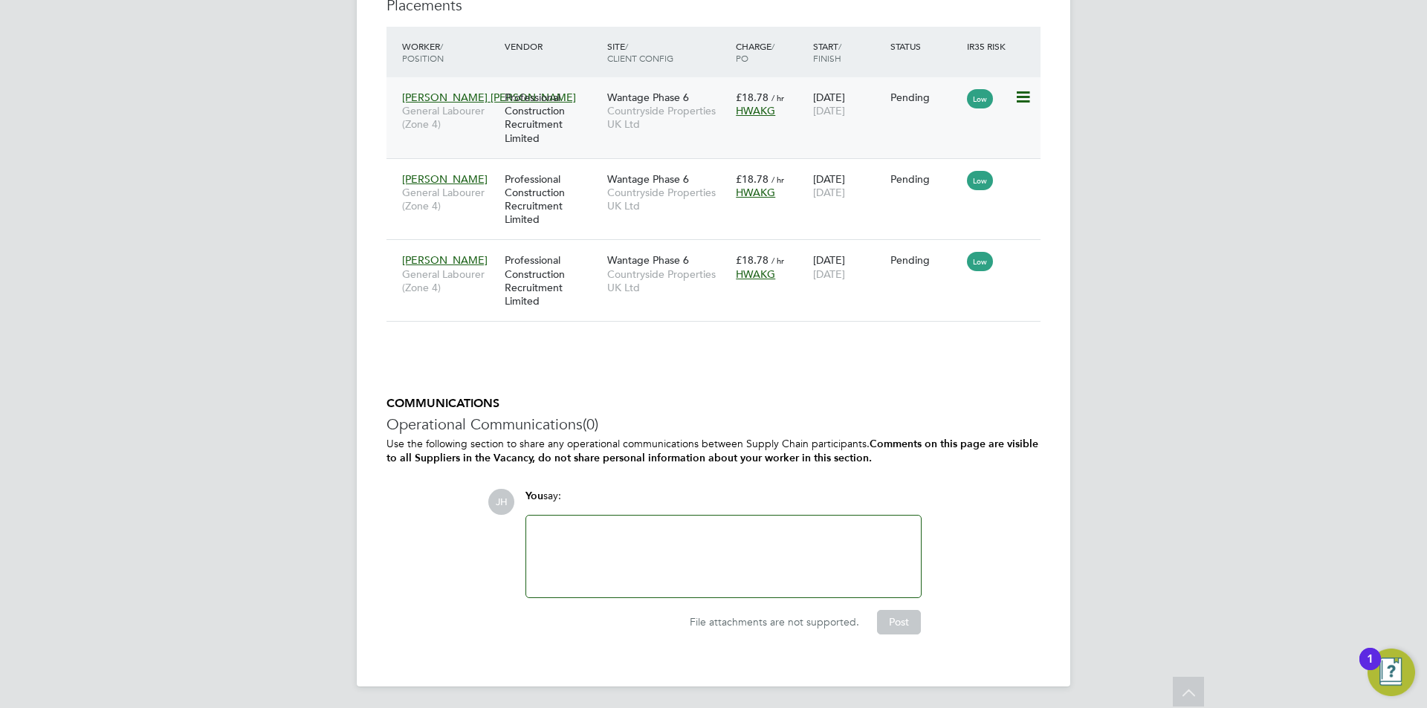
click at [1021, 92] on icon at bounding box center [1021, 97] width 15 height 18
click at [982, 178] on li "Start" at bounding box center [954, 188] width 152 height 21
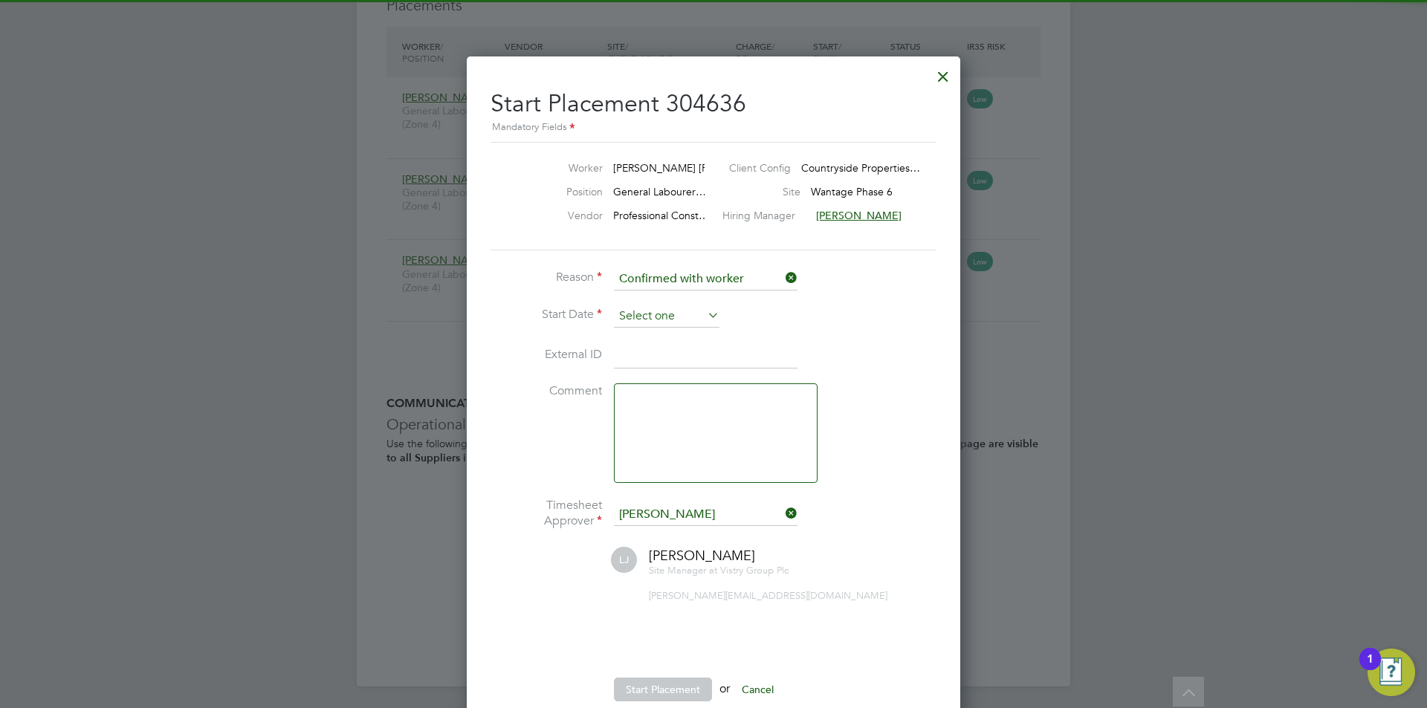
click at [693, 317] on input at bounding box center [667, 316] width 106 height 22
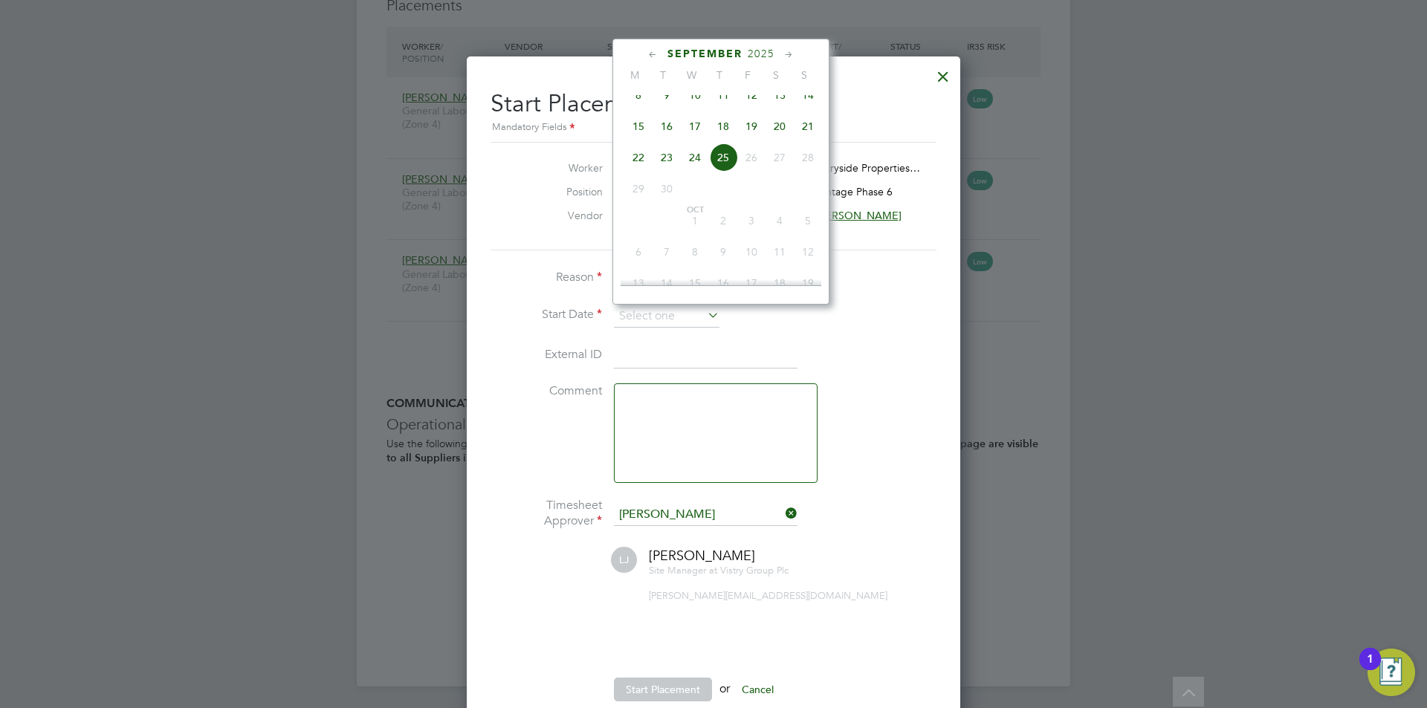
click at [667, 170] on span "23" at bounding box center [666, 157] width 28 height 28
type input "[DATE]"
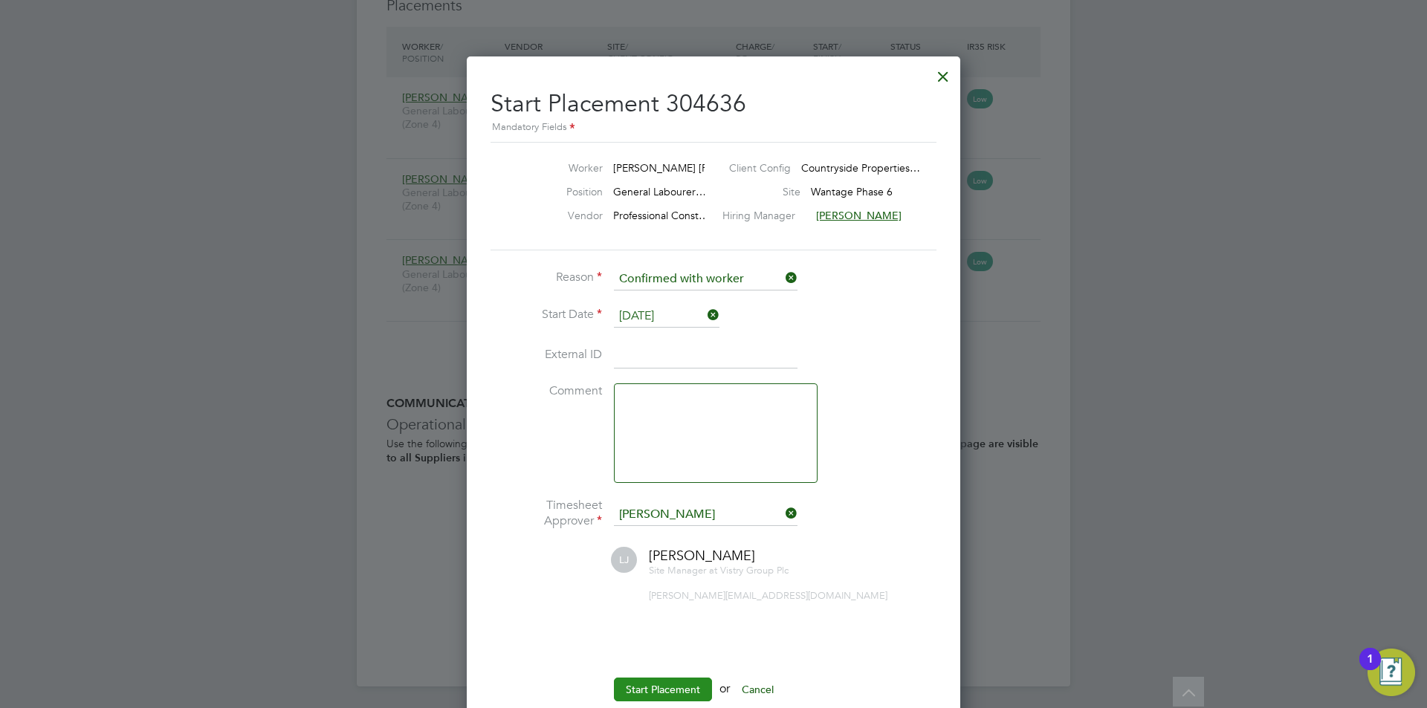
click at [663, 674] on ul "Reason Confirmed with worker Start Date [DATE] External ID Comment Timesheet Ap…" at bounding box center [713, 492] width 446 height 448
click at [663, 685] on button "Start Placement" at bounding box center [663, 690] width 98 height 24
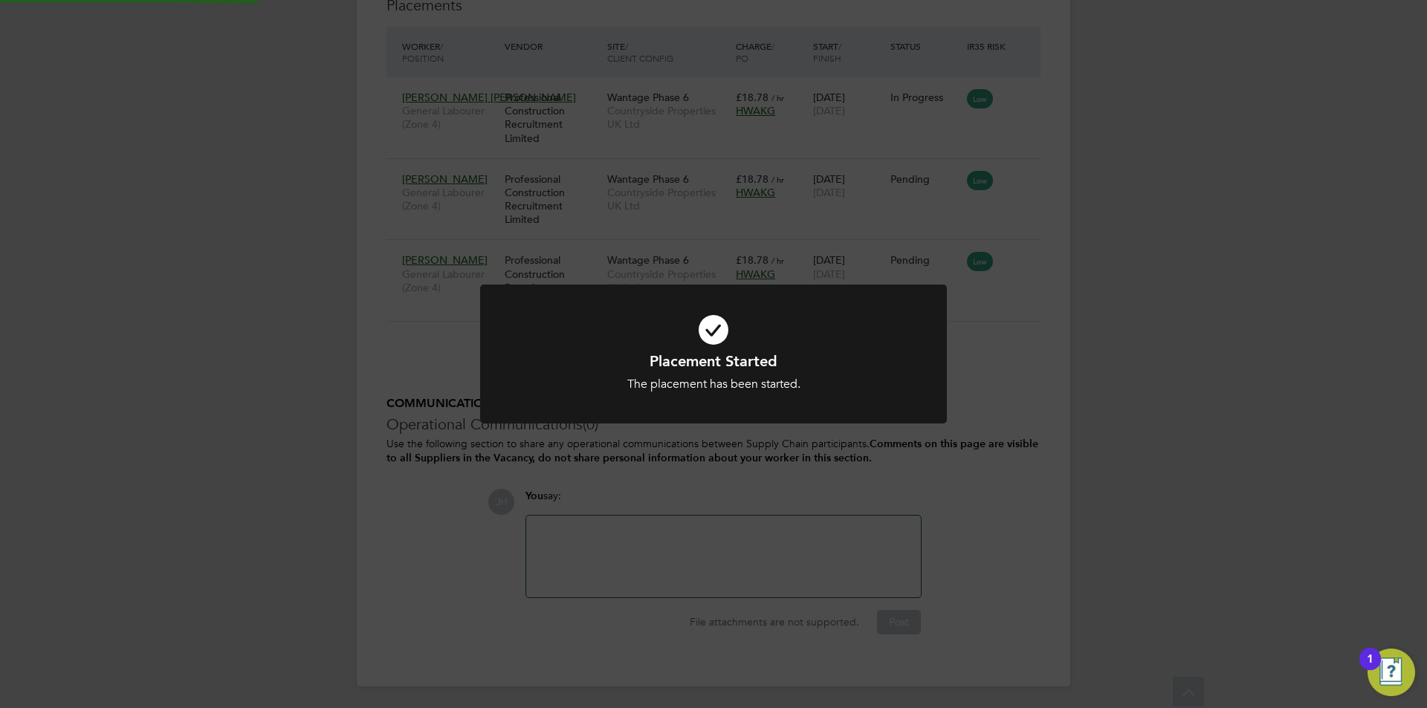
click at [1107, 259] on div "Placement Started The placement has been started. Cancel Okay" at bounding box center [713, 354] width 1427 height 708
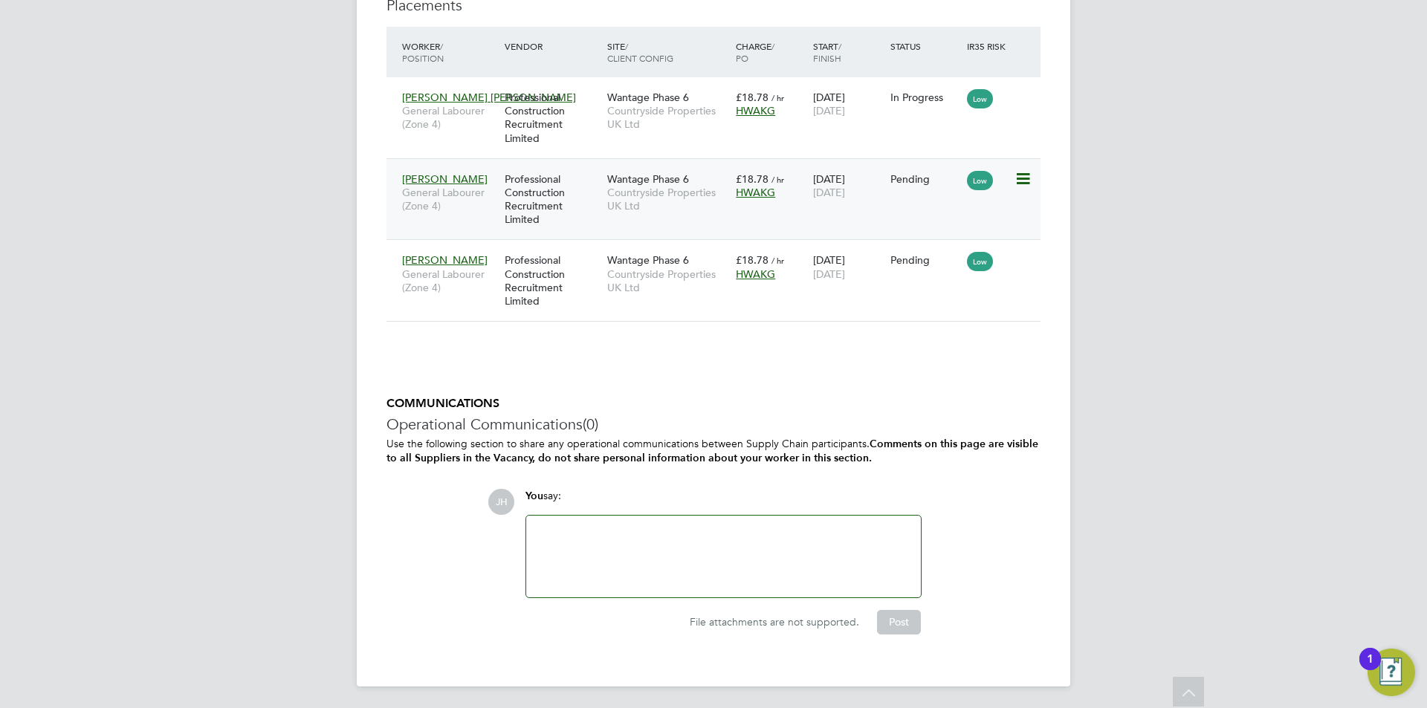
click at [1017, 178] on icon at bounding box center [1021, 179] width 15 height 18
click at [959, 275] on li "Start" at bounding box center [954, 270] width 152 height 21
type input "[PERSON_NAME]"
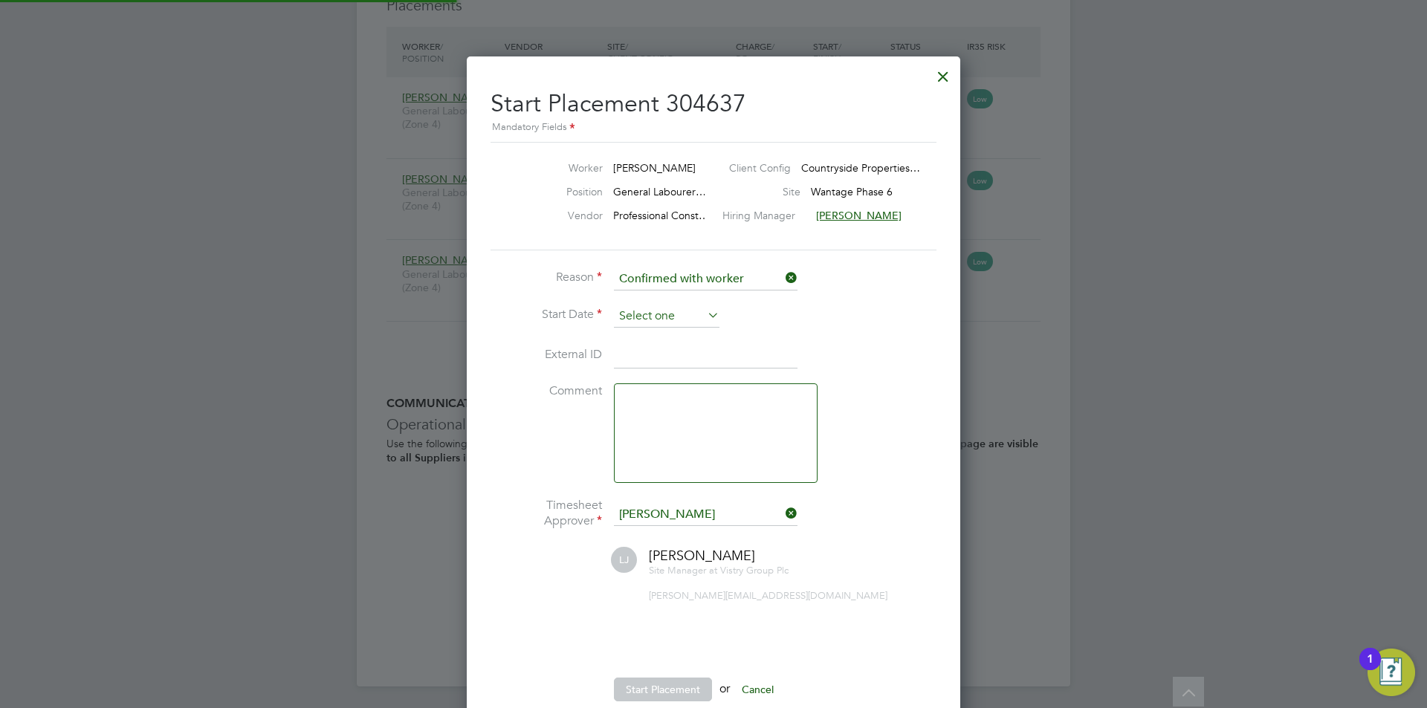
click at [655, 319] on input at bounding box center [667, 316] width 106 height 22
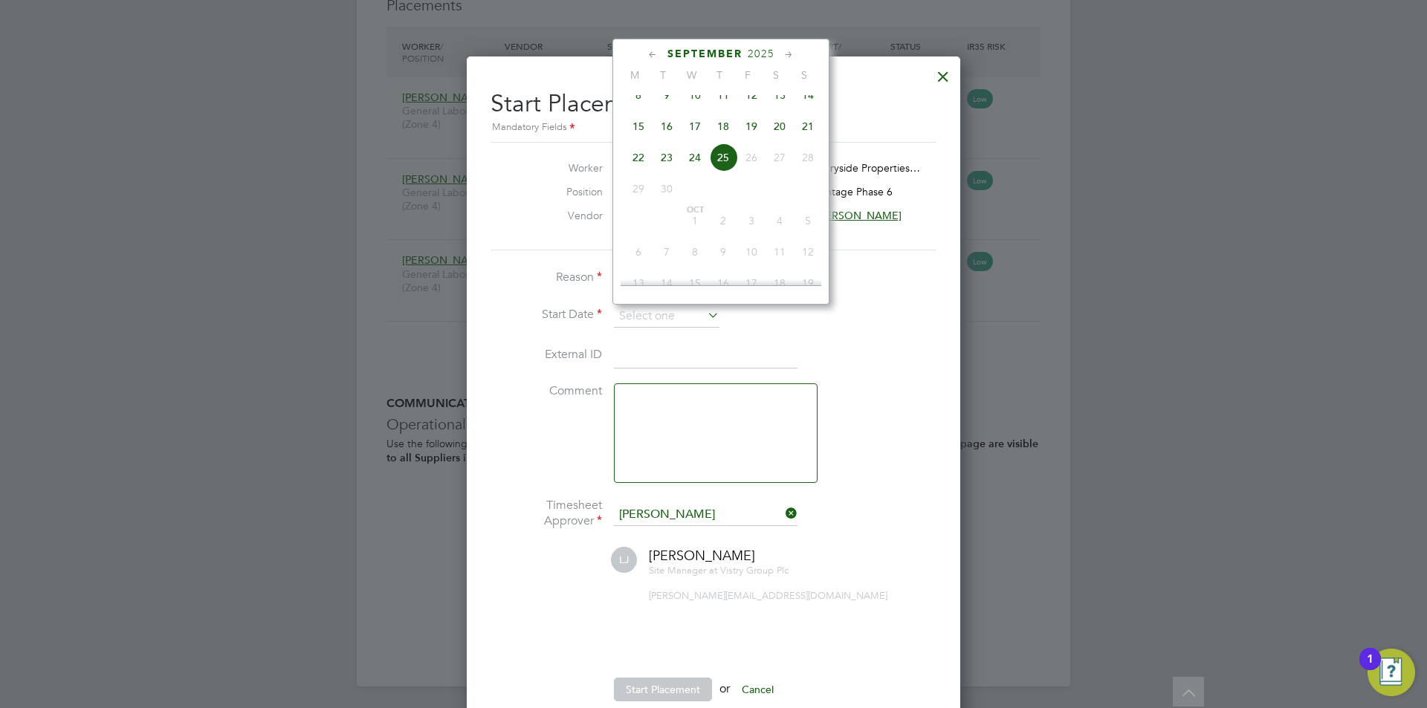
click at [665, 168] on span "23" at bounding box center [666, 157] width 28 height 28
type input "[DATE]"
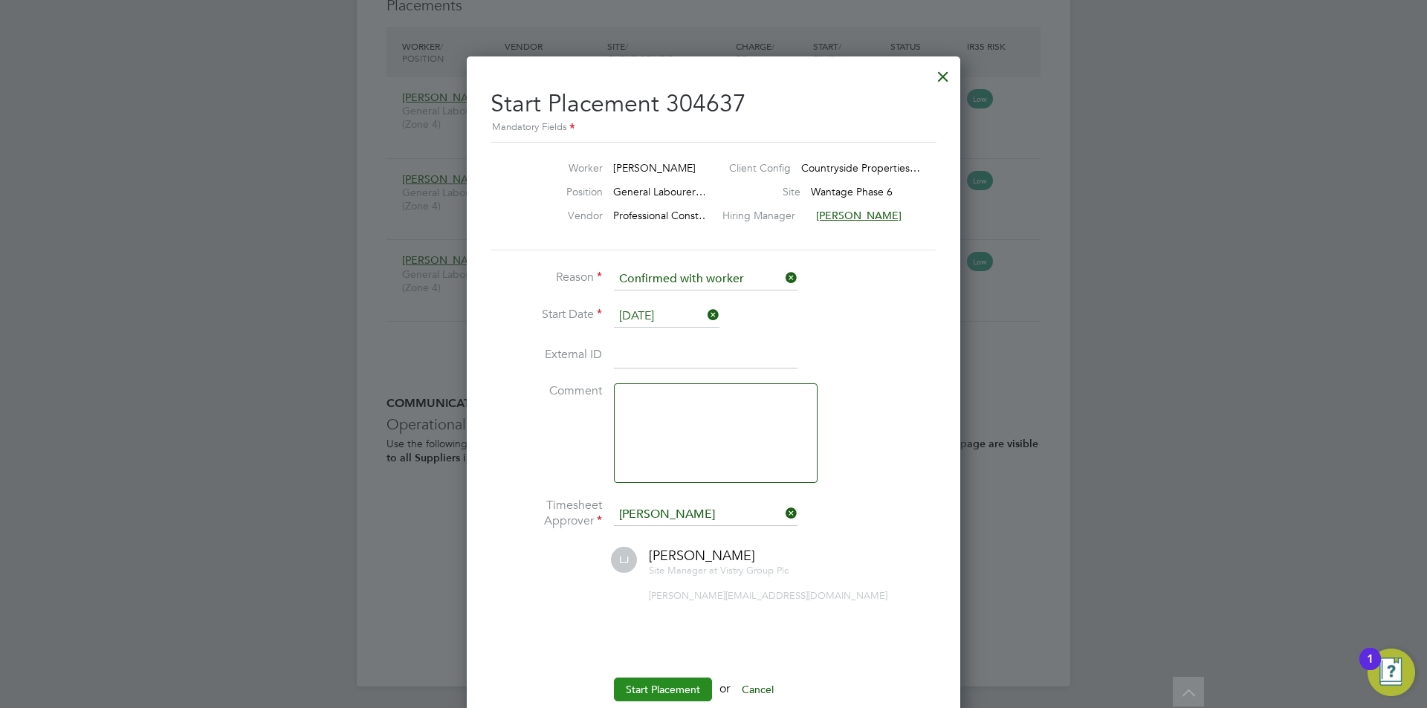
click at [678, 690] on button "Start Placement" at bounding box center [663, 690] width 98 height 24
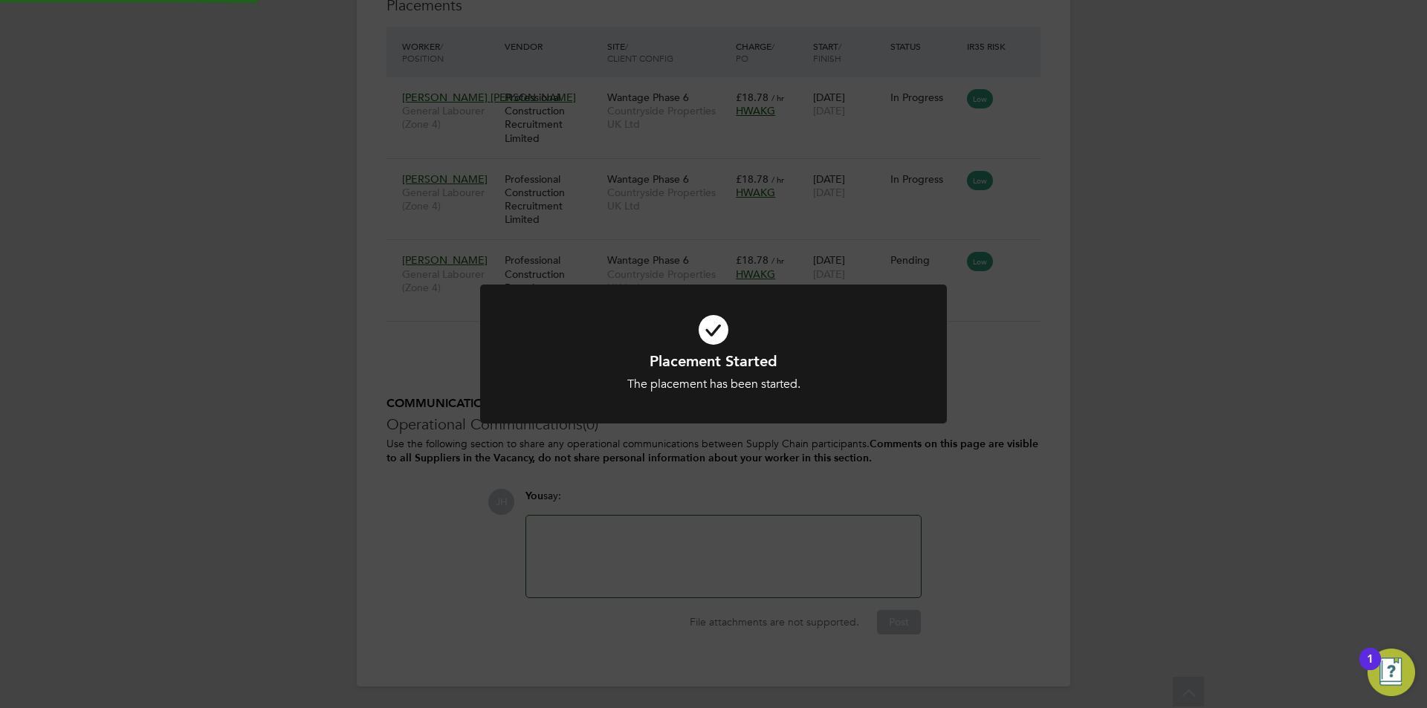
click at [1095, 308] on div "Placement Started The placement has been started. Cancel Okay" at bounding box center [713, 354] width 1427 height 708
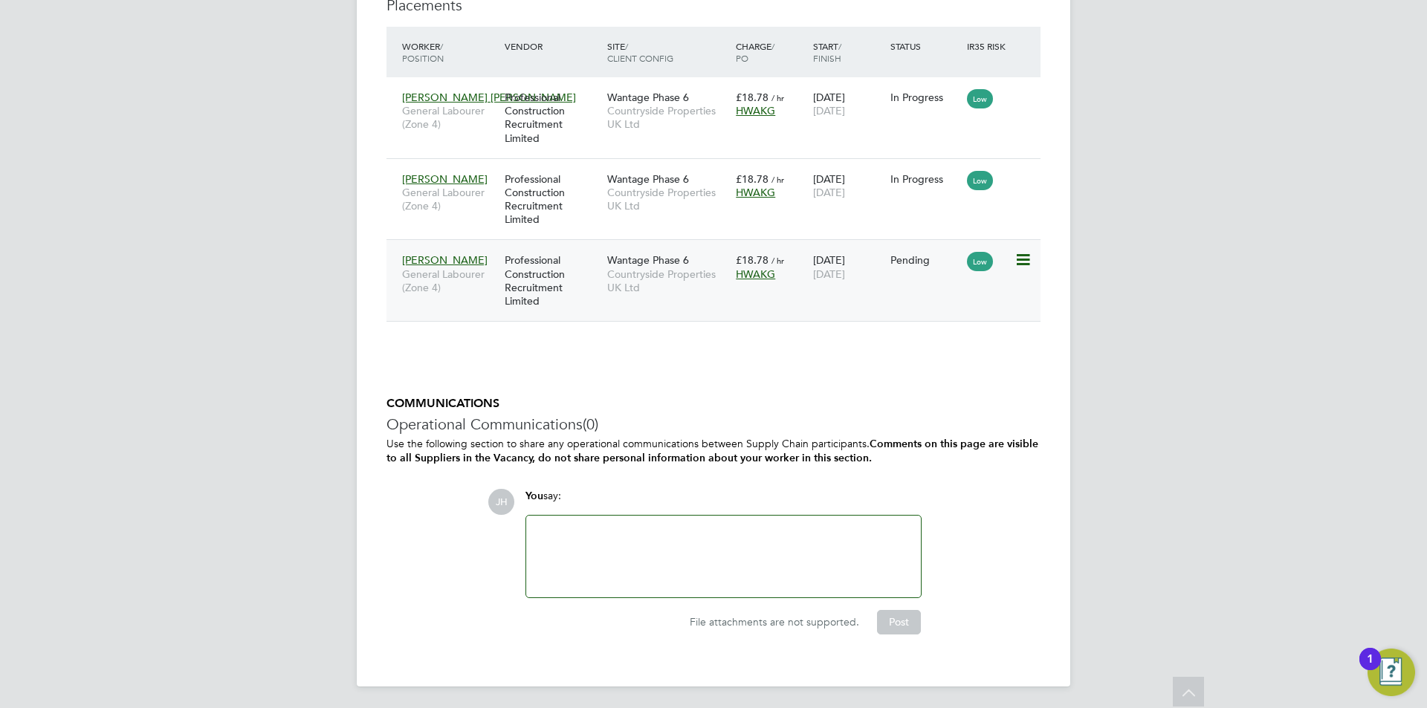
click at [1029, 262] on icon at bounding box center [1021, 260] width 15 height 18
click at [958, 355] on li "Start" at bounding box center [954, 352] width 152 height 21
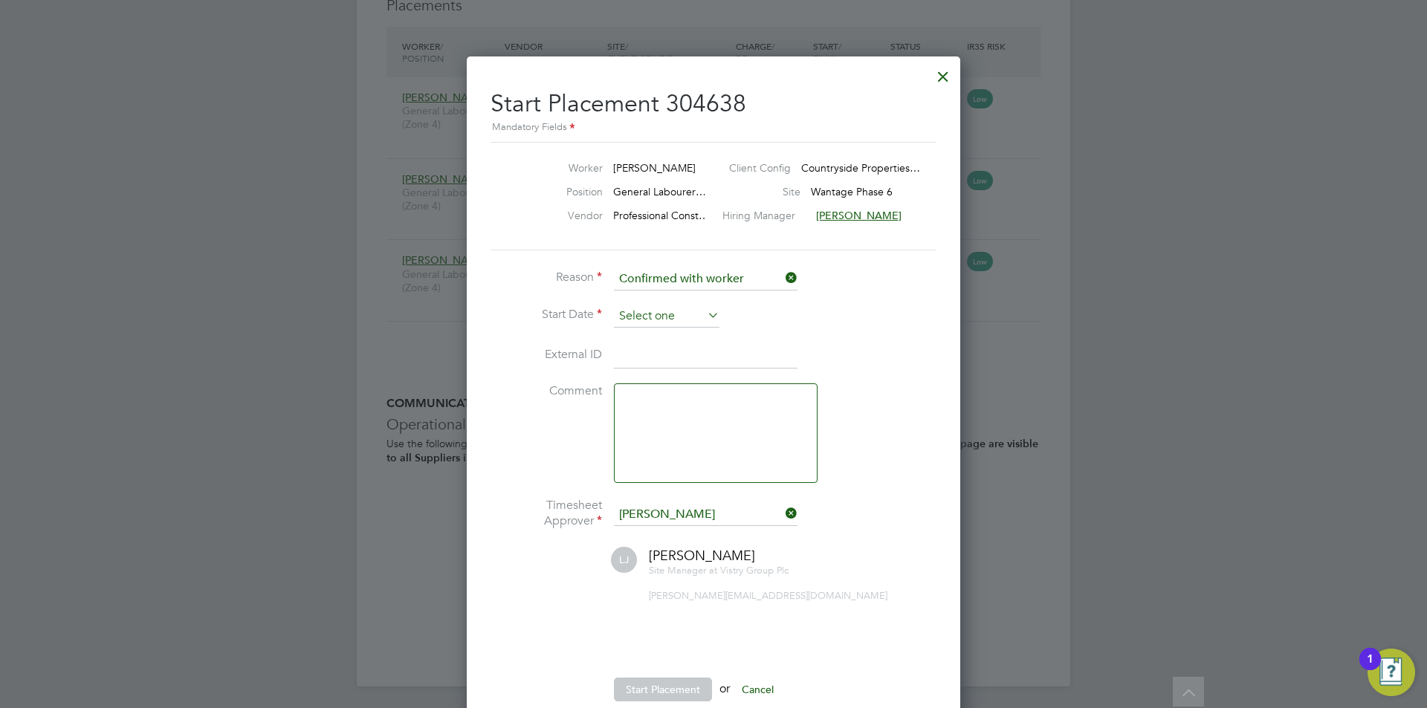
click at [653, 317] on input at bounding box center [667, 316] width 106 height 22
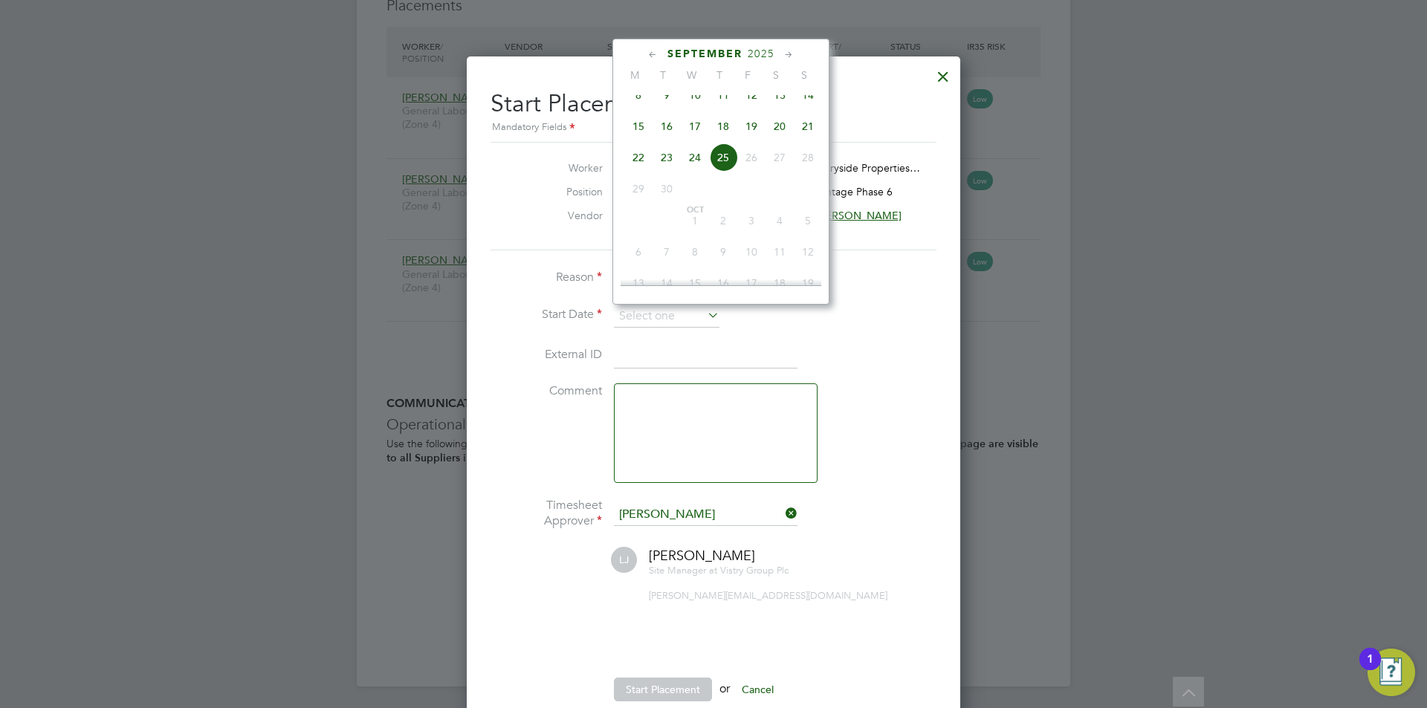
click at [664, 172] on span "23" at bounding box center [666, 157] width 28 height 28
type input "[DATE]"
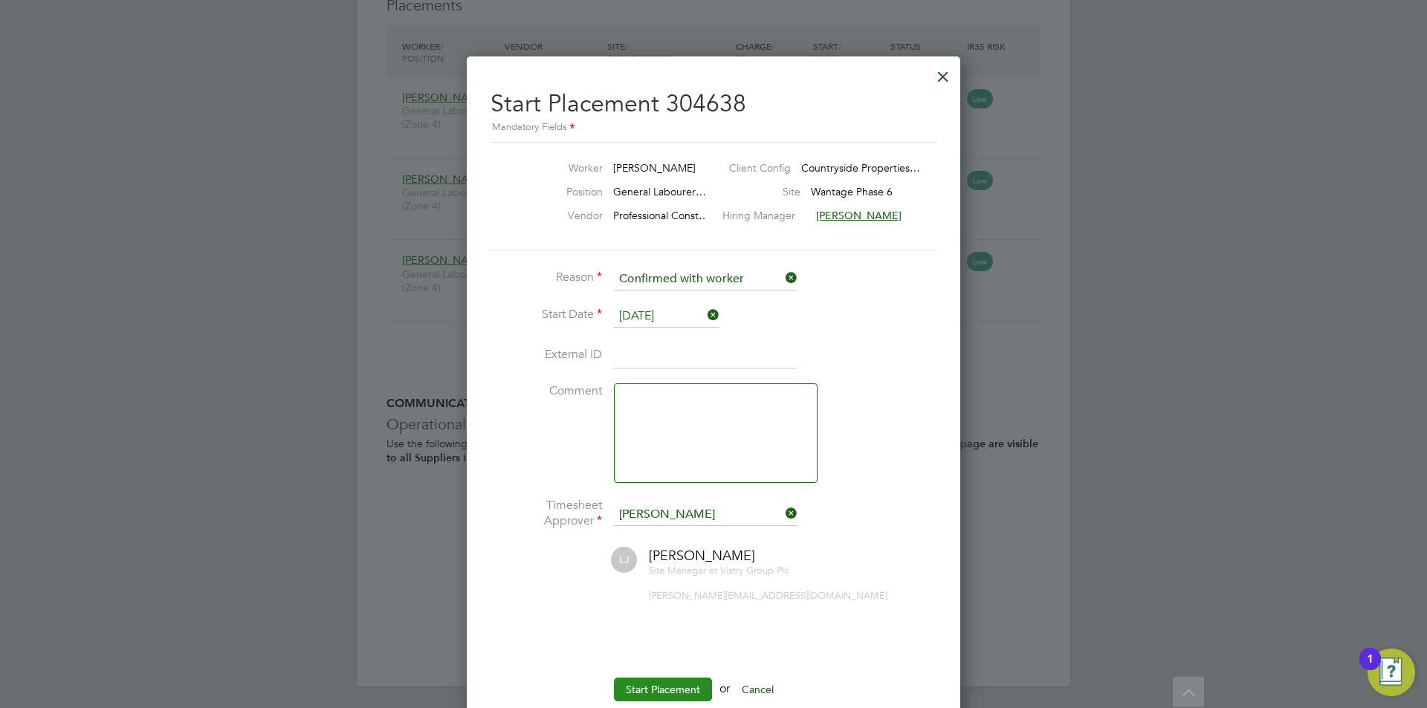
click at [677, 690] on button "Start Placement" at bounding box center [663, 690] width 98 height 24
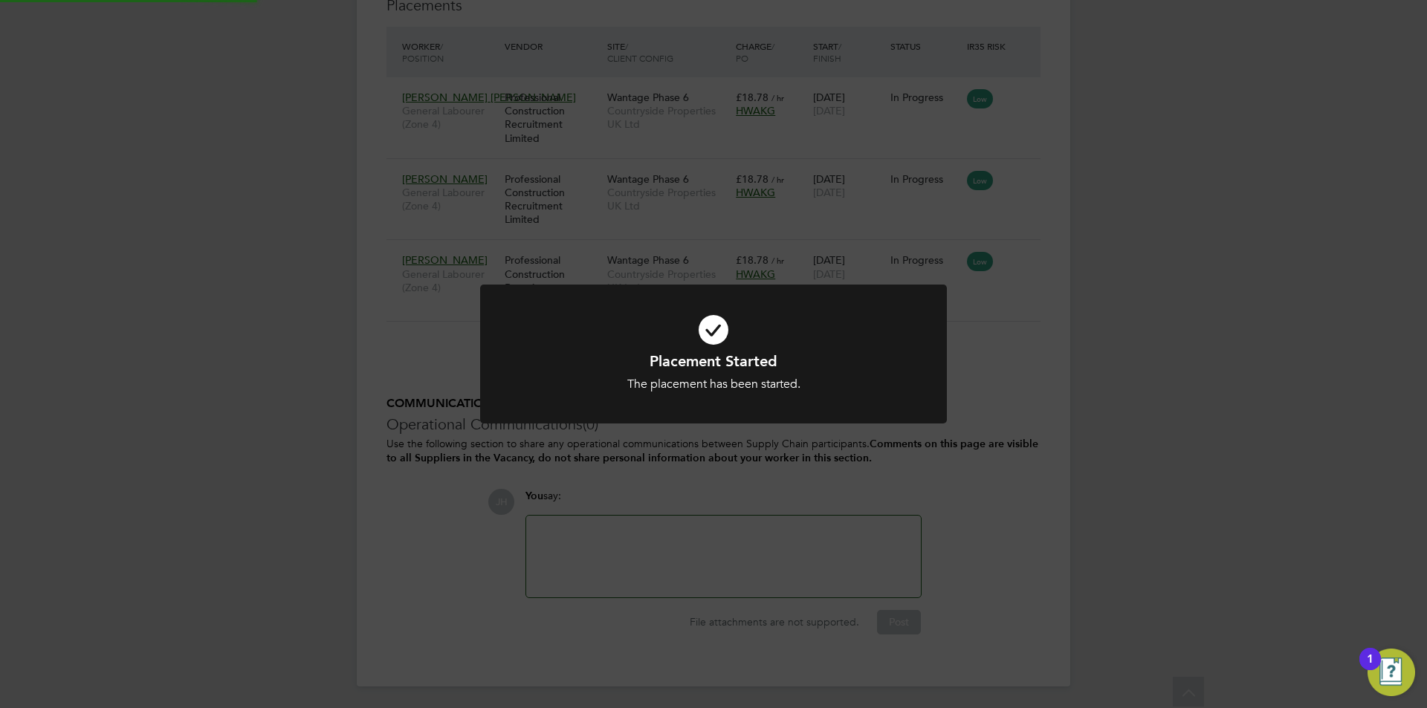
drag, startPoint x: 1191, startPoint y: 471, endPoint x: 1182, endPoint y: 481, distance: 13.7
click at [1191, 472] on div "Placement Started The placement has been started. Cancel Okay" at bounding box center [713, 354] width 1427 height 708
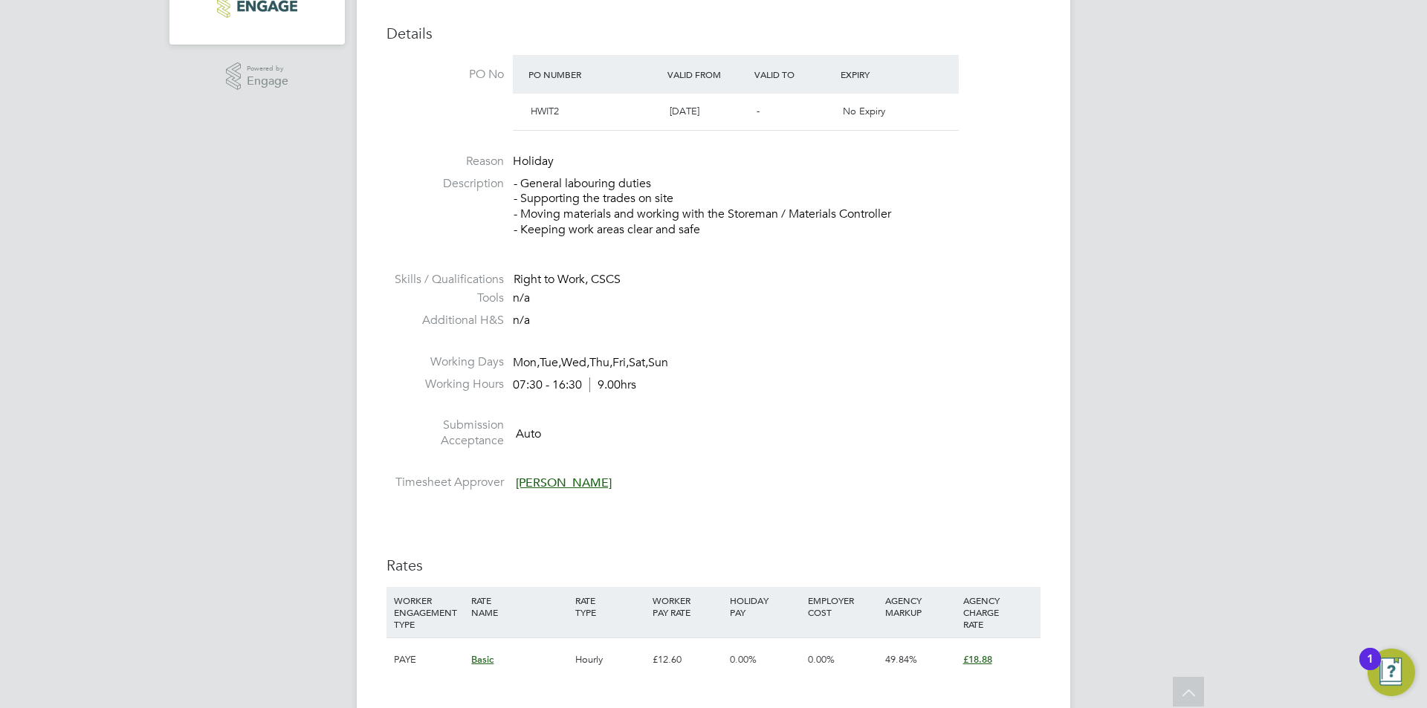
scroll to position [892, 0]
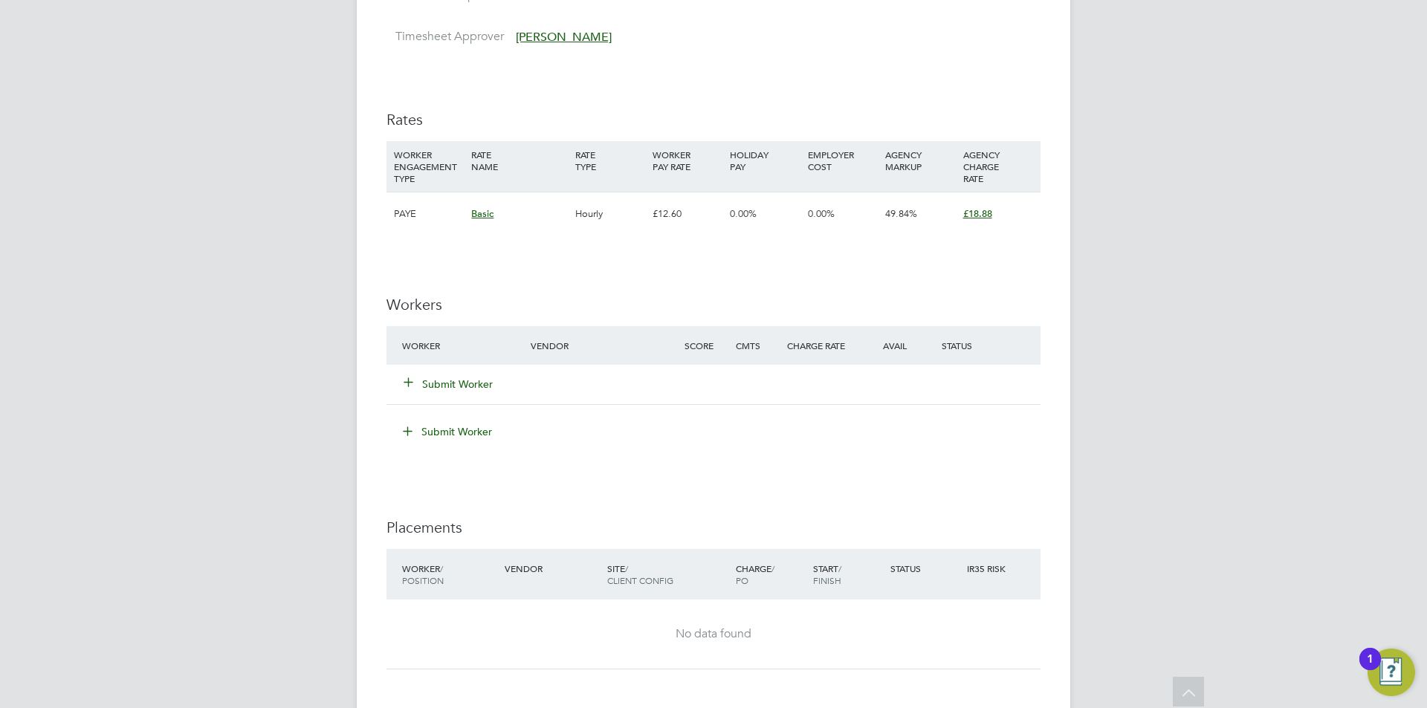
click at [474, 377] on button "Submit Worker" at bounding box center [448, 384] width 89 height 15
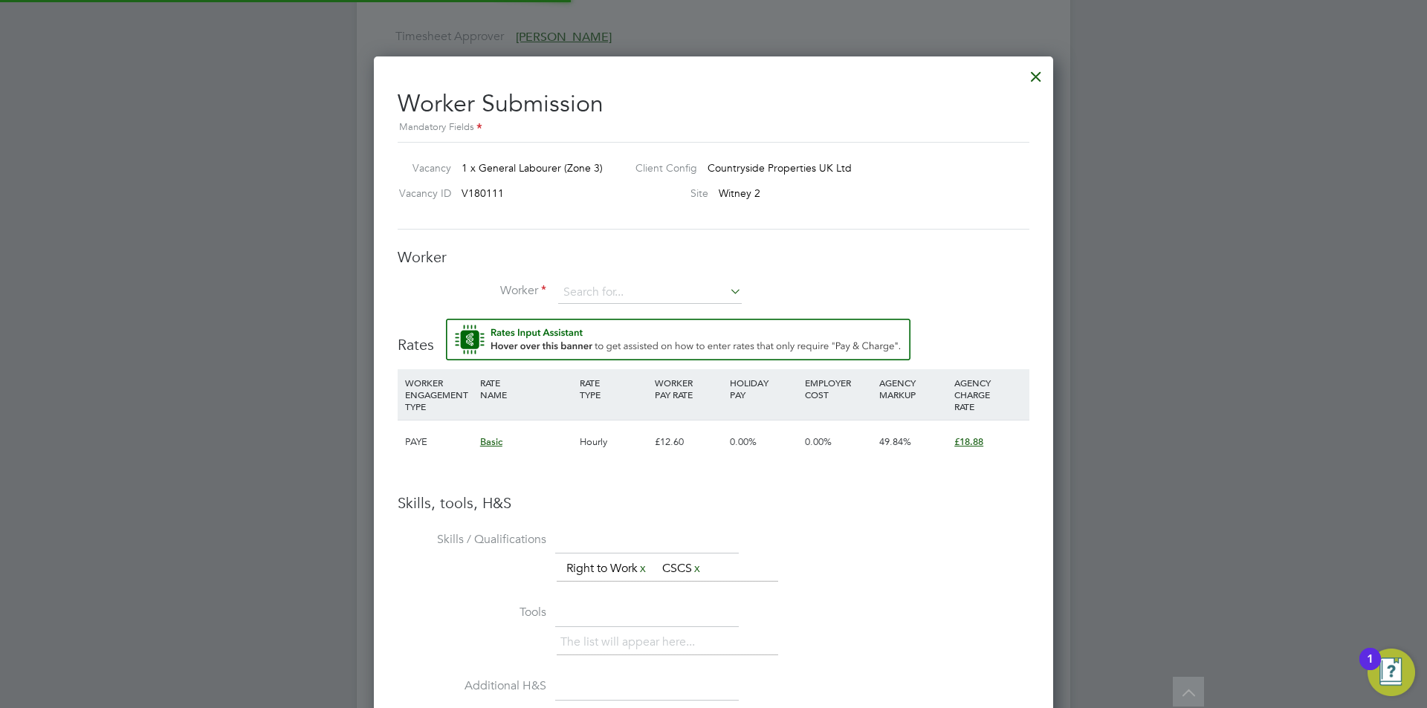
scroll to position [956, 680]
click at [641, 287] on input at bounding box center [650, 293] width 184 height 22
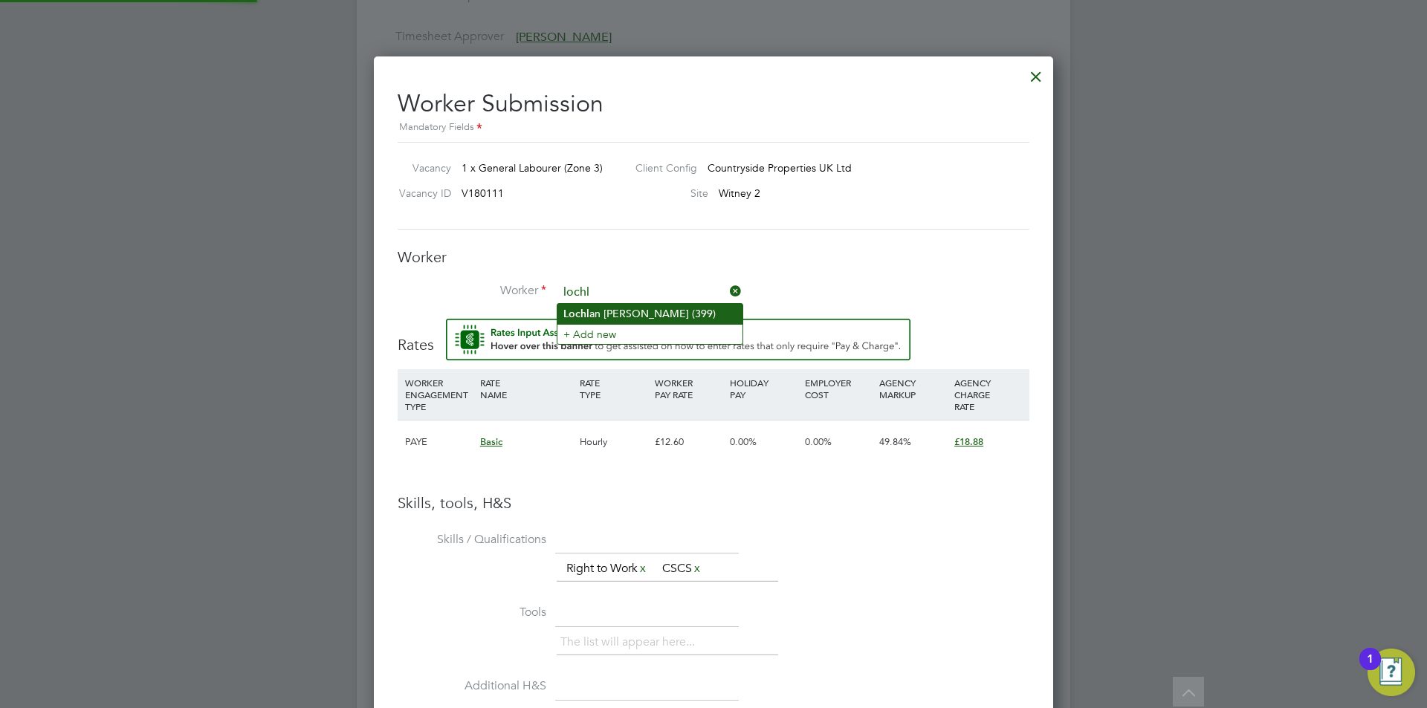
click at [647, 311] on li "Lochl an Chadwick (399)" at bounding box center [649, 314] width 185 height 20
type input "Lochlan Chadwick (399)"
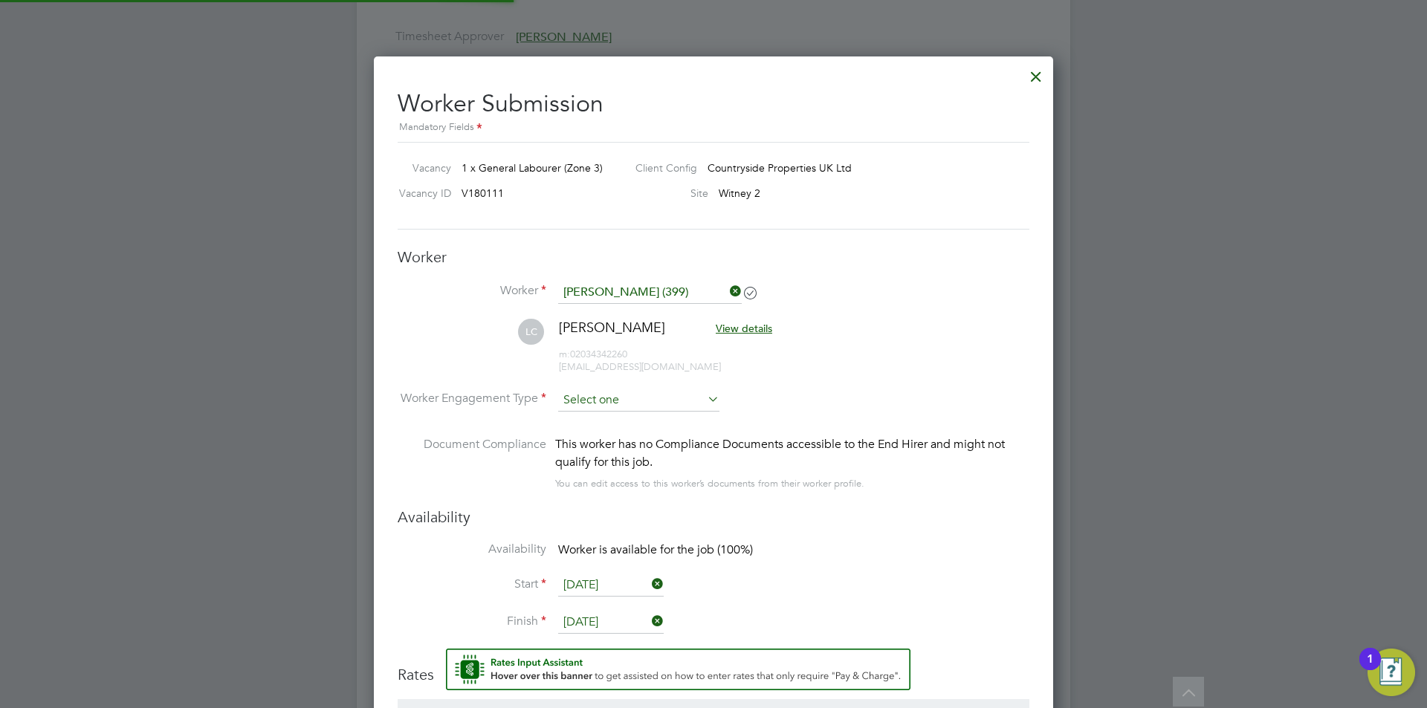
scroll to position [1286, 680]
click at [615, 399] on input at bounding box center [638, 400] width 161 height 22
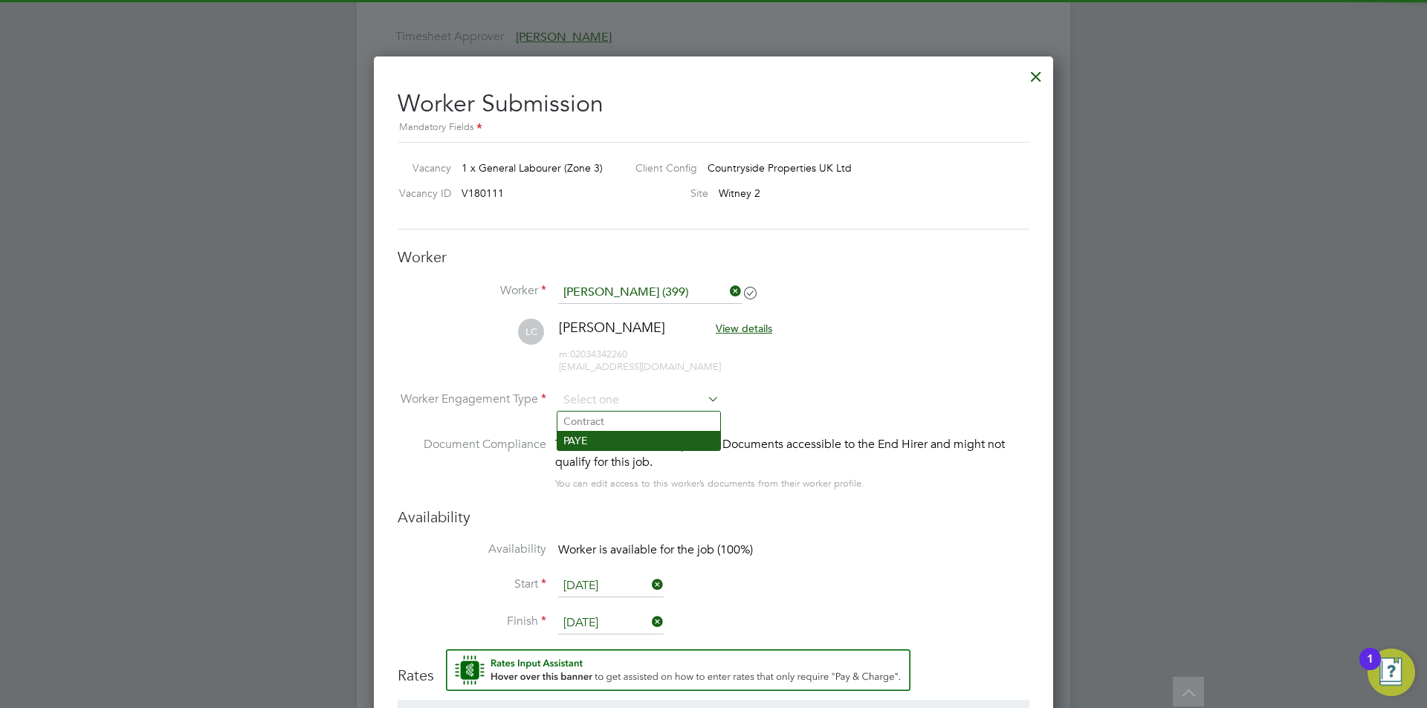
click at [618, 450] on li "PAYE" at bounding box center [638, 440] width 163 height 19
type input "PAYE"
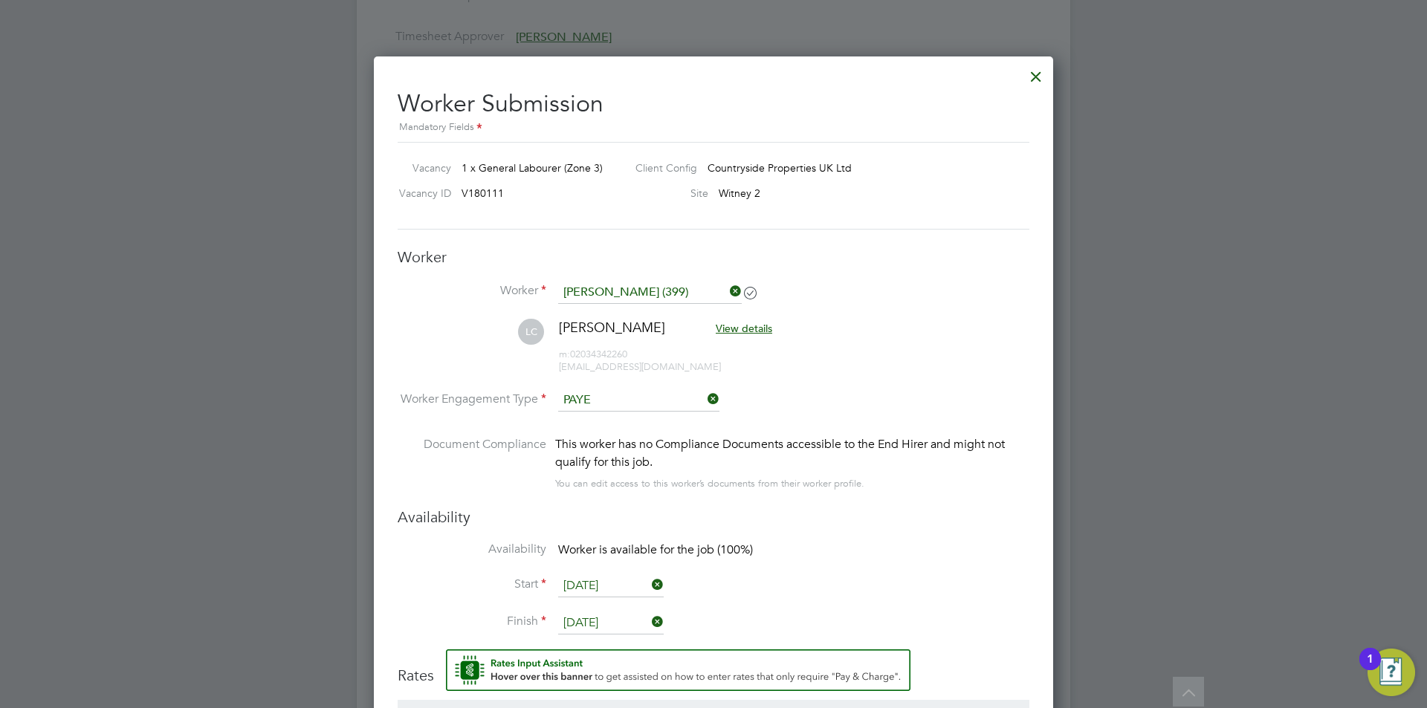
scroll to position [7, 7]
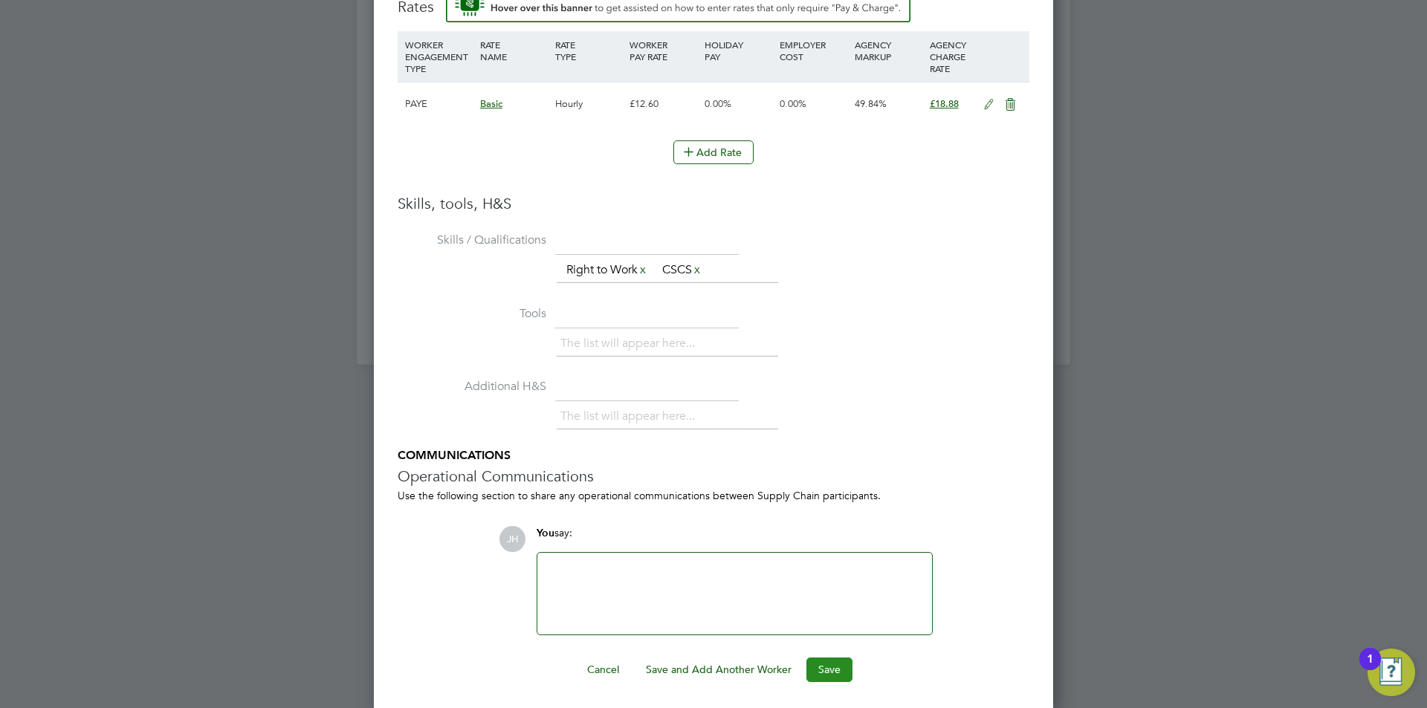
click at [833, 677] on button "Save" at bounding box center [829, 670] width 46 height 24
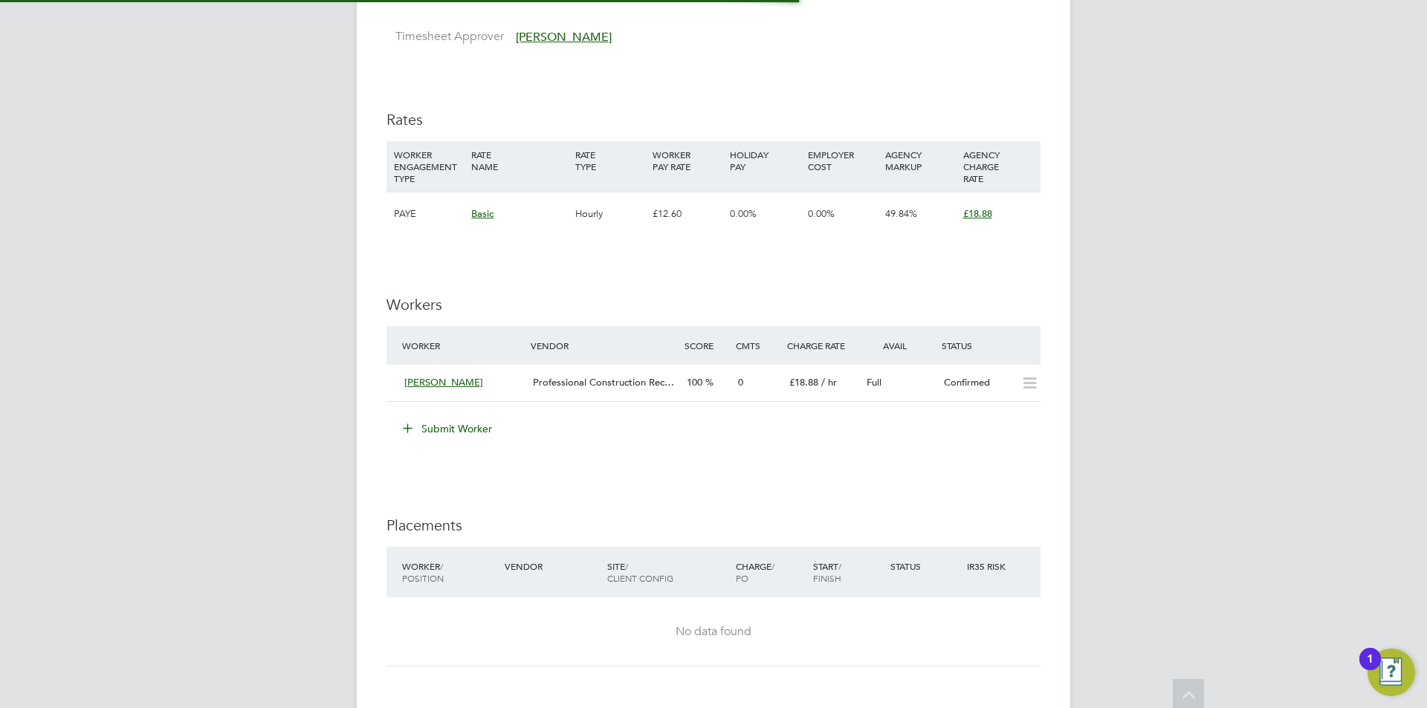
click at [1112, 421] on div "JH Jess Hogan Notifications 20 Applications: Network Team Members Businesses Si…" at bounding box center [713, 81] width 1427 height 1947
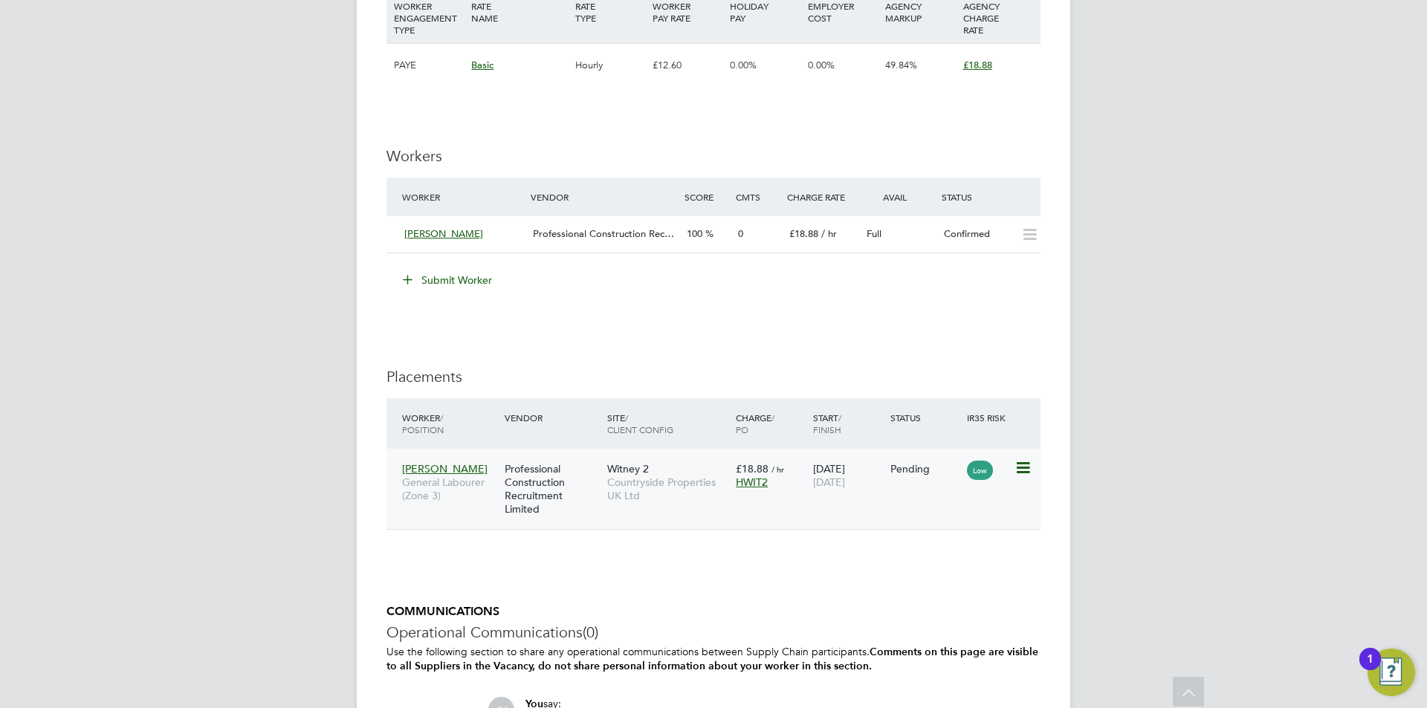
scroll to position [1248, 0]
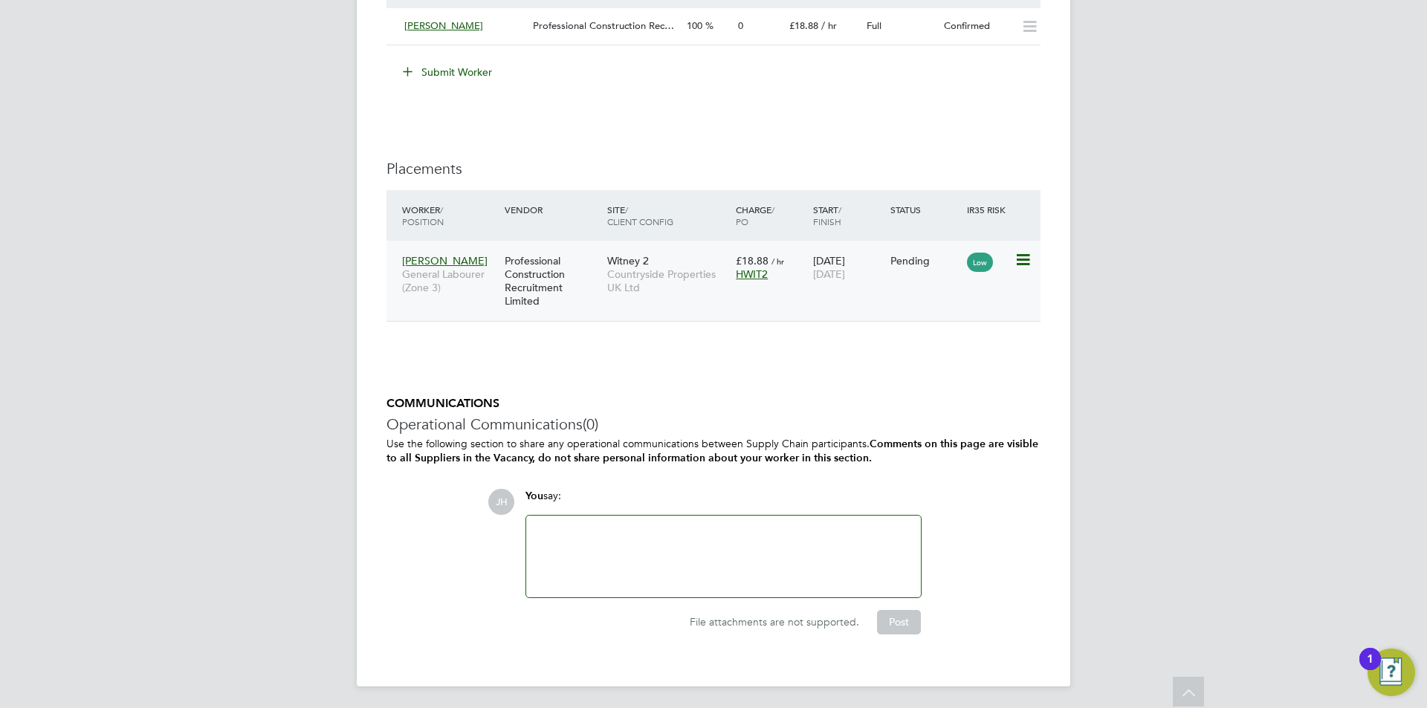
click at [1020, 260] on icon at bounding box center [1021, 260] width 15 height 18
click at [962, 349] on li "Start" at bounding box center [954, 352] width 152 height 21
type input "[PERSON_NAME]"
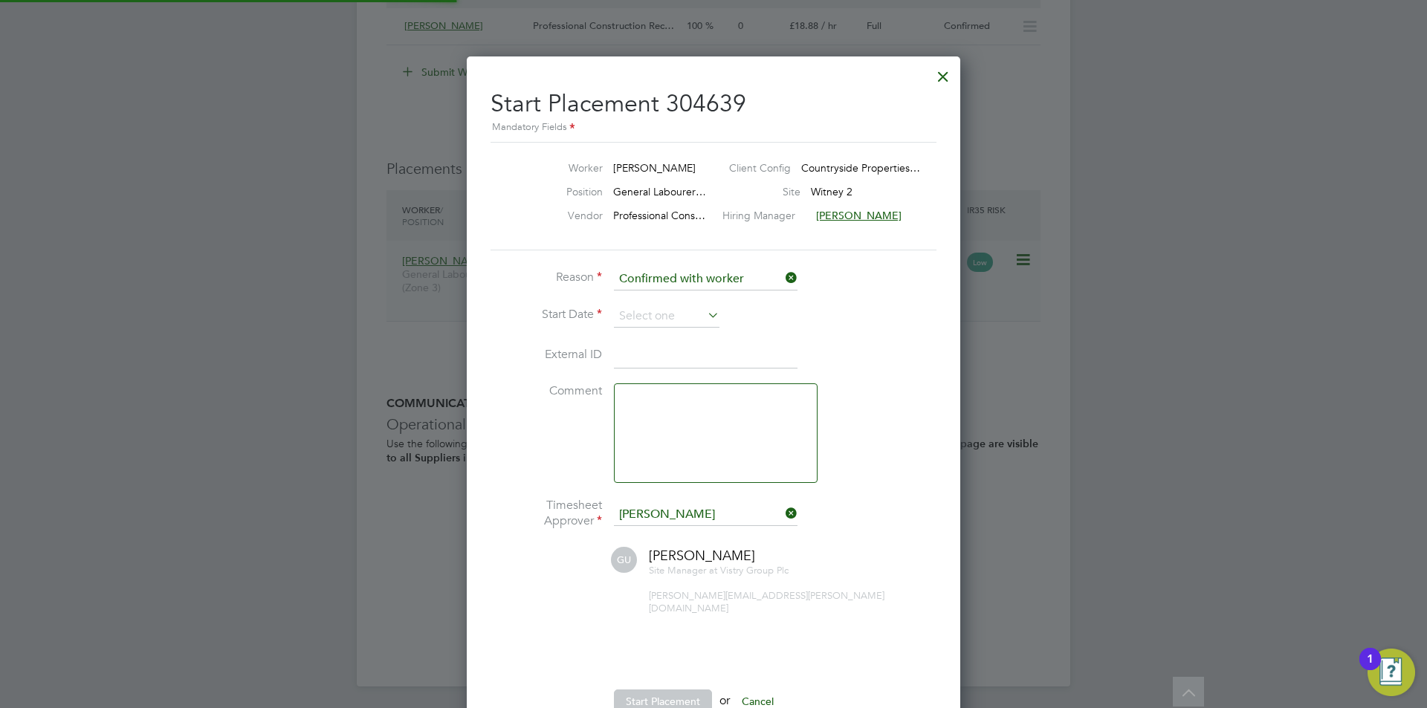
scroll to position [15, 184]
click at [676, 328] on li "Start Date" at bounding box center [713, 323] width 446 height 37
click at [681, 316] on input at bounding box center [667, 316] width 106 height 22
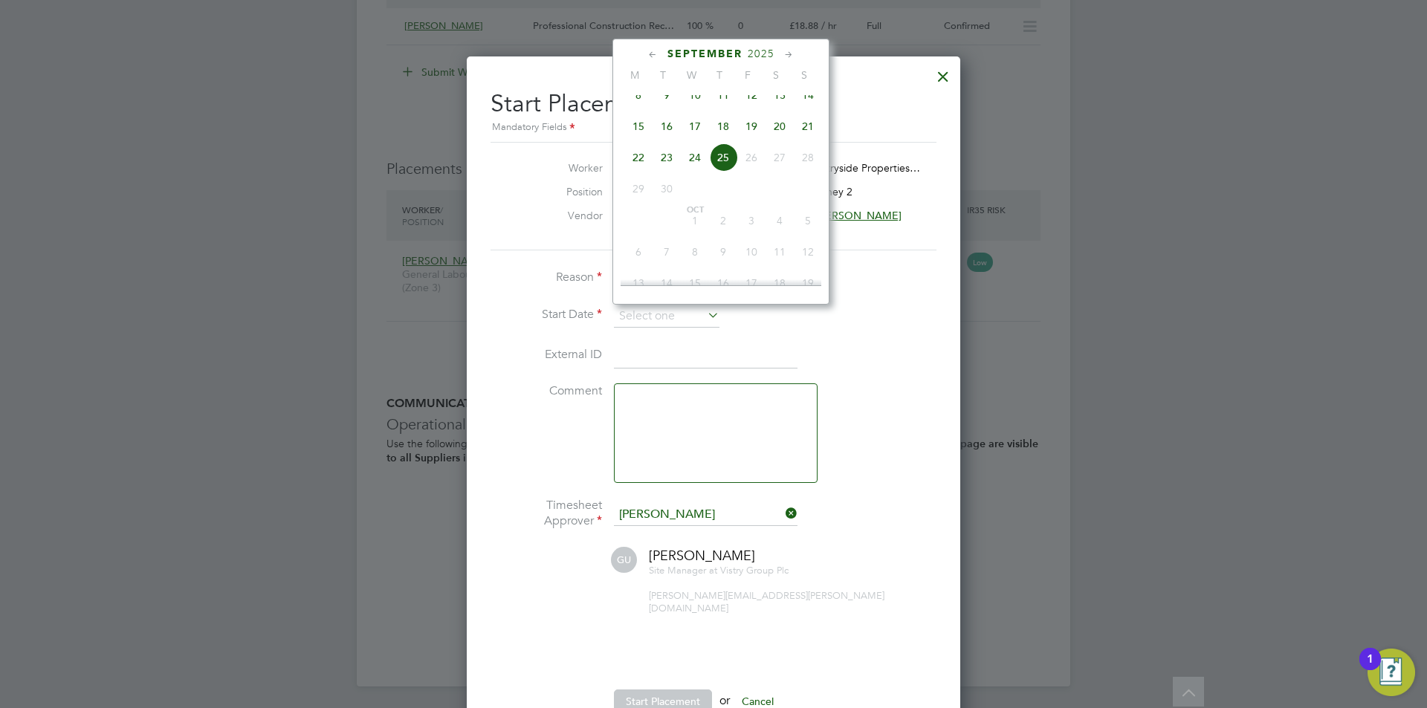
click at [687, 170] on span "24" at bounding box center [695, 157] width 28 height 28
type input "[DATE]"
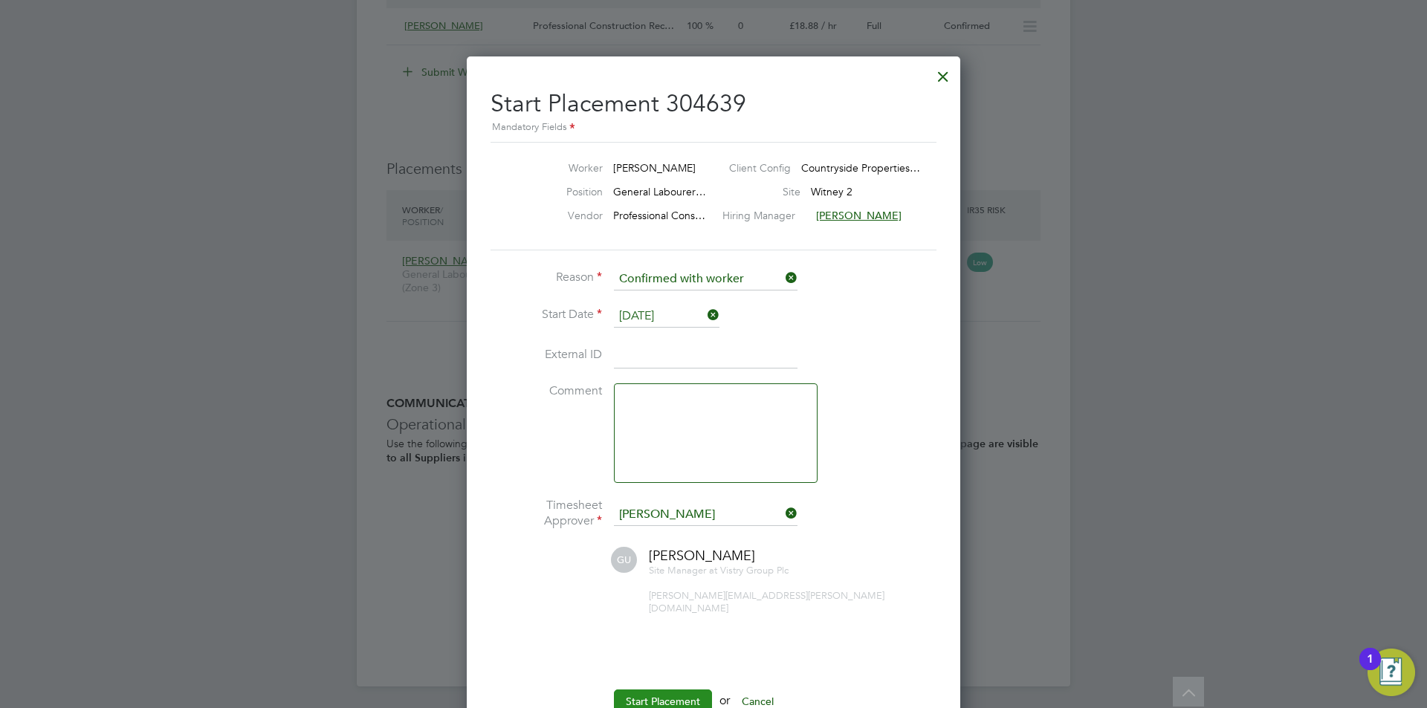
click at [657, 690] on button "Start Placement" at bounding box center [663, 702] width 98 height 24
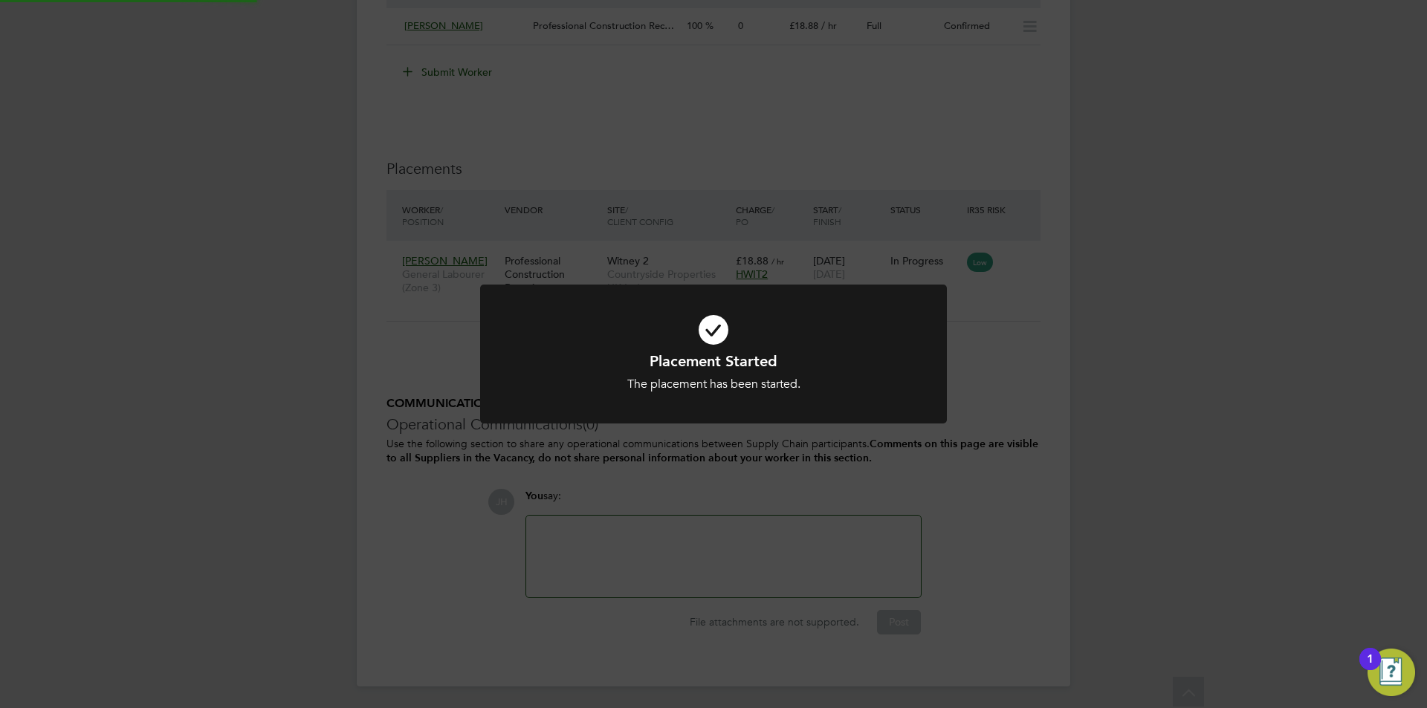
click at [1209, 421] on div "Placement Started The placement has been started. Cancel Okay" at bounding box center [713, 354] width 1427 height 708
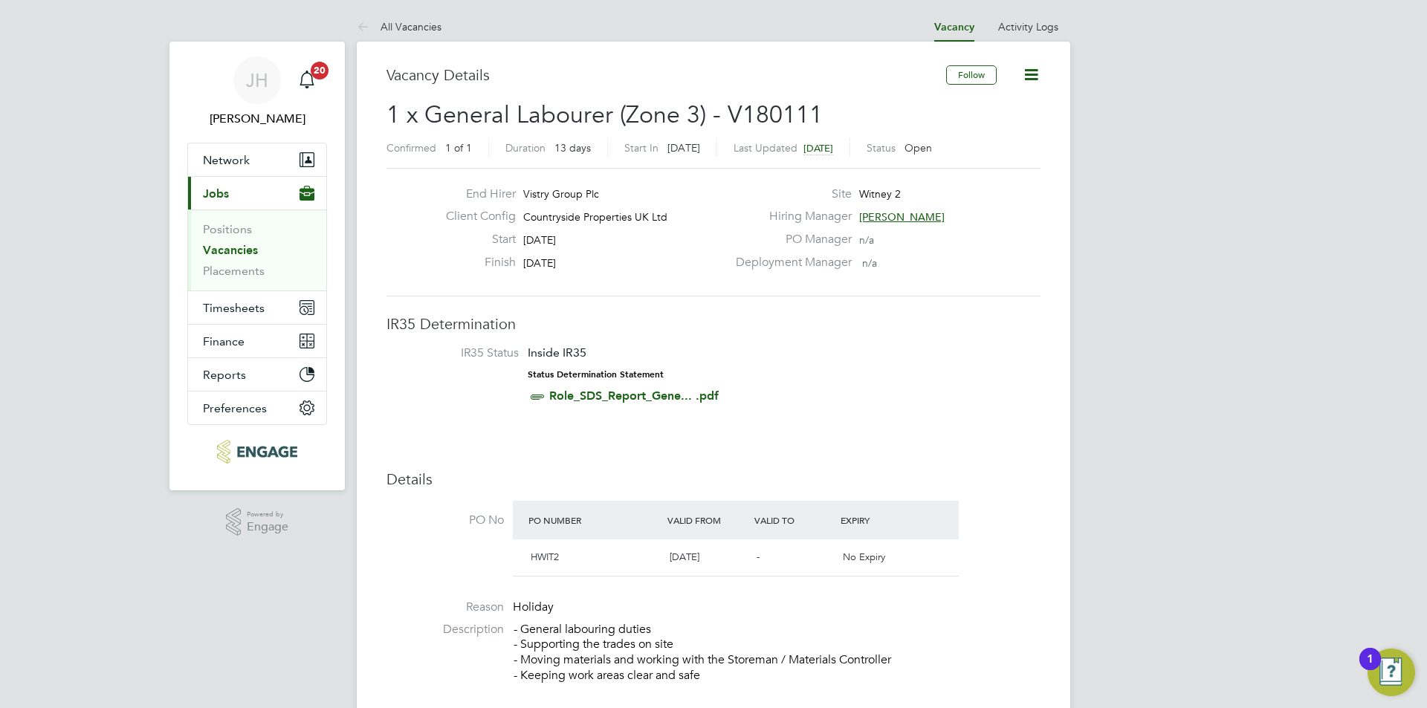
click at [1040, 76] on icon at bounding box center [1031, 74] width 19 height 19
click at [985, 123] on li "Update Status" at bounding box center [995, 130] width 86 height 21
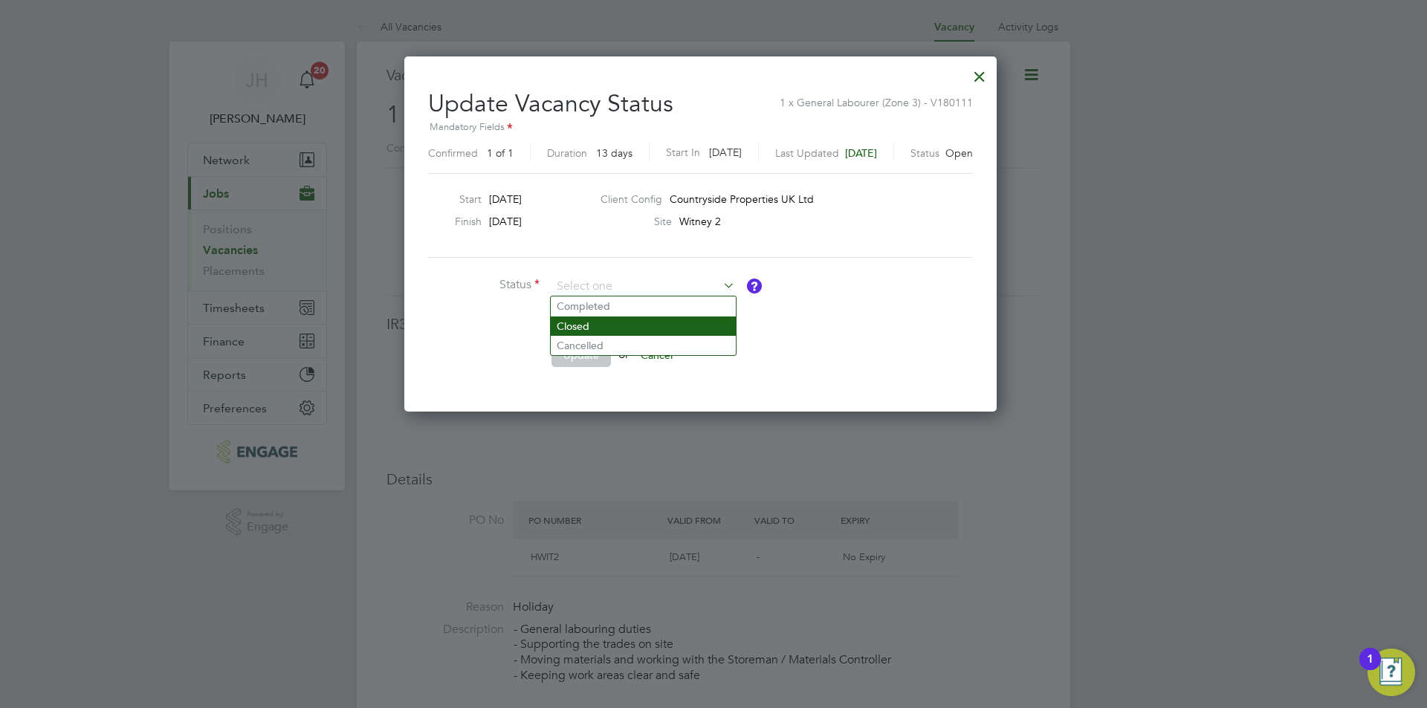
click at [596, 325] on li "Closed" at bounding box center [643, 326] width 185 height 19
type input "Closed"
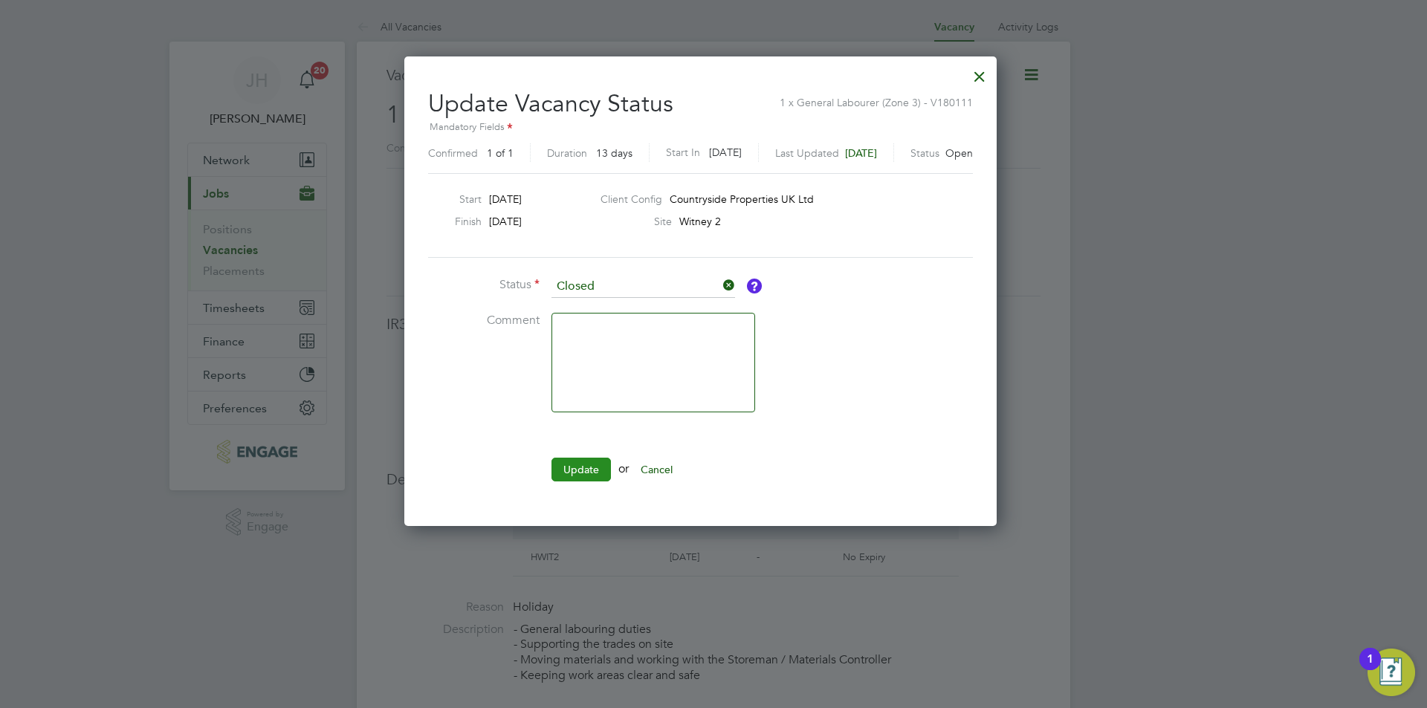
click at [574, 461] on button "Update" at bounding box center [580, 470] width 59 height 24
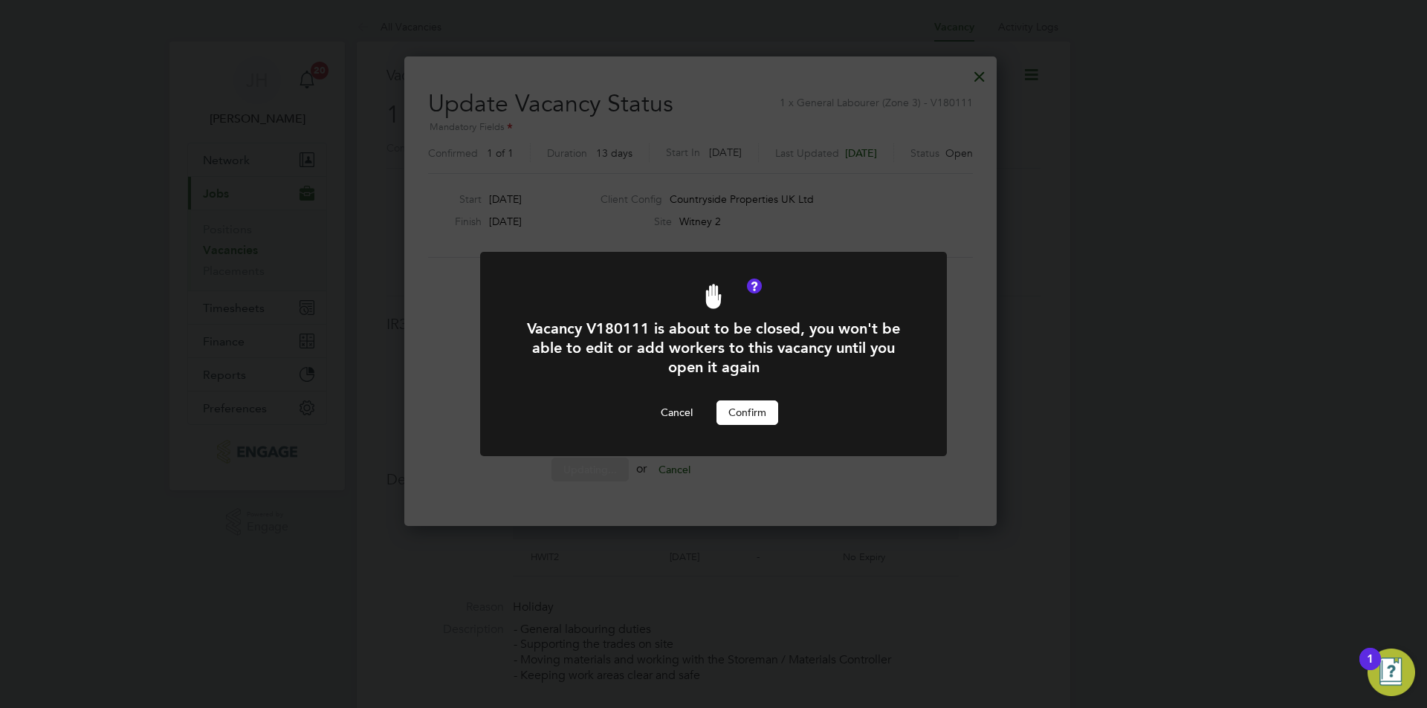
click at [745, 410] on button "Confirm" at bounding box center [747, 413] width 62 height 24
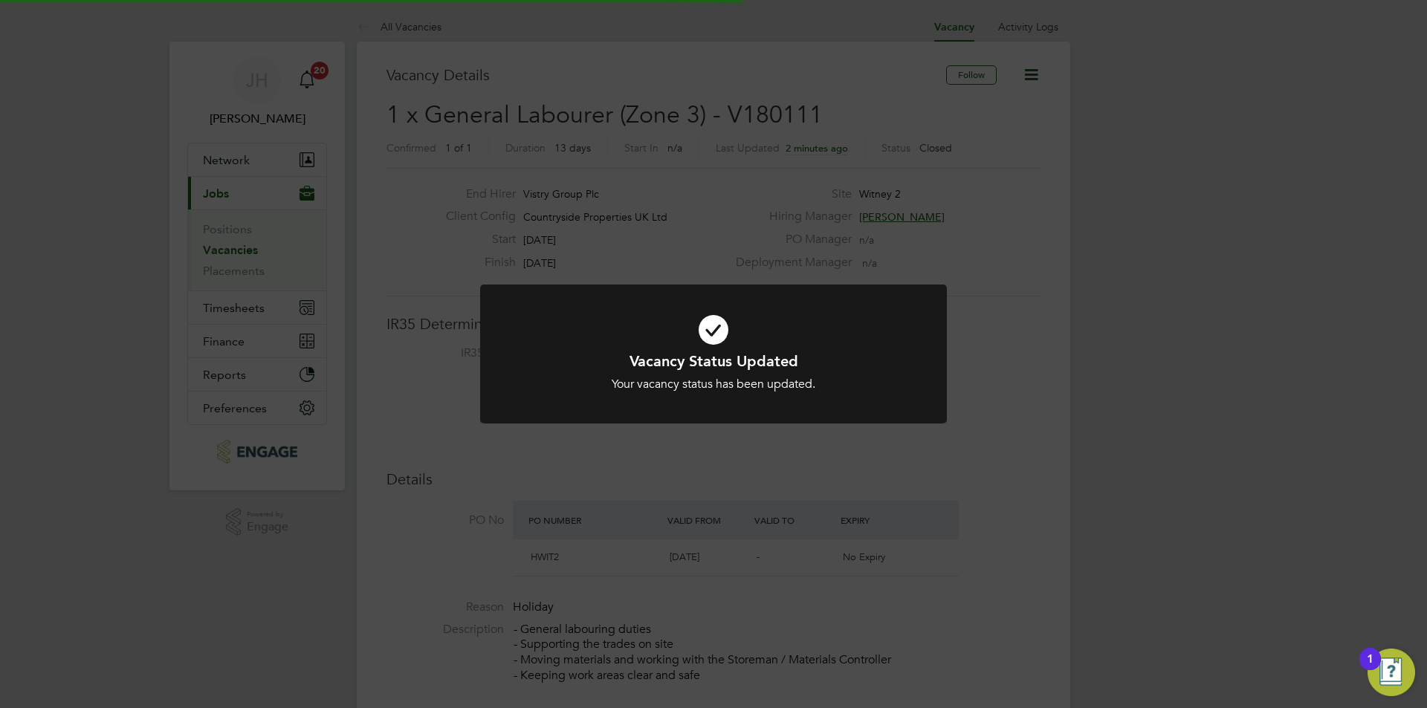
click at [1161, 328] on div "Vacancy Status Updated Your vacancy status has been updated. Cancel Okay" at bounding box center [713, 354] width 1427 height 708
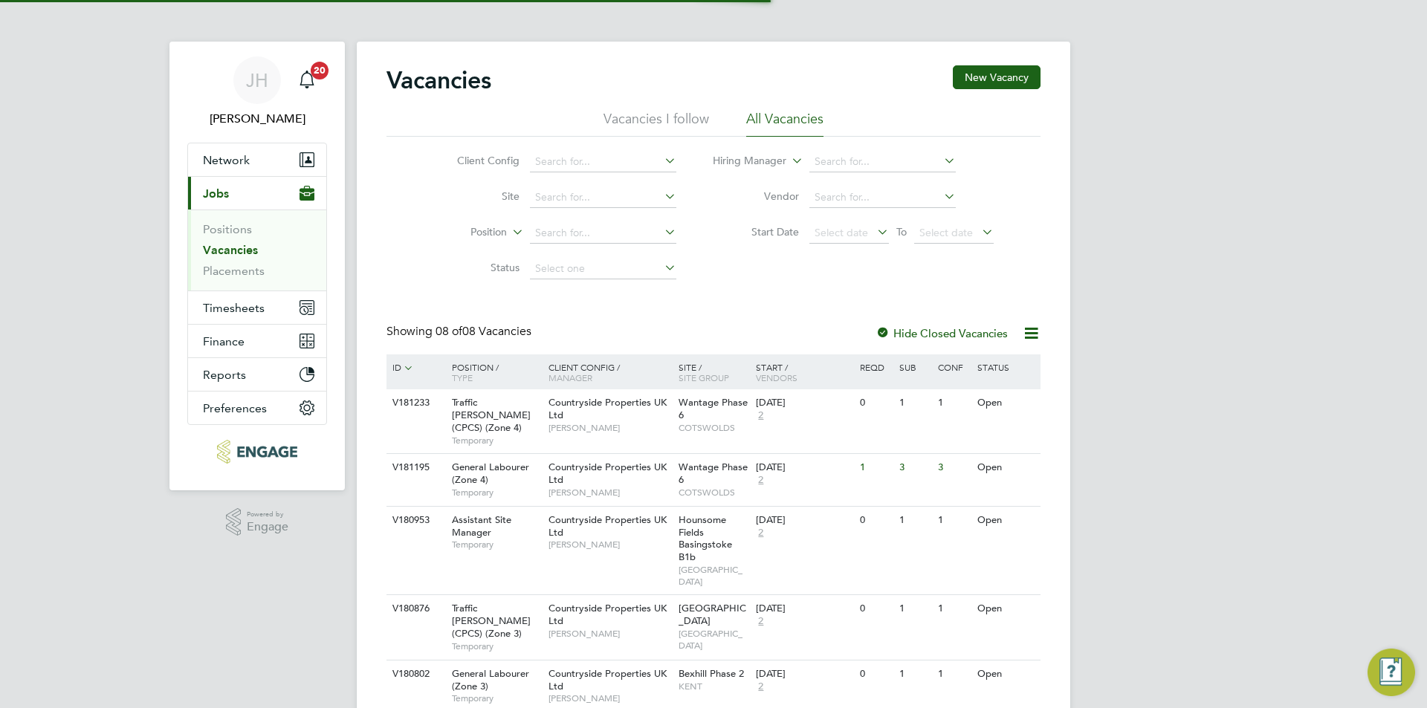
scroll to position [201, 0]
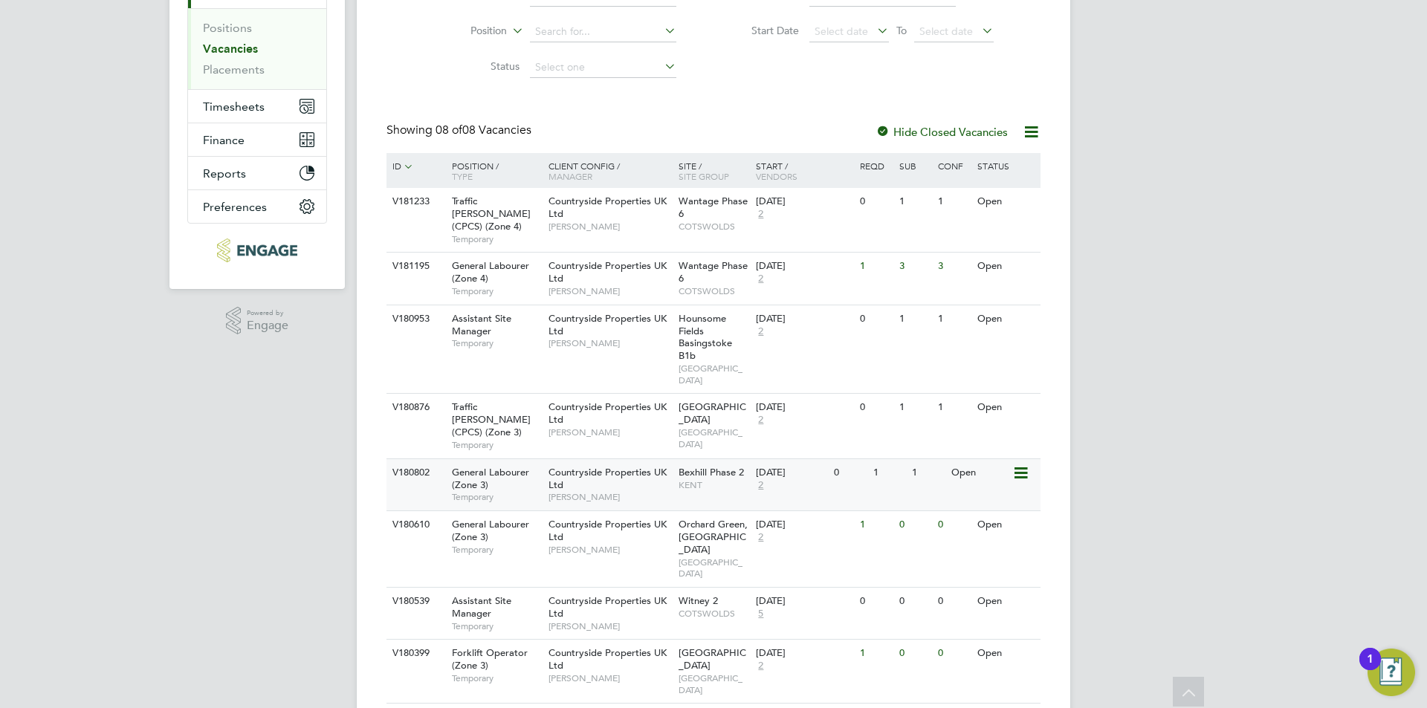
click at [964, 472] on div "V180802 General Labourer (Zone 3) Temporary Countryside Properties UK Ltd [PERS…" at bounding box center [713, 485] width 654 height 52
click at [1160, 383] on div "[PERSON_NAME] Notifications 20 Applications: Network Team Members Businesses Si…" at bounding box center [713, 278] width 1427 height 959
click at [939, 407] on div "1" at bounding box center [927, 407] width 39 height 27
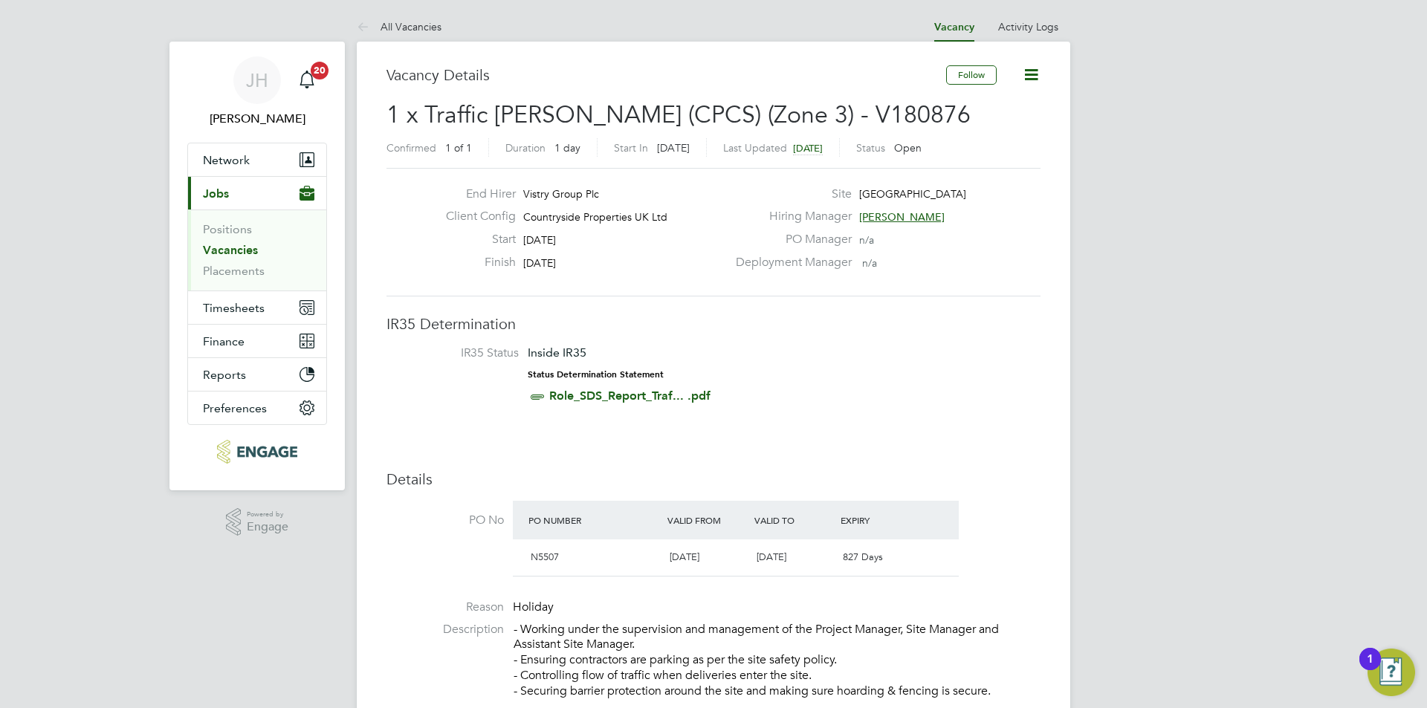
click at [1023, 78] on icon at bounding box center [1031, 74] width 19 height 19
click at [971, 122] on li "Update Status" at bounding box center [995, 130] width 86 height 21
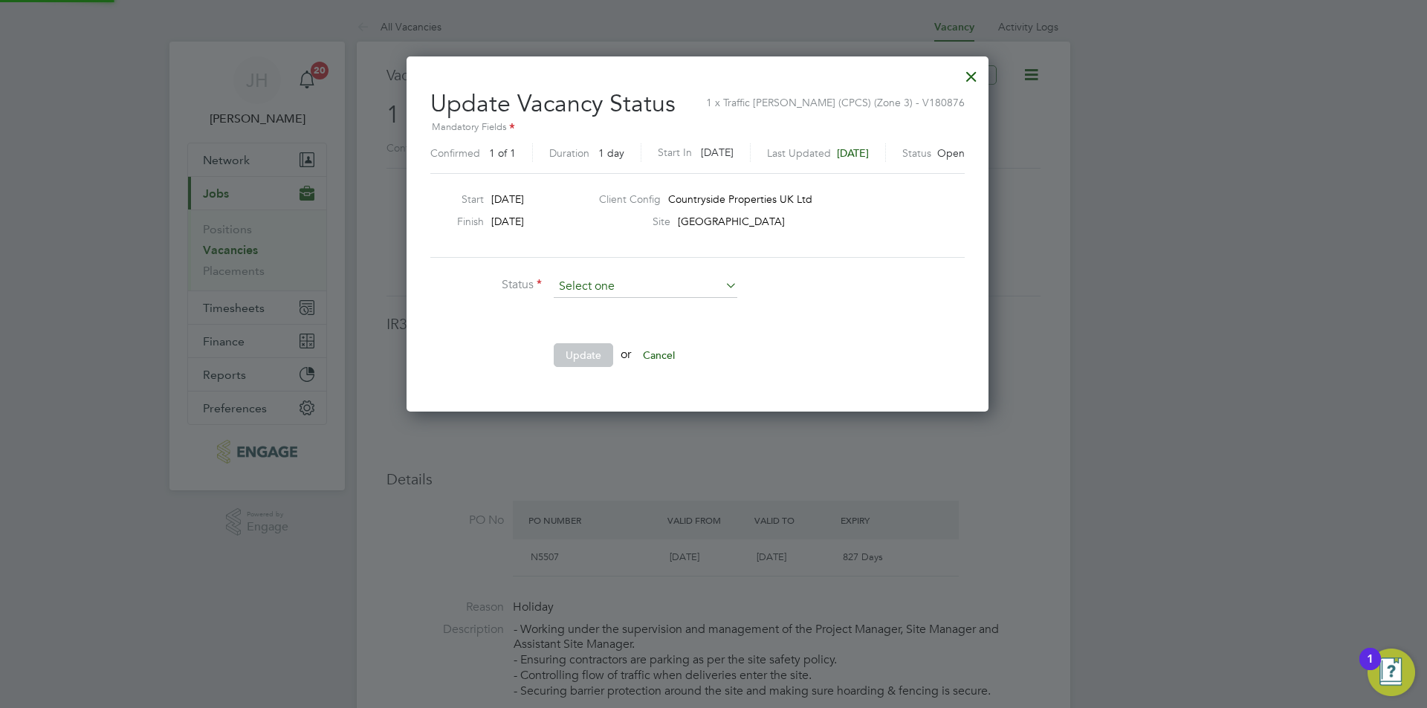
scroll to position [354, 614]
click at [617, 328] on li "Closed" at bounding box center [645, 326] width 185 height 19
type input "Closed"
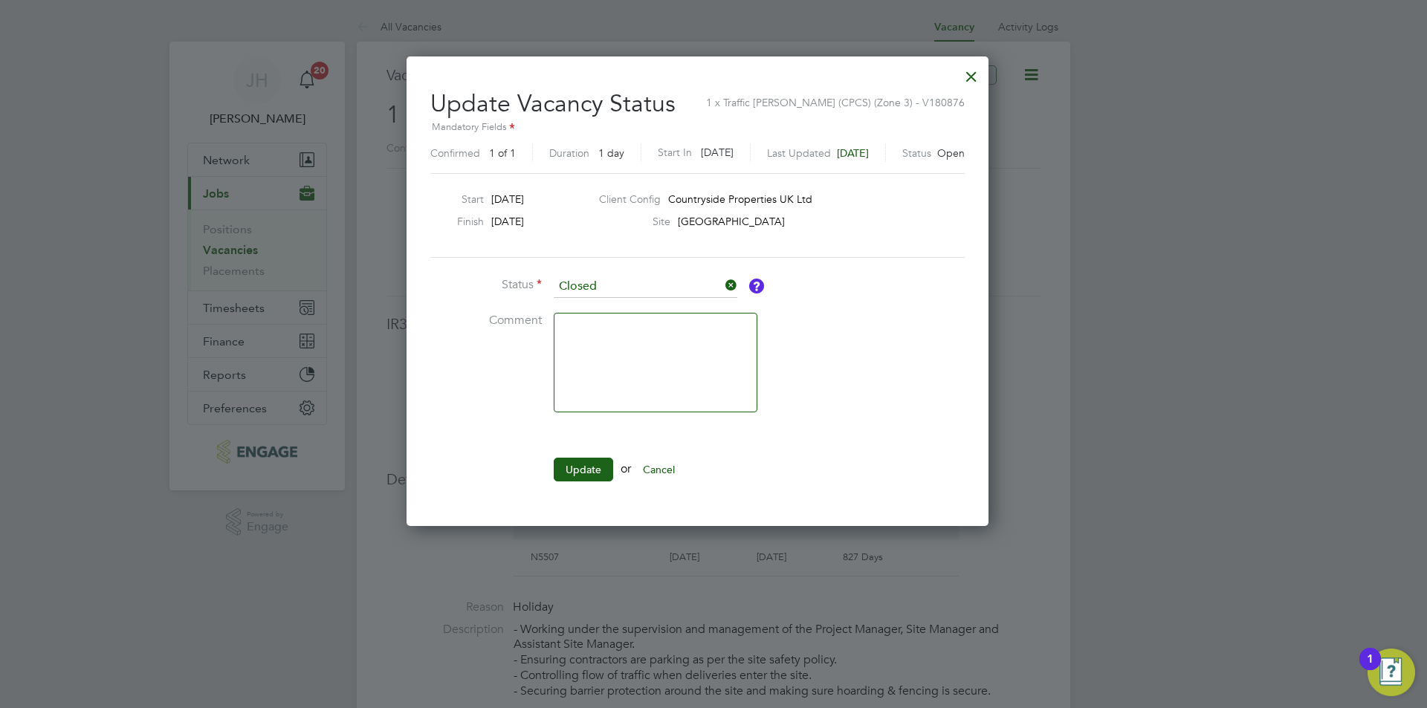
scroll to position [469, 614]
click at [566, 461] on button "Update" at bounding box center [583, 470] width 59 height 24
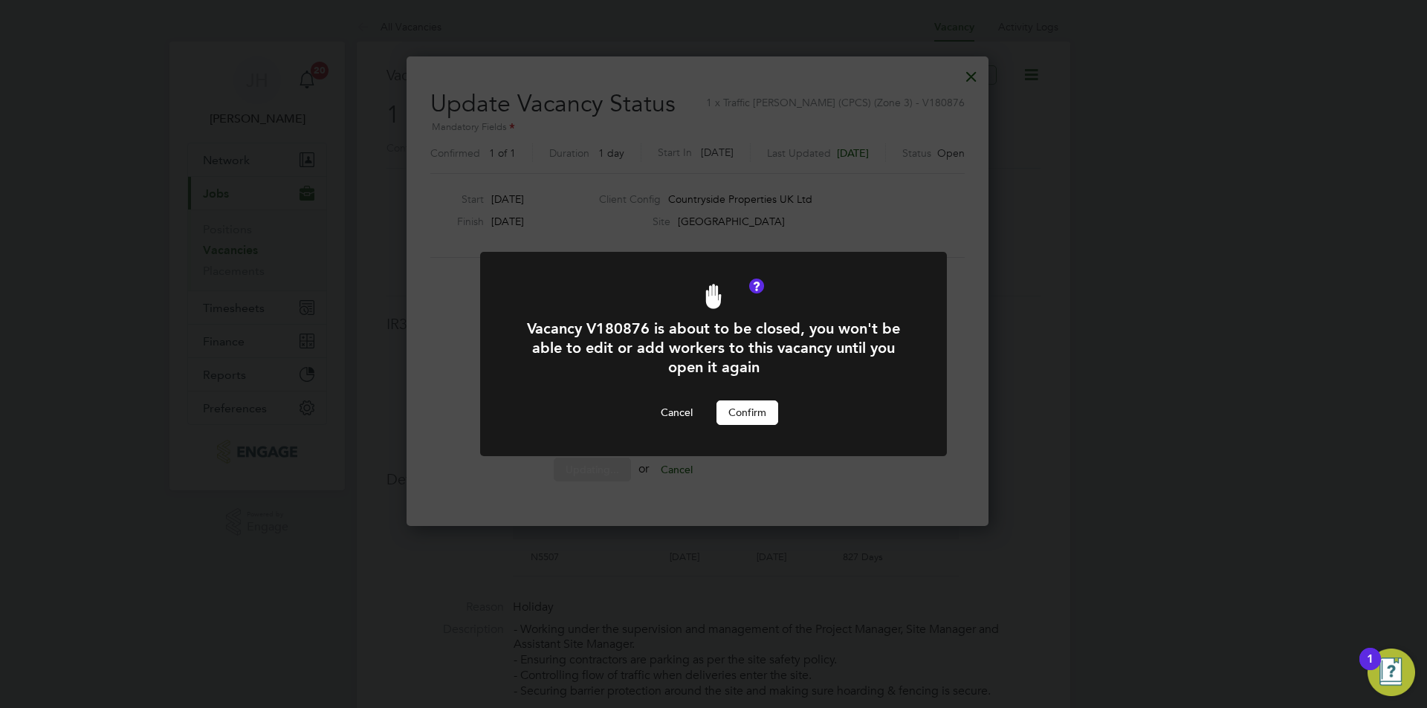
click at [761, 414] on button "Confirm" at bounding box center [747, 413] width 62 height 24
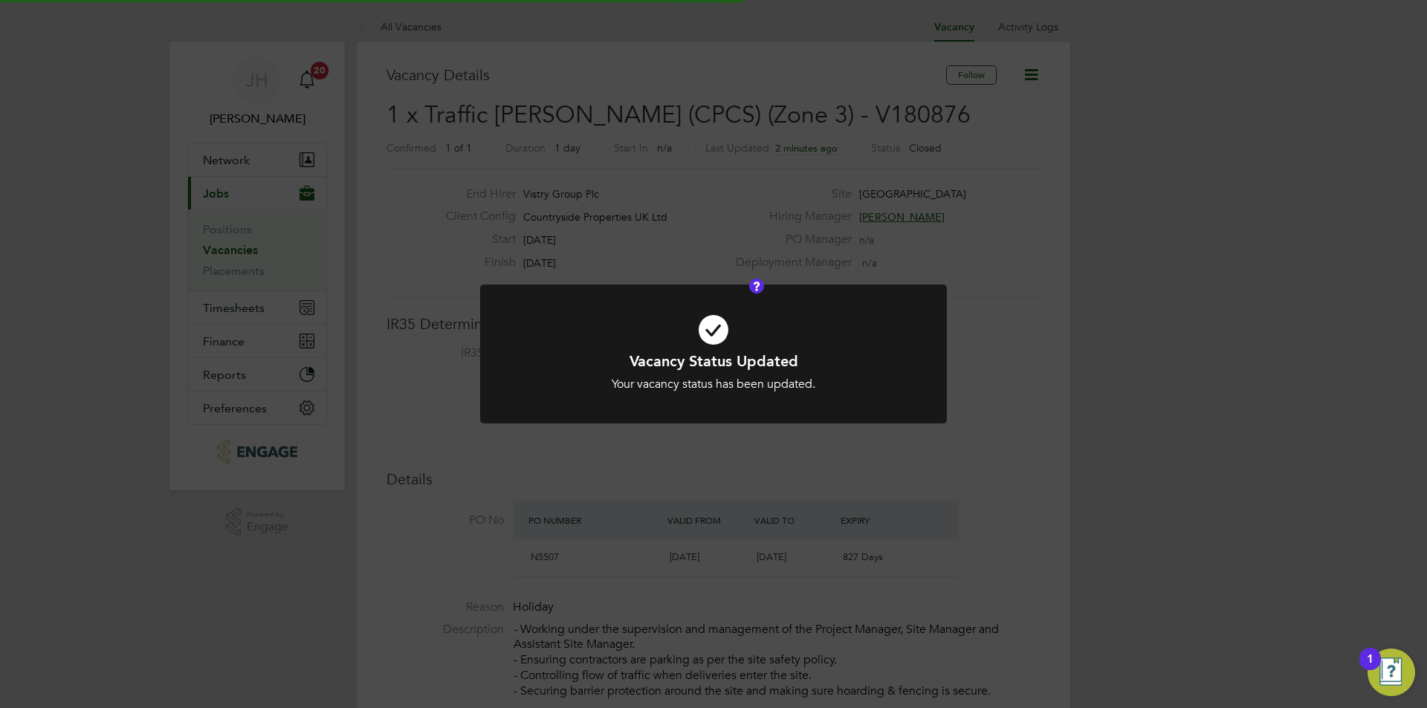
scroll to position [44, 104]
click at [1134, 375] on div "Vacancy Status Updated Your vacancy status has been updated. Cancel Okay" at bounding box center [713, 354] width 1427 height 708
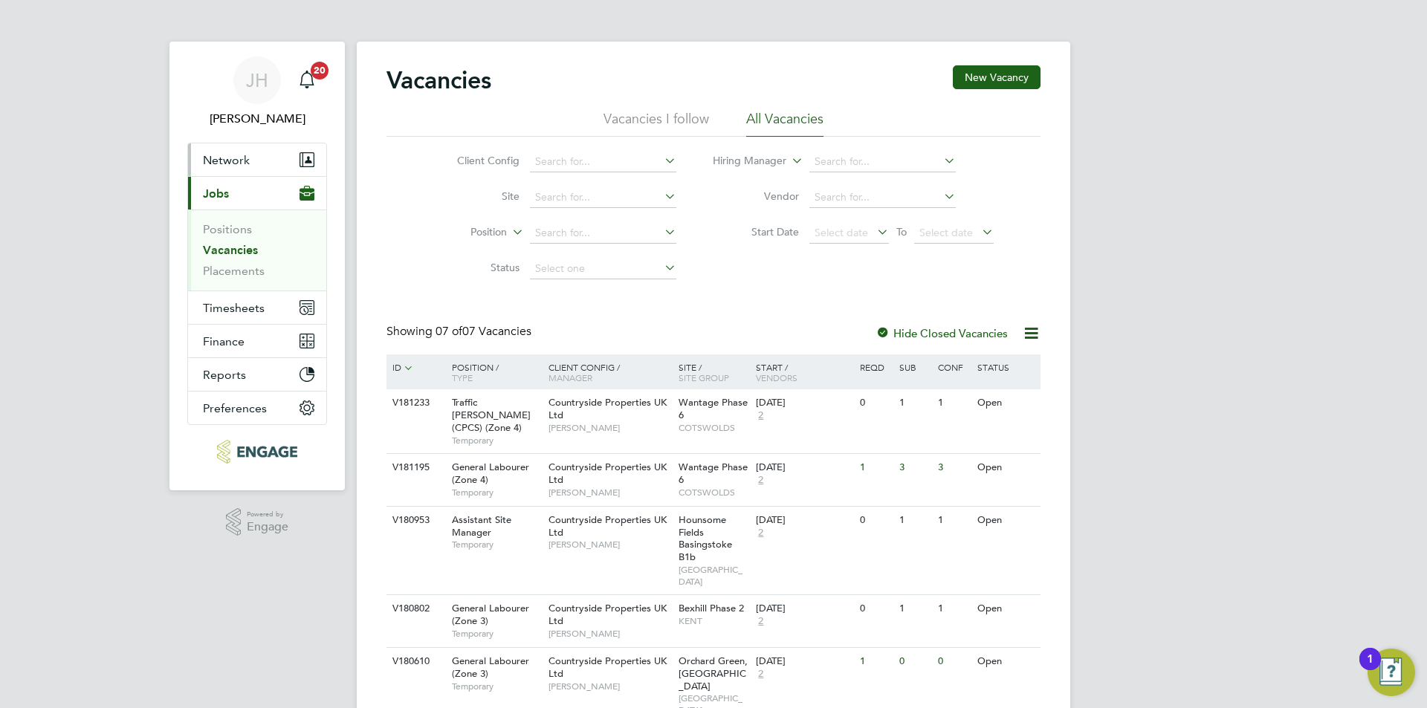
click at [244, 157] on span "Network" at bounding box center [226, 160] width 47 height 14
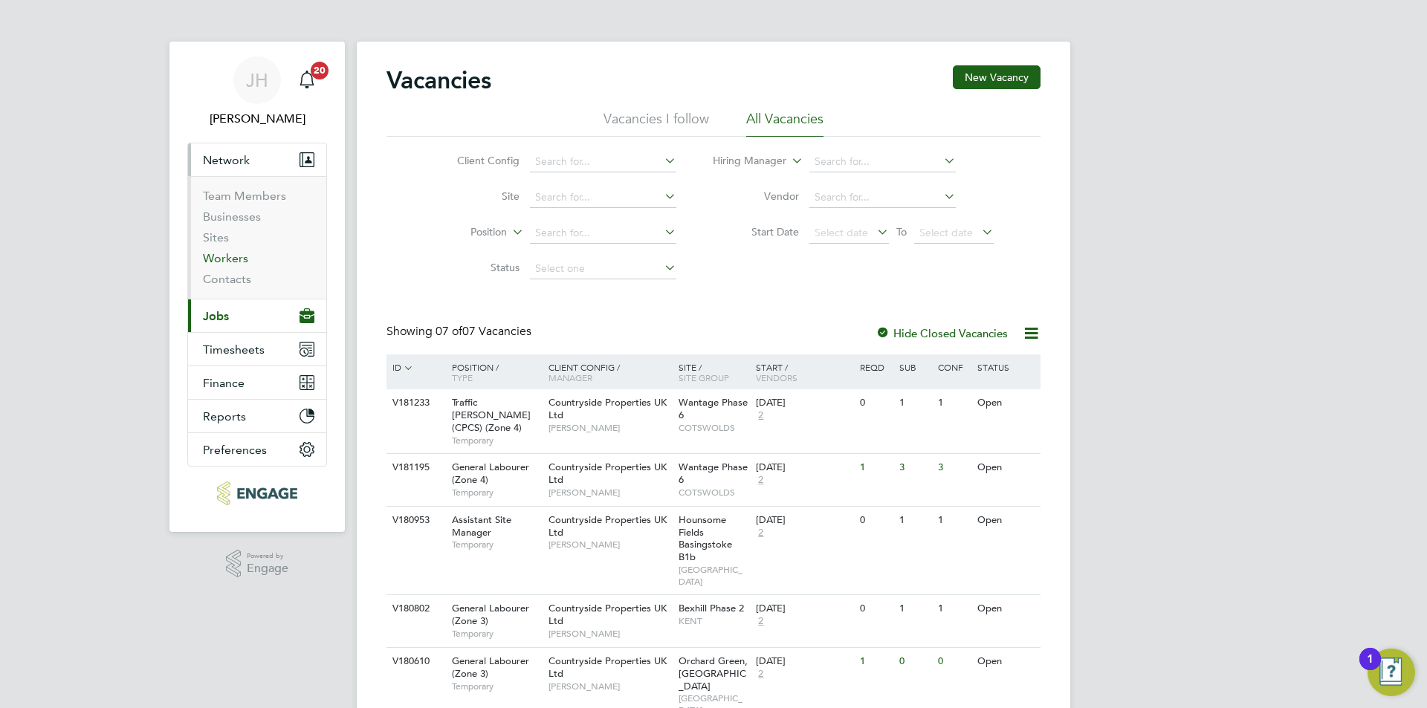
click at [230, 253] on link "Workers" at bounding box center [225, 258] width 45 height 14
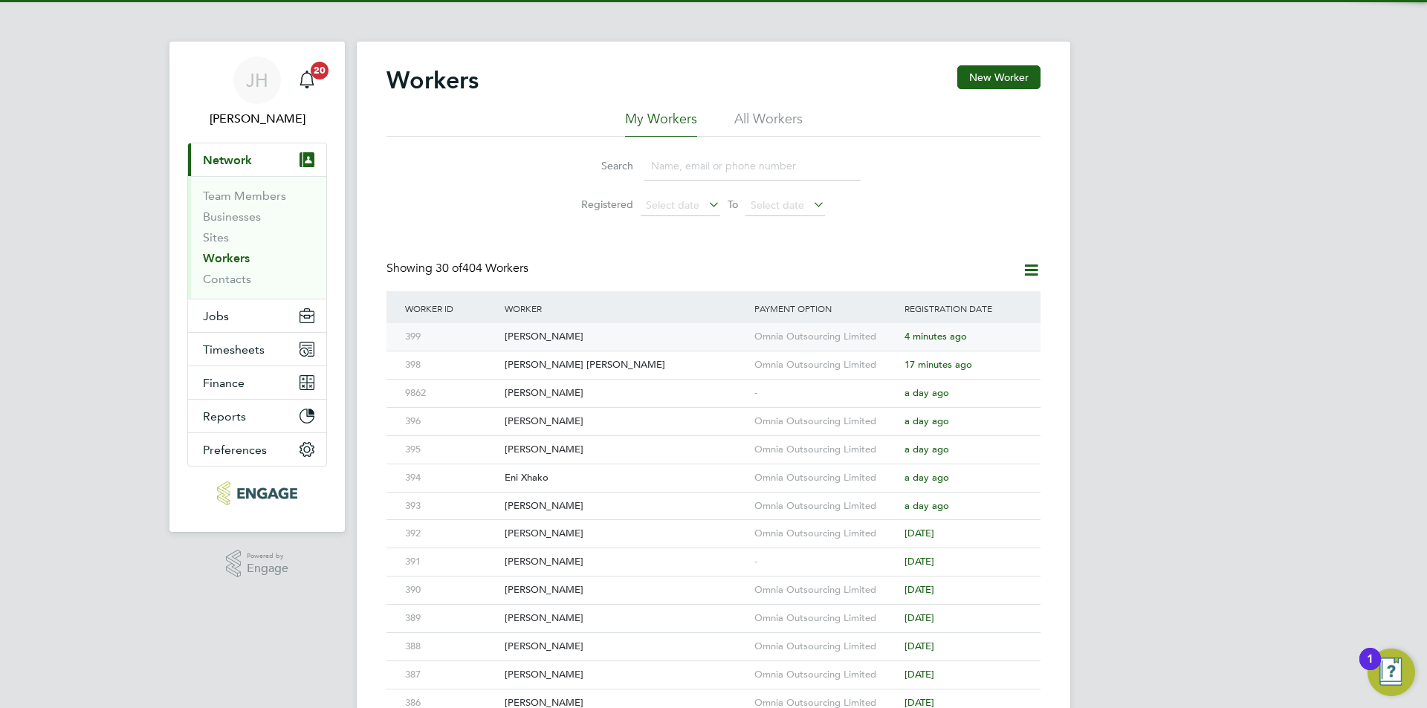
click at [841, 348] on div "Omnia Outsourcing Limited" at bounding box center [826, 336] width 150 height 27
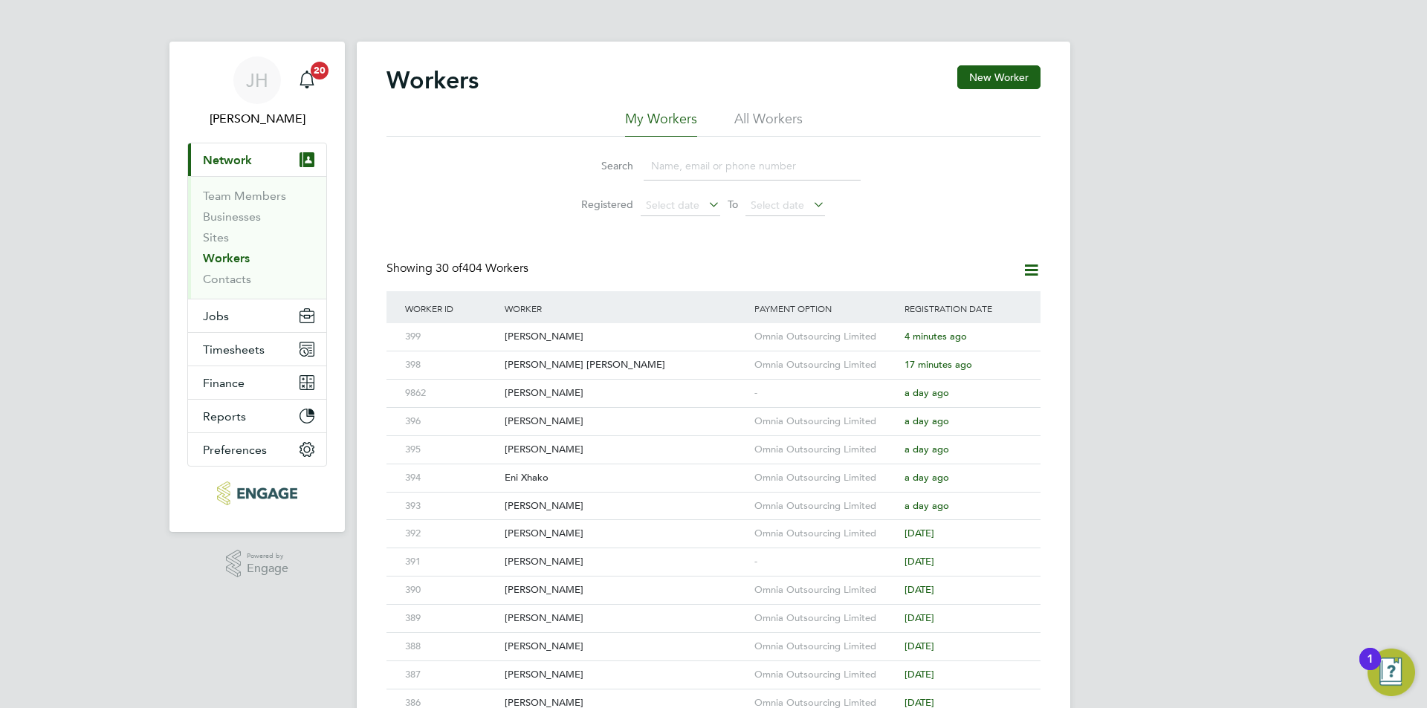
click at [1268, 337] on div "[PERSON_NAME] Notifications 20 Applications: Current page: Network Team Members…" at bounding box center [713, 633] width 1427 height 1266
click at [1021, 81] on button "New Worker" at bounding box center [998, 77] width 83 height 24
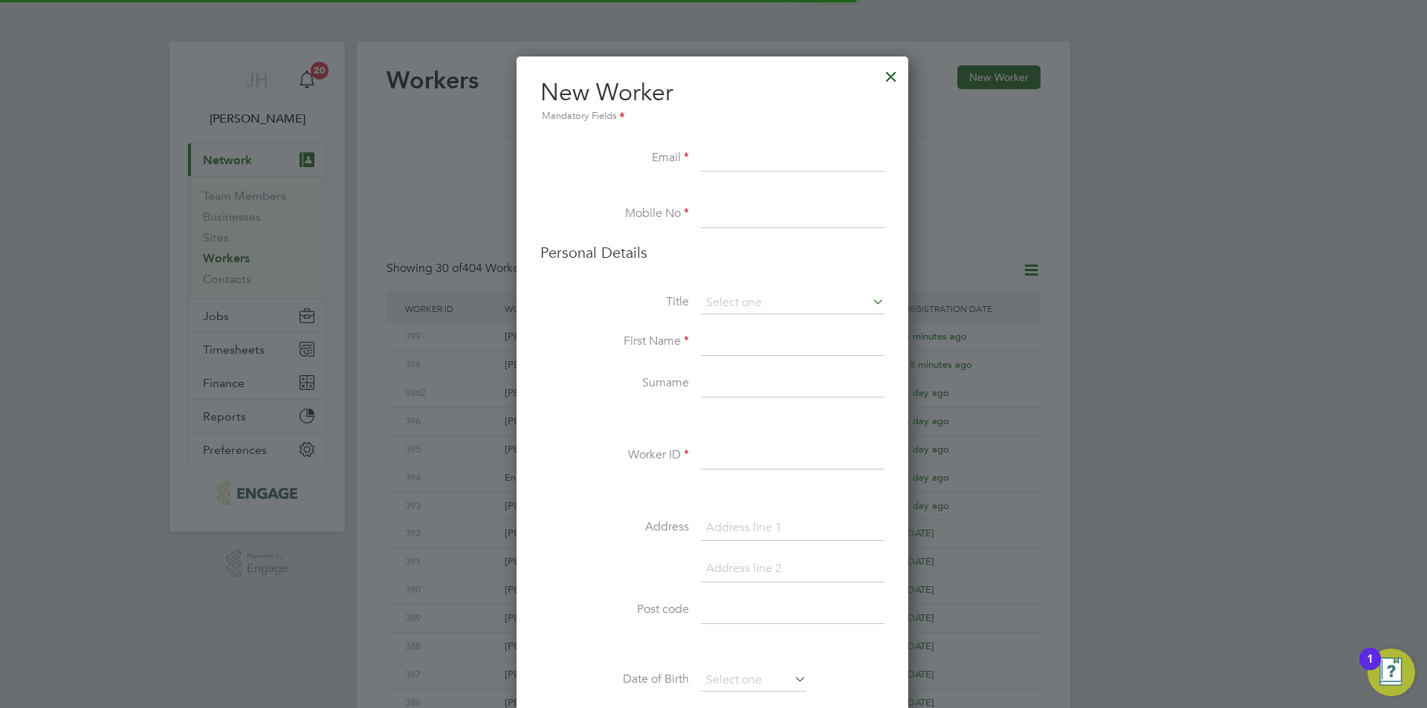
scroll to position [1257, 394]
click at [745, 438] on div "Title First Name Surname Worker ID Address Post code Date of Birth Gender Natio…" at bounding box center [712, 562] width 344 height 540
click at [747, 448] on input at bounding box center [793, 456] width 184 height 27
type input "400"
click at [811, 161] on input at bounding box center [793, 159] width 184 height 27
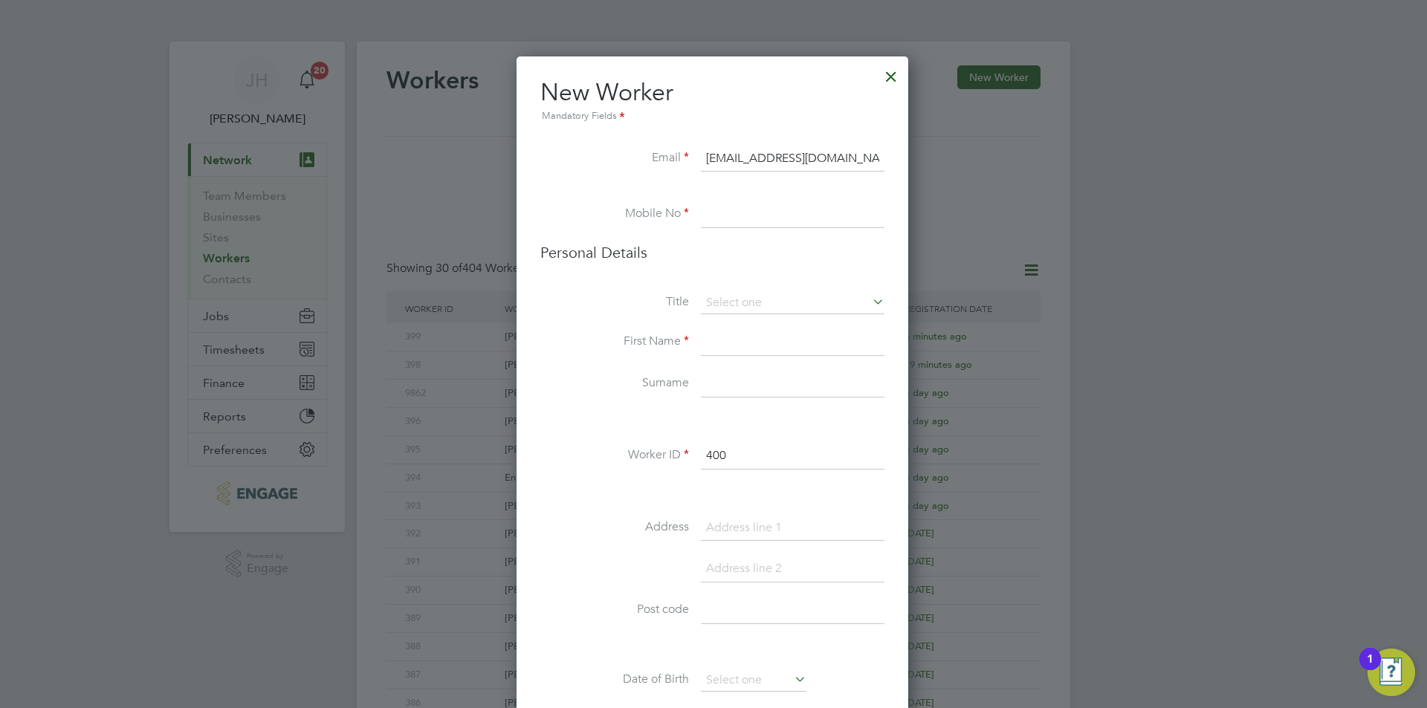
type input "[EMAIL_ADDRESS][DOMAIN_NAME]"
type input "02034342260"
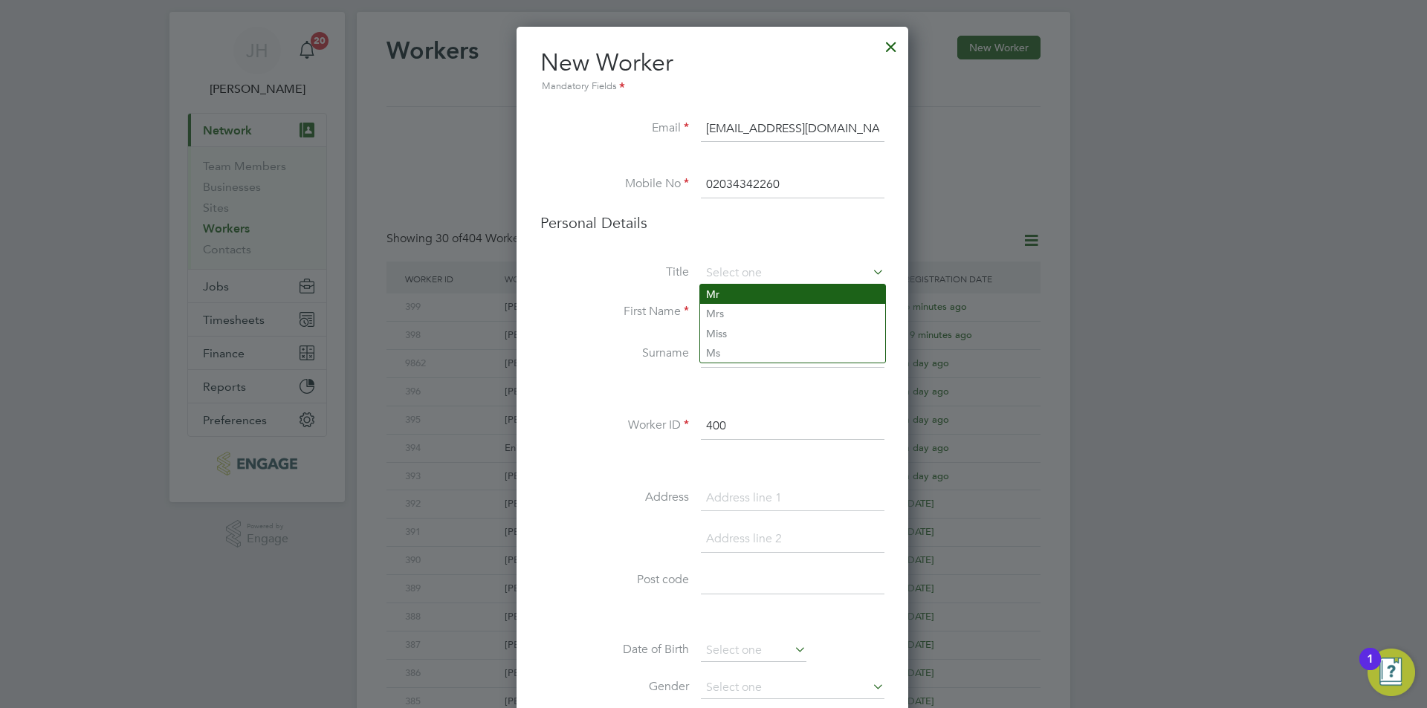
type input "Mr"
type input "[PERSON_NAME]"
type input "Sinden"
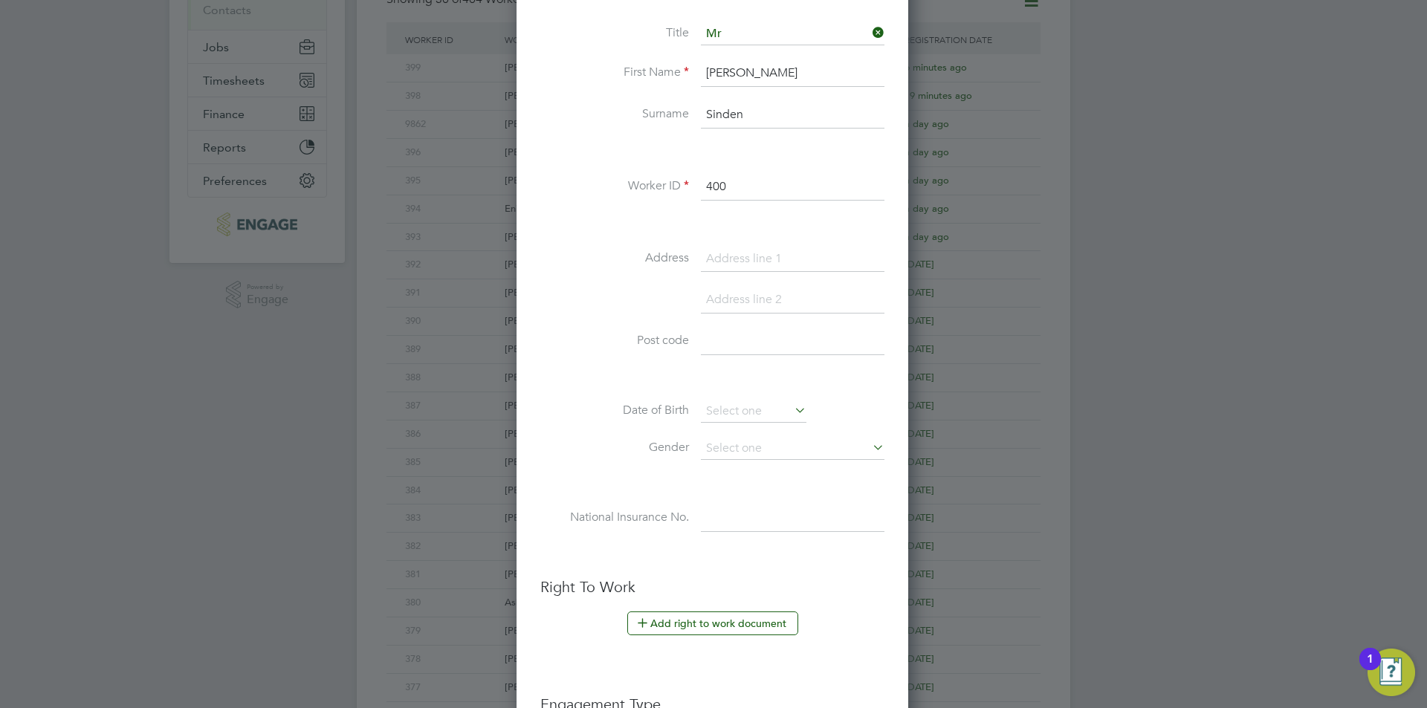
scroll to position [279, 0]
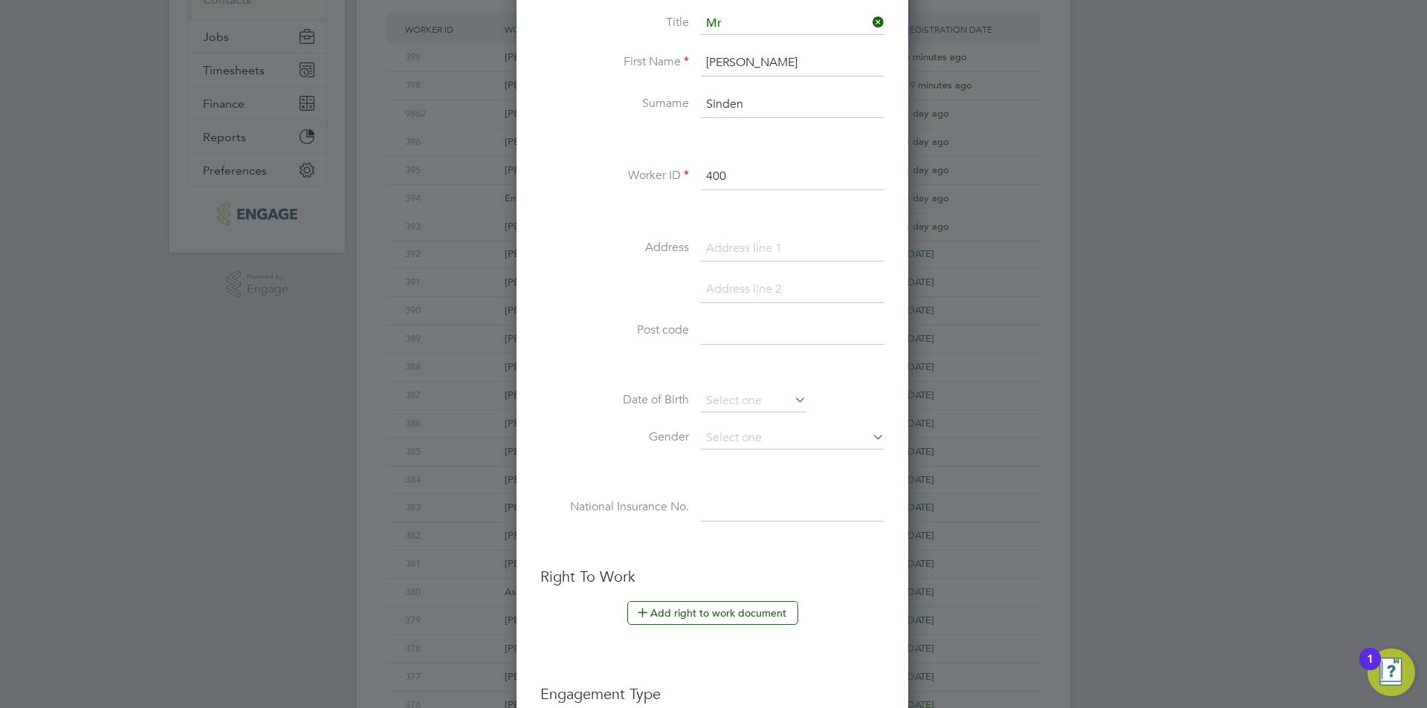
type input "3"
type input "[STREET_ADDRESS]"
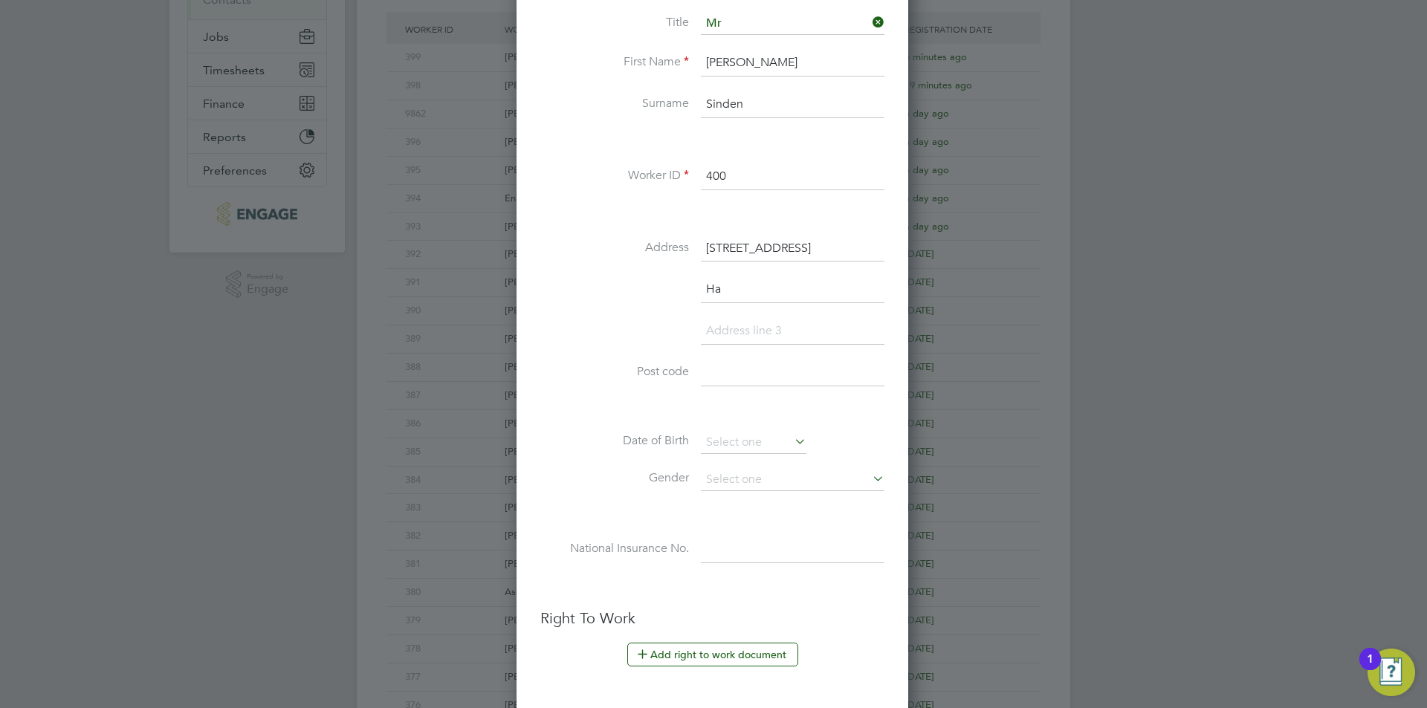
scroll to position [1298, 394]
type input "Hastings"
type input "TN38 9ET"
click at [762, 430] on div "Title Mr First Name [PERSON_NAME] Surname Sinden Worker ID 400 Address [STREET_…" at bounding box center [712, 303] width 344 height 580
click at [762, 438] on input at bounding box center [754, 443] width 106 height 22
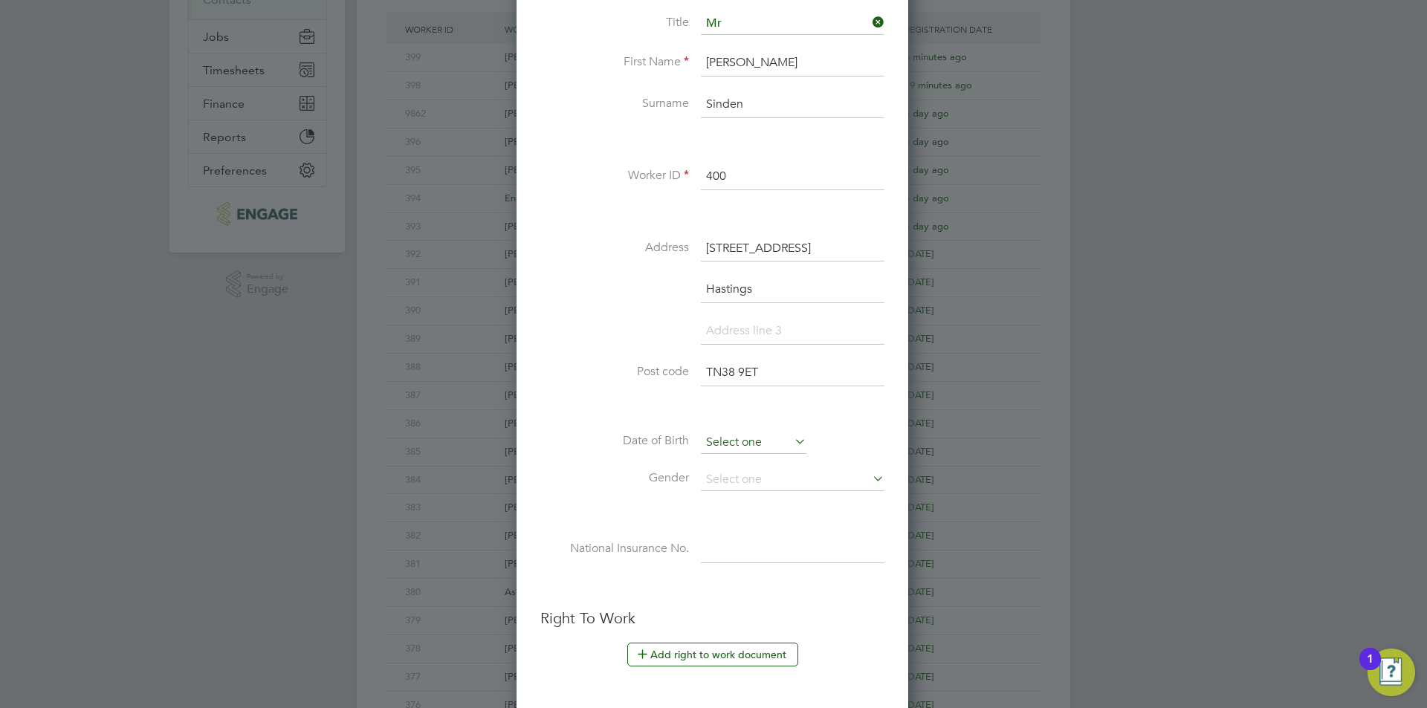
scroll to position [579, 0]
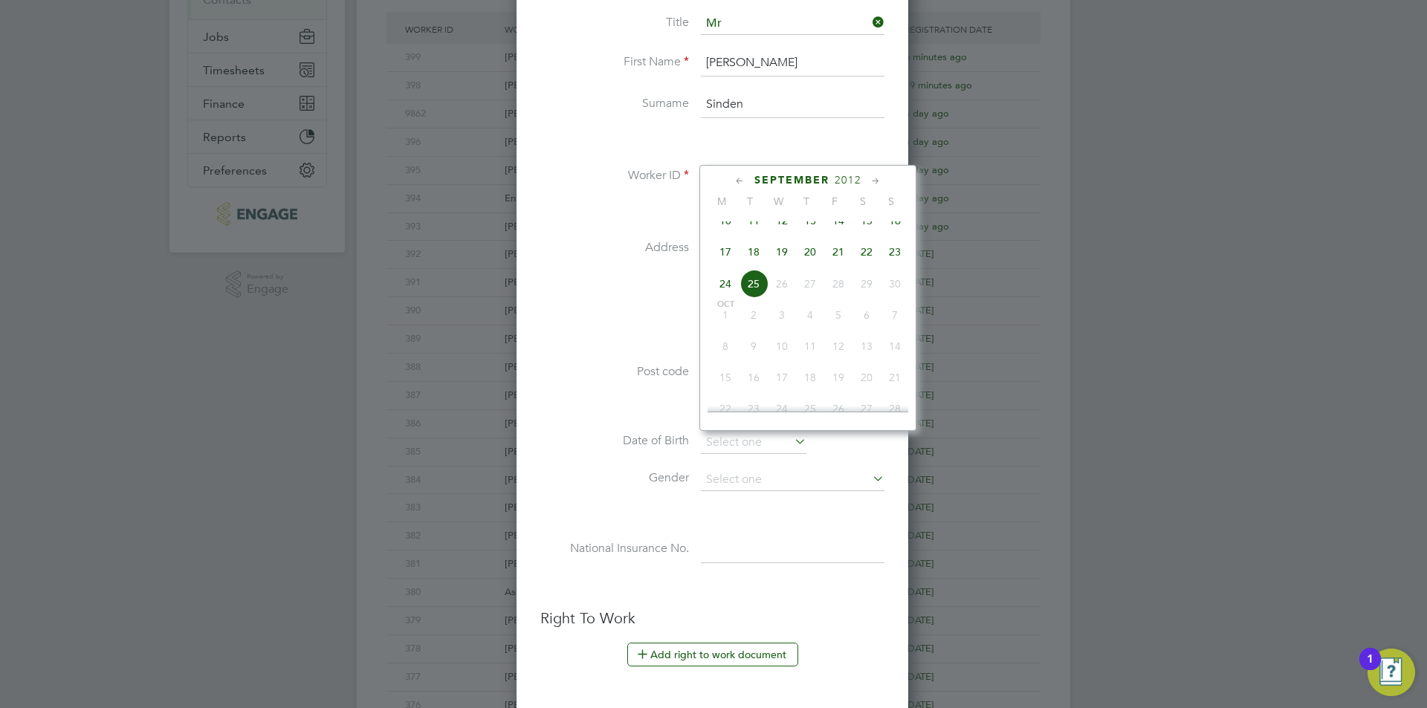
click at [844, 184] on span "2012" at bounding box center [848, 180] width 27 height 13
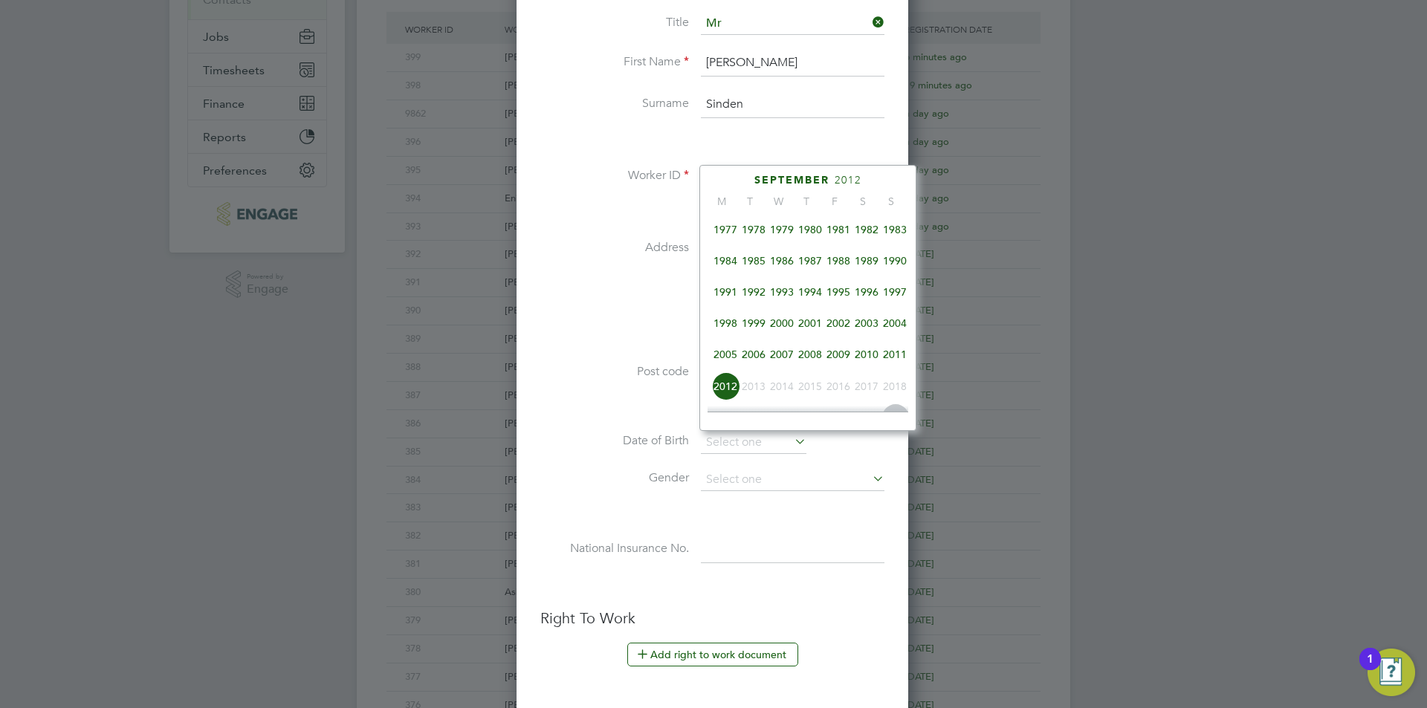
click at [733, 269] on span "1984" at bounding box center [725, 261] width 28 height 28
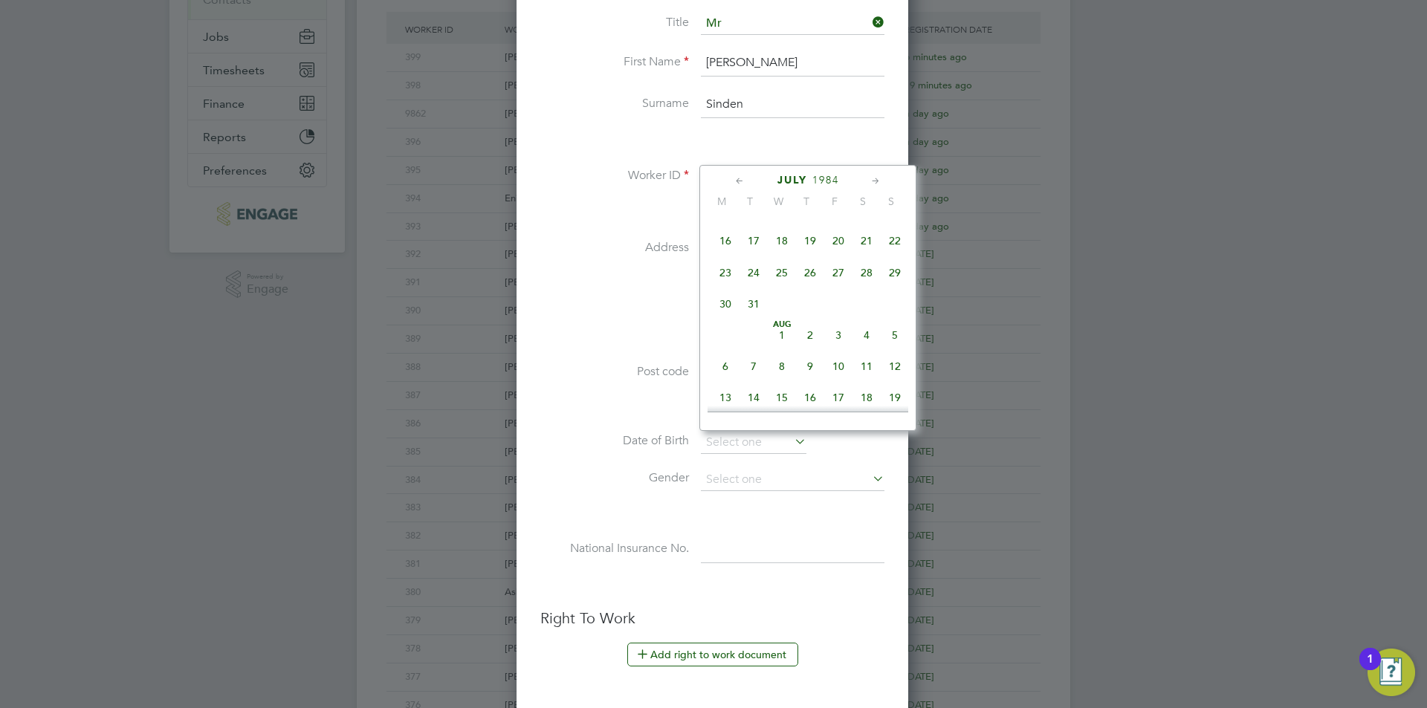
scroll to position [171, 0]
click at [902, 285] on span "15" at bounding box center [895, 284] width 28 height 28
type input "[DATE]"
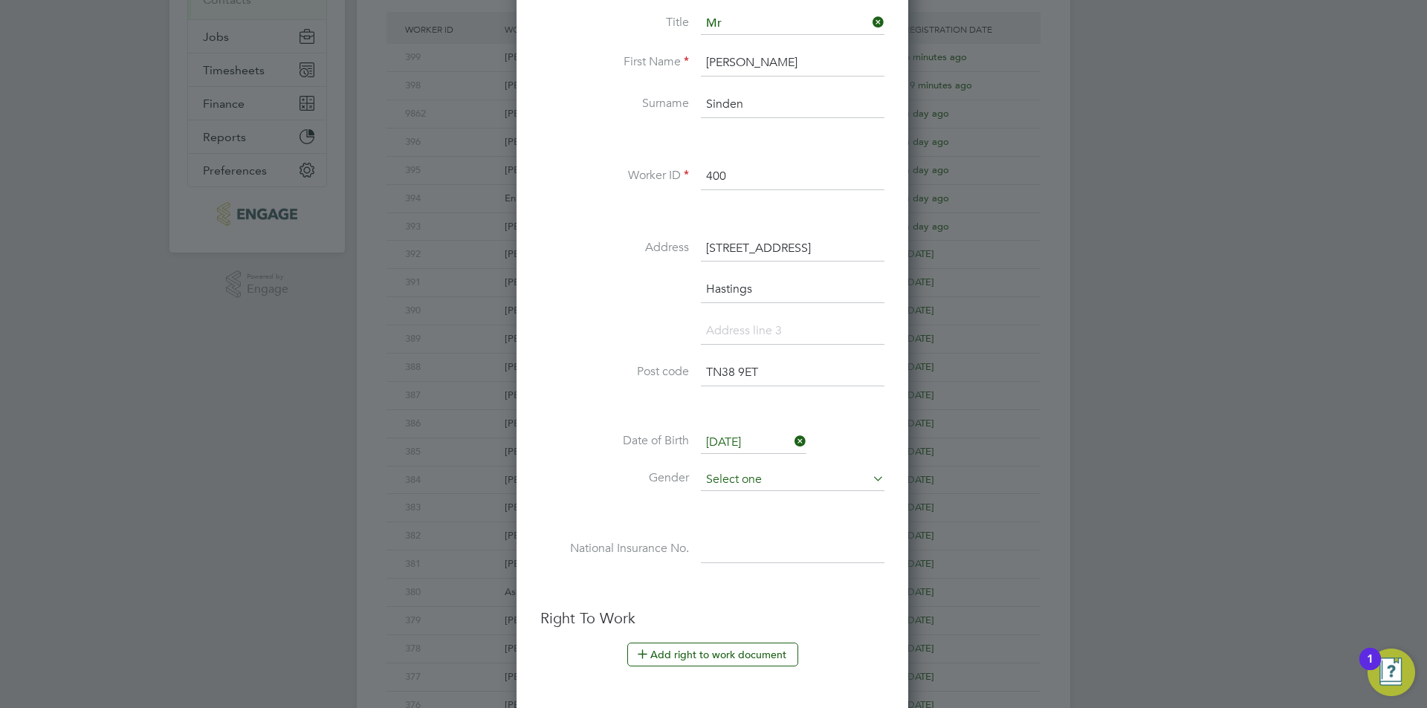
click at [752, 475] on input at bounding box center [793, 480] width 184 height 22
click at [733, 496] on li "[DEMOGRAPHIC_DATA]" at bounding box center [792, 500] width 185 height 19
type input "[DEMOGRAPHIC_DATA]"
click at [734, 537] on input at bounding box center [793, 550] width 184 height 27
click at [711, 647] on button "Add right to work document" at bounding box center [712, 655] width 171 height 24
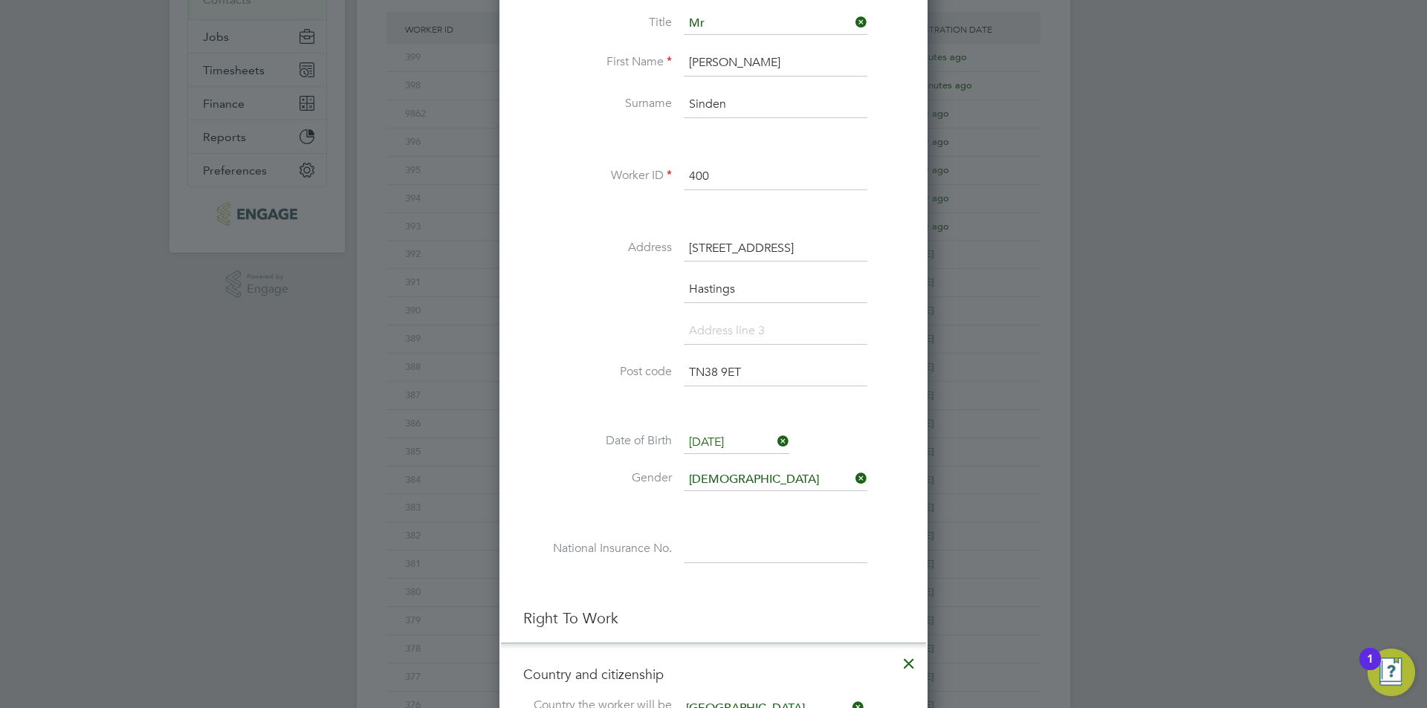
scroll to position [651, 0]
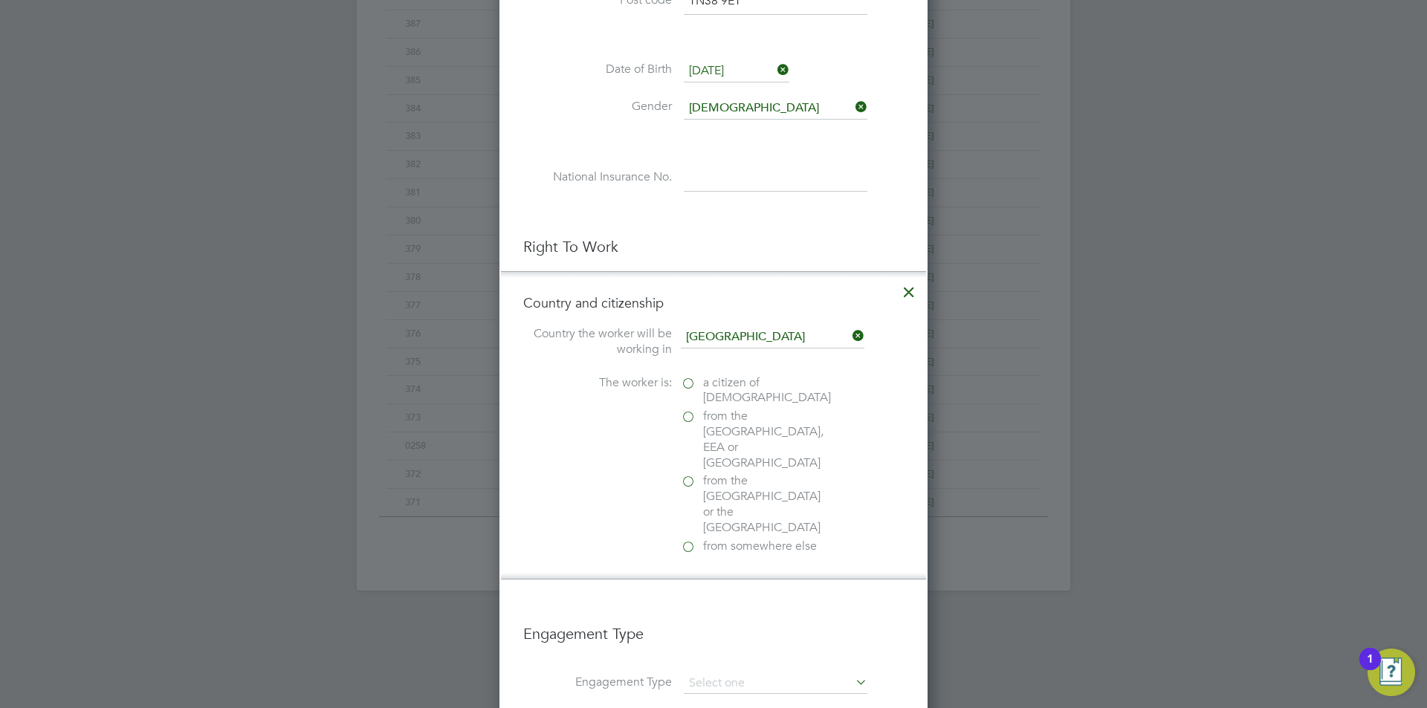
click at [733, 389] on span "a citizen of United Kingdom" at bounding box center [767, 390] width 128 height 31
click at [0, 0] on input "a citizen of United Kingdom" at bounding box center [0, 0] width 0 height 0
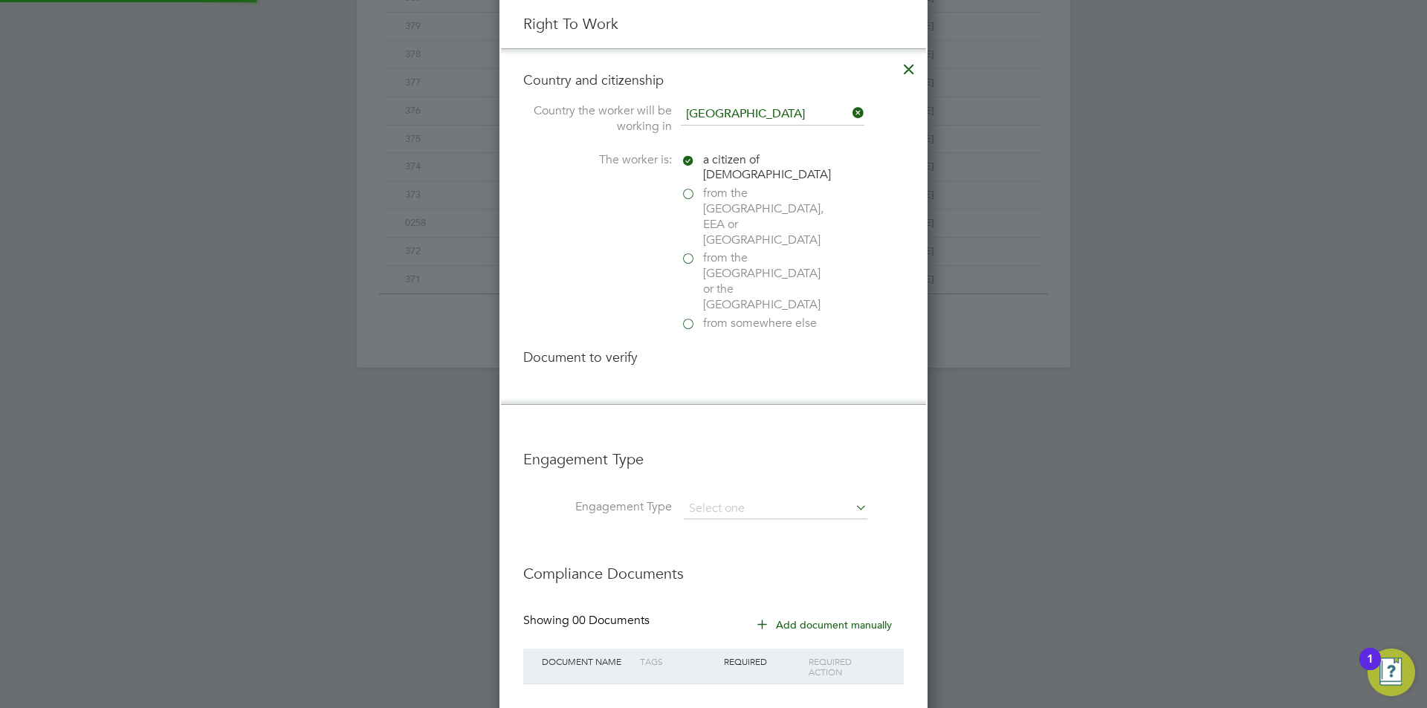
scroll to position [1604, 429]
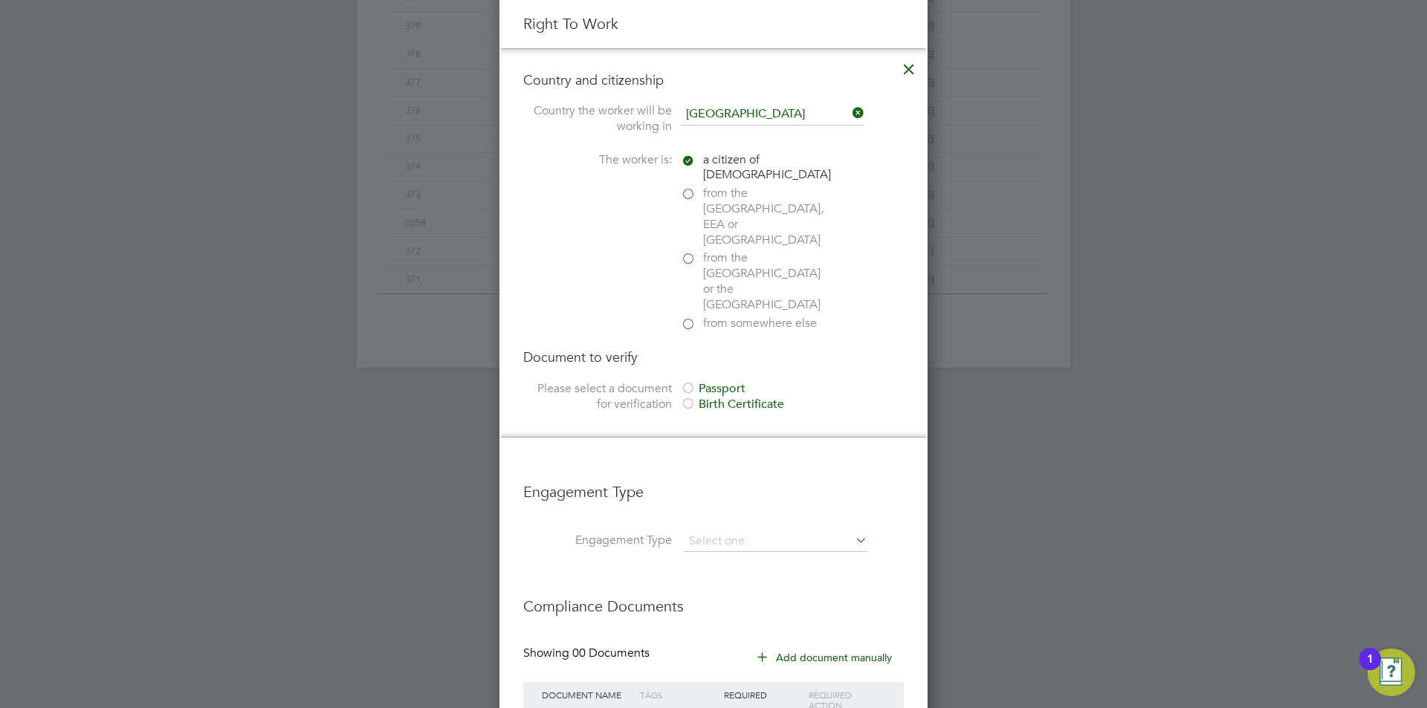
click at [719, 381] on div "Passport" at bounding box center [792, 389] width 223 height 16
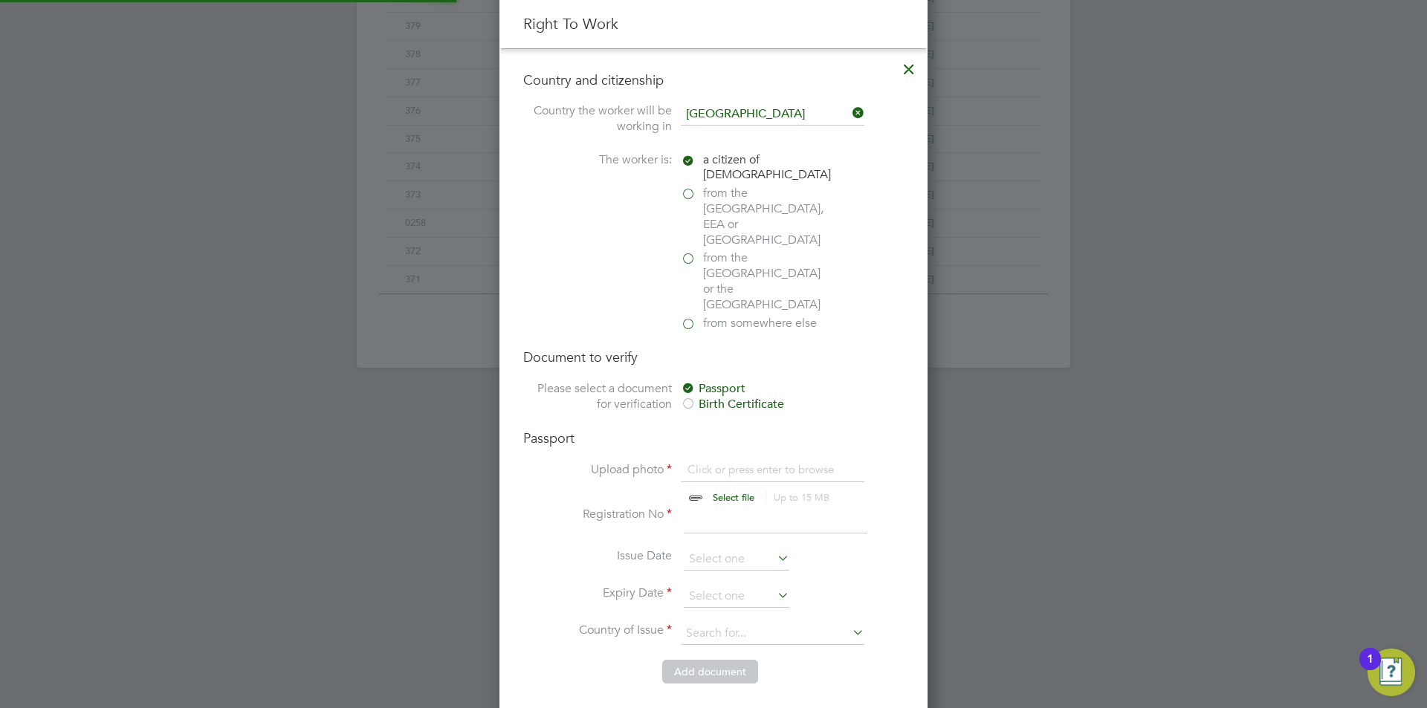
scroll to position [20, 184]
click at [733, 462] on input "file" at bounding box center [747, 484] width 233 height 45
type input "C:\fakepath\UKPassport.jpg"
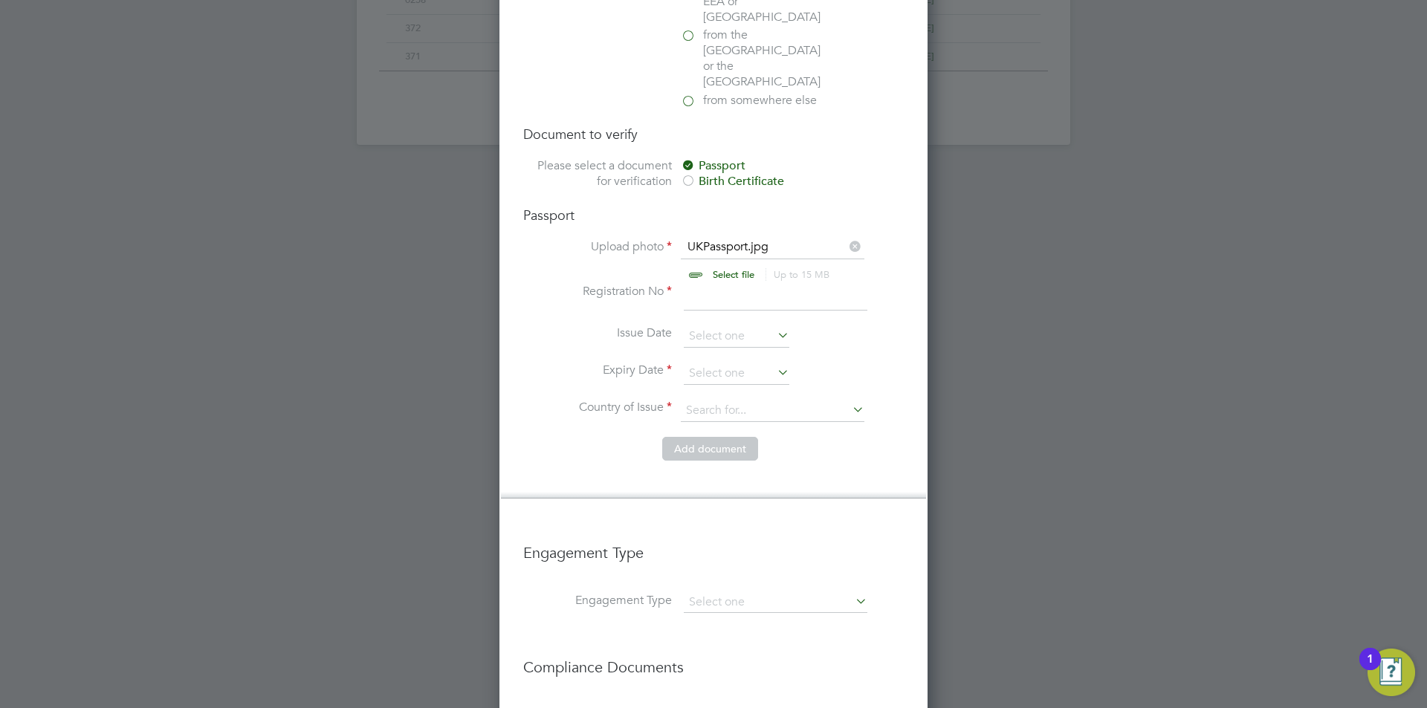
click at [786, 284] on input at bounding box center [776, 297] width 184 height 27
click at [791, 284] on input at bounding box center [776, 297] width 184 height 27
type input "144165292"
click at [732, 325] on li "Issue Date" at bounding box center [713, 343] width 380 height 37
click at [733, 363] on input at bounding box center [737, 374] width 106 height 22
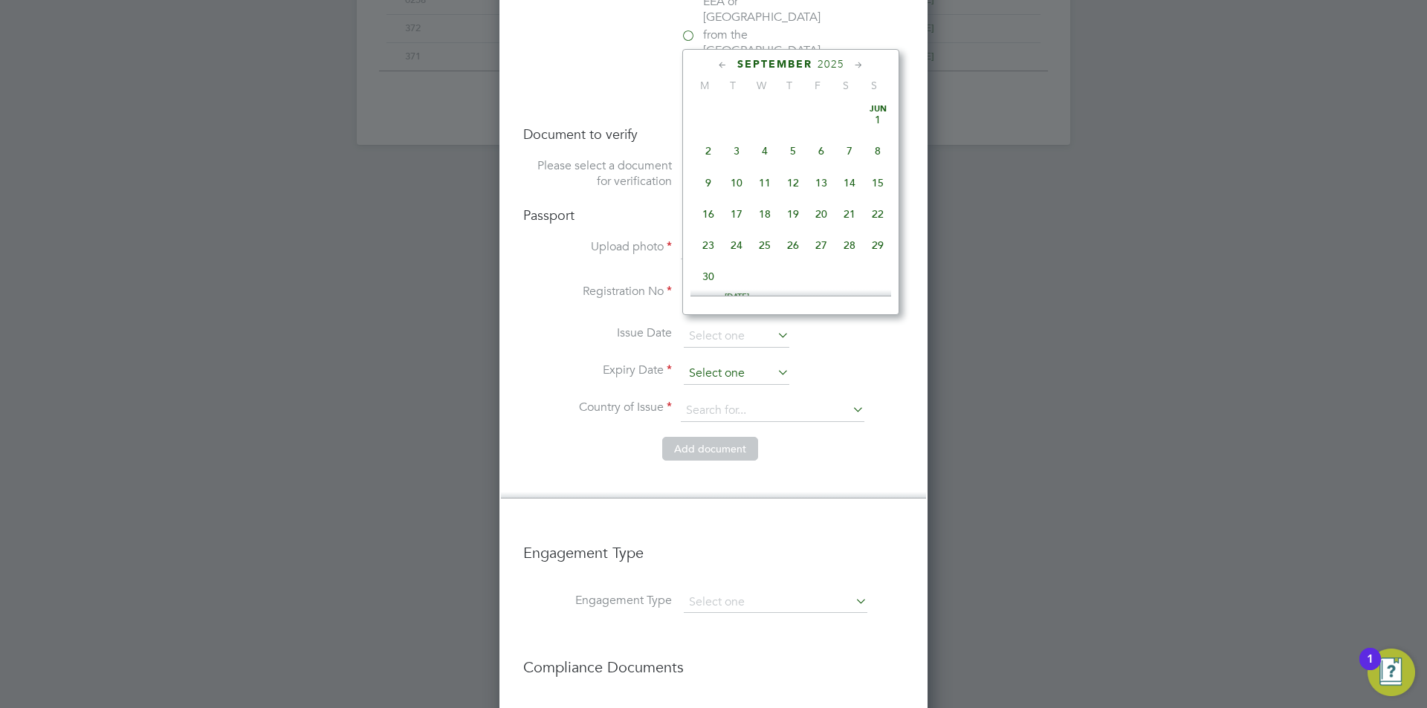
scroll to position [547, 0]
click at [824, 62] on span "2025" at bounding box center [830, 64] width 27 height 13
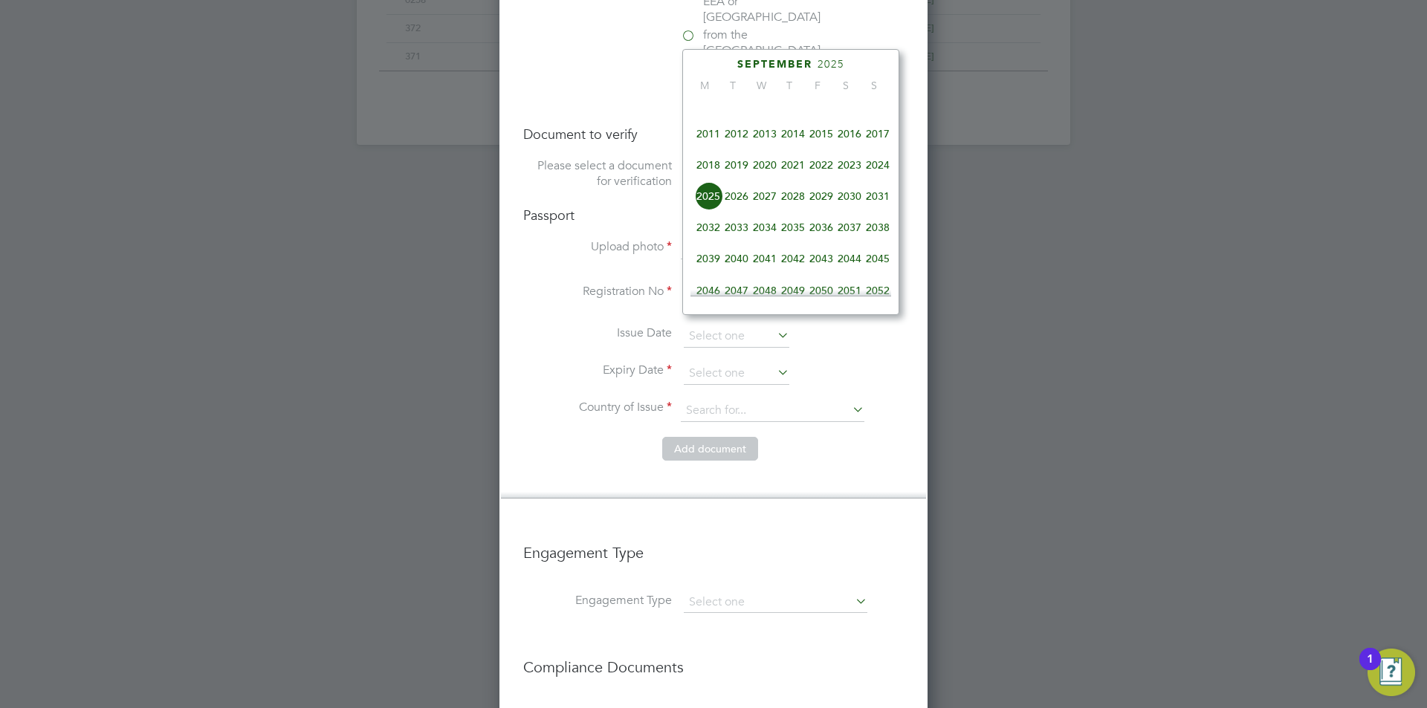
click at [748, 234] on span "2033" at bounding box center [736, 227] width 28 height 28
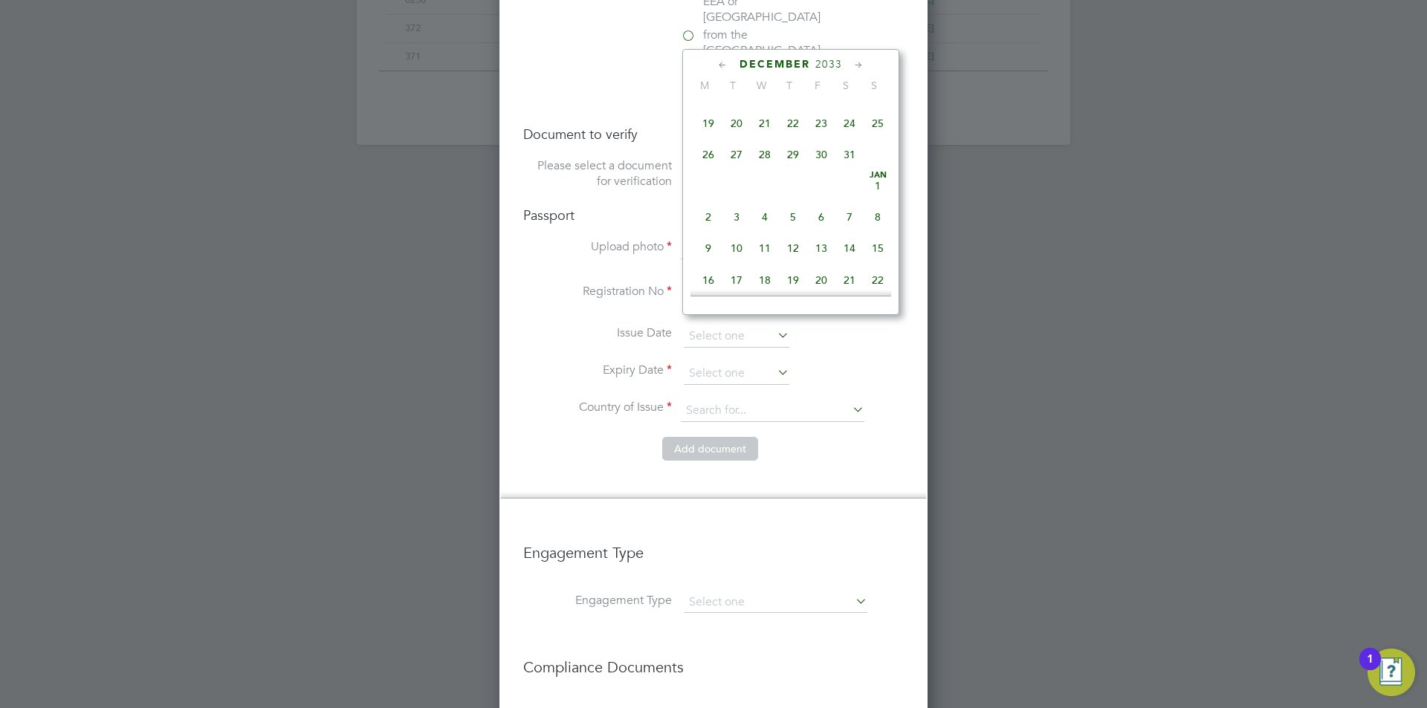
scroll to position [988, 0]
click at [875, 117] on span "4" at bounding box center [878, 103] width 28 height 28
type input "04 Dec 2033"
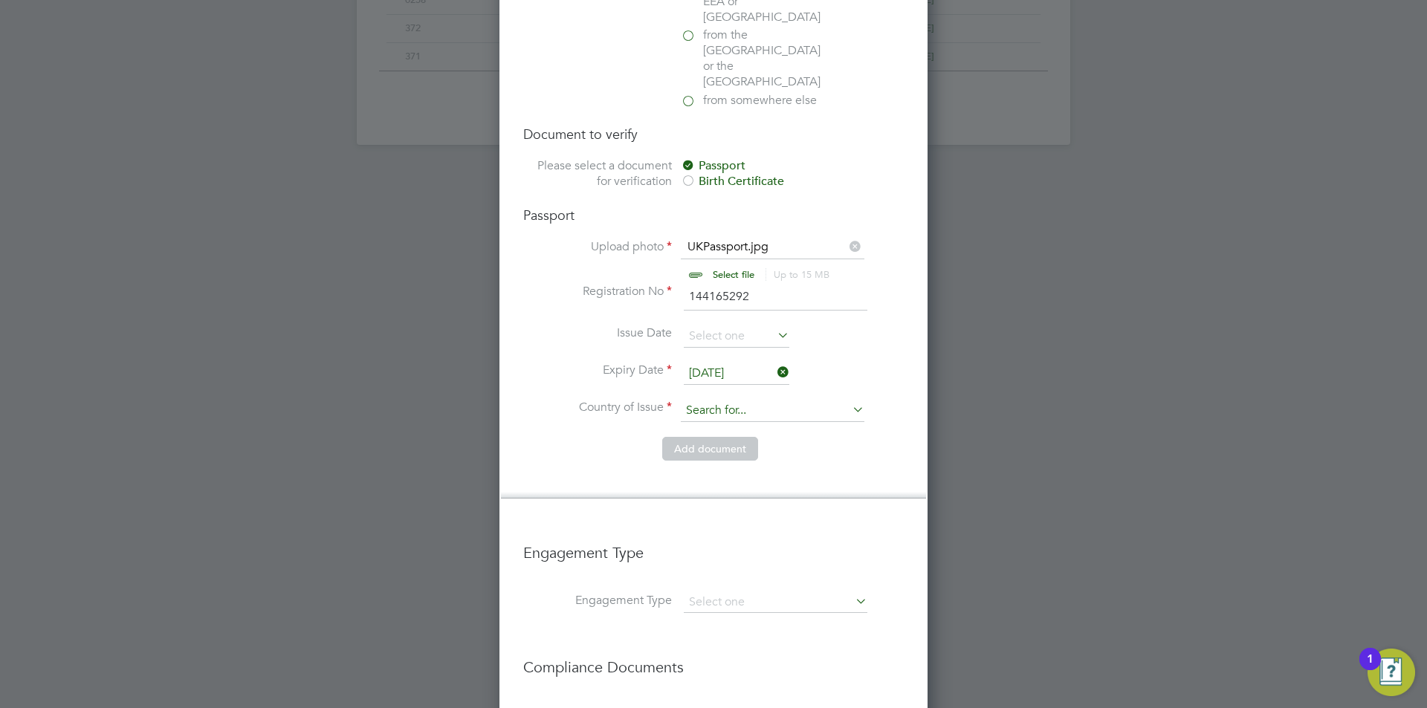
click at [753, 400] on input at bounding box center [773, 411] width 184 height 22
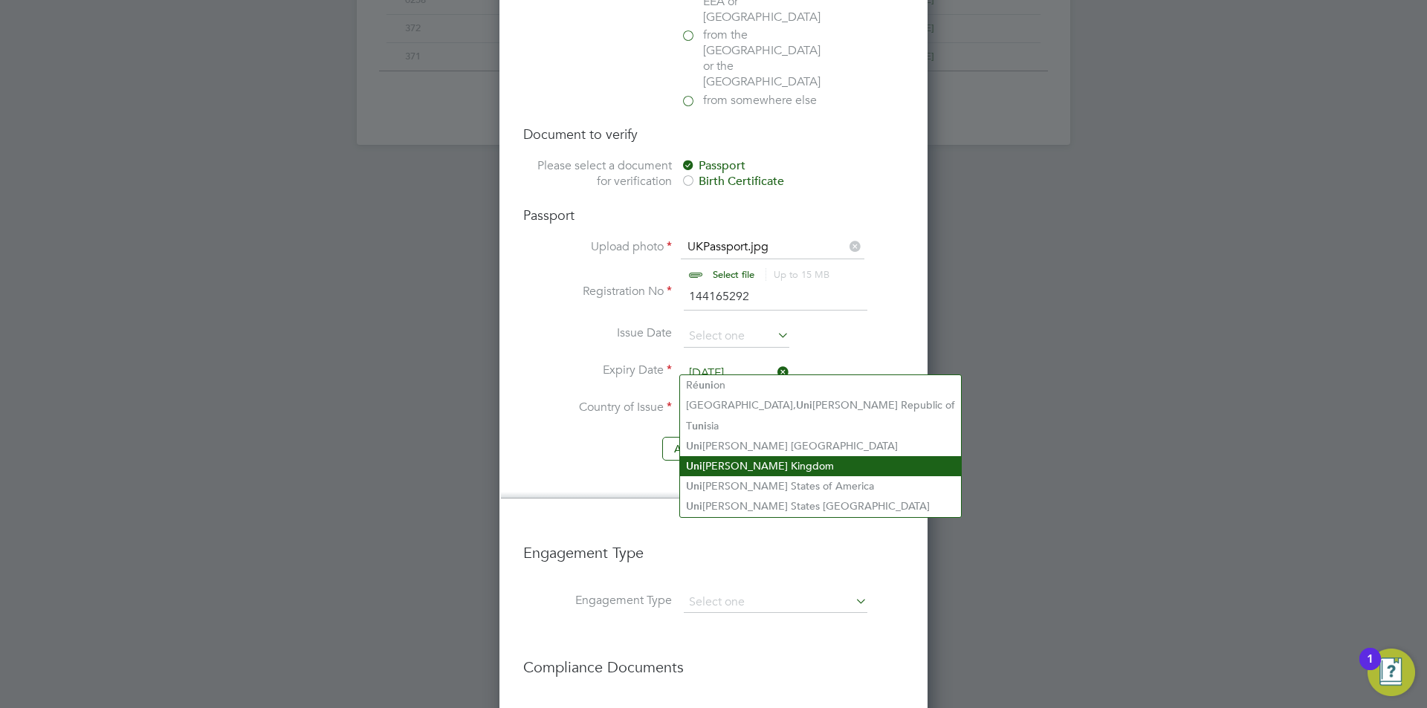
click at [756, 465] on li "Uni ted Kingdom" at bounding box center [820, 466] width 281 height 20
type input "United Kingdom"
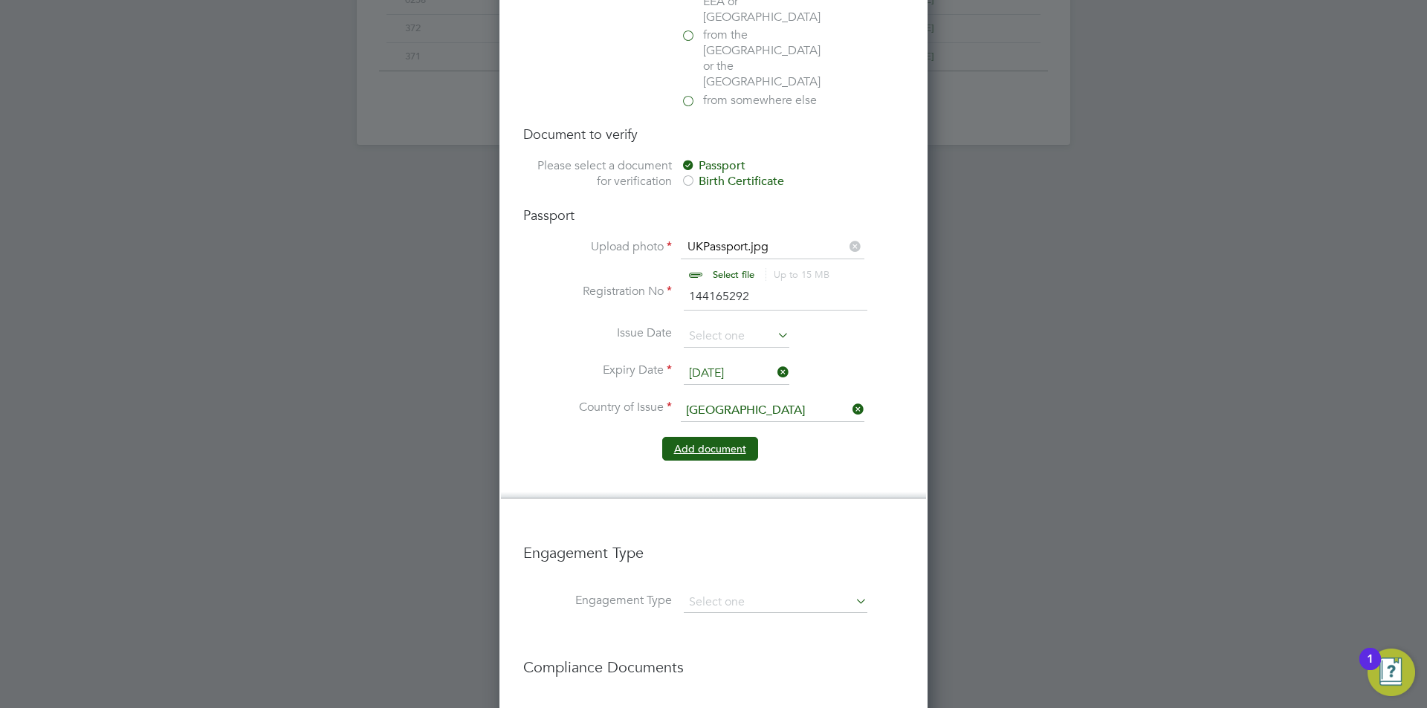
click at [696, 437] on button "Add document" at bounding box center [710, 449] width 96 height 24
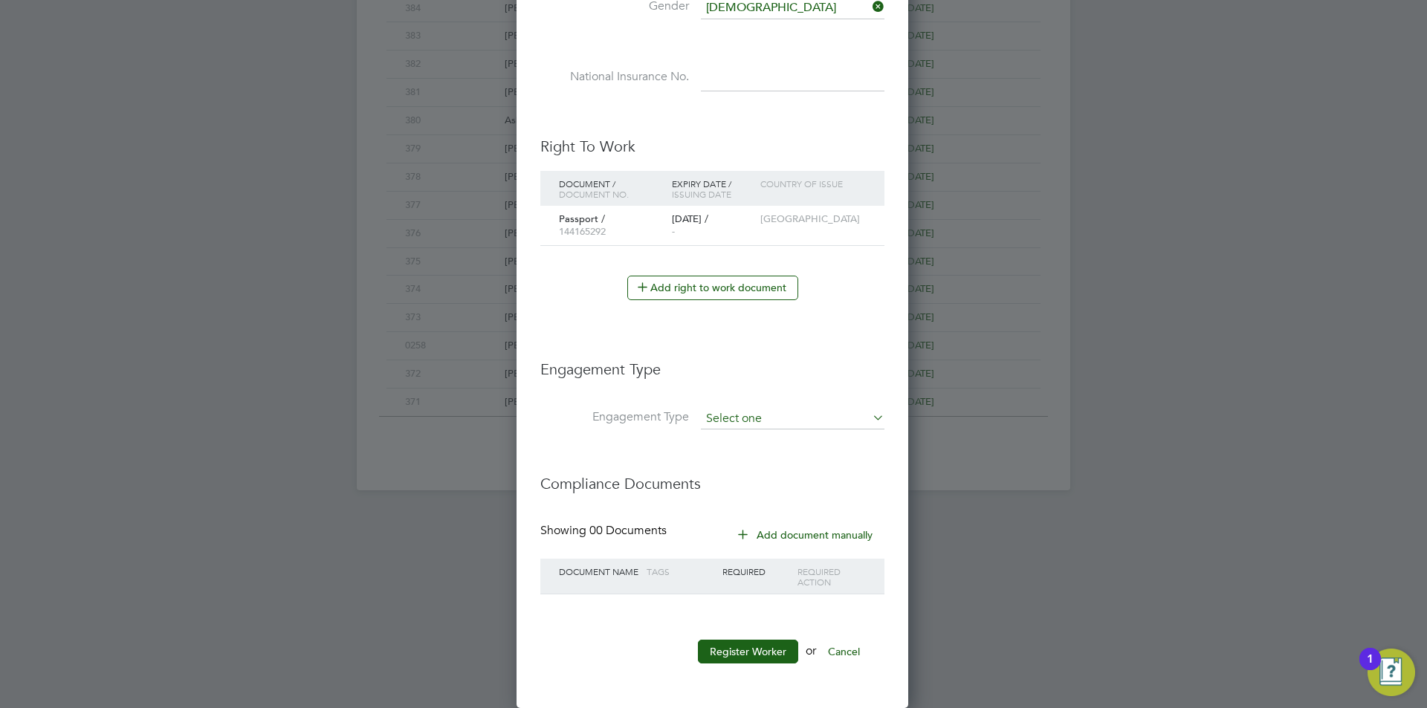
click at [780, 412] on input at bounding box center [793, 419] width 184 height 21
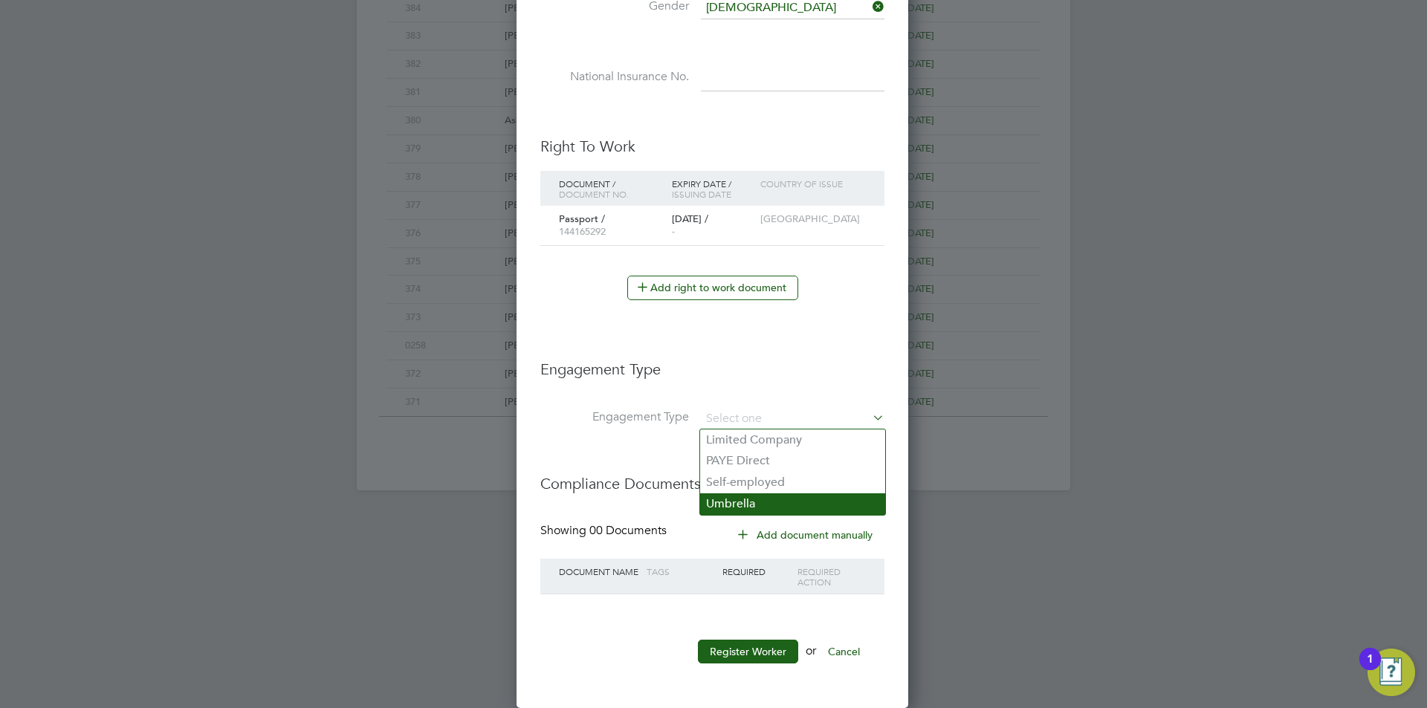
click at [749, 497] on li "Umbrella" at bounding box center [792, 504] width 185 height 22
type input "Umbrella"
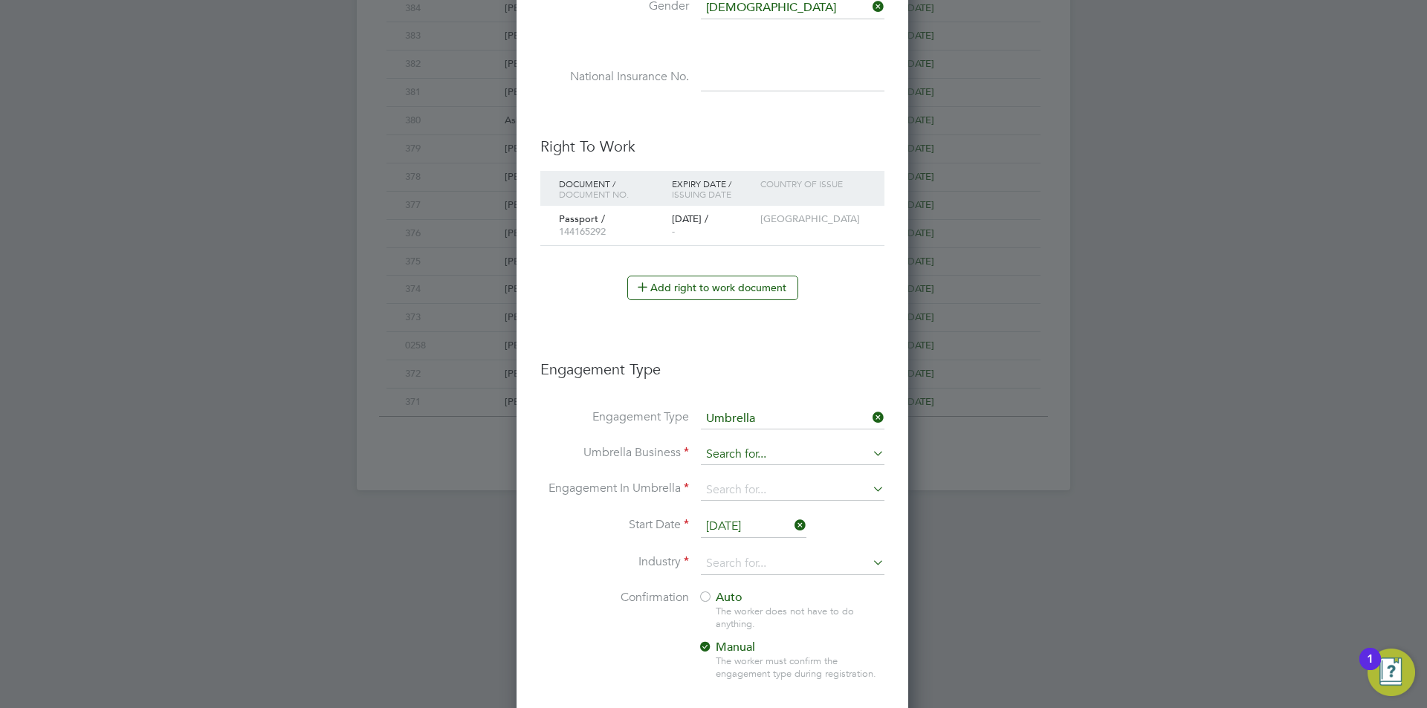
click at [761, 454] on input at bounding box center [793, 454] width 184 height 21
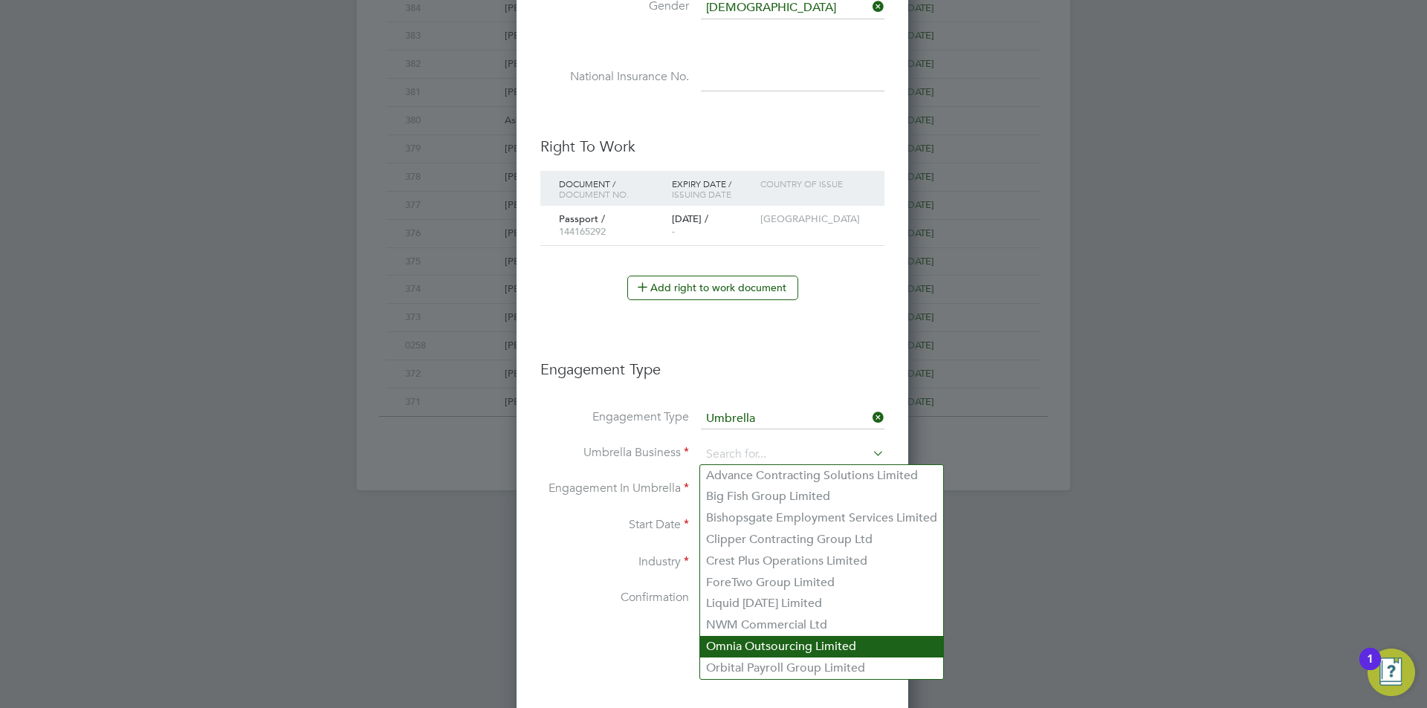
click at [765, 647] on li "Omnia Outsourcing Limited" at bounding box center [821, 647] width 243 height 22
type input "Omnia Outsourcing Limited"
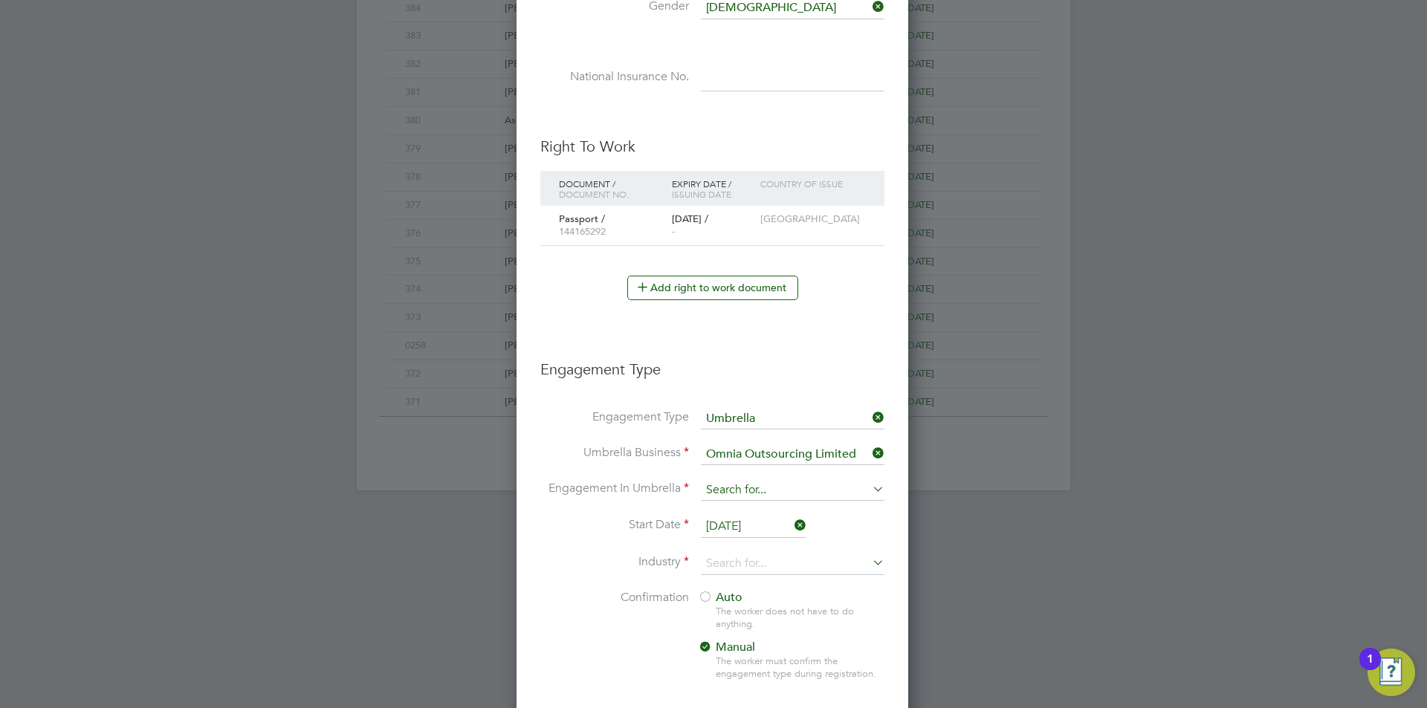
click at [769, 495] on input at bounding box center [793, 490] width 184 height 21
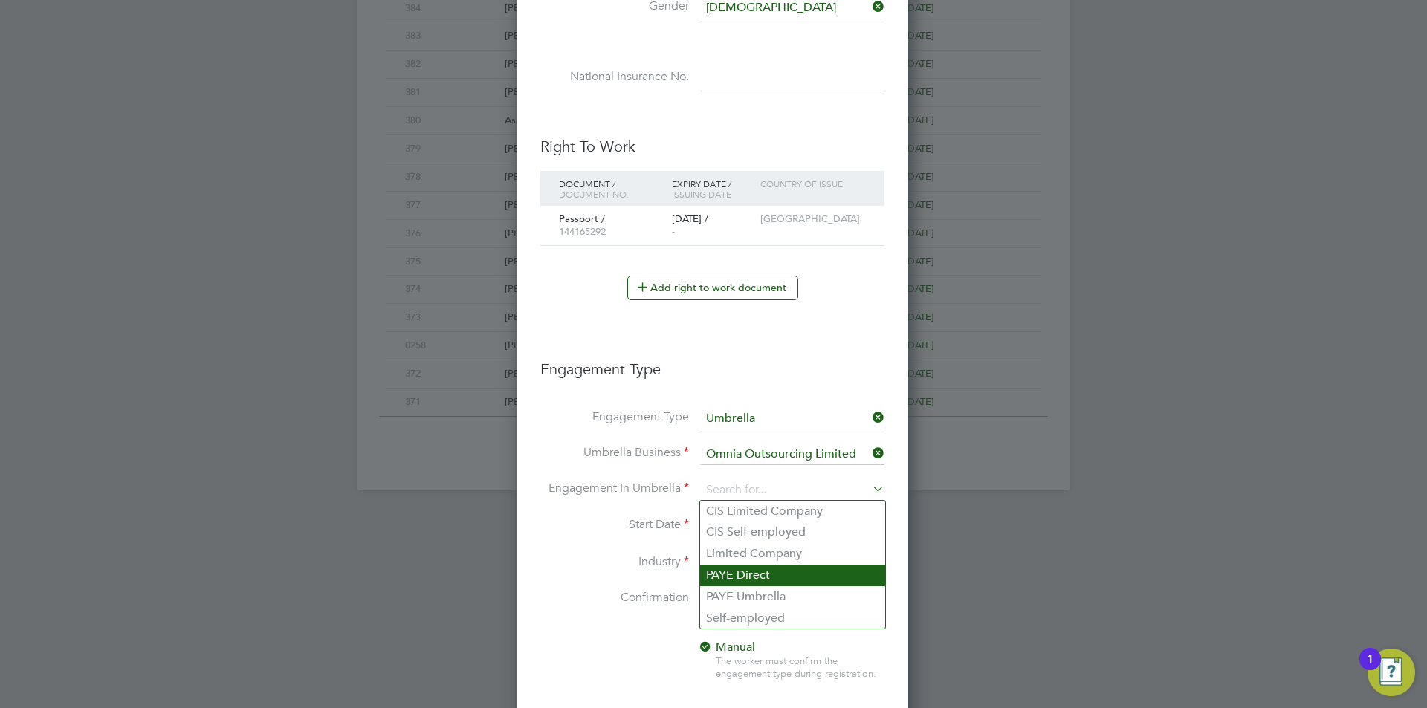
click at [771, 603] on li "PAYE Umbrella" at bounding box center [792, 597] width 185 height 22
type input "PAYE Umbrella"
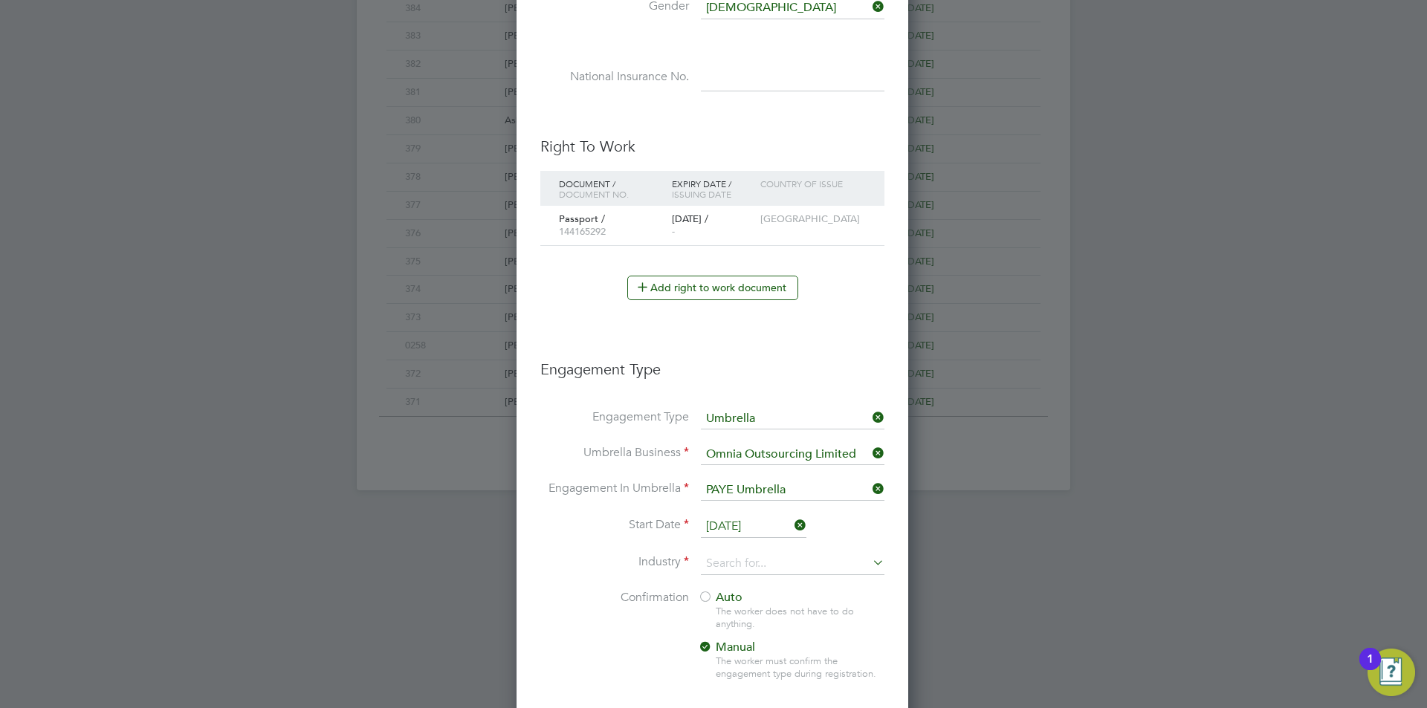
click at [733, 527] on input "[DATE]" at bounding box center [754, 527] width 106 height 22
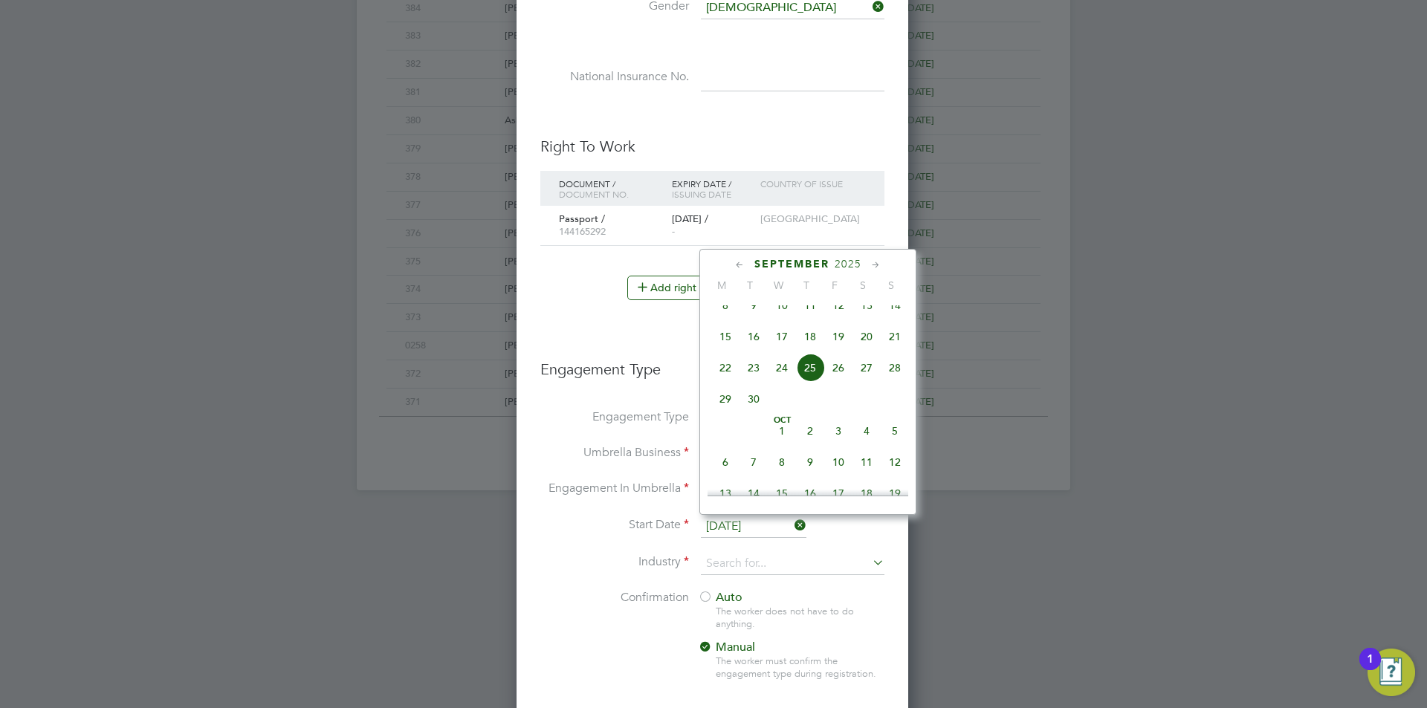
click at [733, 527] on input "[DATE]" at bounding box center [754, 527] width 106 height 22
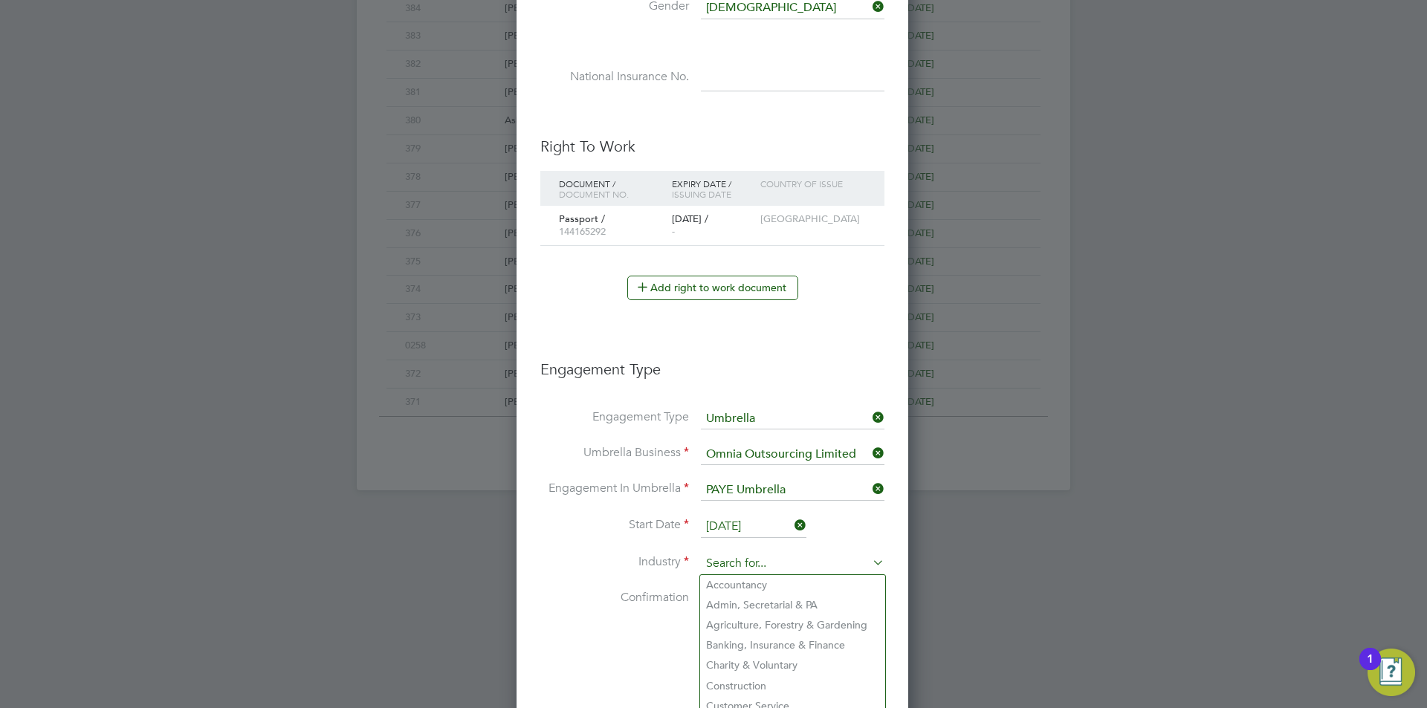
click at [741, 569] on input at bounding box center [793, 564] width 184 height 22
click at [759, 678] on li "Construction" at bounding box center [792, 686] width 185 height 20
type input "Construction"
click at [710, 594] on div at bounding box center [705, 598] width 15 height 15
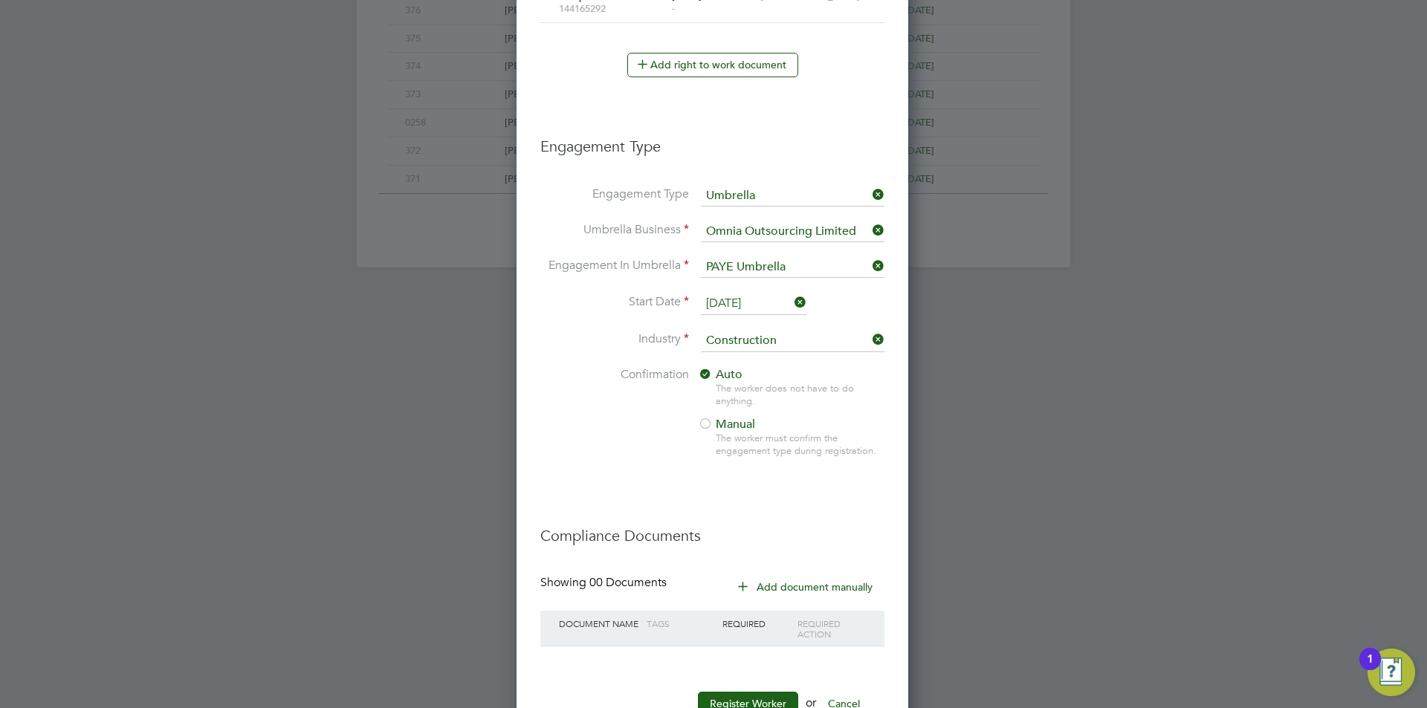
scroll to position [1026, 0]
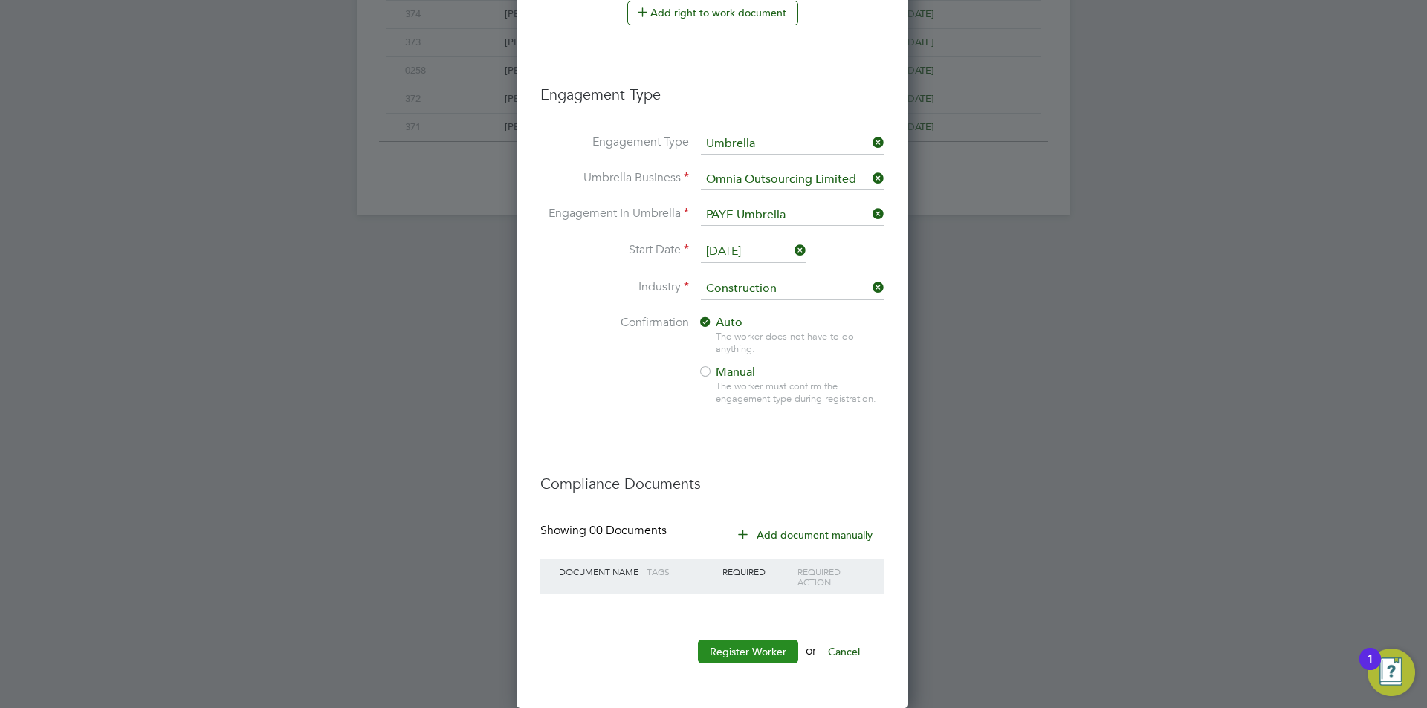
click at [751, 647] on button "Register Worker" at bounding box center [748, 652] width 100 height 24
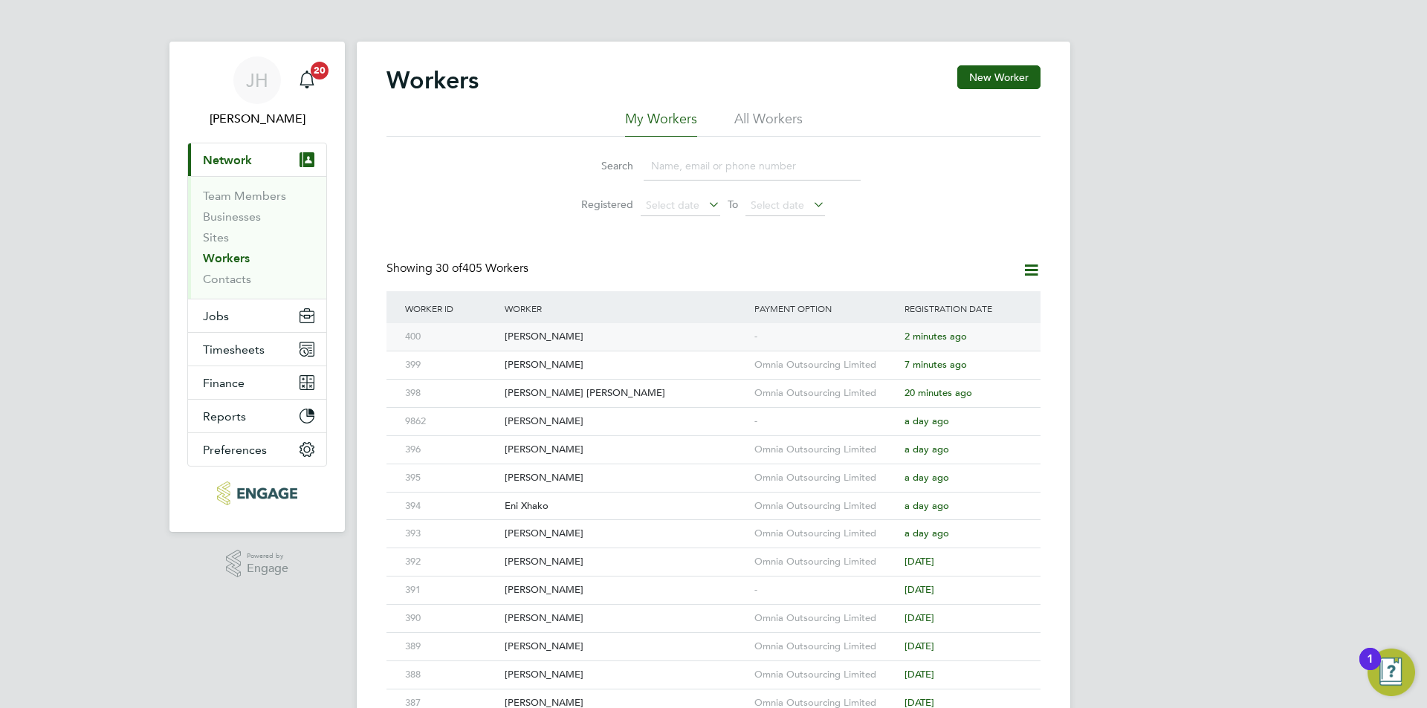
click at [851, 330] on div "-" at bounding box center [826, 336] width 150 height 27
click at [251, 309] on button "Jobs" at bounding box center [257, 315] width 138 height 33
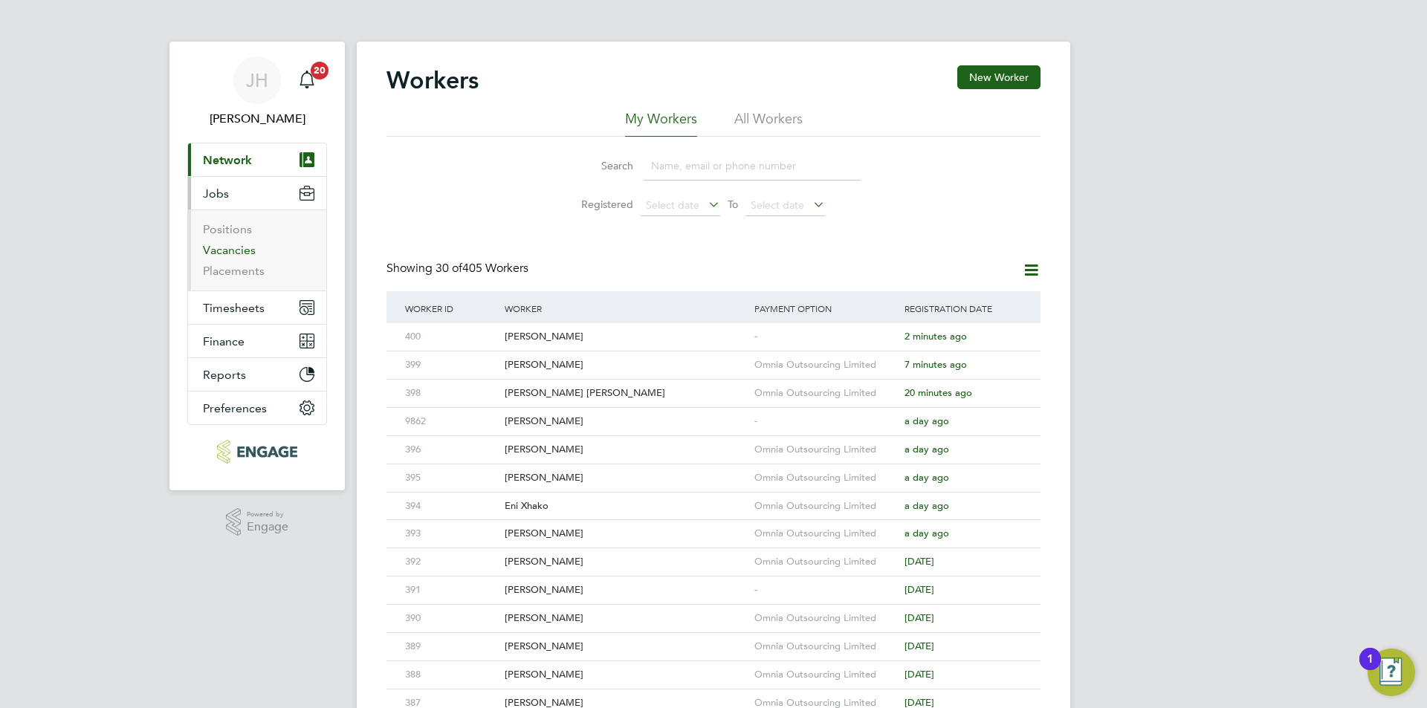
click at [235, 246] on link "Vacancies" at bounding box center [229, 250] width 53 height 14
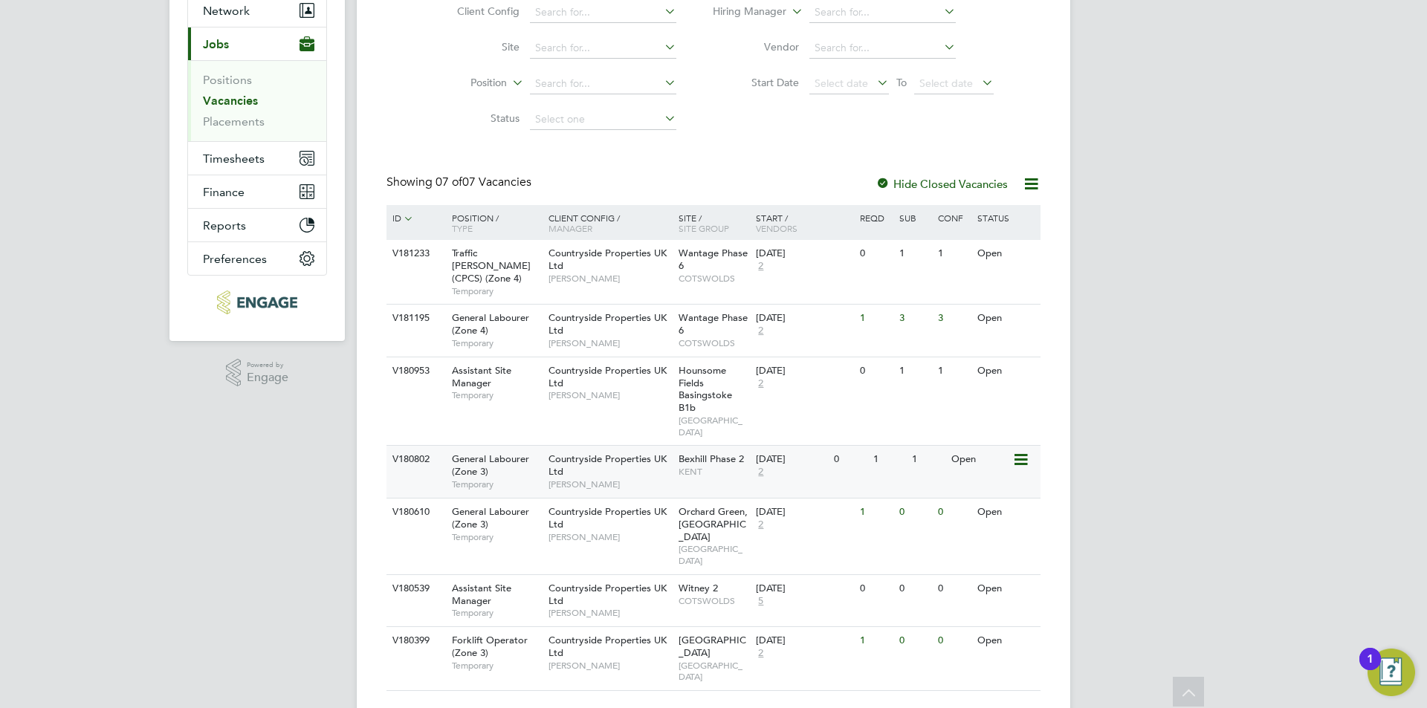
click at [918, 464] on div "V180802 General Labourer (Zone 3) Temporary Countryside Properties UK Ltd Kevin…" at bounding box center [713, 471] width 654 height 52
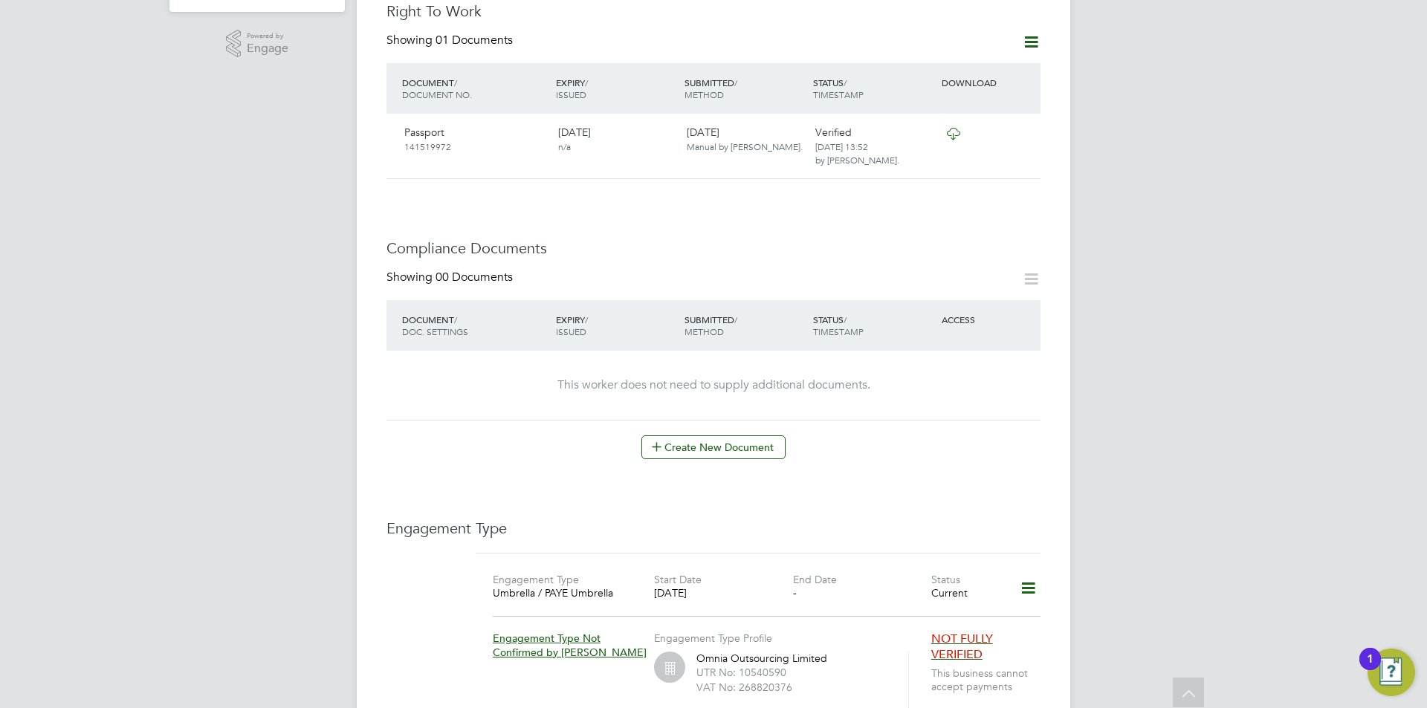
scroll to position [817, 0]
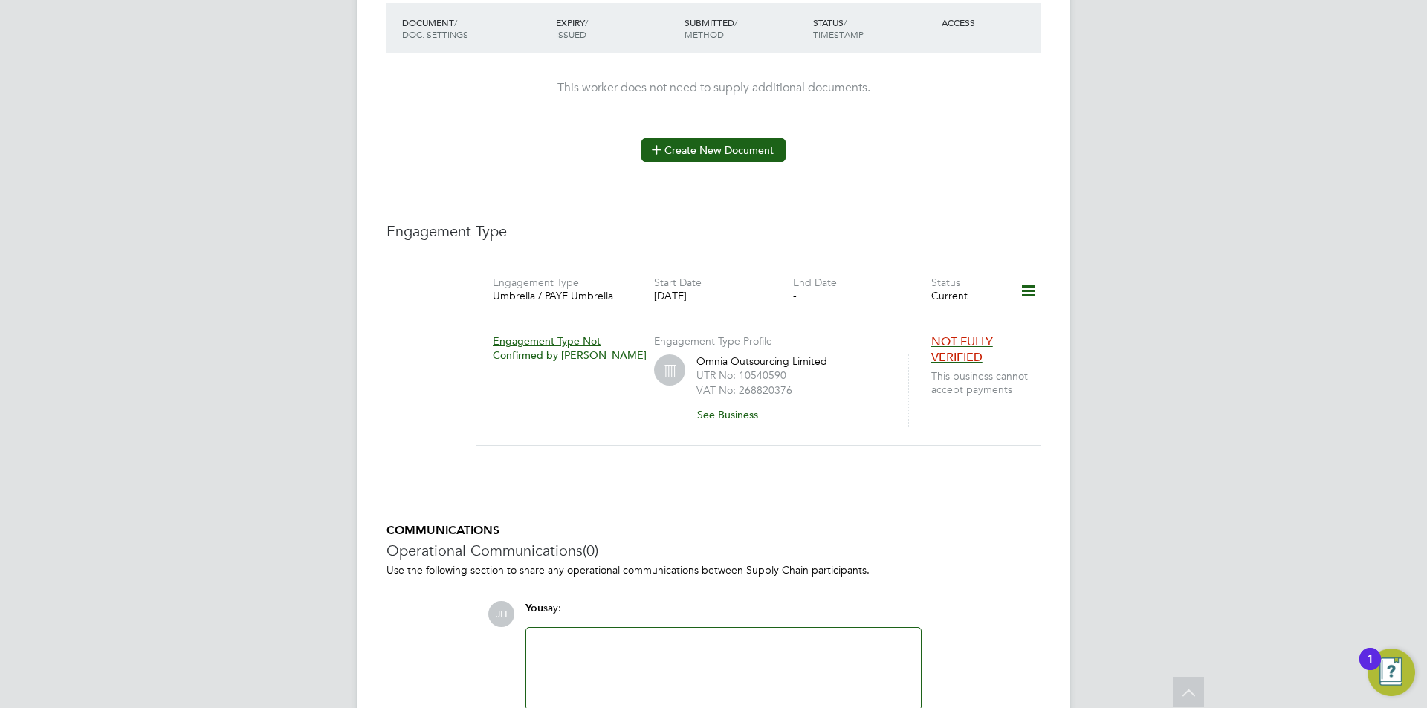
click at [724, 146] on button "Create New Document" at bounding box center [713, 150] width 144 height 24
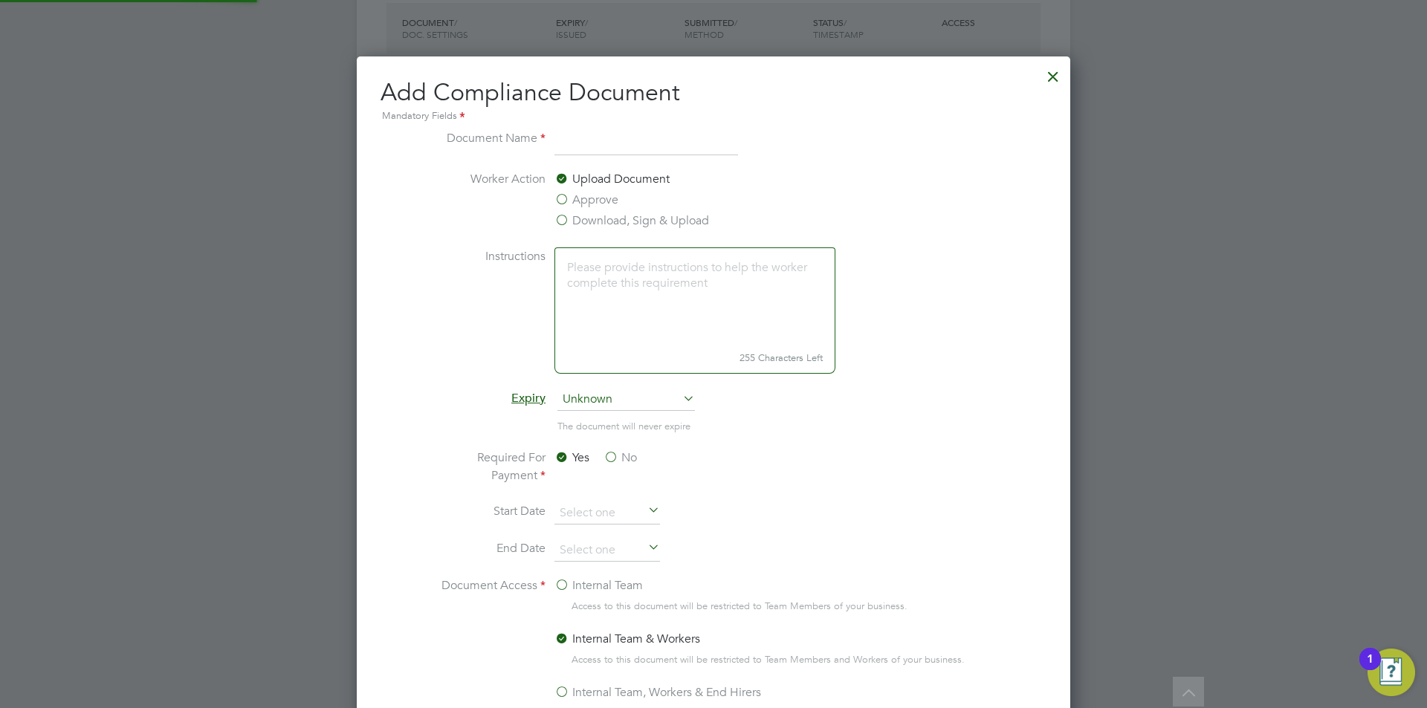
scroll to position [780, 714]
type input "S"
type input "CSCS"
click at [594, 194] on label "Approve" at bounding box center [586, 200] width 64 height 18
click at [0, 0] on input "Approve" at bounding box center [0, 0] width 0 height 0
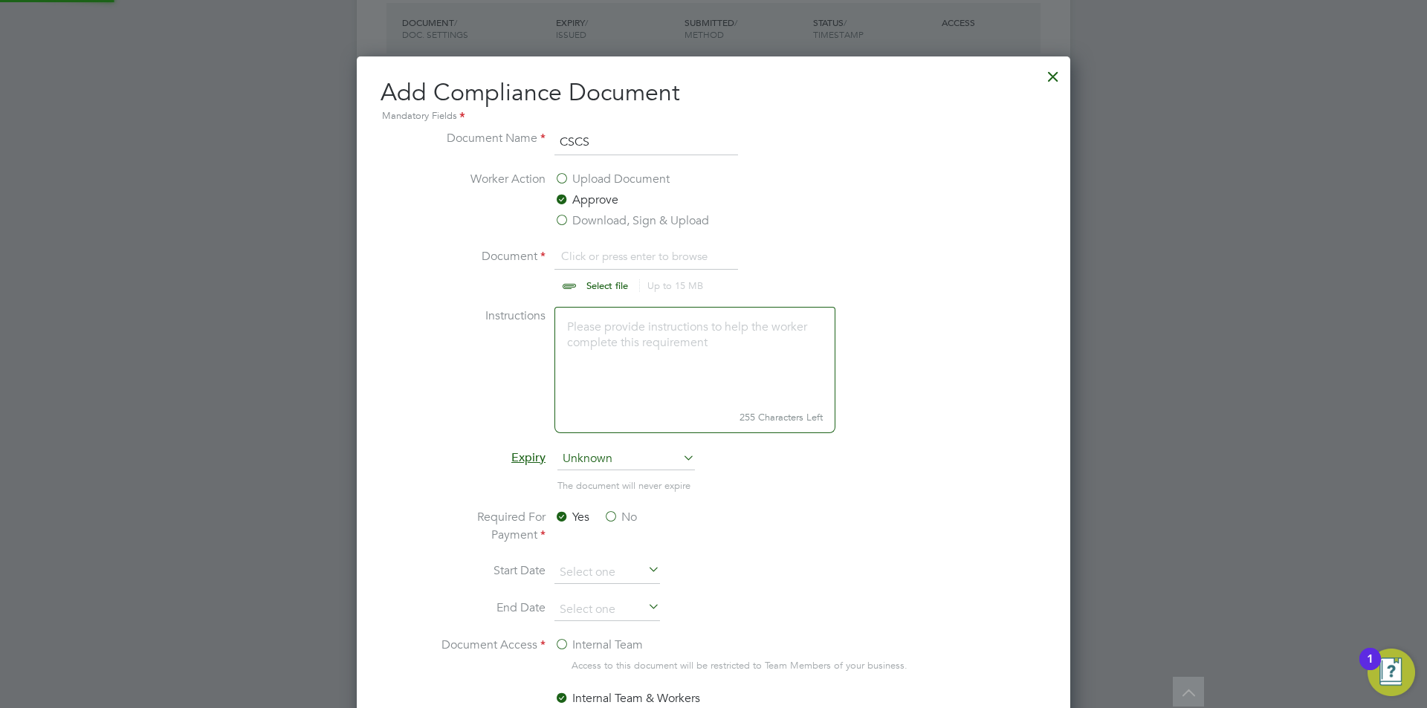
scroll to position [22, 184]
click at [593, 244] on li "Worker Action Upload Document Approve Download, Sign & Upload" at bounding box center [713, 208] width 559 height 77
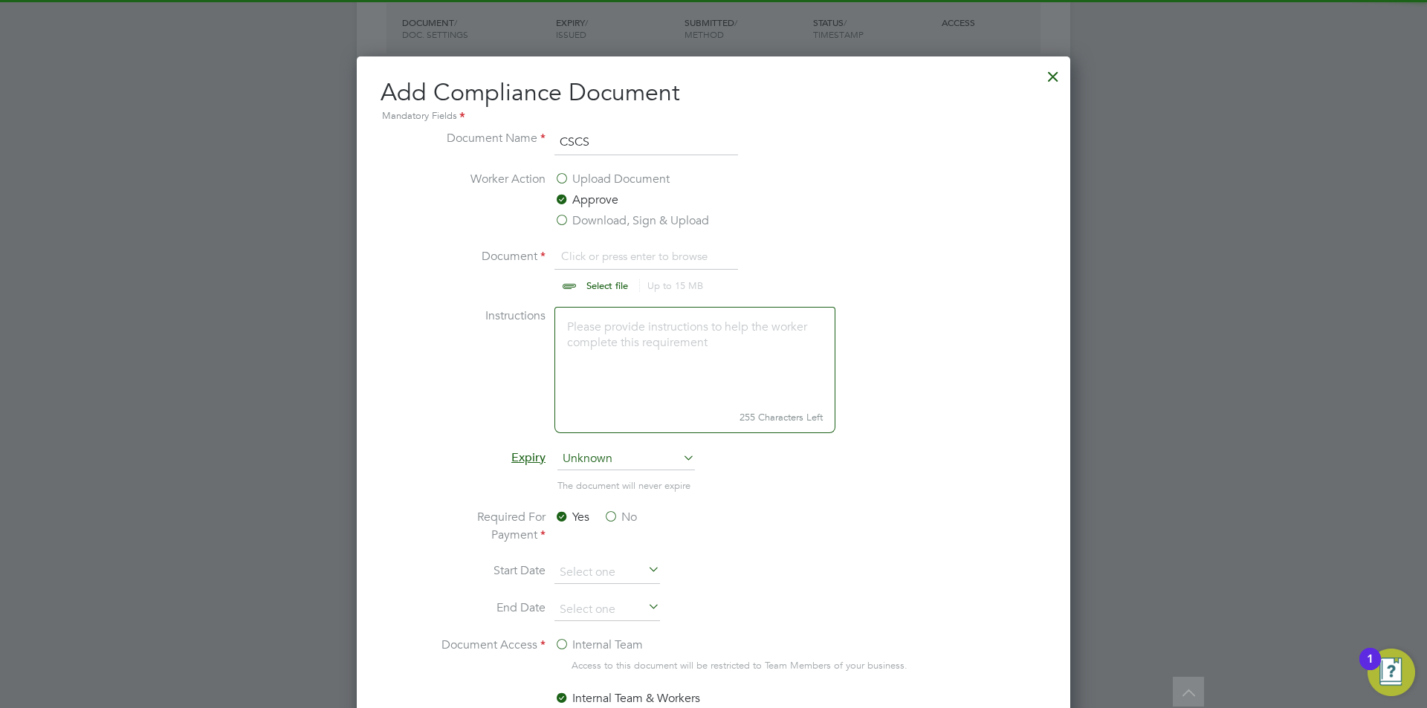
click at [597, 253] on input "file" at bounding box center [621, 269] width 233 height 45
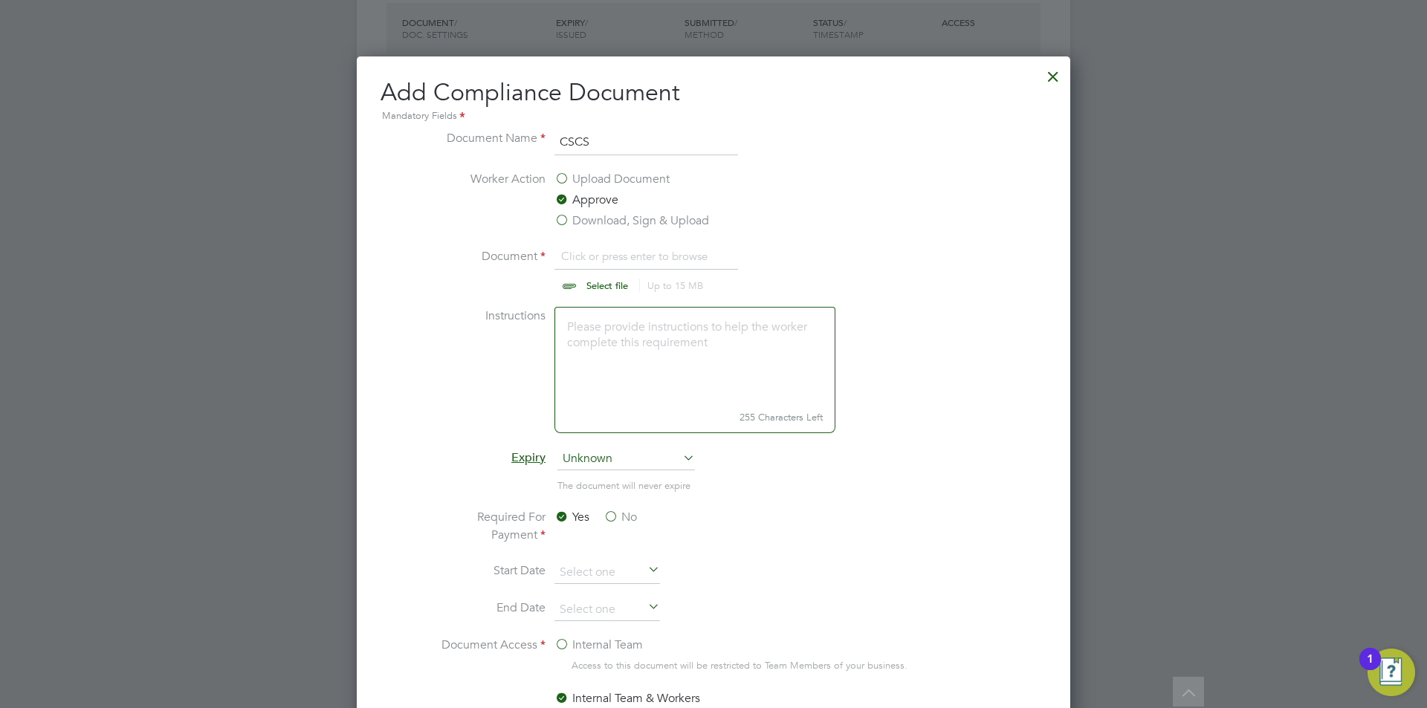
type input "C:\fakepath\RedCSCS.jpg"
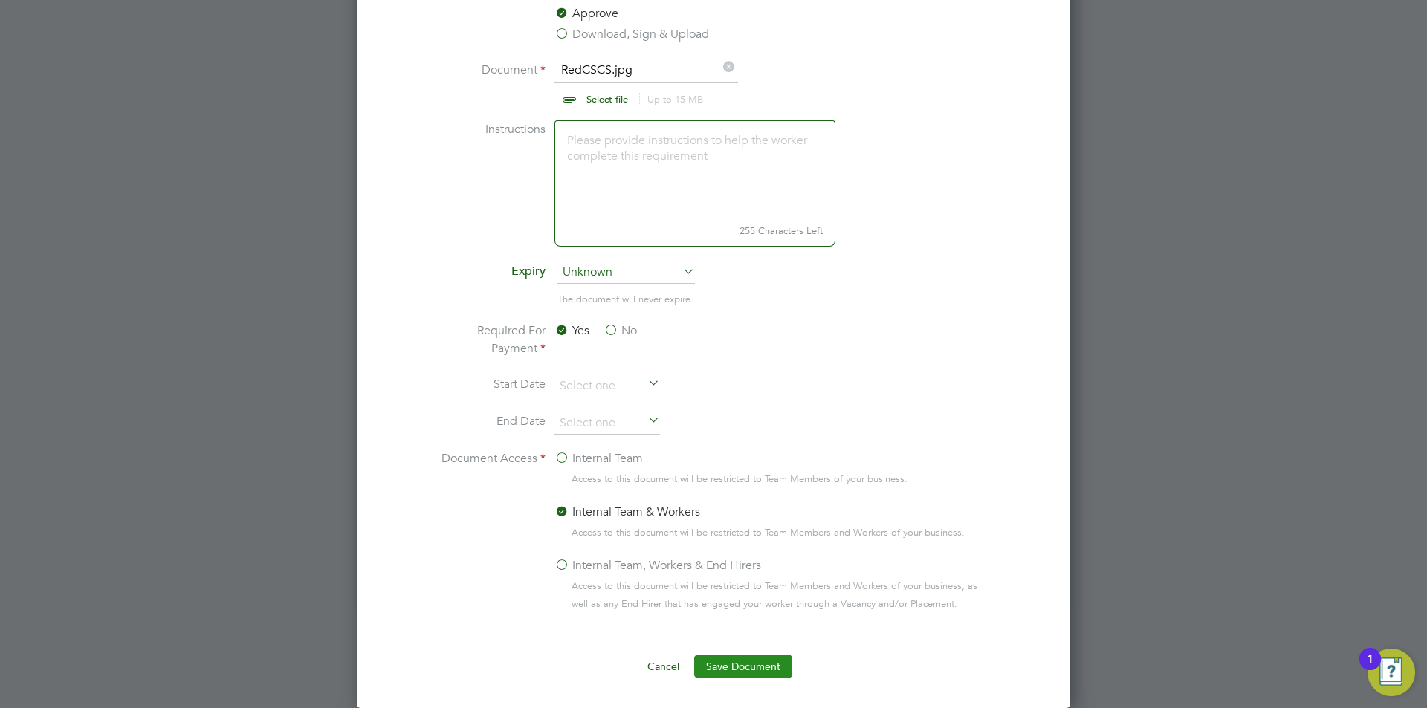
click at [748, 670] on button "Save Document" at bounding box center [743, 667] width 98 height 24
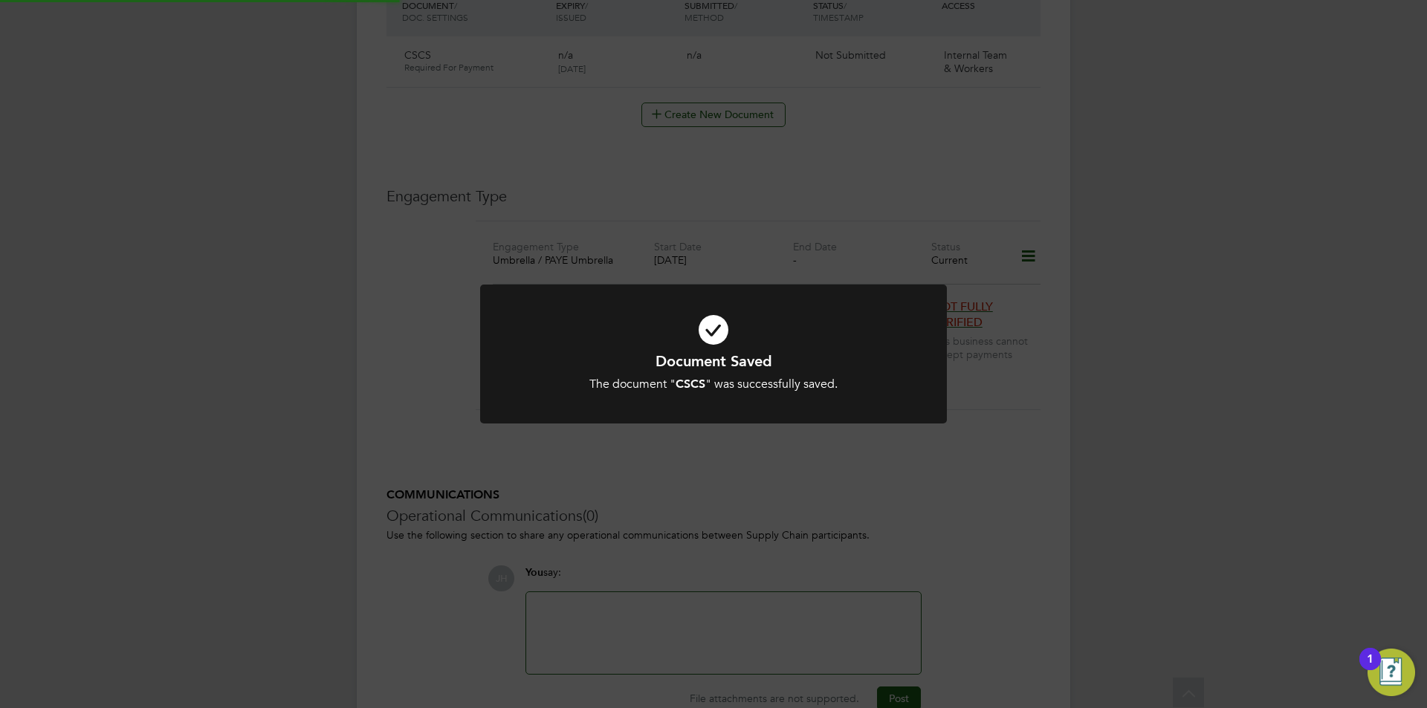
scroll to position [817, 0]
click at [953, 380] on div "Document Saved The document " CSCS " was successfully saved. Cancel Okay" at bounding box center [713, 354] width 1427 height 708
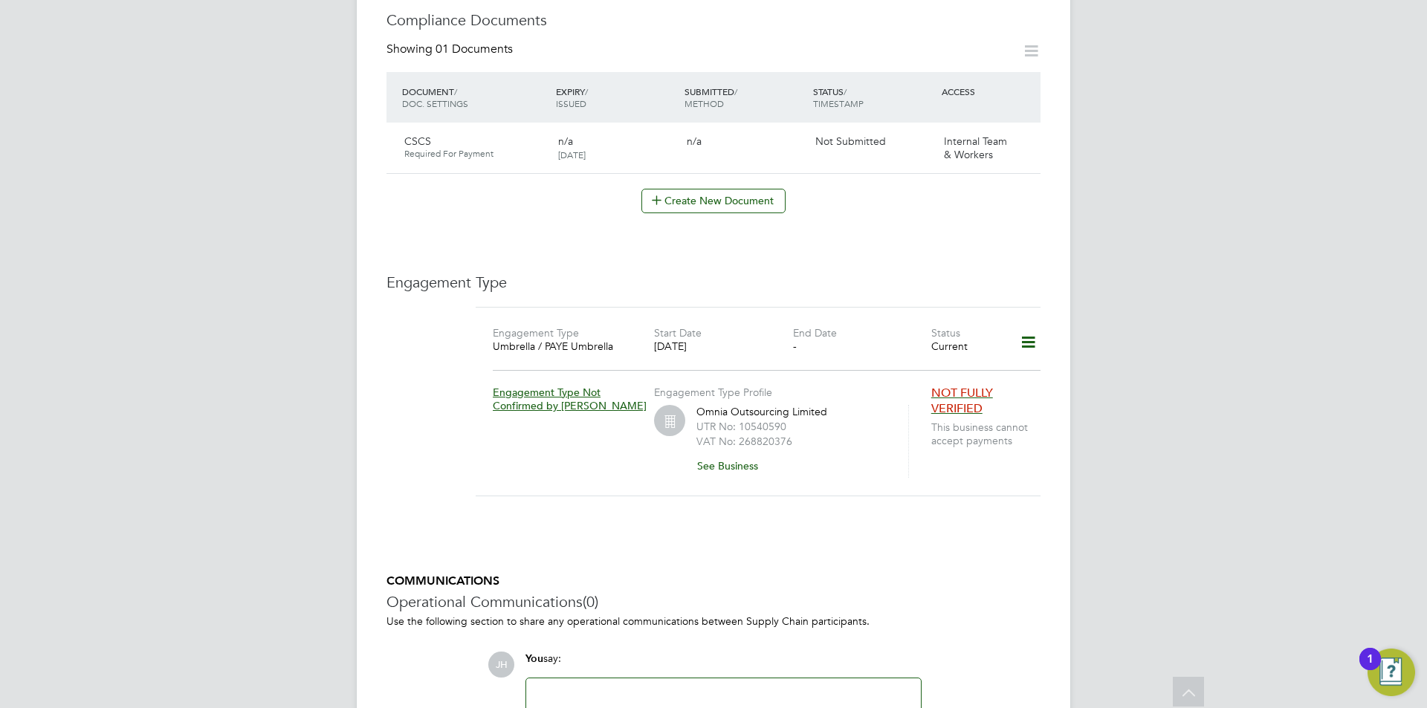
scroll to position [451, 0]
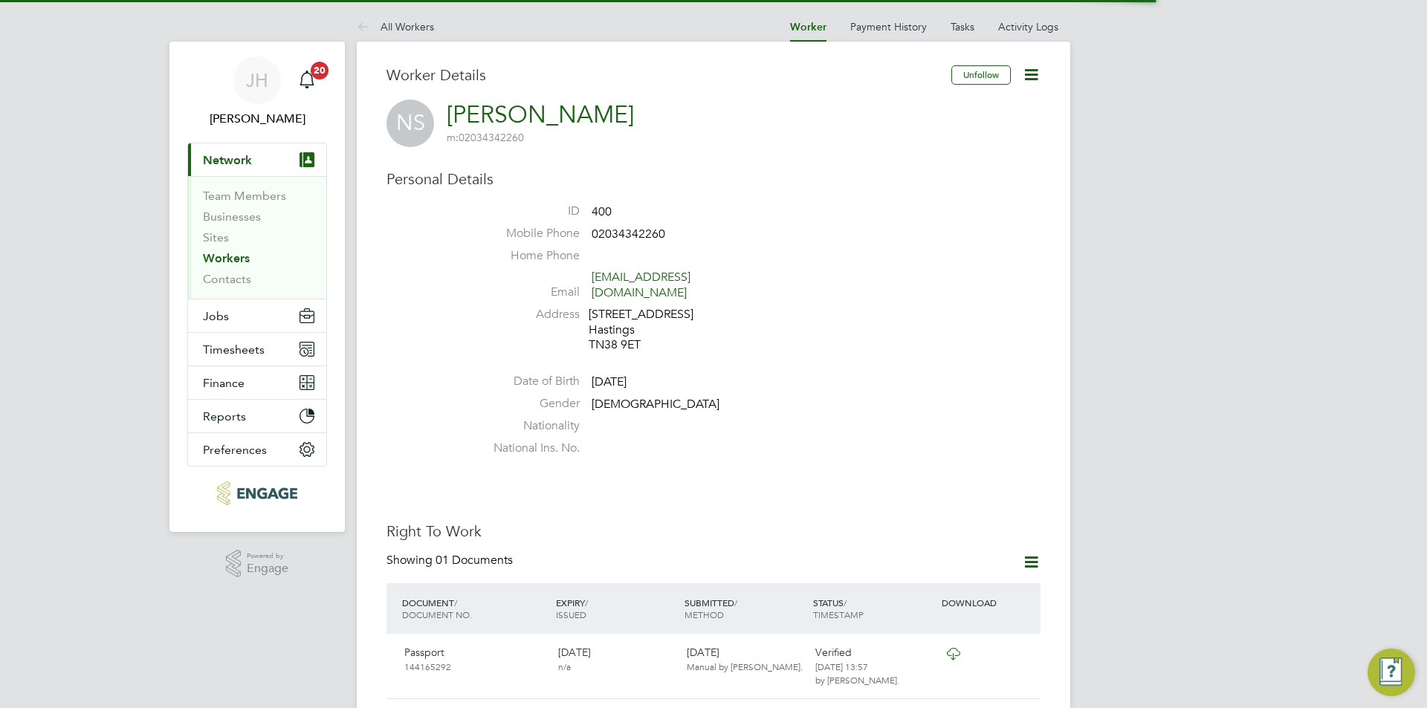
scroll to position [446, 0]
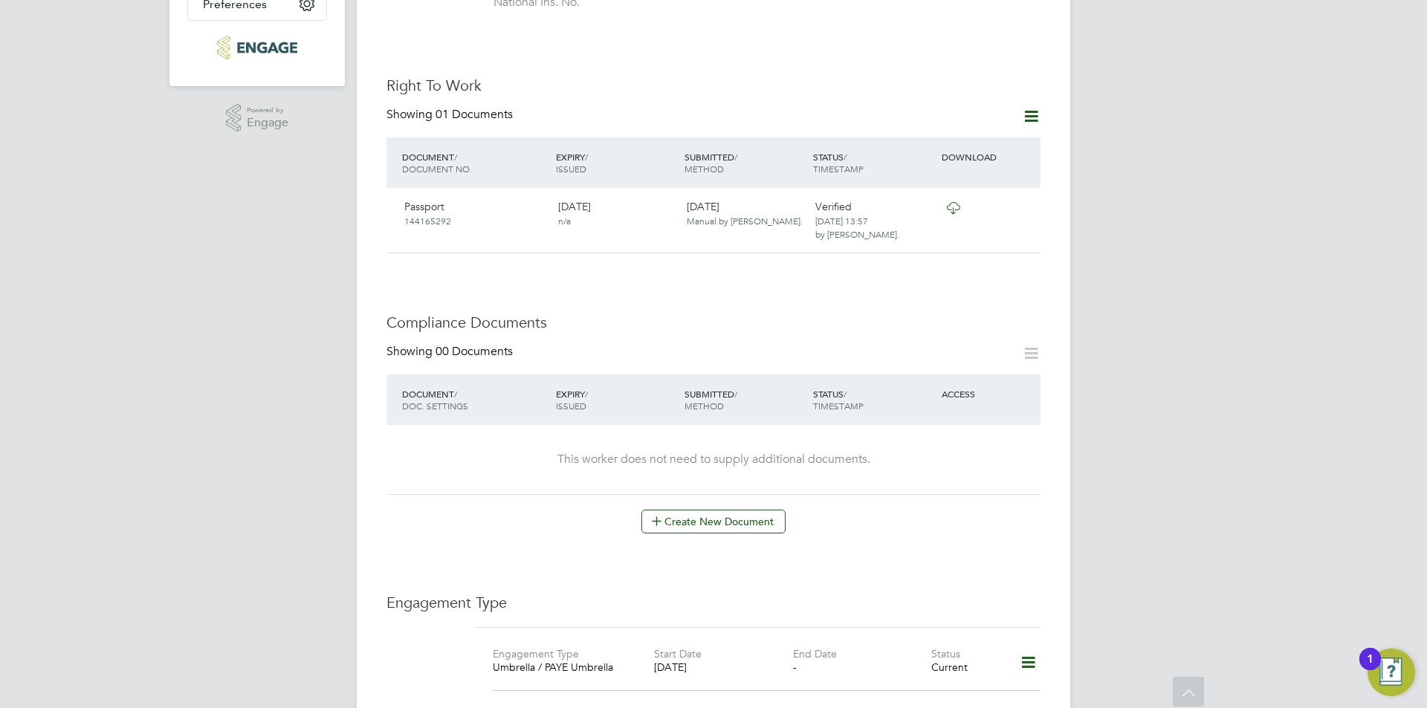
click at [736, 485] on div "Showing 00 Documents DOCUMENT / DOC. SETTINGS EXPIRY / ISSUED SUBMITTED / METHO…" at bounding box center [713, 439] width 654 height 190
click at [735, 512] on button "Create New Document" at bounding box center [713, 522] width 144 height 24
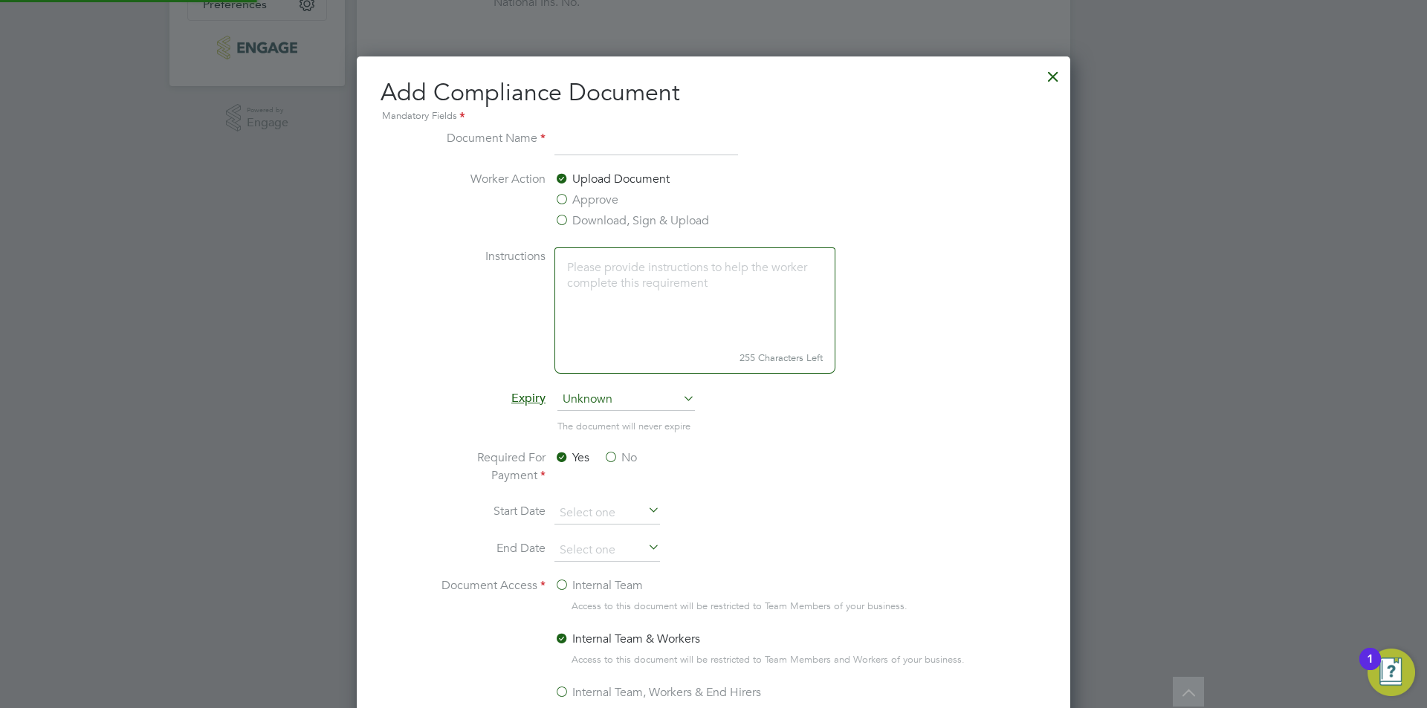
scroll to position [780, 714]
type input "CSCS"
click at [588, 195] on label "Approve" at bounding box center [586, 200] width 64 height 18
click at [0, 0] on input "Approve" at bounding box center [0, 0] width 0 height 0
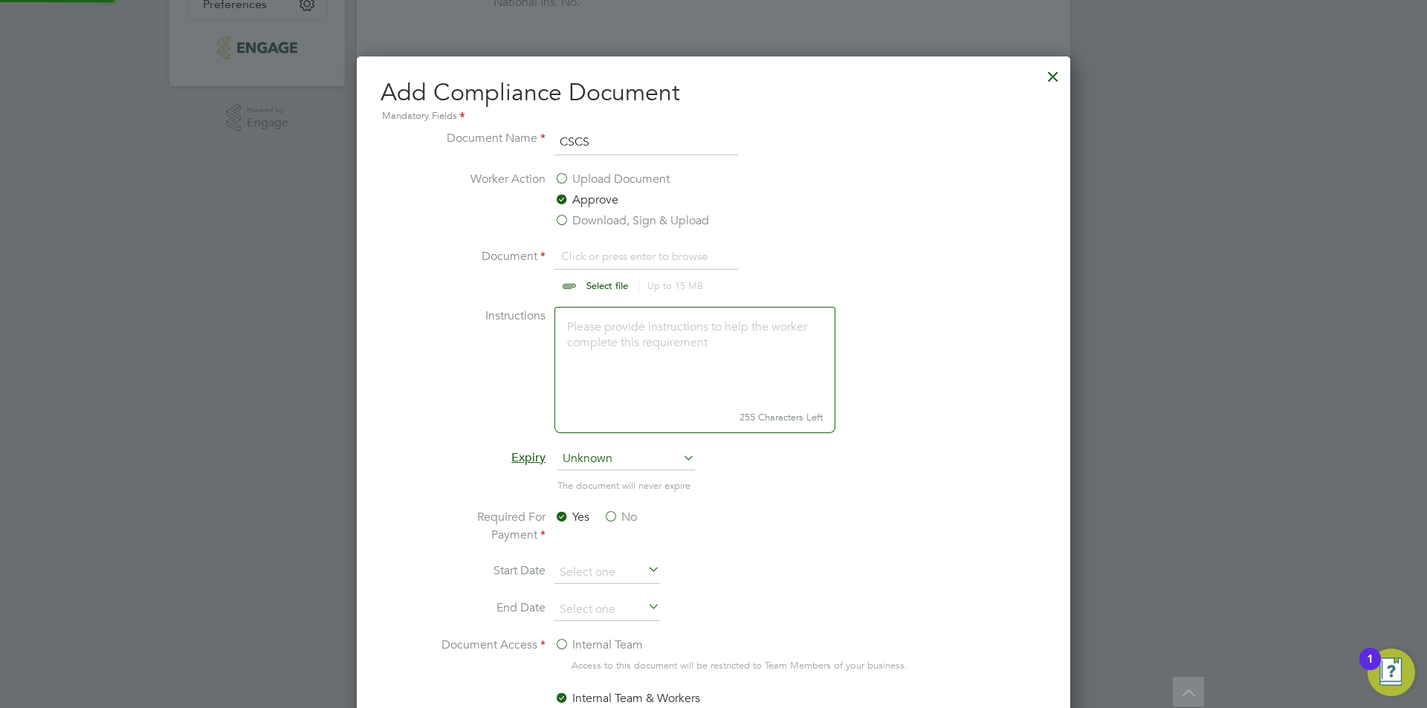
scroll to position [22, 184]
click at [620, 265] on input "file" at bounding box center [621, 269] width 233 height 45
type input "C:\fakepath\CSCS.jpg"
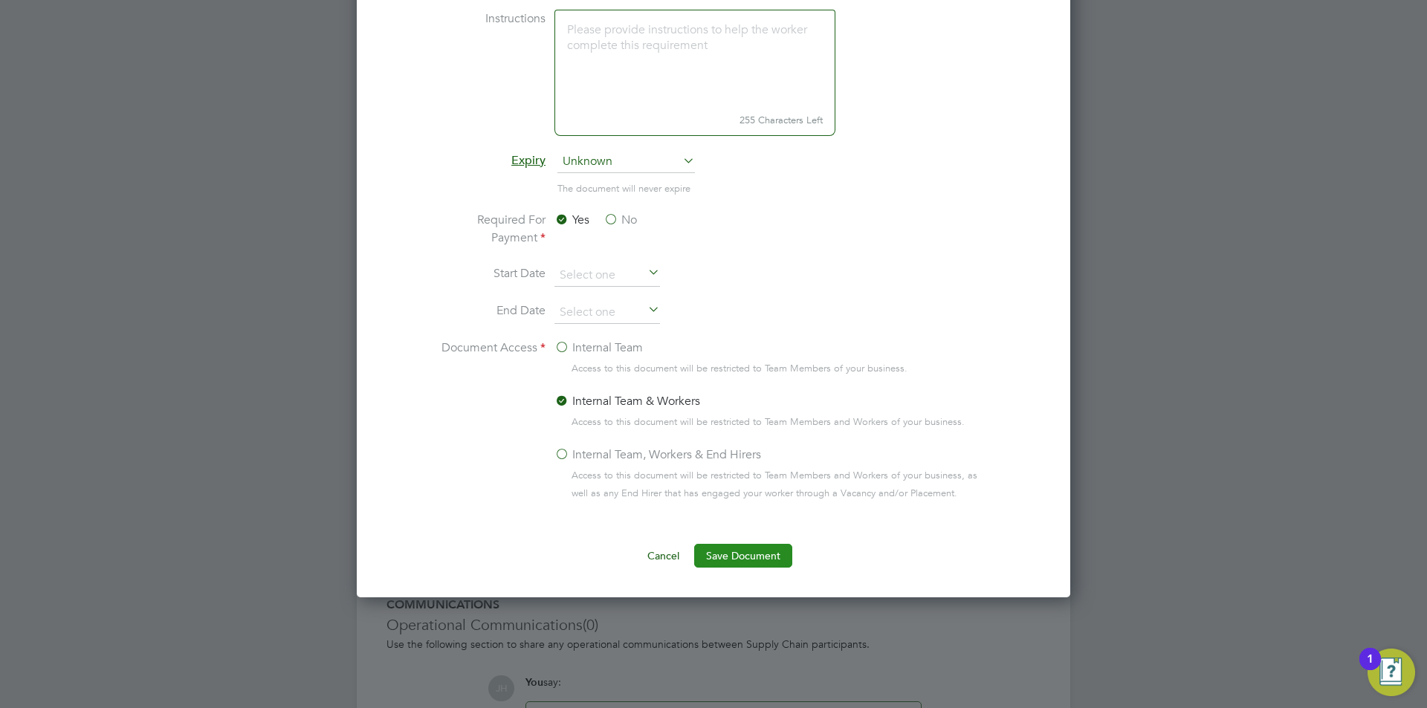
click at [752, 559] on button "Save Document" at bounding box center [743, 556] width 98 height 24
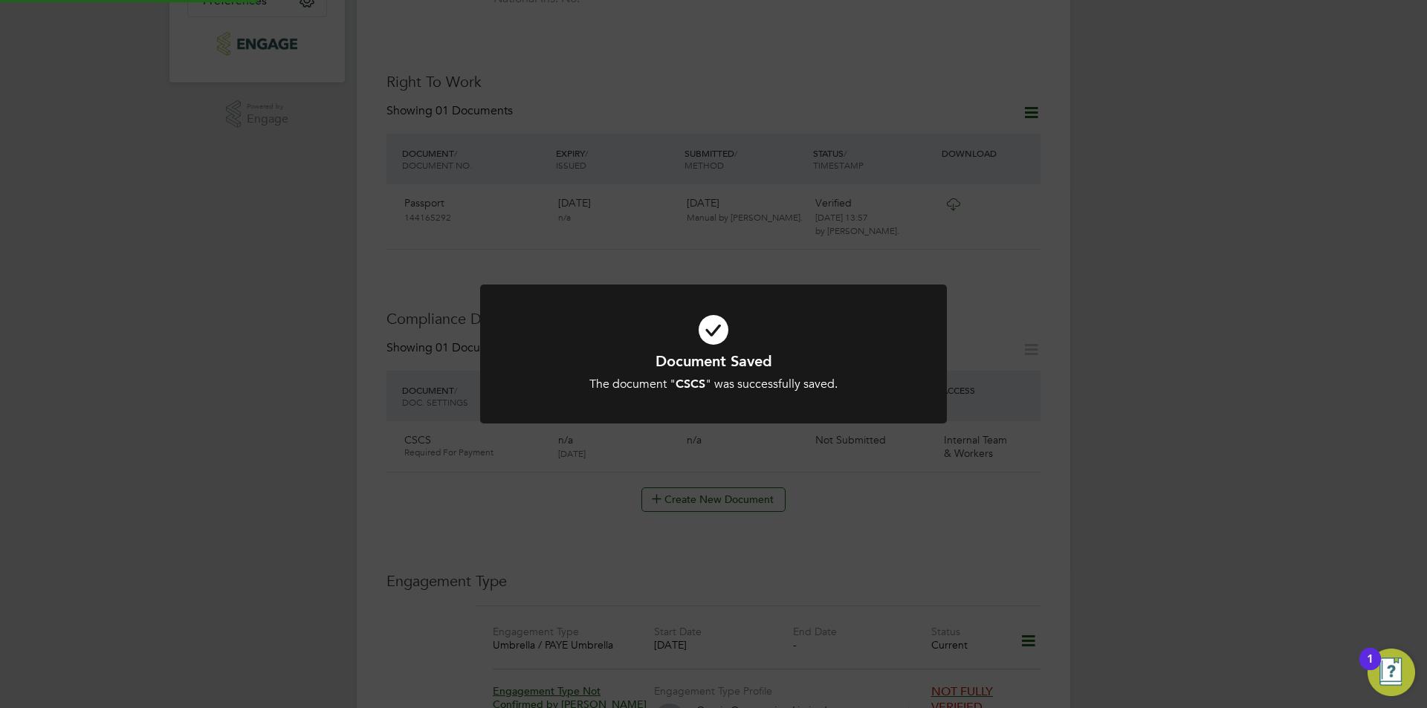
click at [1136, 474] on div "Document Saved The document " CSCS " was successfully saved. Cancel Okay" at bounding box center [713, 354] width 1427 height 708
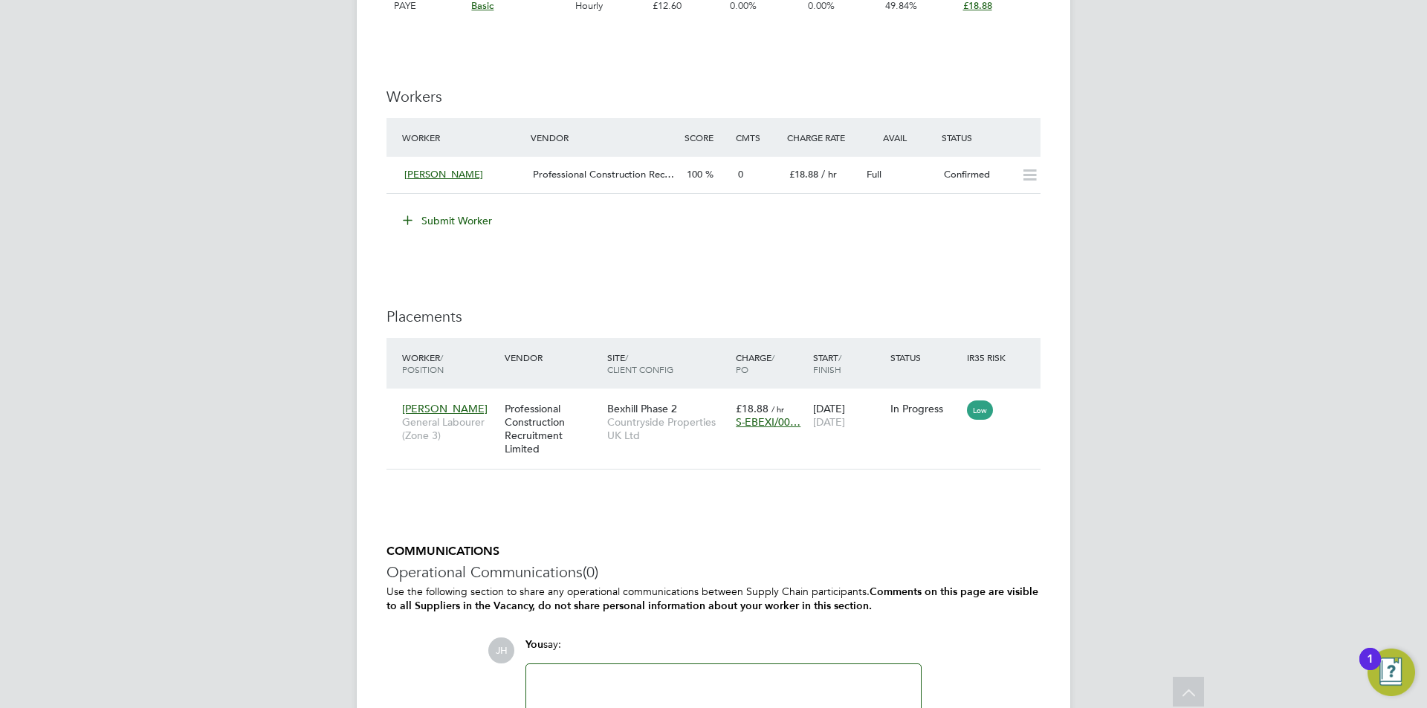
click at [468, 216] on button "Submit Worker" at bounding box center [447, 221] width 111 height 24
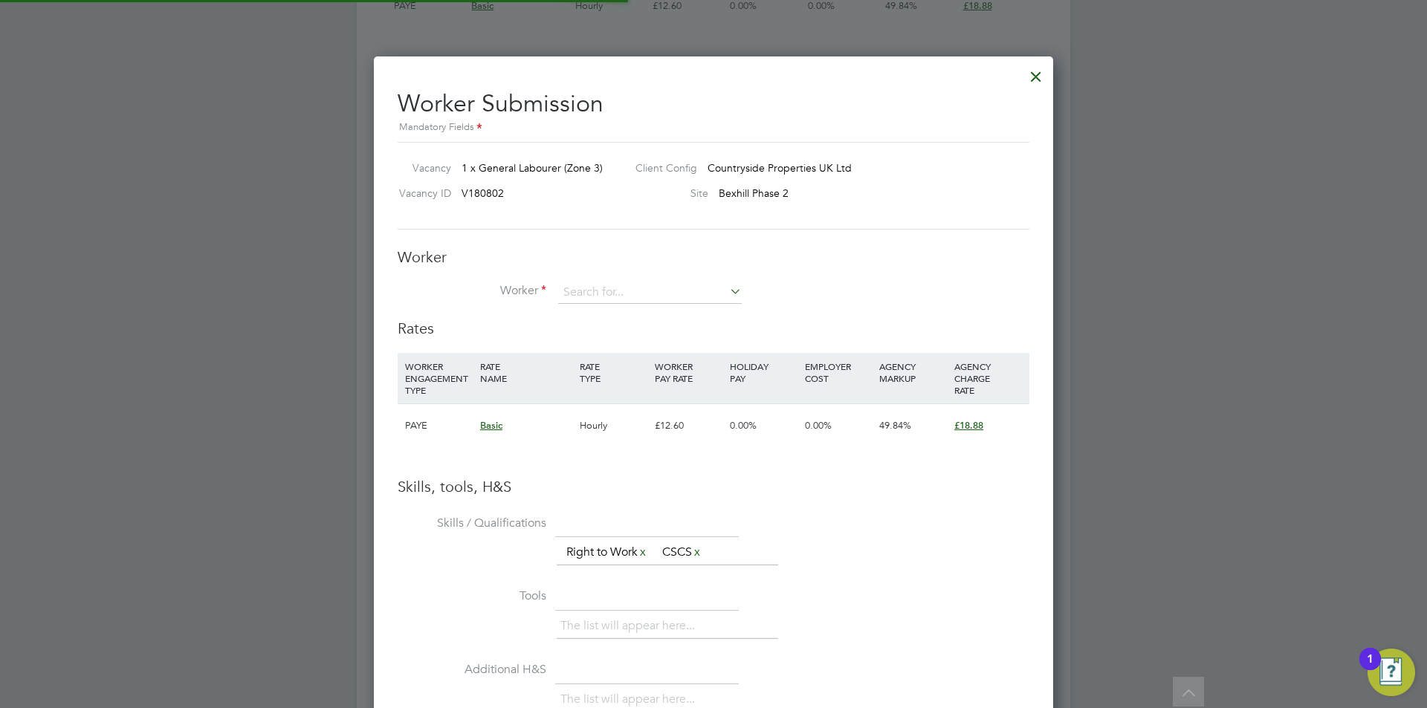
scroll to position [44, 101]
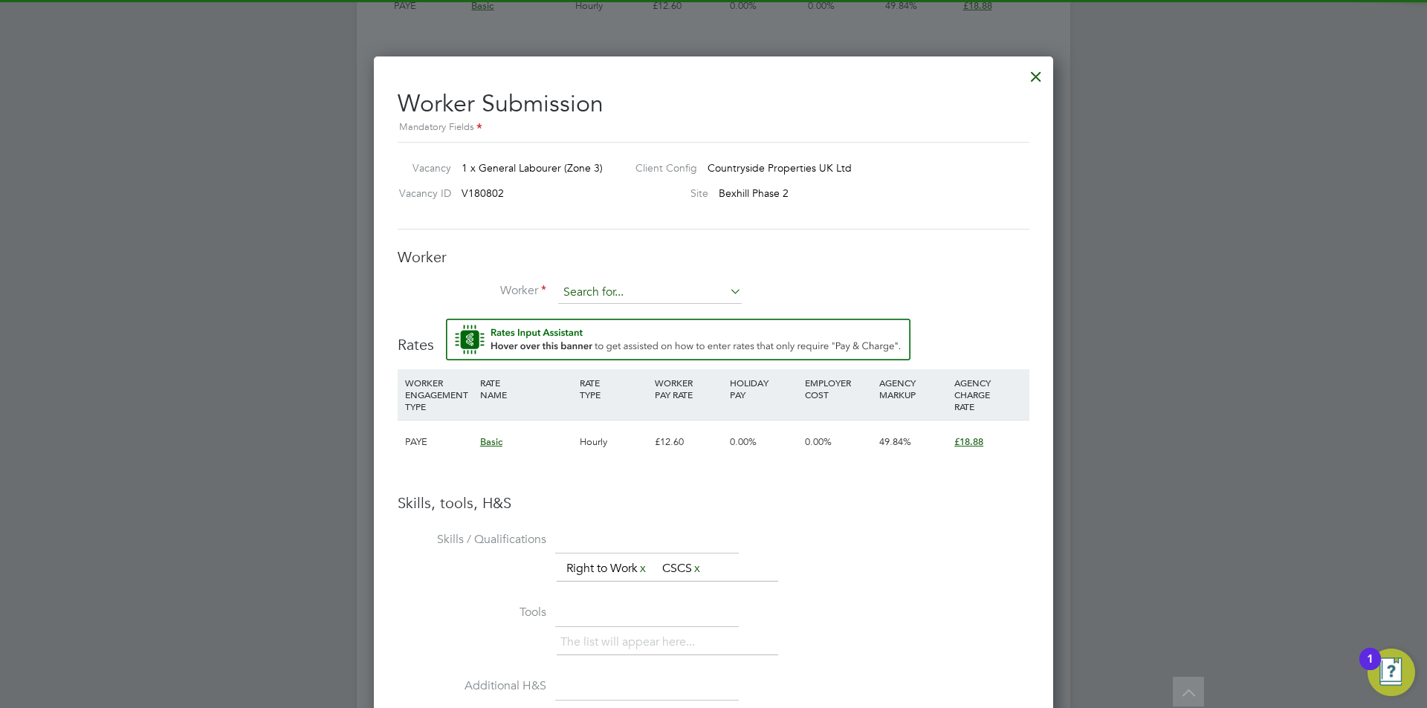
click at [585, 285] on input at bounding box center [650, 293] width 184 height 22
click at [625, 334] on li "[PERSON_NAME] (400)" at bounding box center [649, 334] width 185 height 20
type input "[PERSON_NAME] (400)"
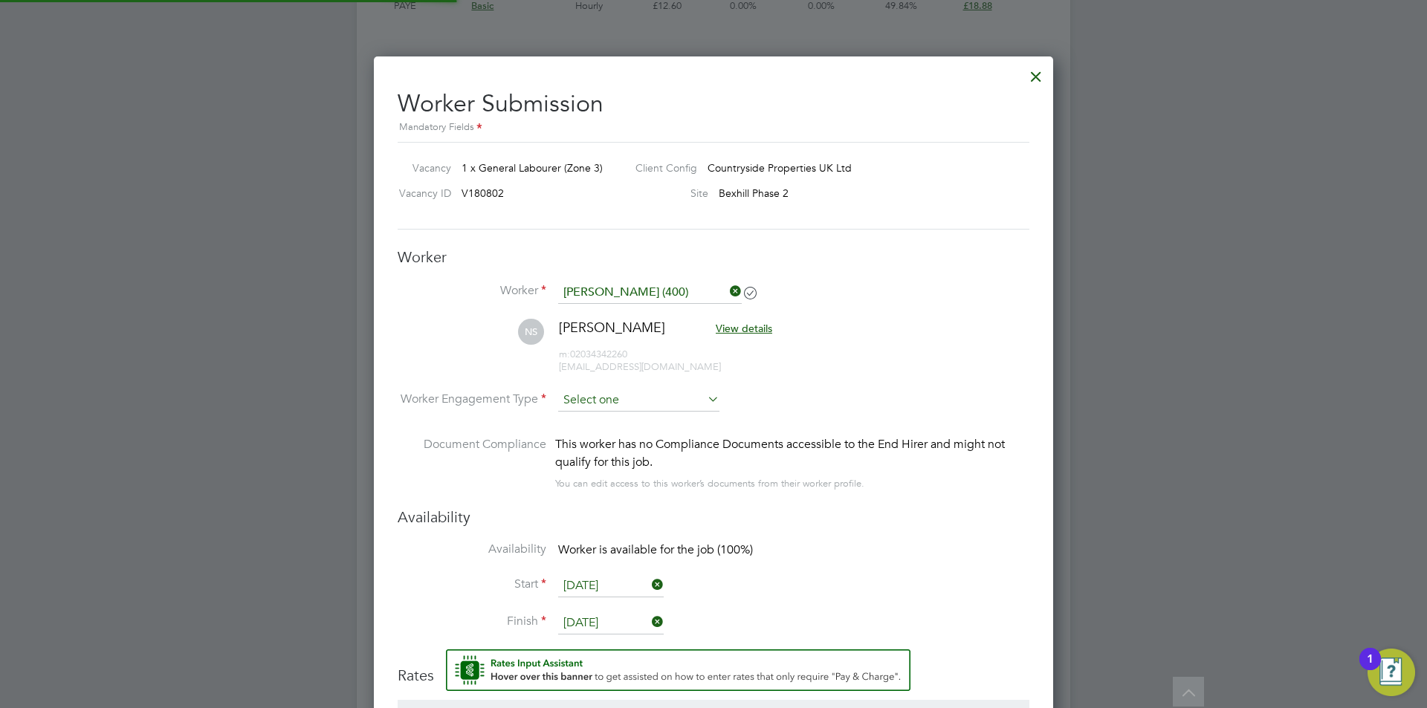
click at [617, 392] on input at bounding box center [638, 400] width 161 height 22
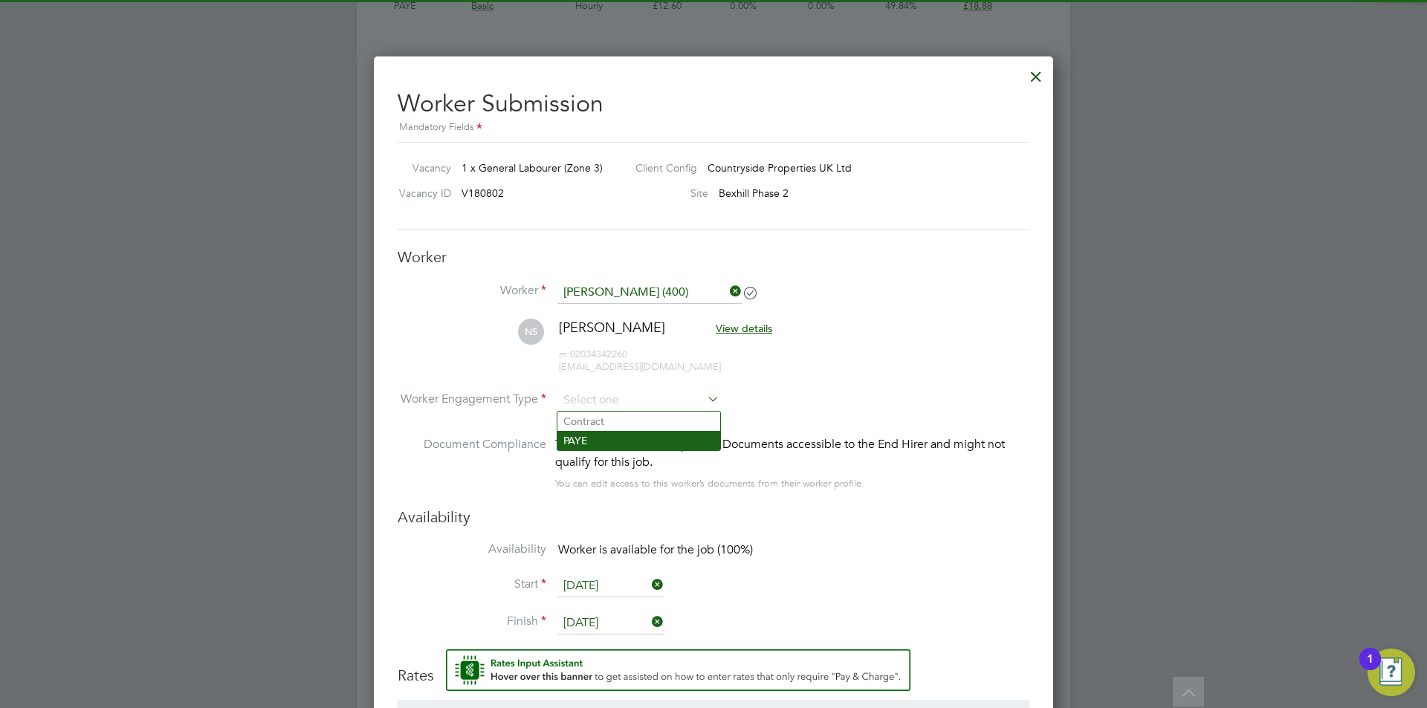
click at [612, 440] on li "PAYE" at bounding box center [638, 440] width 163 height 19
type input "PAYE"
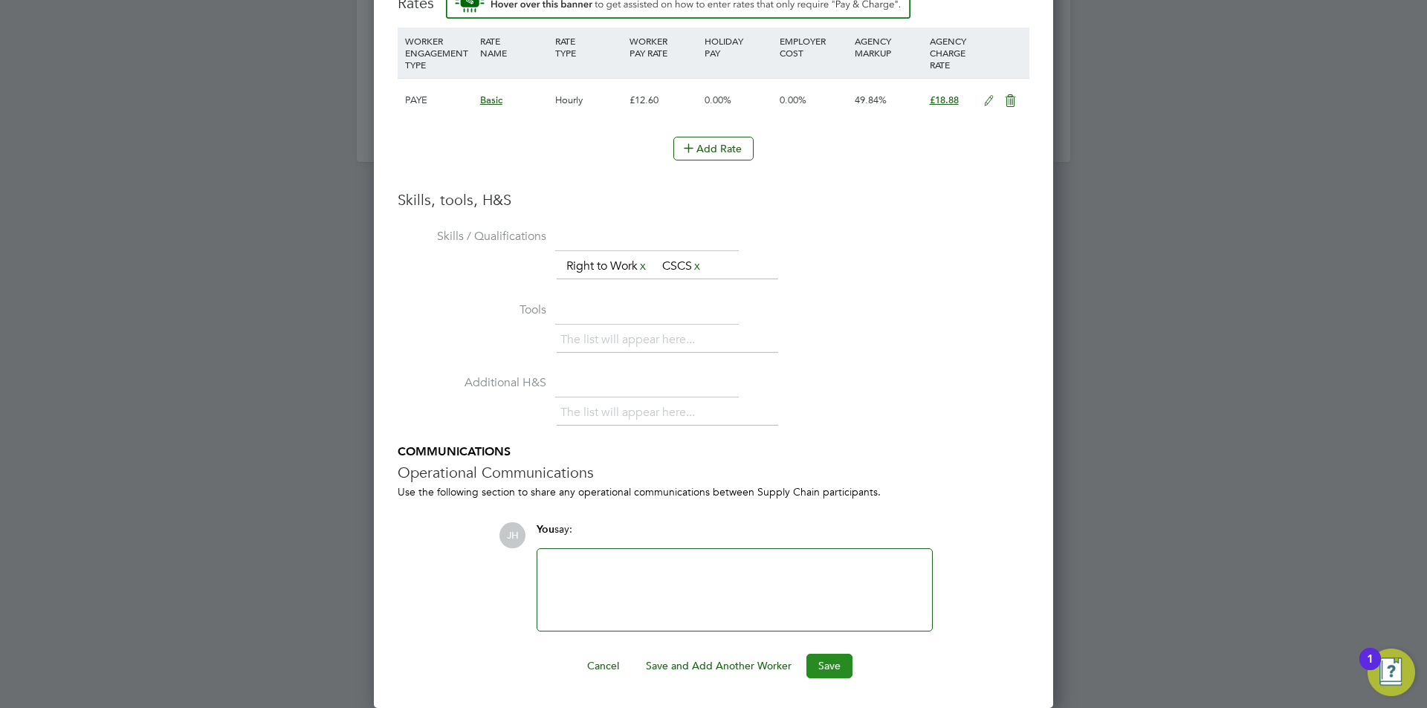
click at [829, 662] on button "Save" at bounding box center [829, 666] width 46 height 24
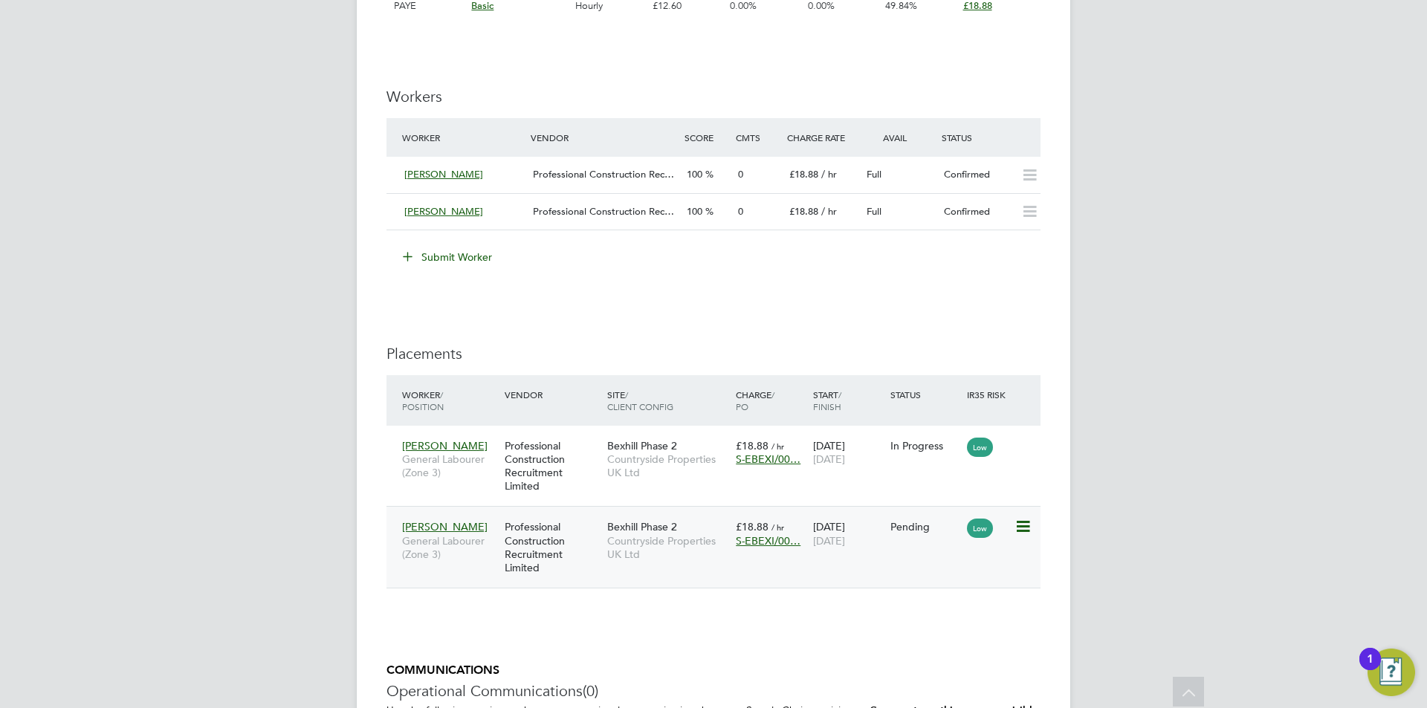
click at [1023, 525] on icon at bounding box center [1021, 527] width 15 height 18
click at [939, 619] on li "Start" at bounding box center [954, 619] width 152 height 21
type input "Kevin Shannon"
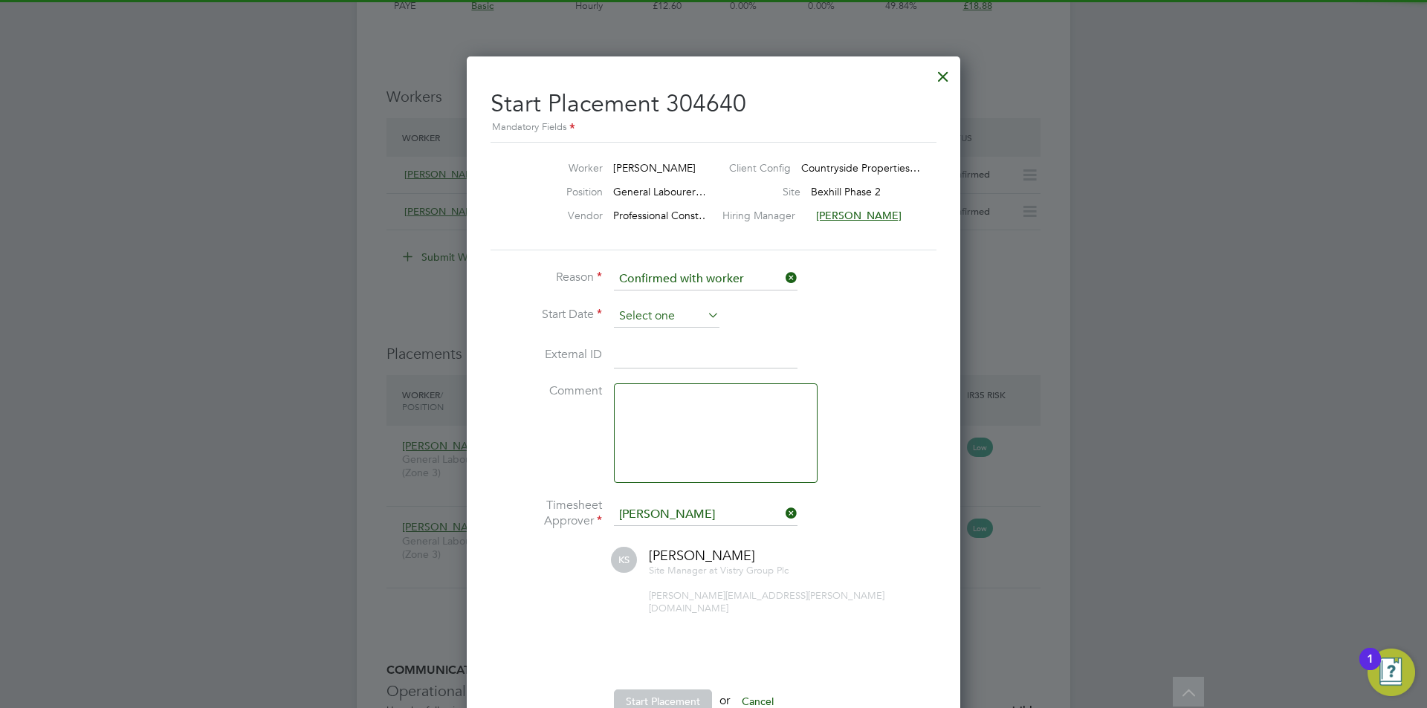
click at [663, 325] on input at bounding box center [667, 316] width 106 height 22
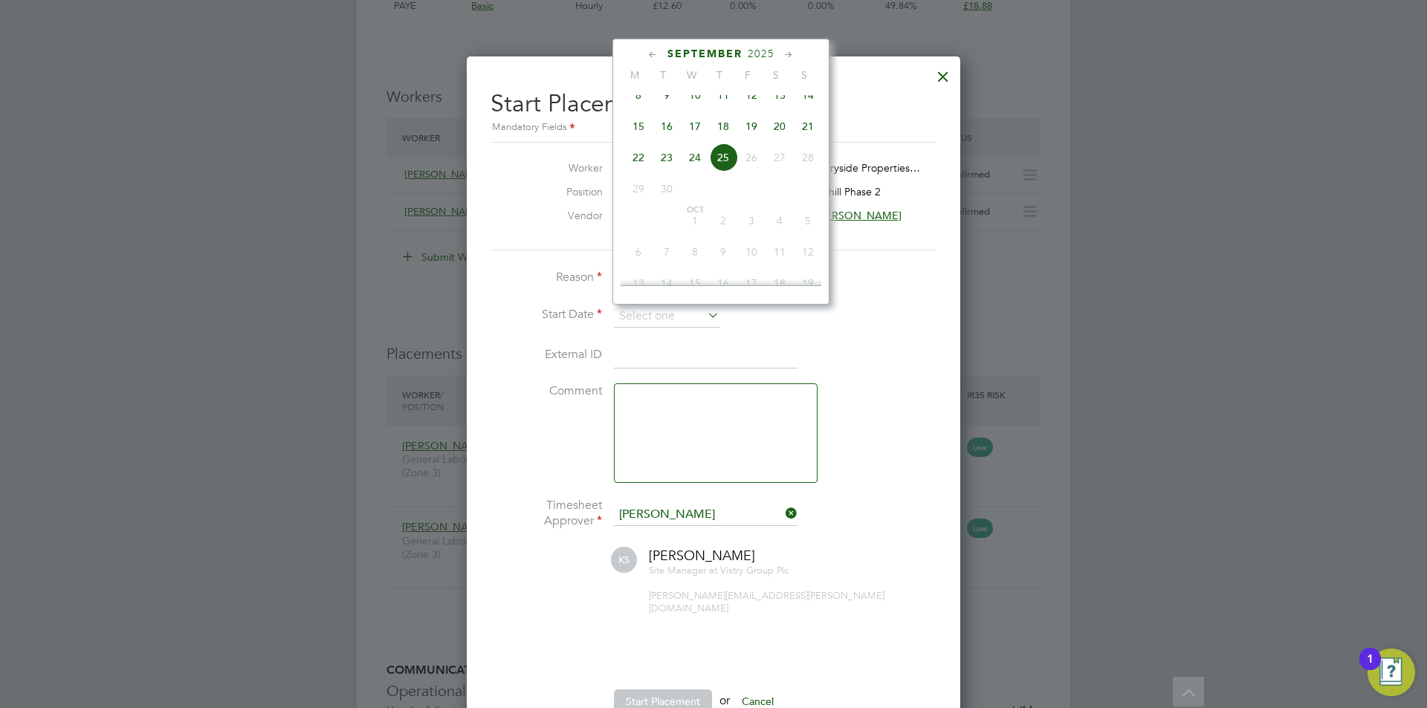
click at [704, 172] on span "24" at bounding box center [695, 157] width 28 height 28
type input "[DATE]"
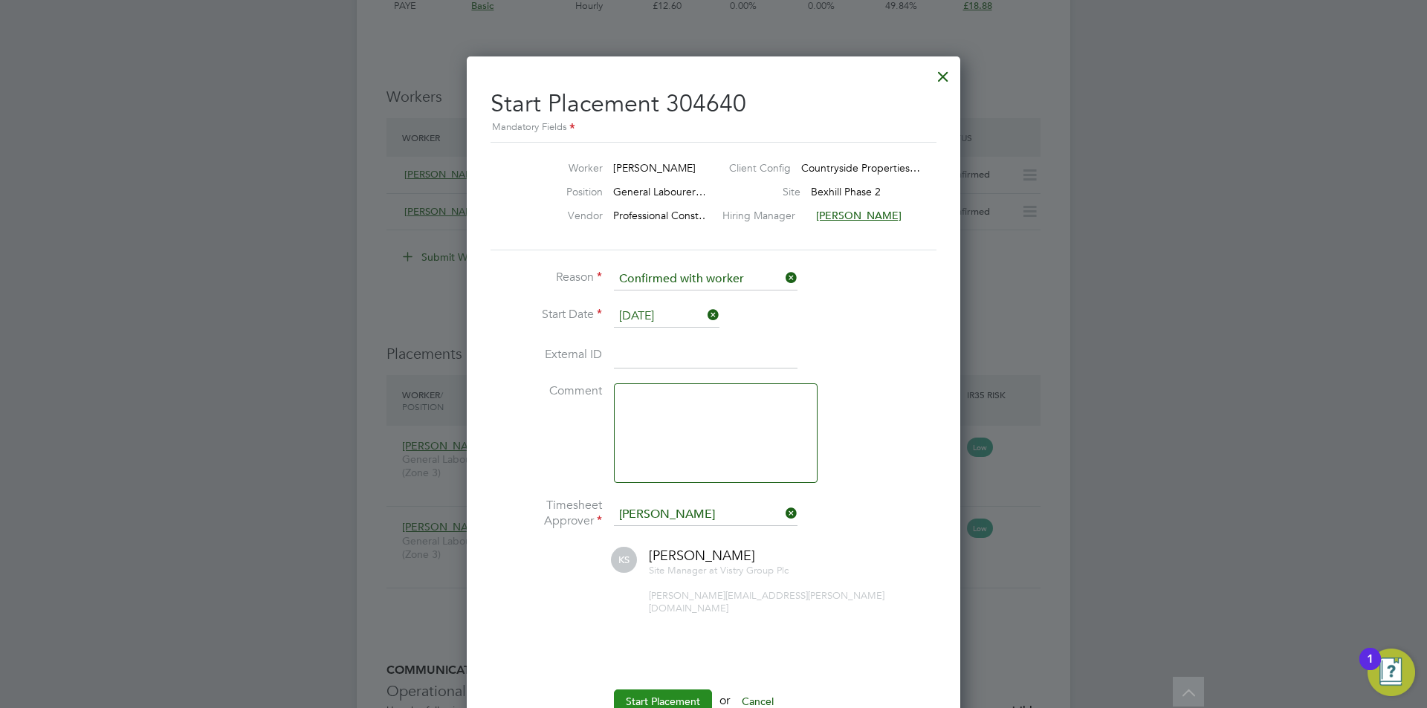
click at [671, 693] on button "Start Placement" at bounding box center [663, 702] width 98 height 24
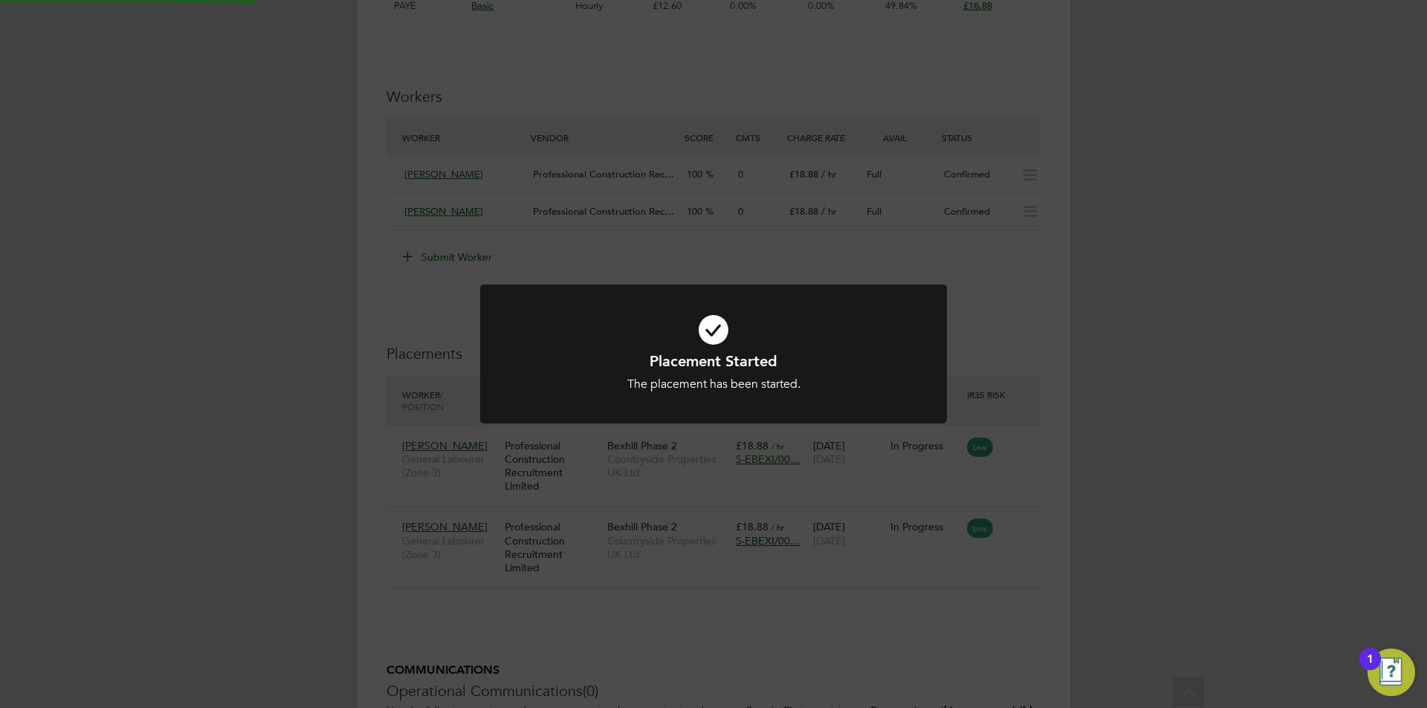
click at [1175, 385] on div "Placement Started The placement has been started. Cancel Okay" at bounding box center [713, 354] width 1427 height 708
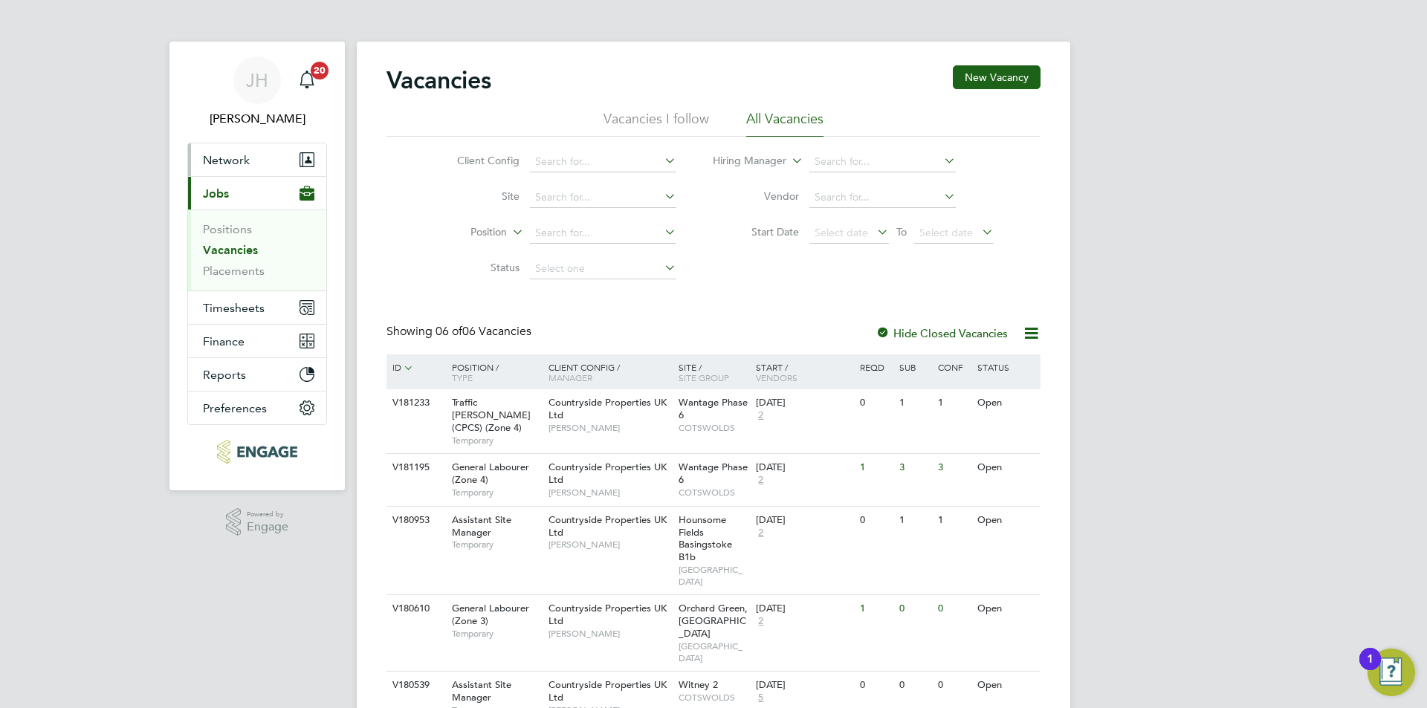
click at [231, 152] on button "Network" at bounding box center [257, 159] width 138 height 33
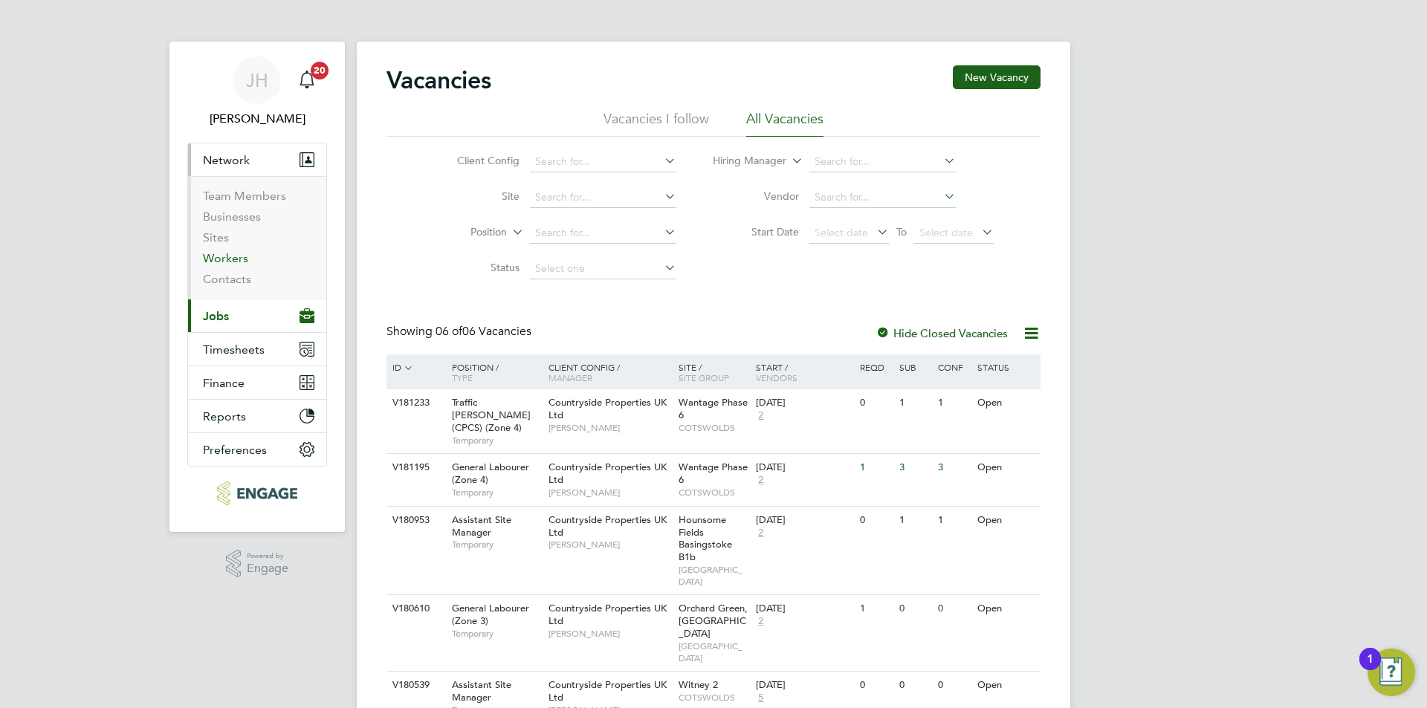
click at [227, 256] on link "Workers" at bounding box center [225, 258] width 45 height 14
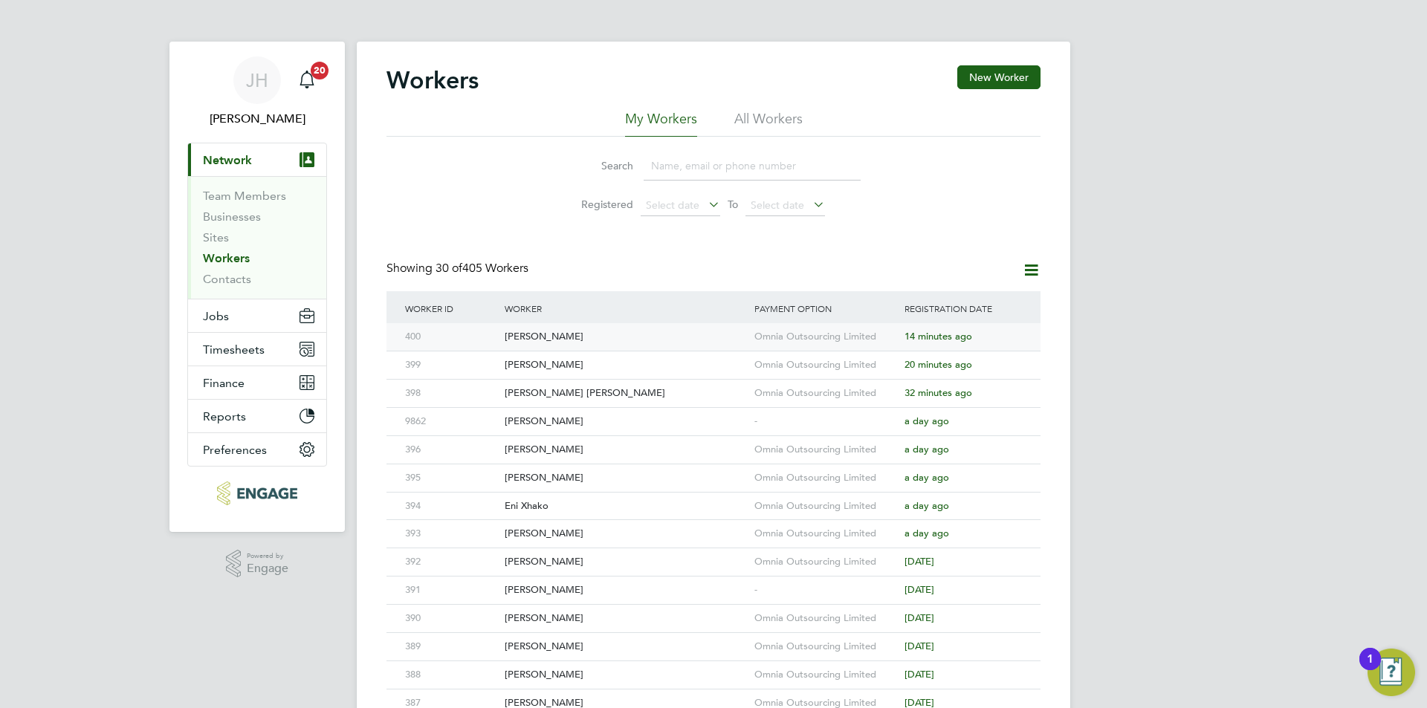
click at [827, 334] on div "Omnia Outsourcing Limited" at bounding box center [826, 336] width 150 height 27
click at [1133, 305] on div "JH Jess Hogan Notifications 20 Applications: Current page: Network Team Members…" at bounding box center [713, 633] width 1427 height 1266
click at [775, 422] on div "-" at bounding box center [826, 421] width 150 height 27
click at [227, 320] on span "Jobs" at bounding box center [216, 316] width 26 height 14
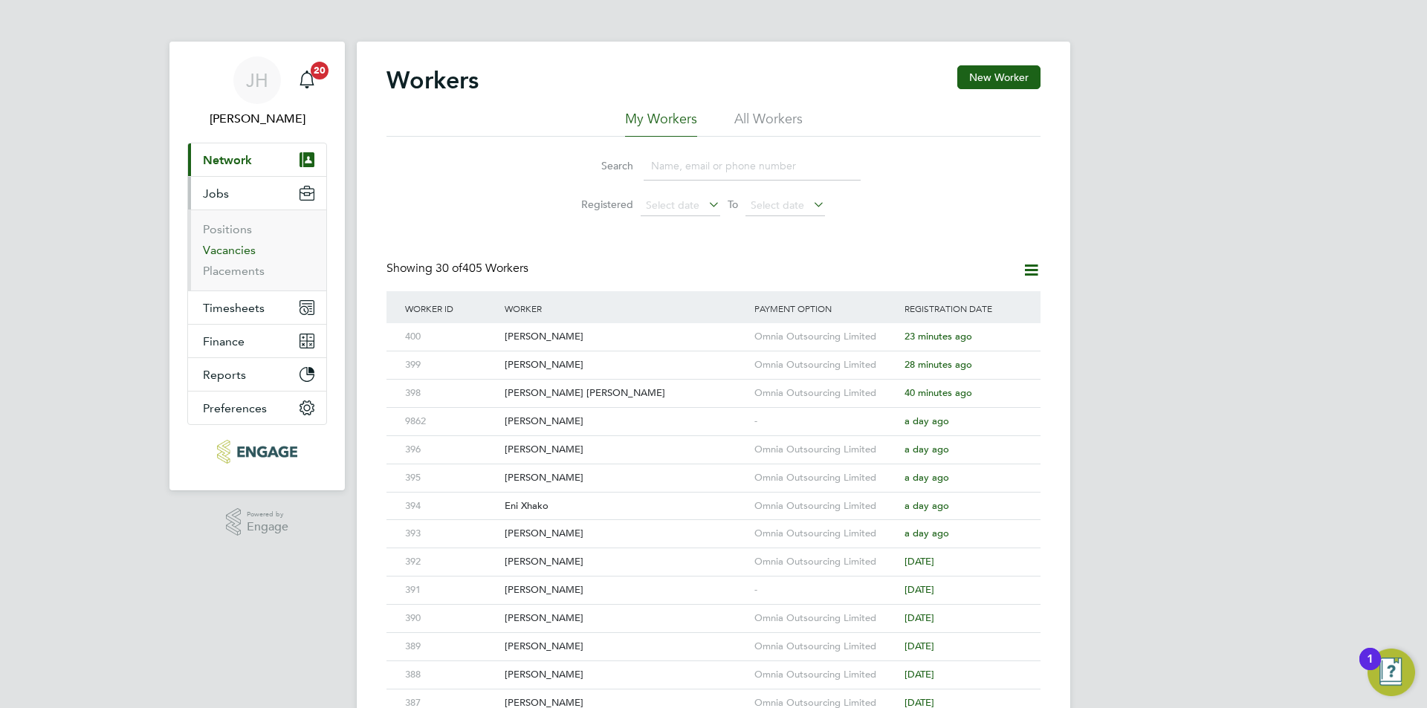
click at [246, 250] on link "Vacancies" at bounding box center [229, 250] width 53 height 14
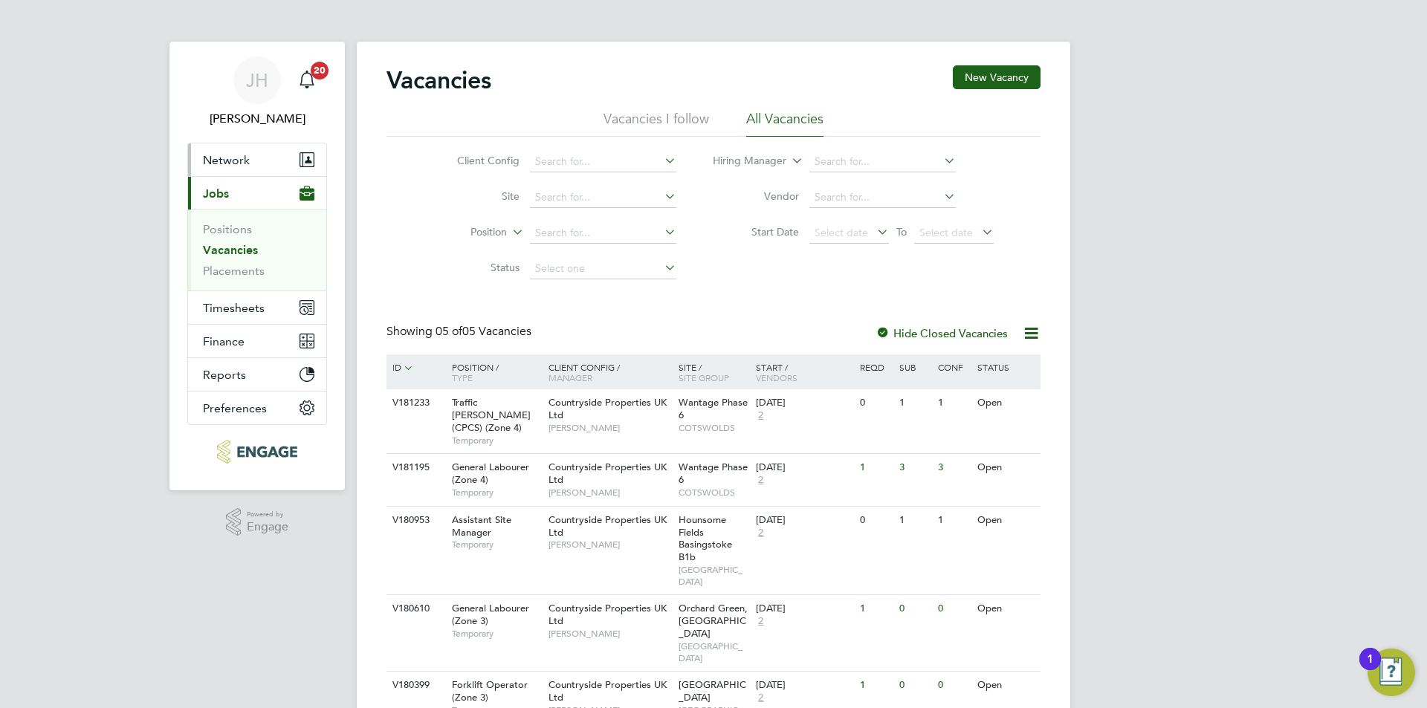
click at [253, 163] on button "Network" at bounding box center [257, 159] width 138 height 33
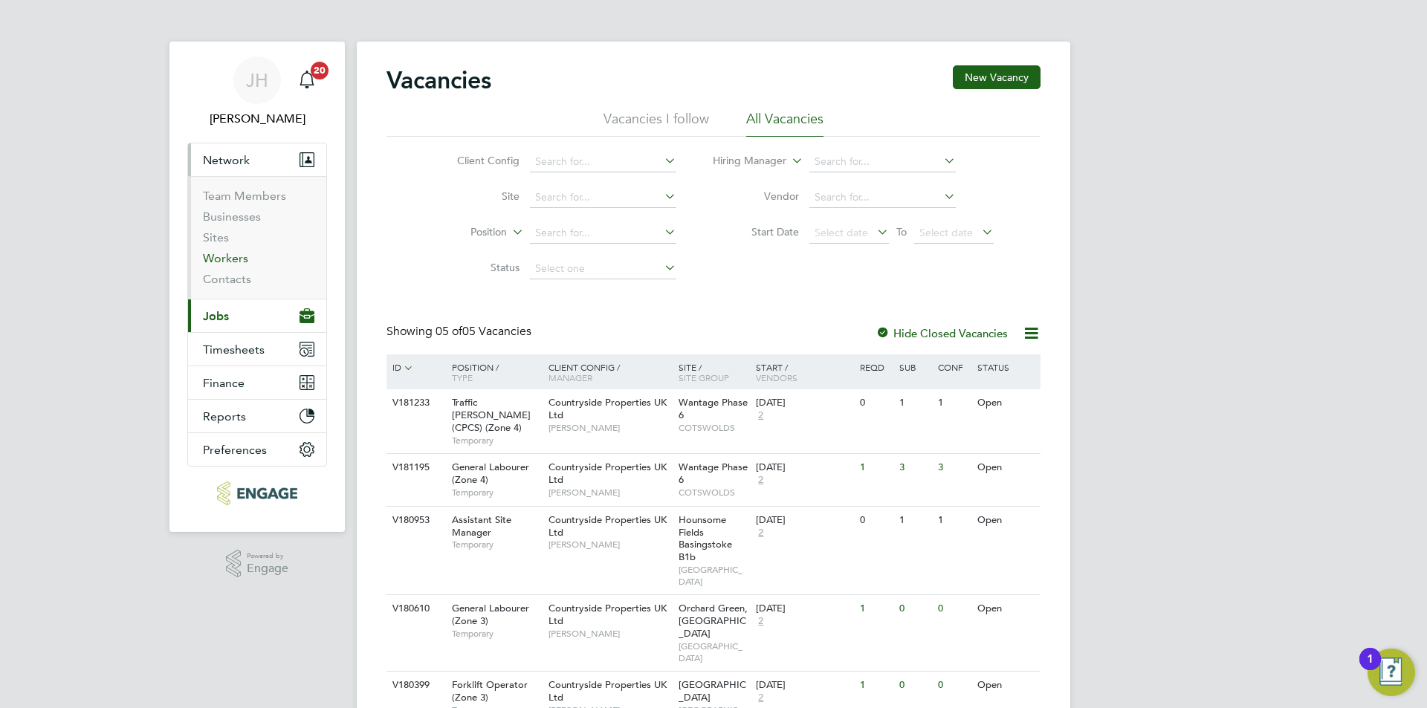
click at [228, 256] on link "Workers" at bounding box center [225, 258] width 45 height 14
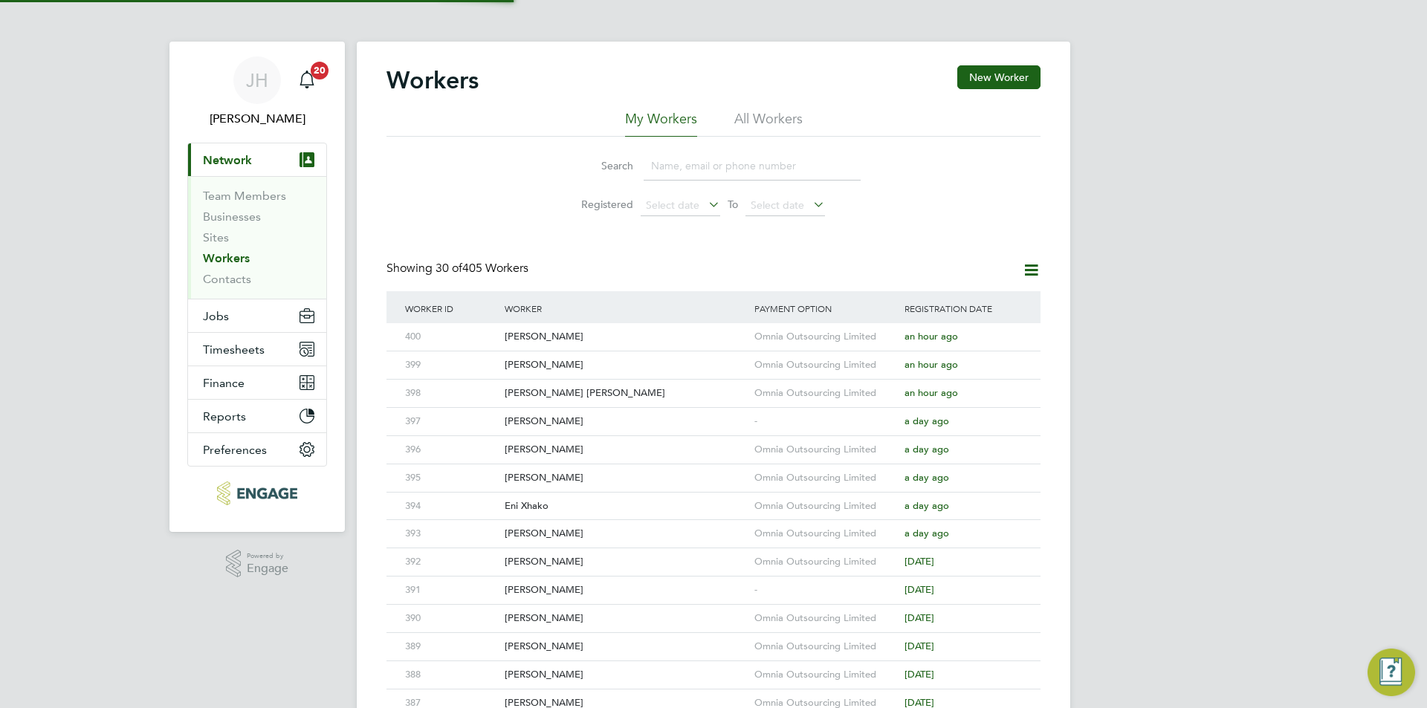
click at [713, 175] on input at bounding box center [752, 166] width 217 height 29
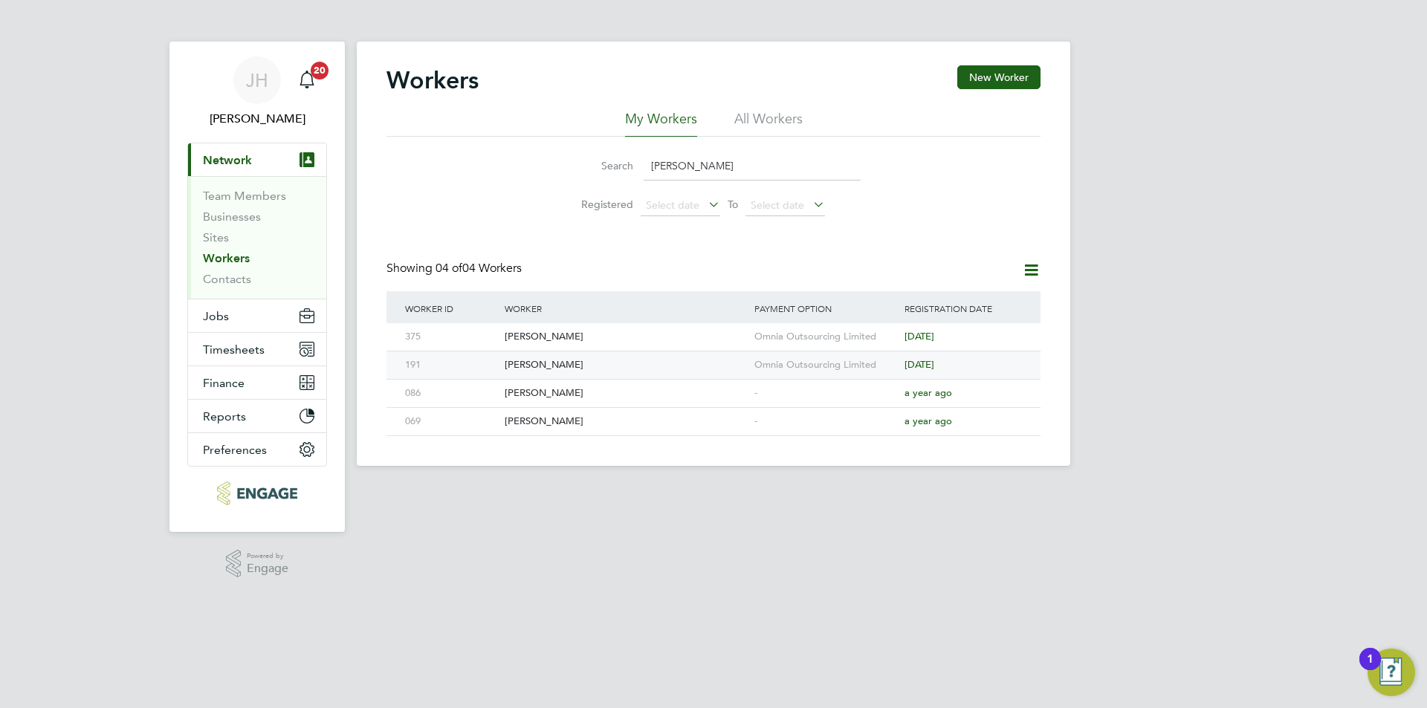
type input "JAMES"
click at [785, 354] on div "Omnia Outsourcing Limited" at bounding box center [826, 365] width 150 height 27
click at [244, 325] on button "Jobs" at bounding box center [257, 315] width 138 height 33
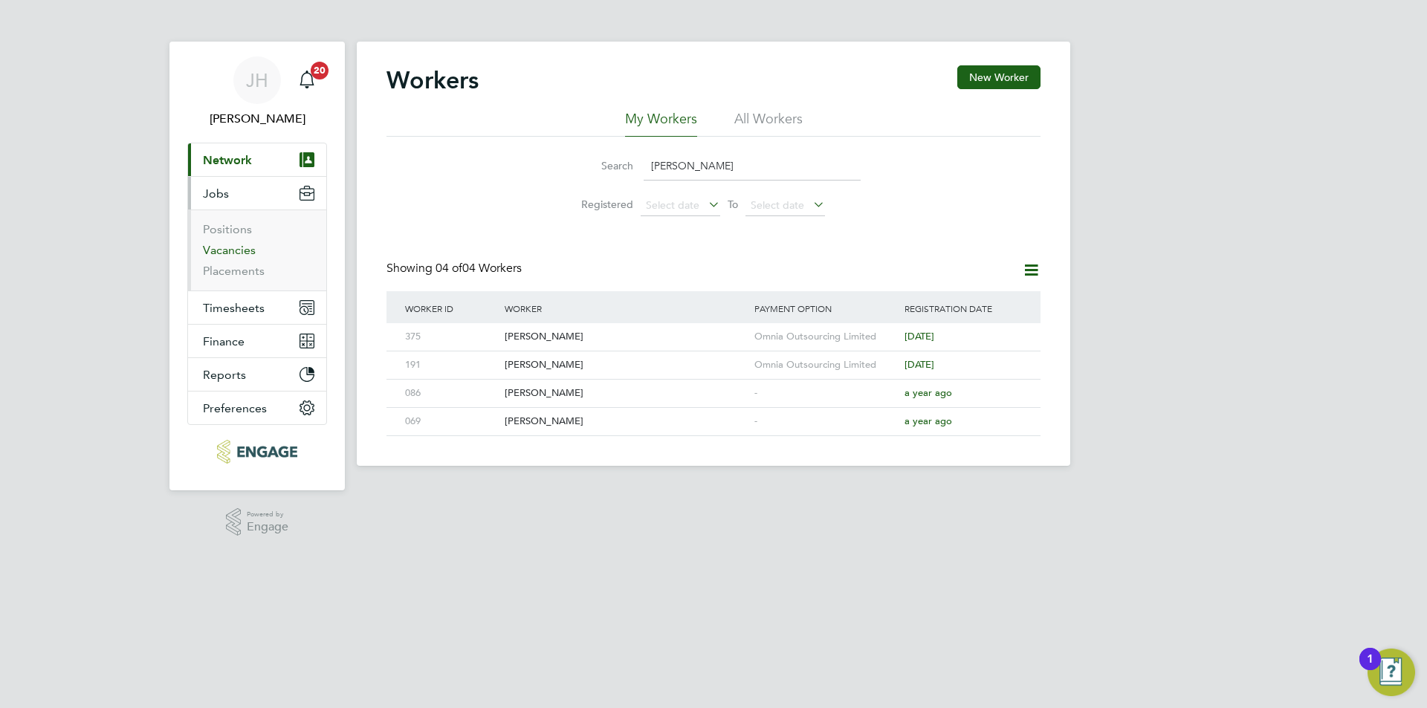
click at [237, 253] on link "Vacancies" at bounding box center [229, 250] width 53 height 14
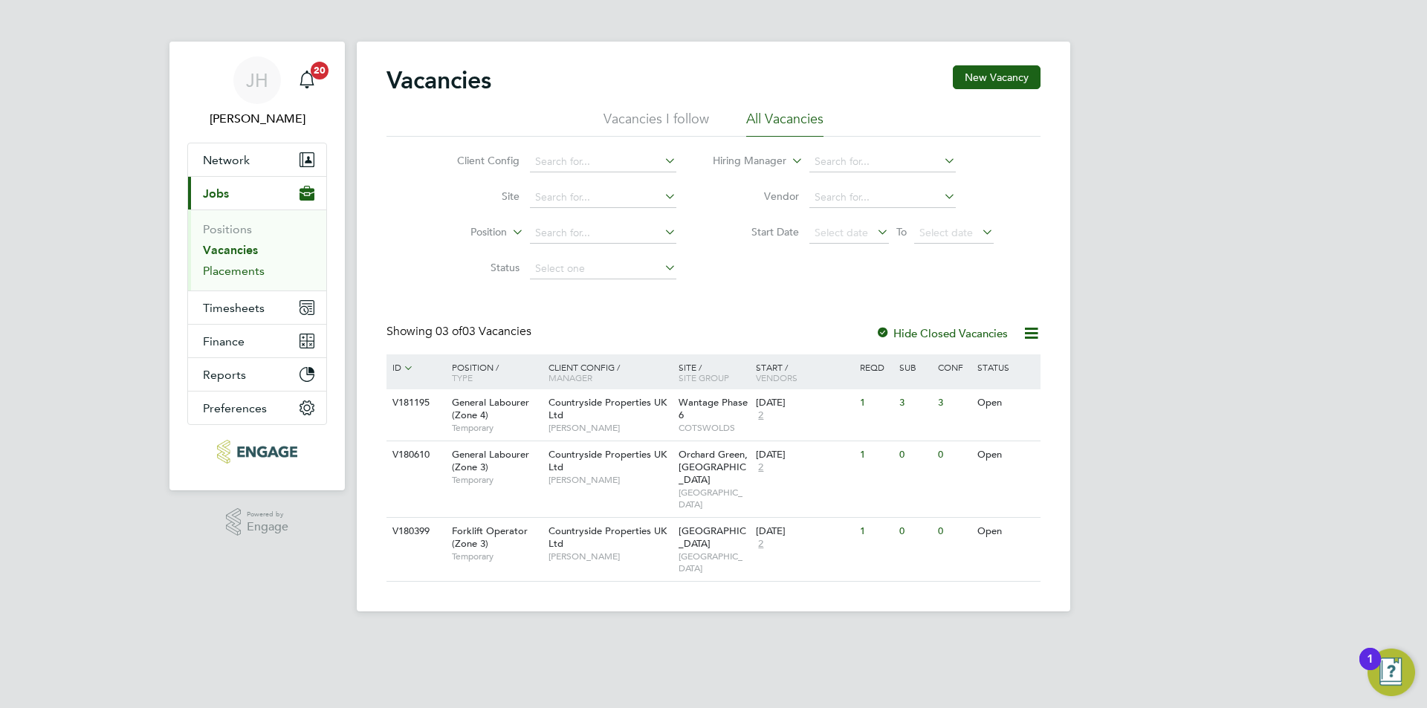
click at [233, 269] on link "Placements" at bounding box center [234, 271] width 62 height 14
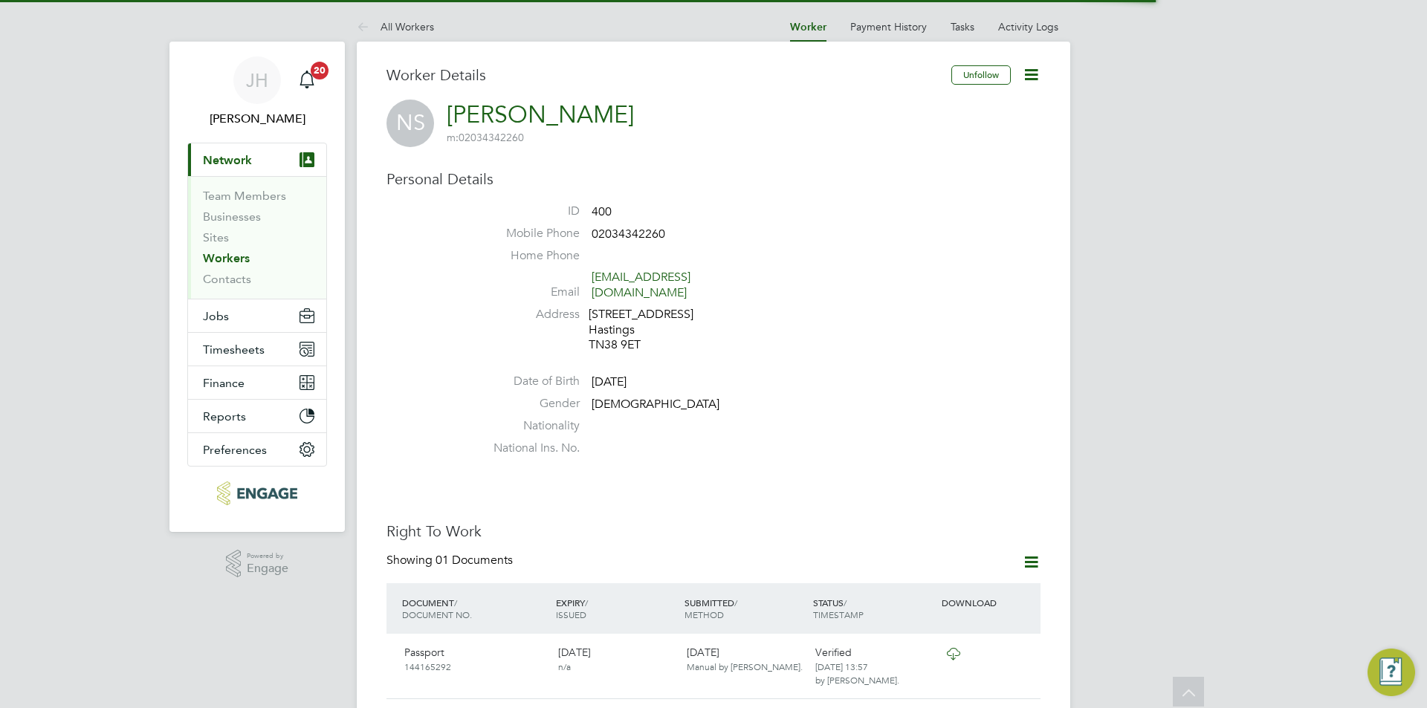
scroll to position [897, 0]
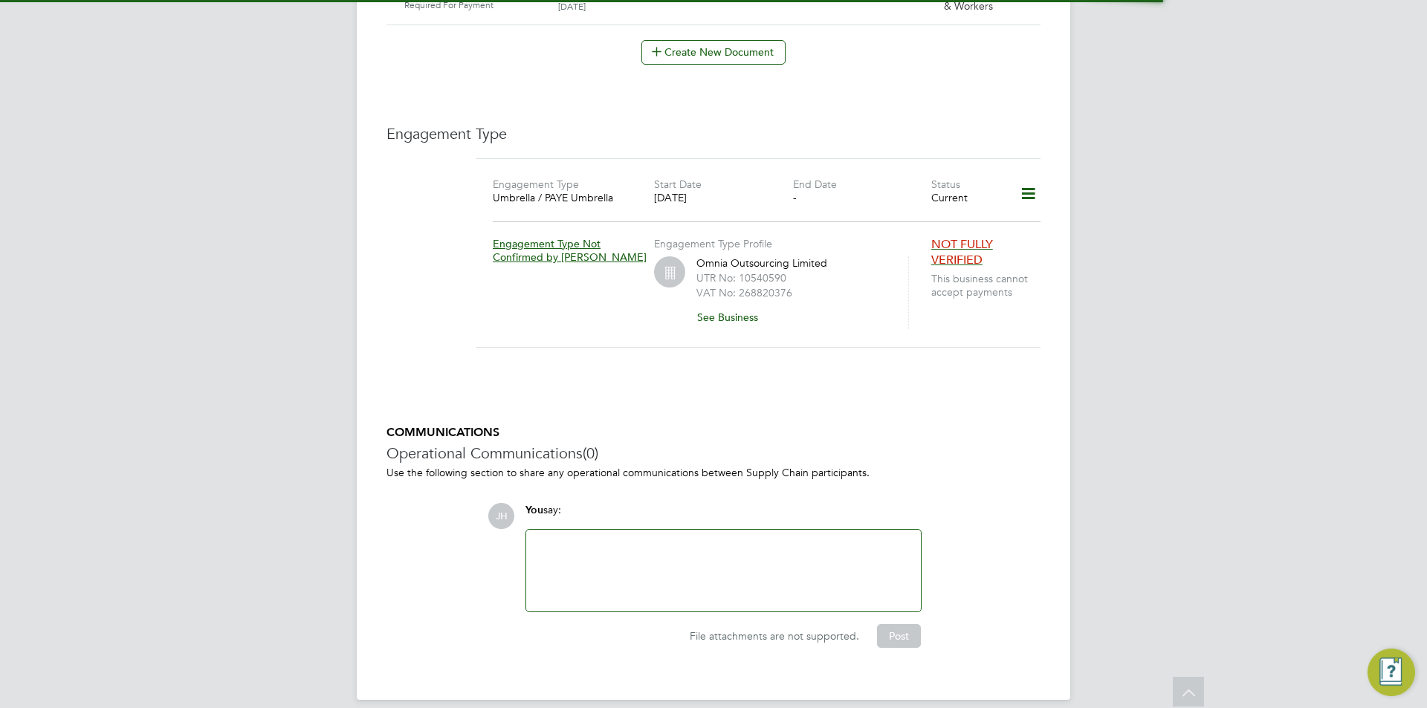
click at [644, 539] on div at bounding box center [723, 571] width 377 height 64
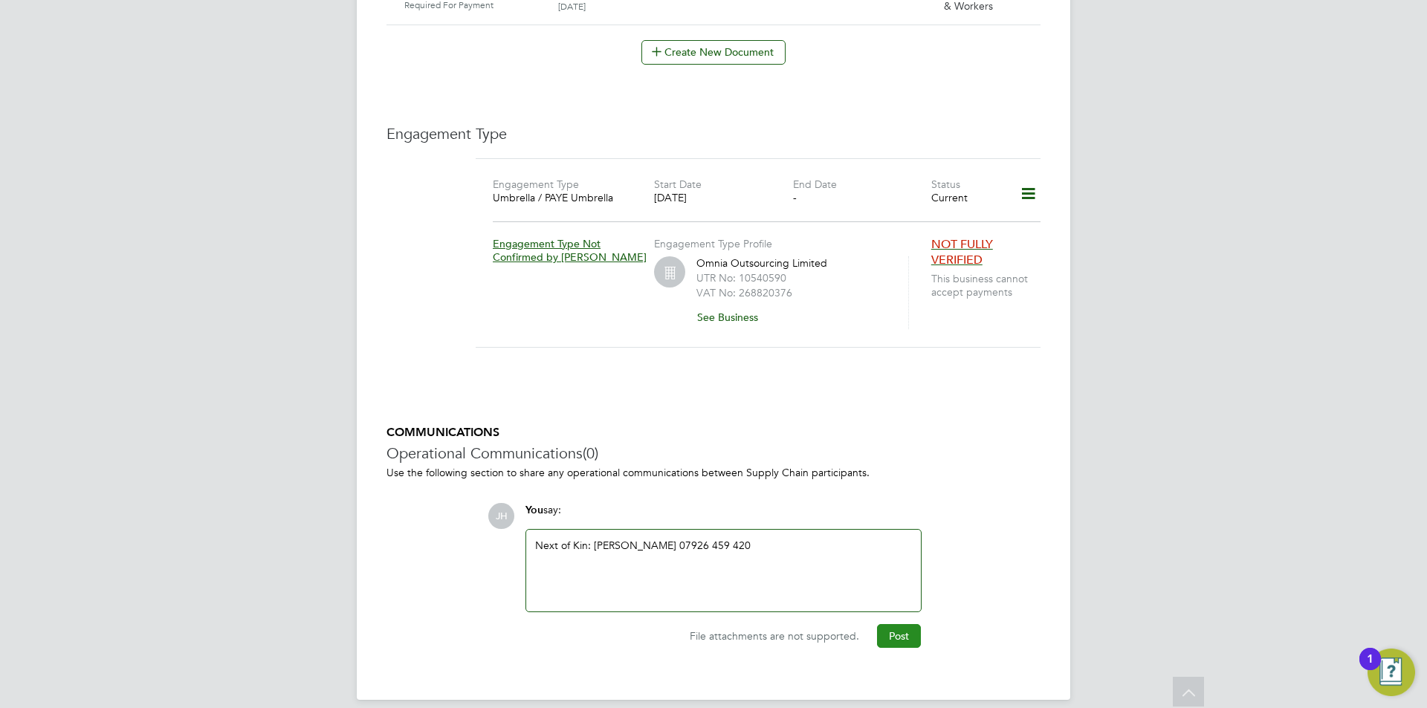
click at [907, 624] on button "Post" at bounding box center [899, 636] width 44 height 24
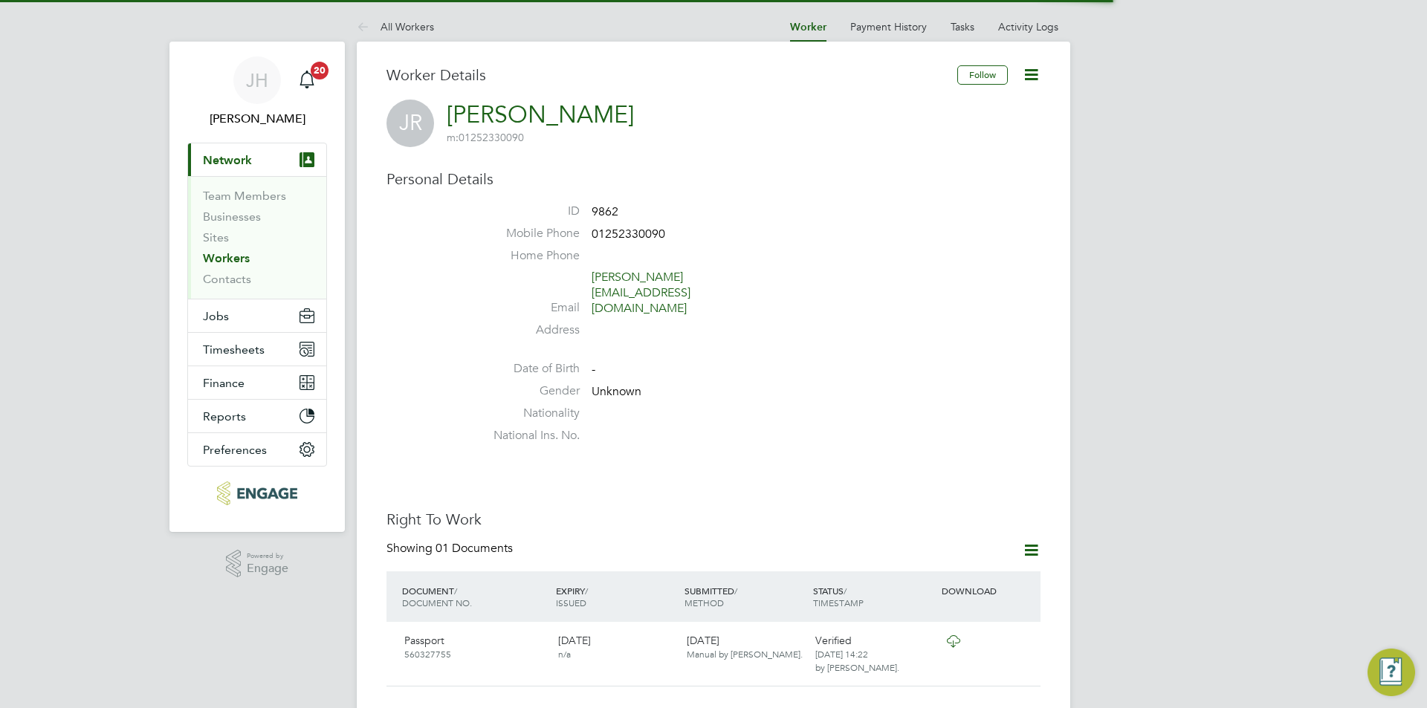
click at [1034, 77] on icon at bounding box center [1031, 74] width 19 height 19
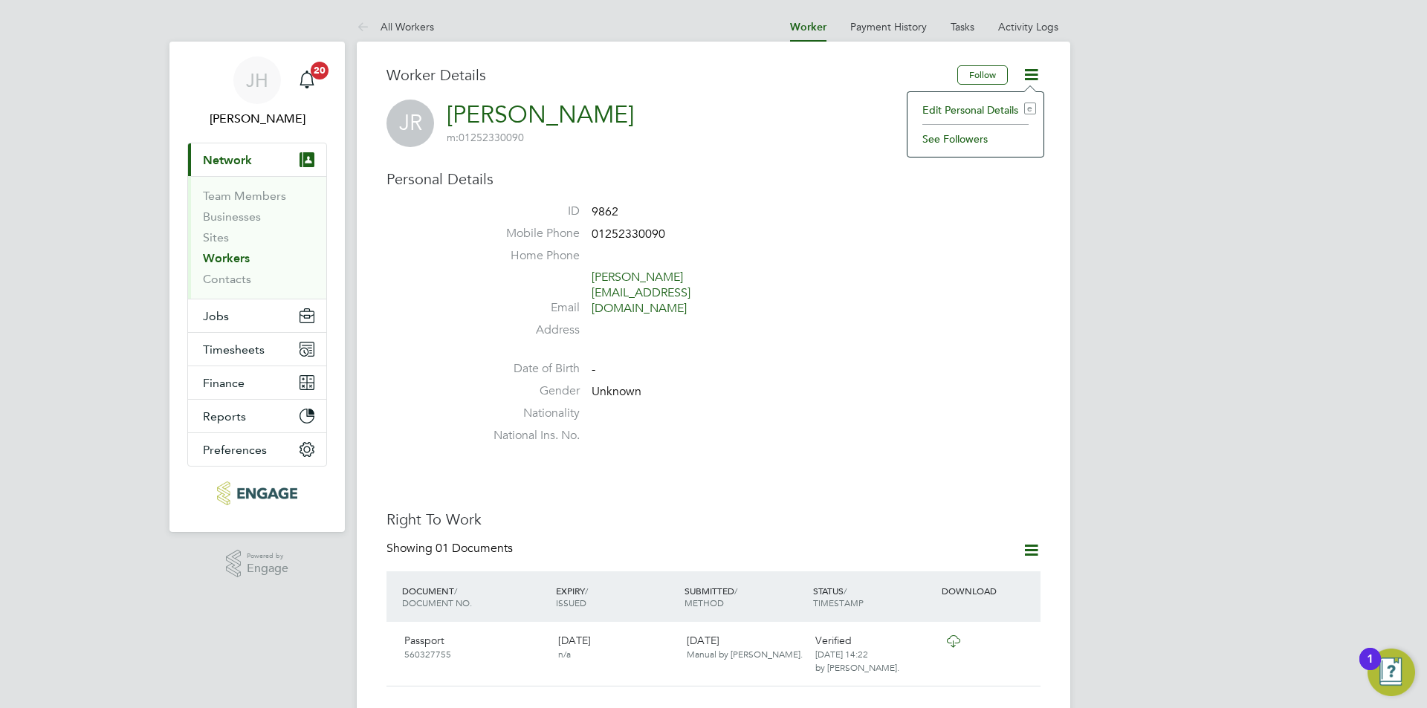
click at [959, 106] on li "Edit Personal Details e" at bounding box center [975, 110] width 121 height 21
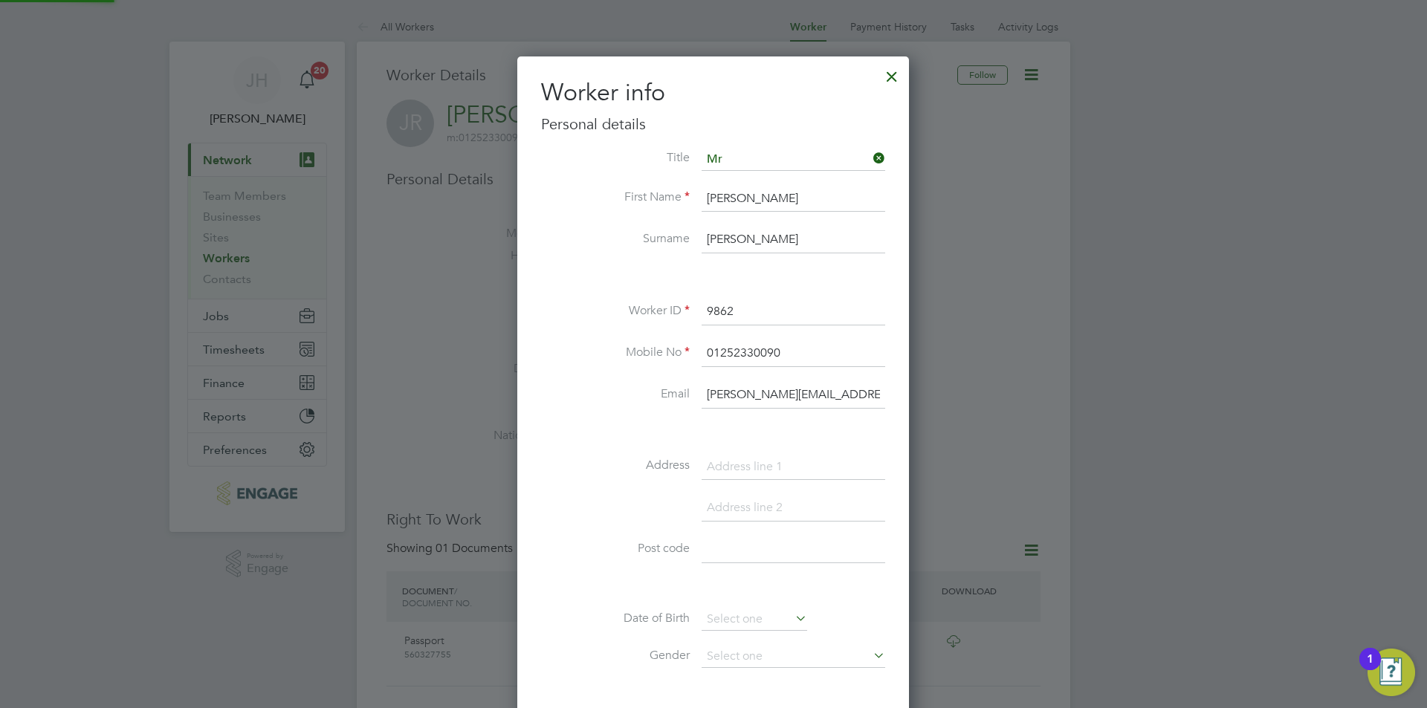
scroll to position [840, 393]
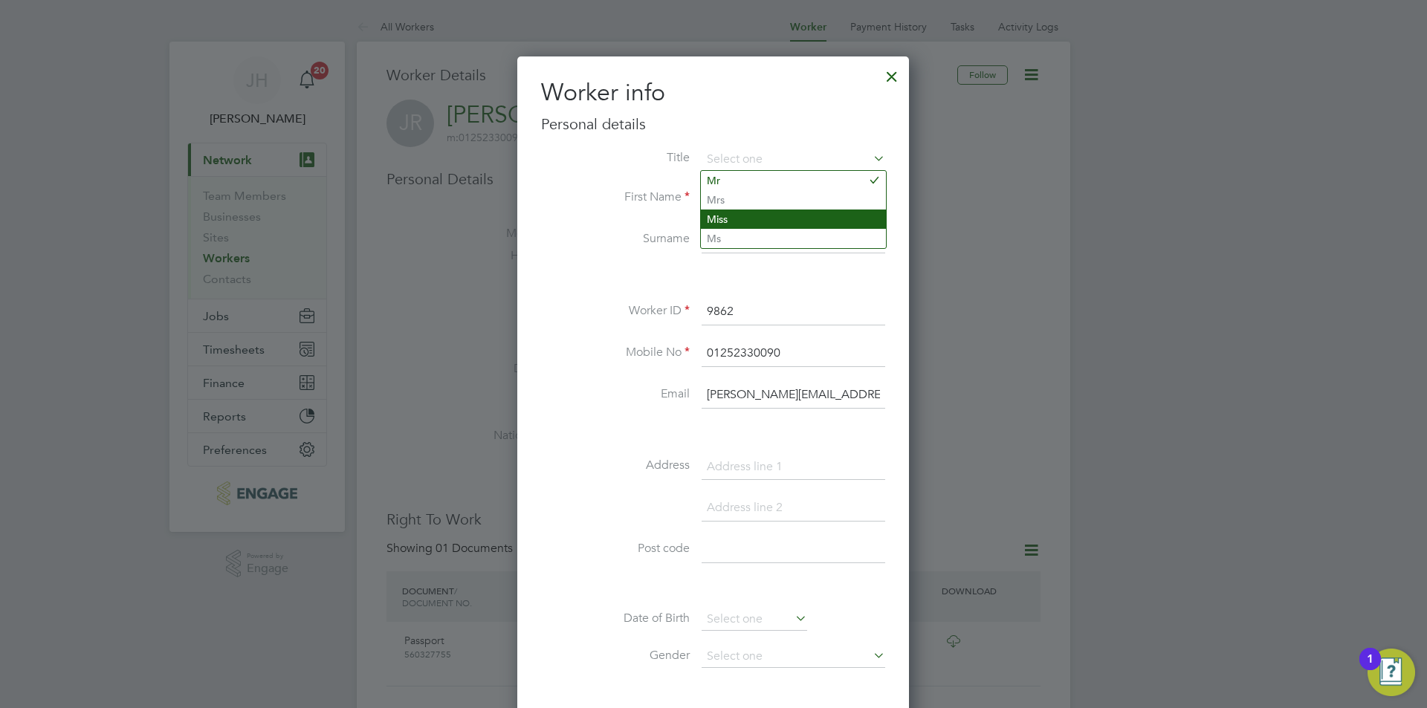
drag, startPoint x: 794, startPoint y: 308, endPoint x: 751, endPoint y: 227, distance: 91.8
click at [710, 289] on div "Title First Name [PERSON_NAME] Surname [PERSON_NAME] Worker ID 9862 Mobile No 0…" at bounding box center [713, 481] width 344 height 664
type input "9"
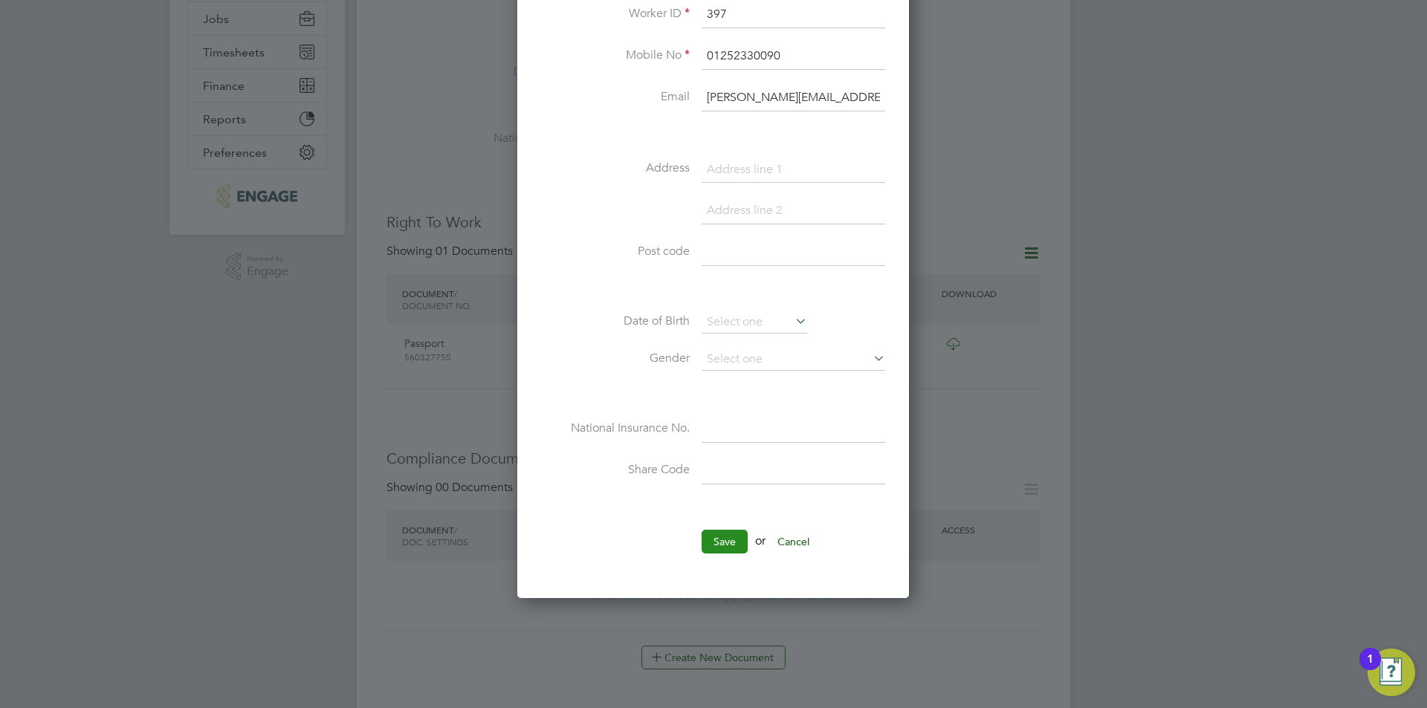
type input "397"
click at [742, 547] on button "Save" at bounding box center [725, 542] width 46 height 24
click at [1070, 401] on div "All Workers Worker Payment History Tasks Activity Logs Worker Payment History T…" at bounding box center [713, 629] width 713 height 1828
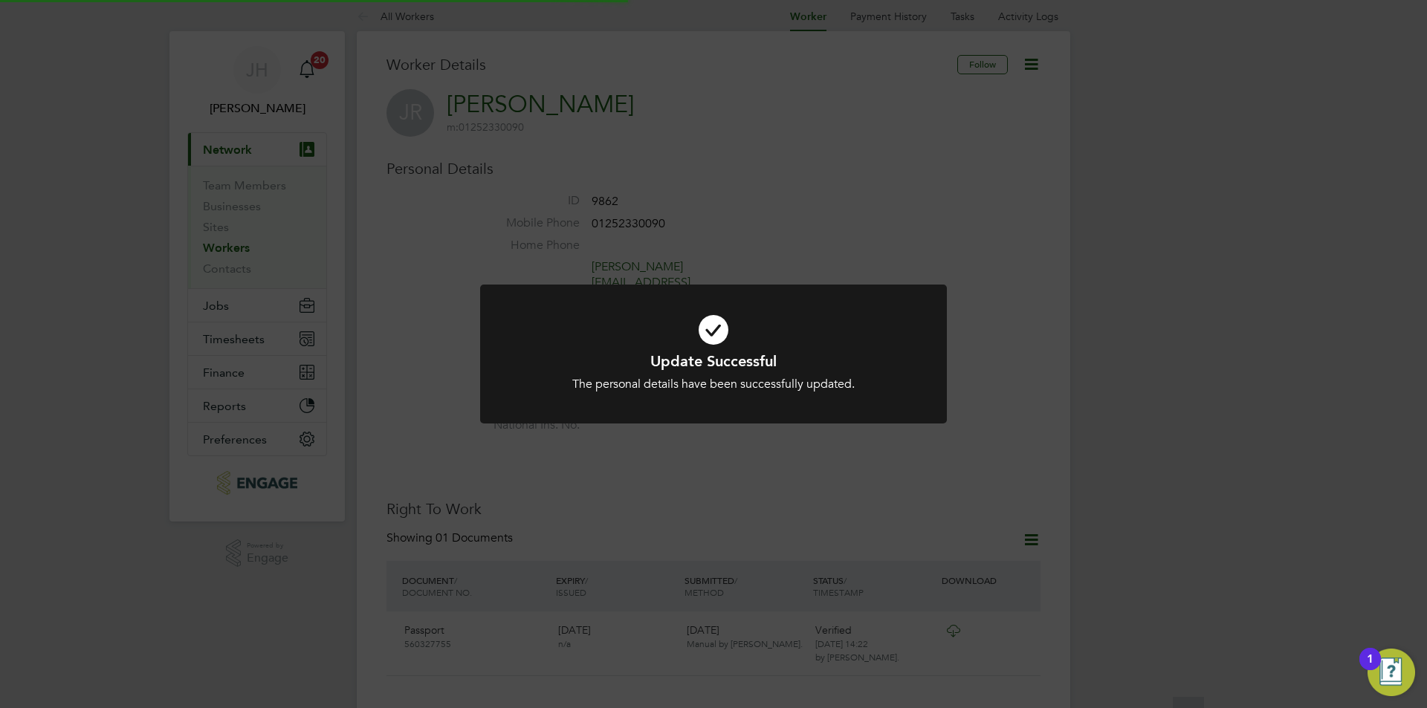
scroll to position [0, 0]
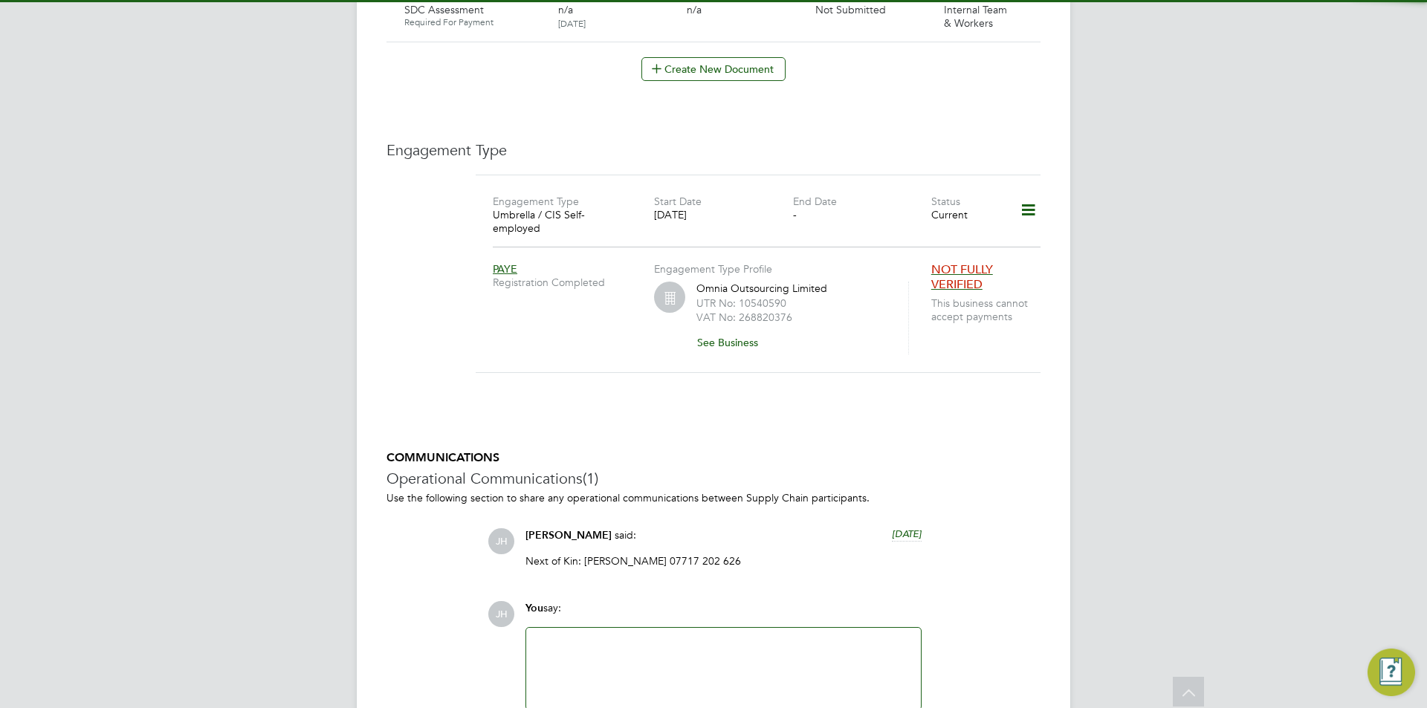
scroll to position [821, 0]
